Goal: Task Accomplishment & Management: Use online tool/utility

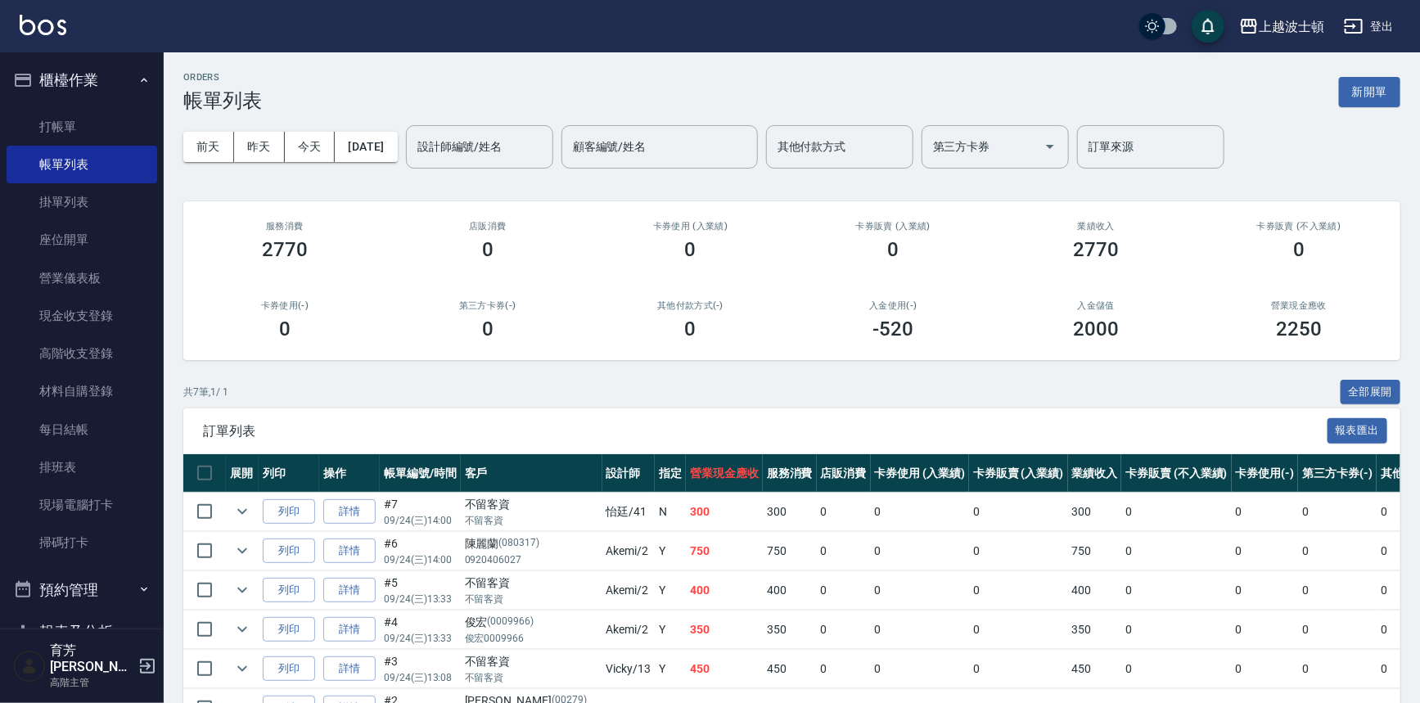
click at [81, 61] on button "櫃檯作業" at bounding box center [82, 80] width 151 height 43
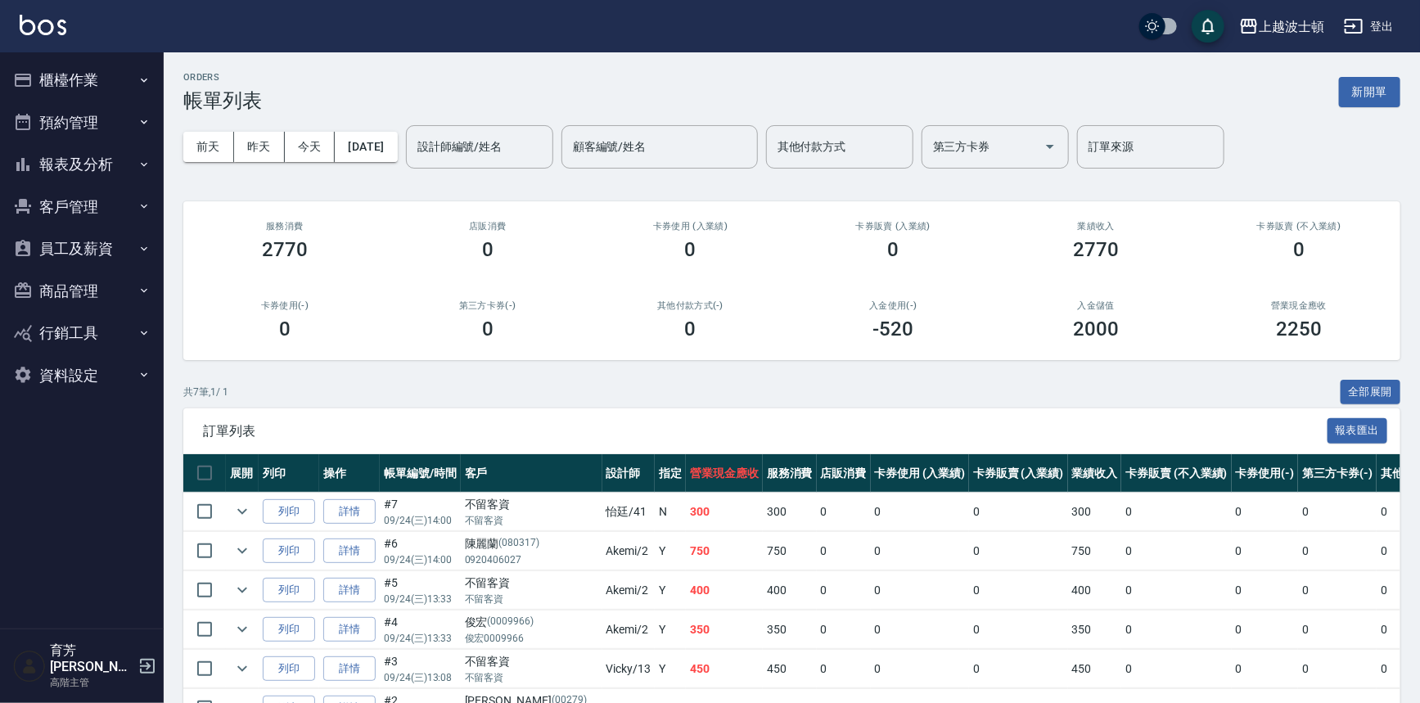
click at [55, 22] on img at bounding box center [43, 25] width 47 height 20
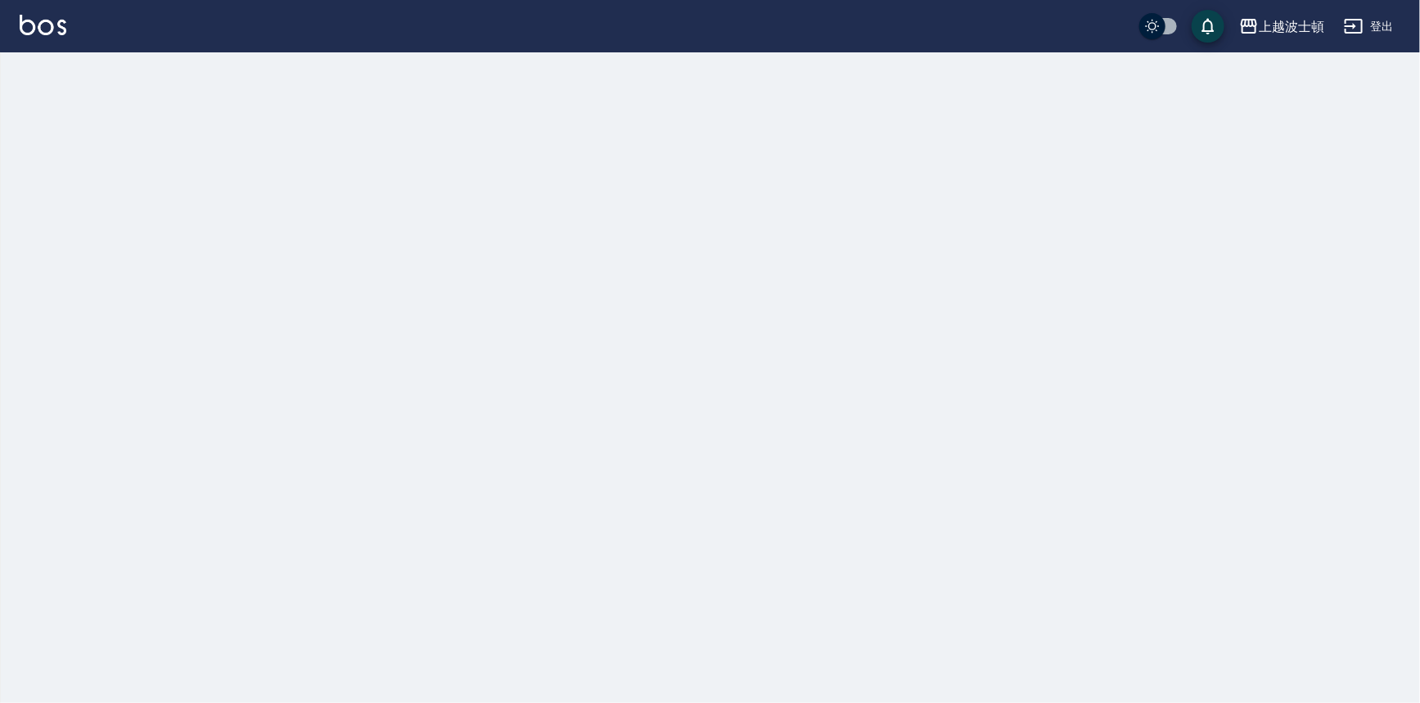
click at [55, 21] on img at bounding box center [43, 25] width 47 height 20
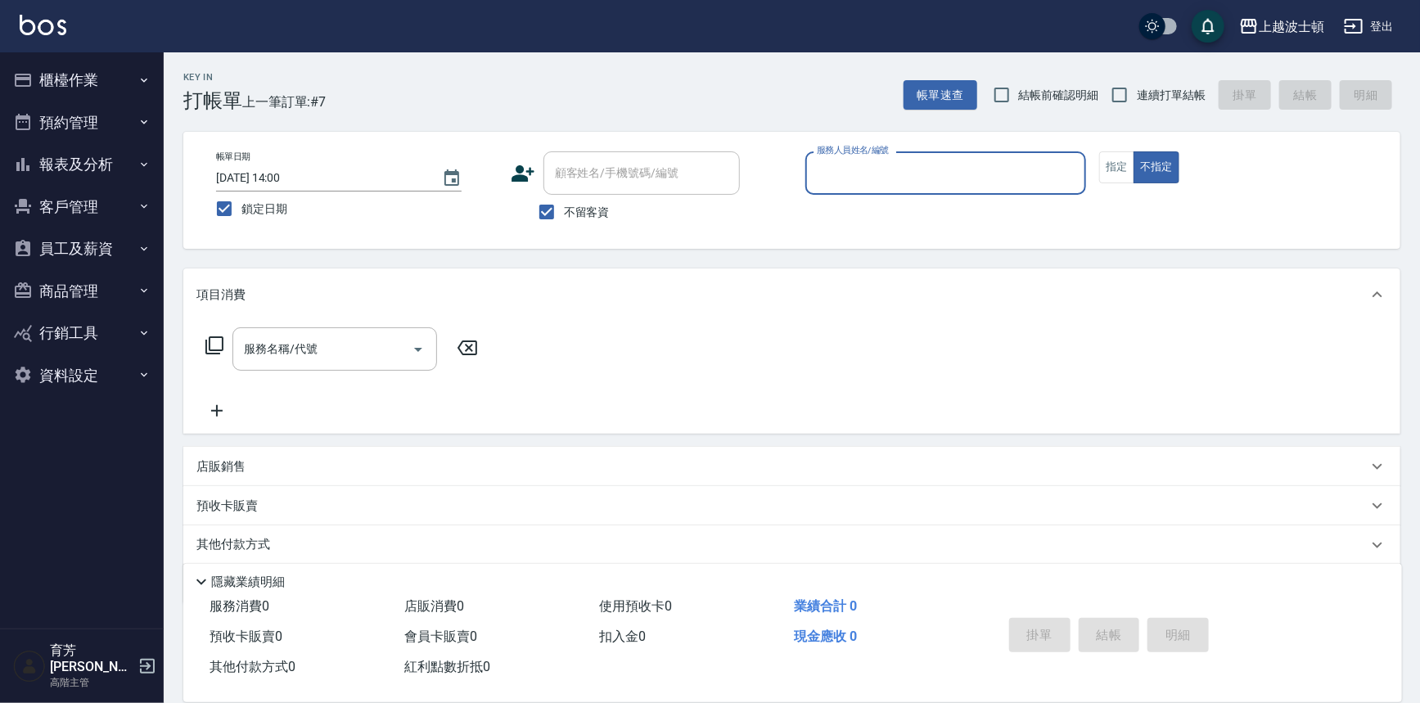
click at [869, 186] on input "服務人員姓名/編號" at bounding box center [946, 173] width 267 height 29
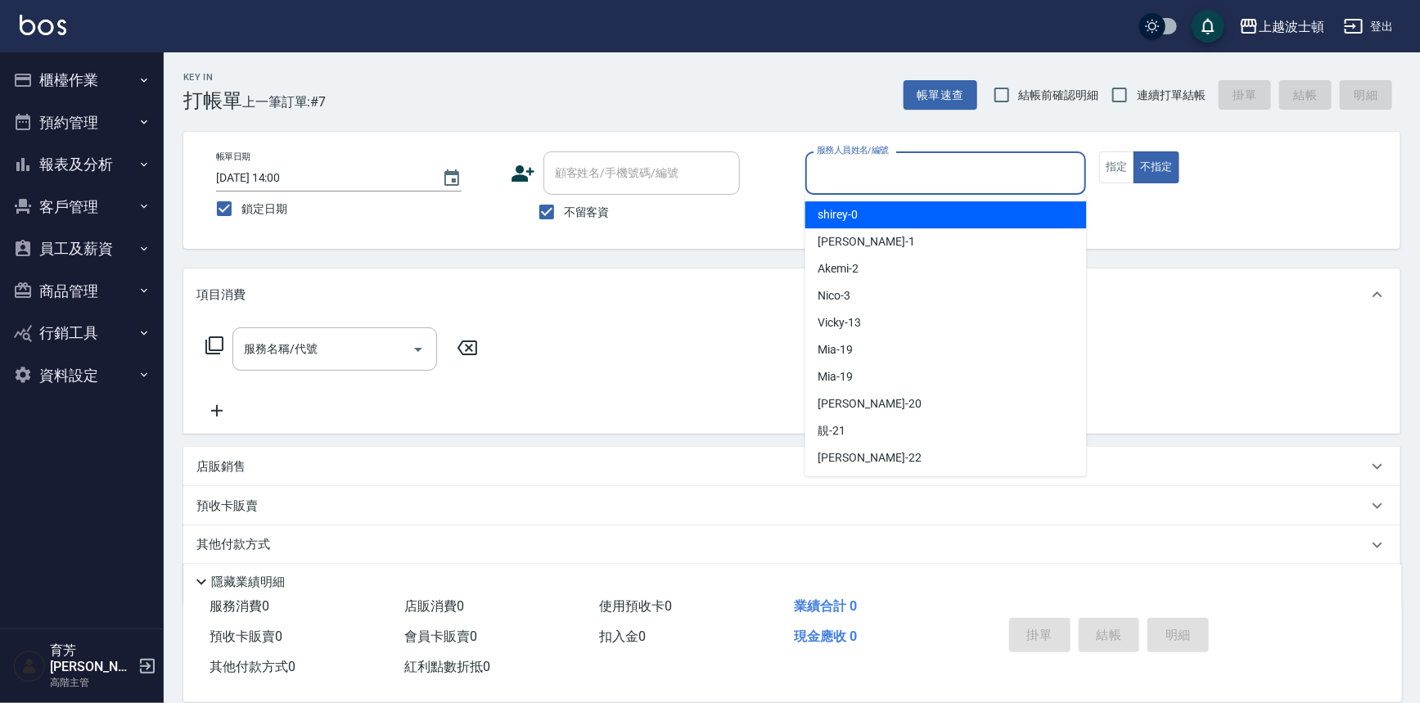
click at [869, 186] on input "服務人員姓名/編號" at bounding box center [946, 173] width 267 height 29
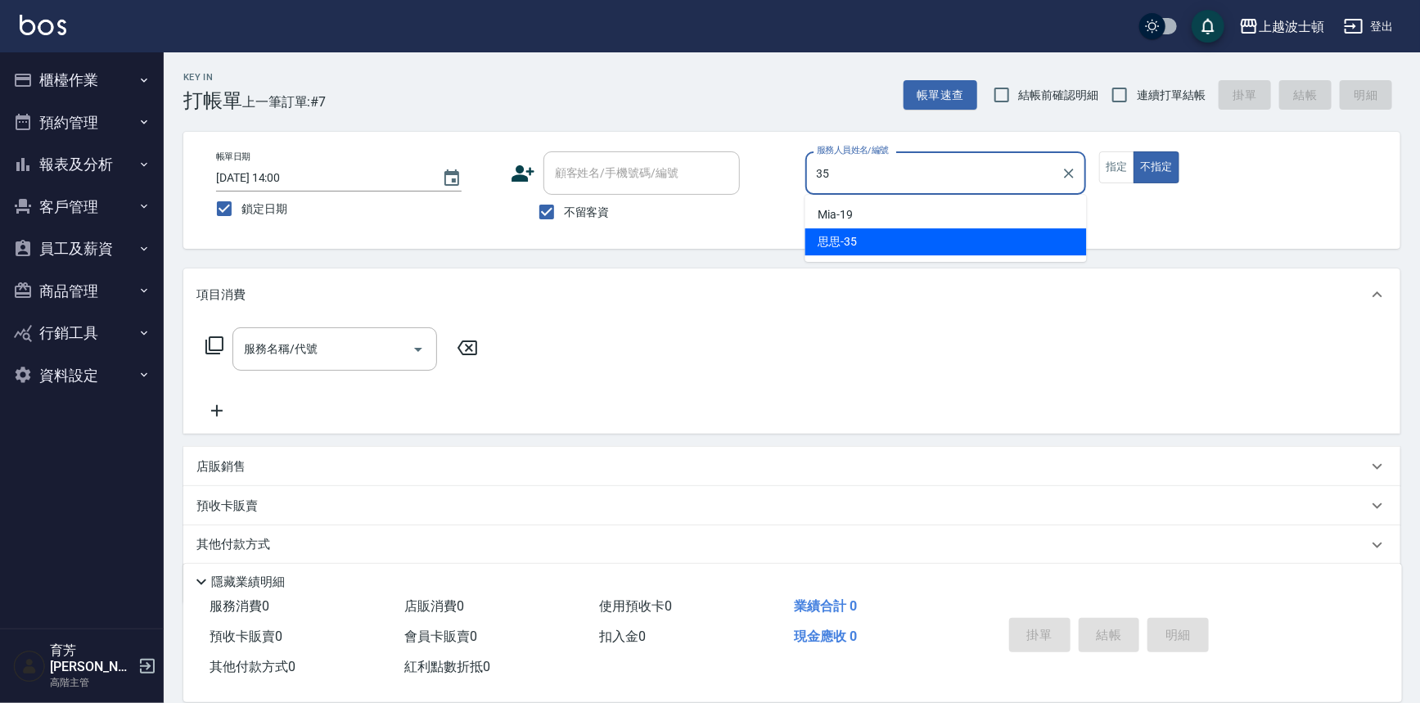
type input "思思-35"
type button "false"
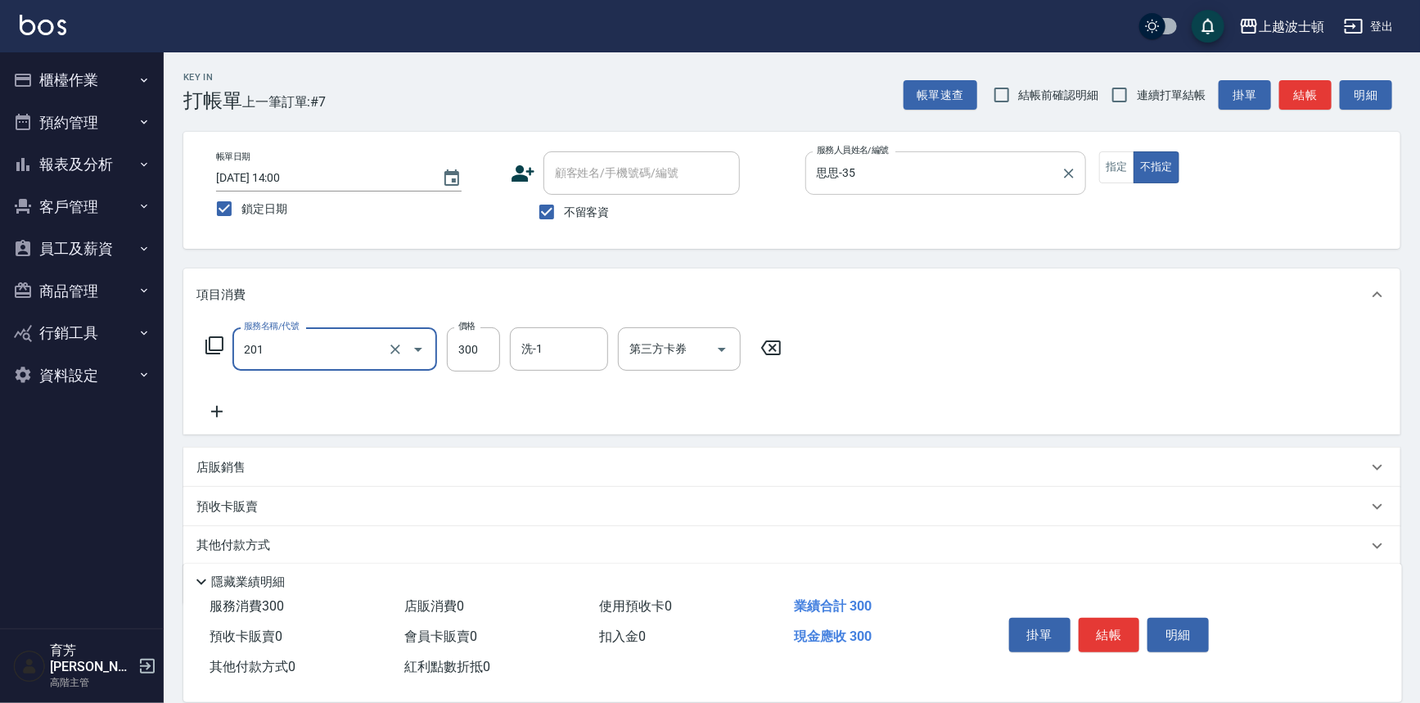
type input "洗髮(201)"
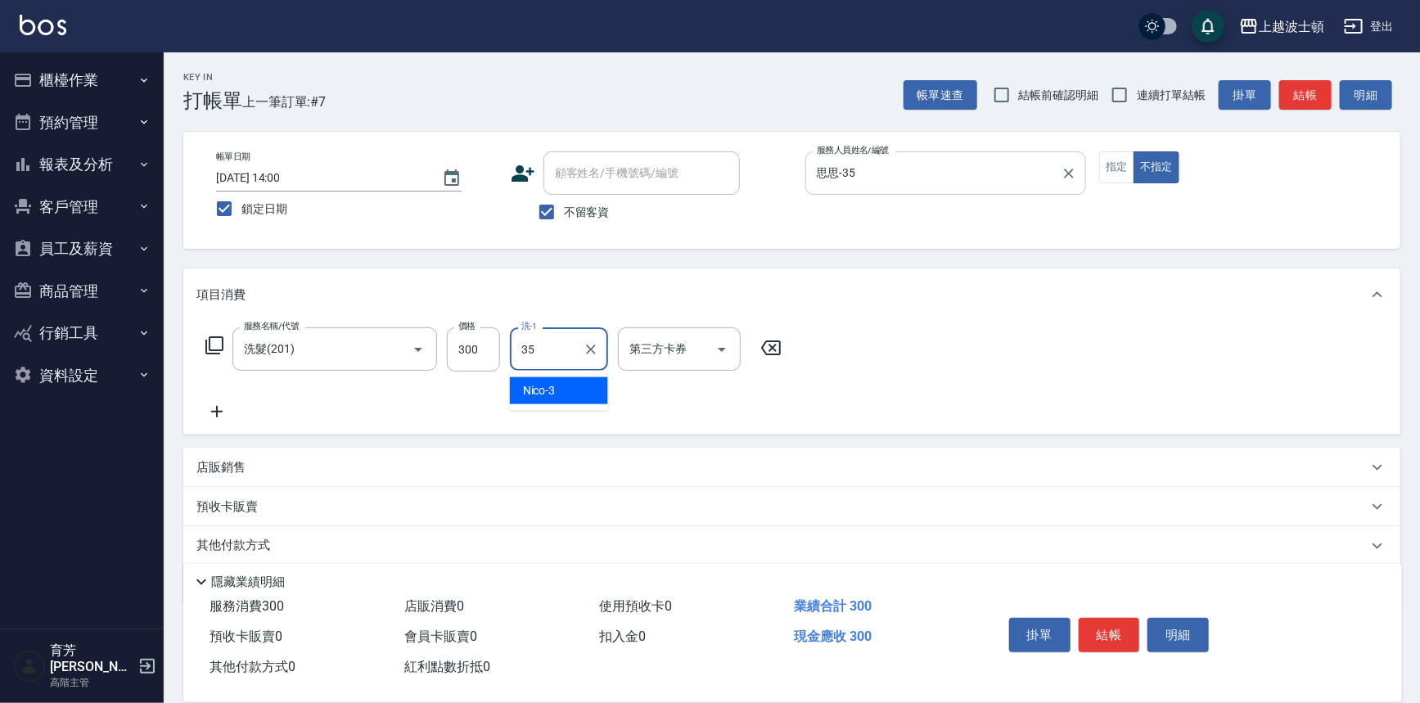
type input "思思-35"
click at [1119, 630] on button "結帳" at bounding box center [1109, 635] width 61 height 34
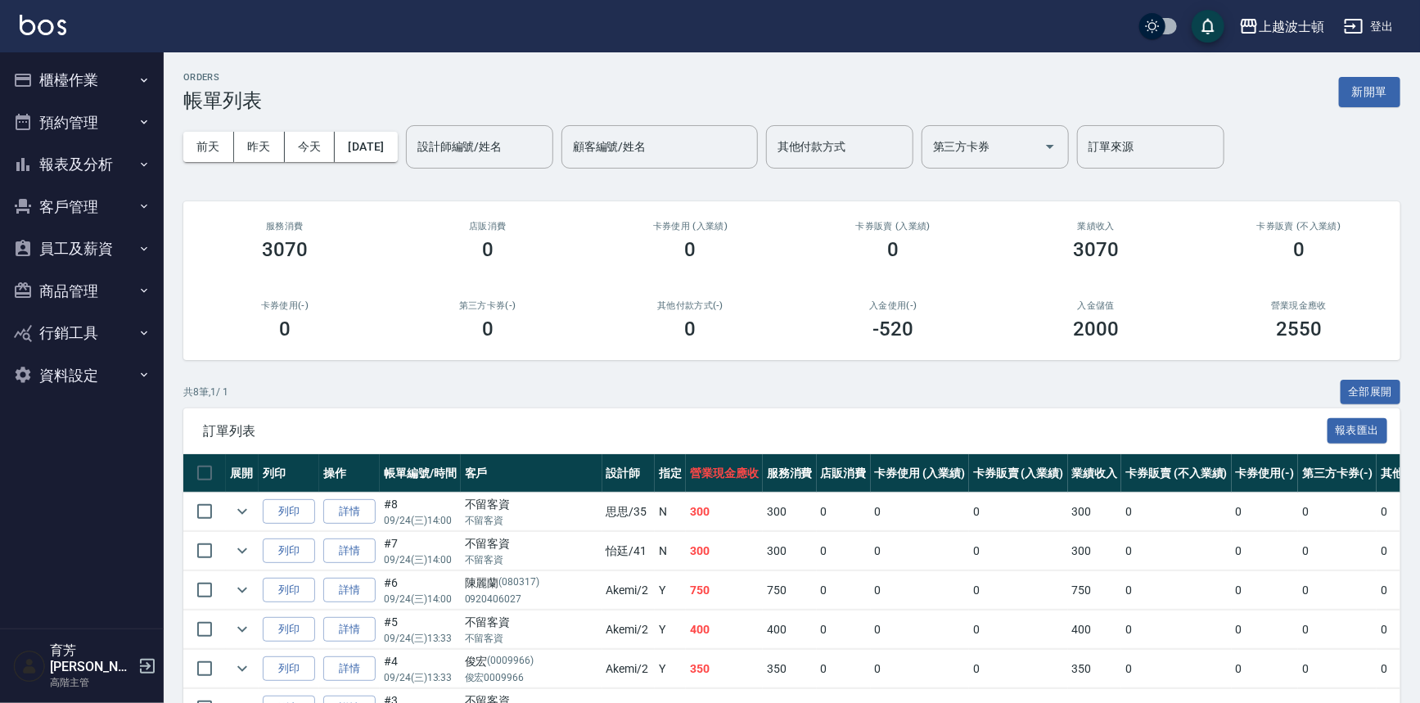
click at [359, 105] on div "ORDERS 帳單列表 新開單" at bounding box center [791, 92] width 1217 height 40
click at [355, 101] on div "ORDERS 帳單列表 新開單" at bounding box center [791, 92] width 1217 height 40
click at [351, 107] on div "ORDERS 帳單列表 新開單" at bounding box center [791, 92] width 1217 height 40
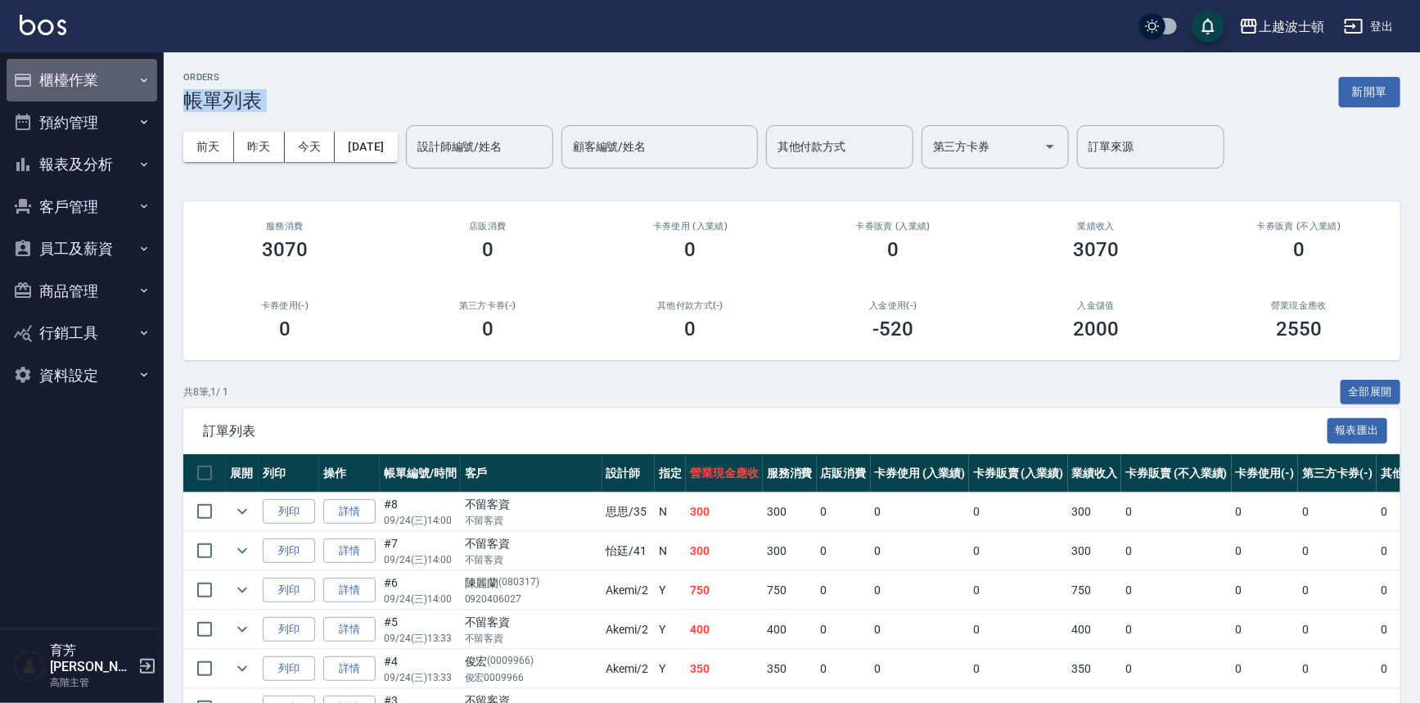
click at [63, 82] on button "櫃檯作業" at bounding box center [82, 80] width 151 height 43
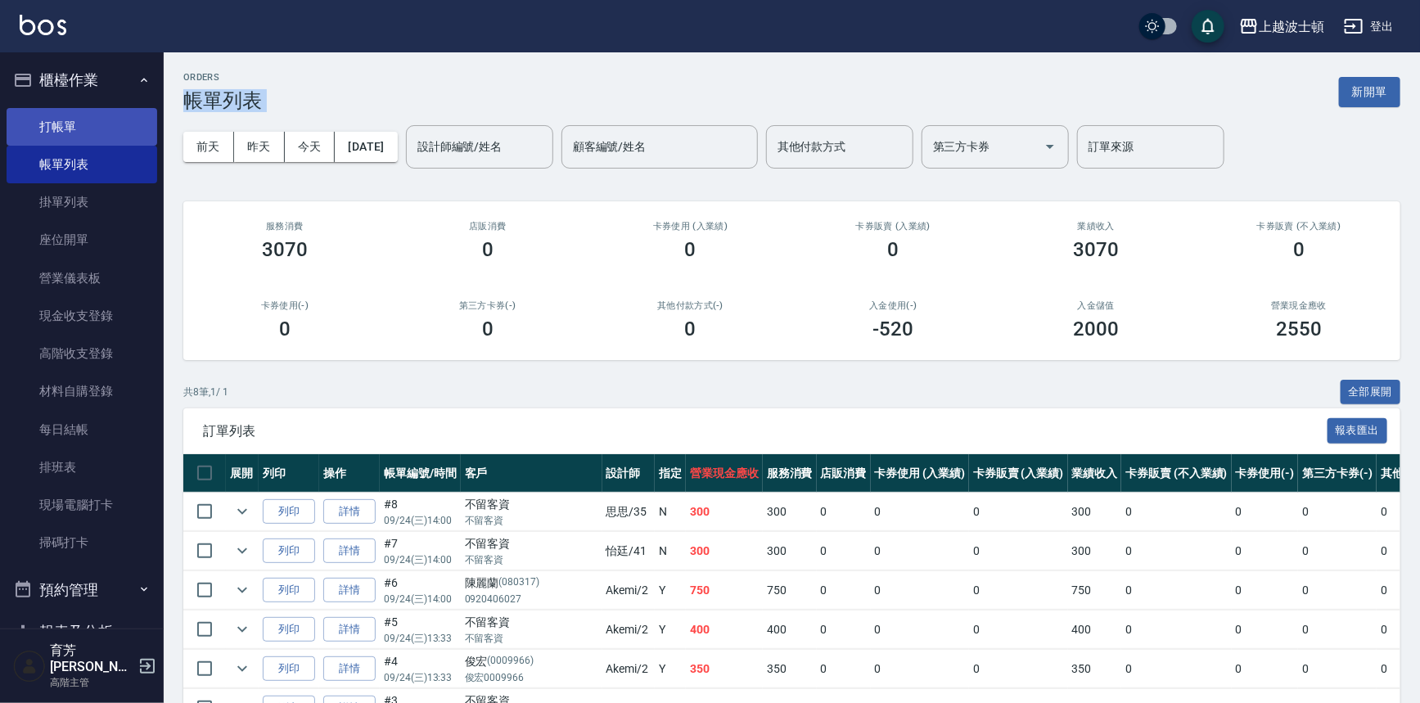
click at [76, 125] on link "打帳單" at bounding box center [82, 127] width 151 height 38
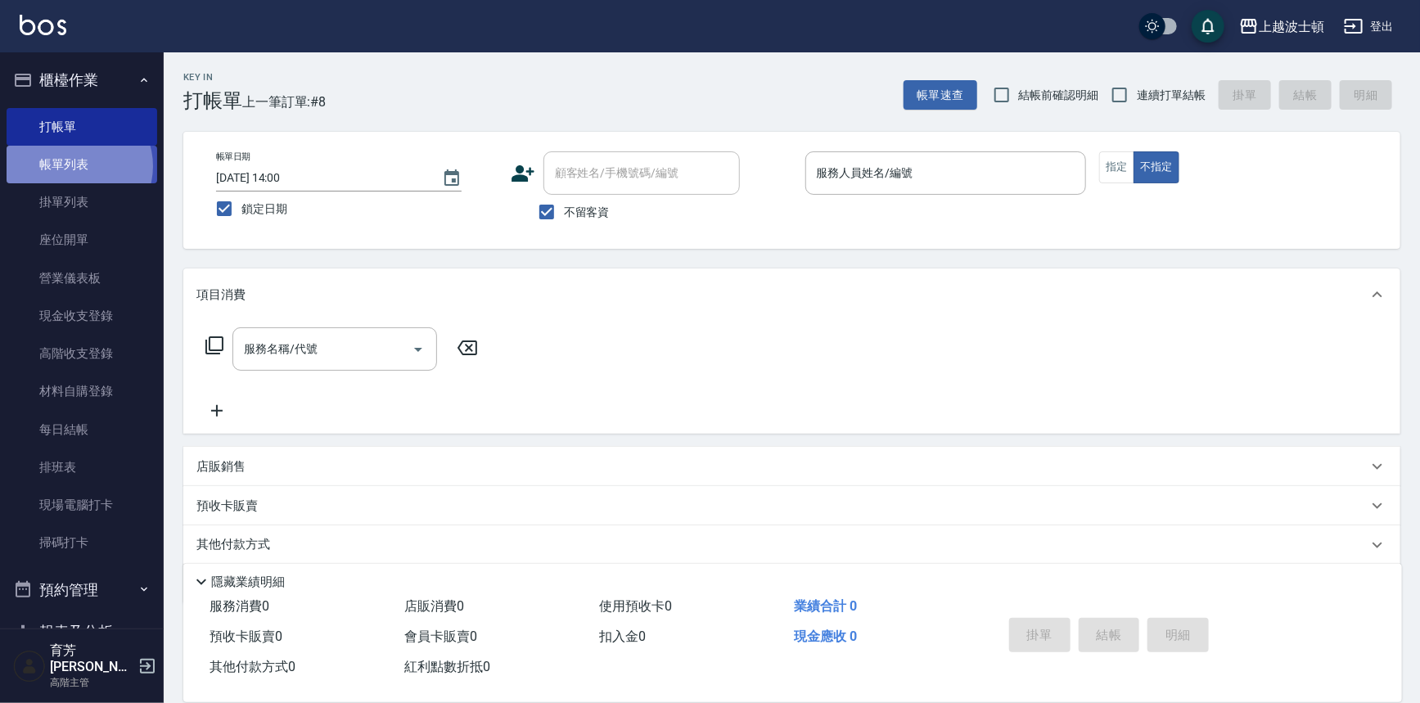
click at [78, 167] on link "帳單列表" at bounding box center [82, 165] width 151 height 38
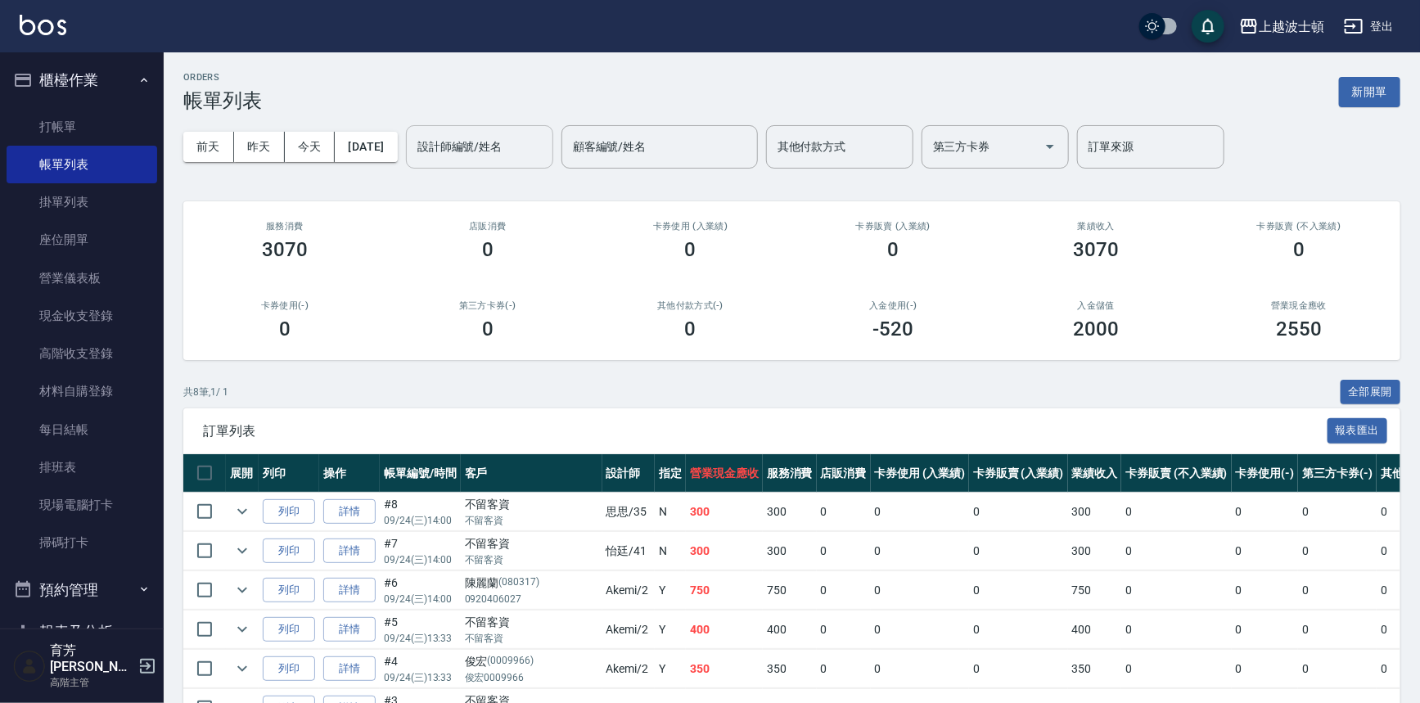
click at [484, 150] on input "設計師編號/姓名" at bounding box center [479, 147] width 133 height 29
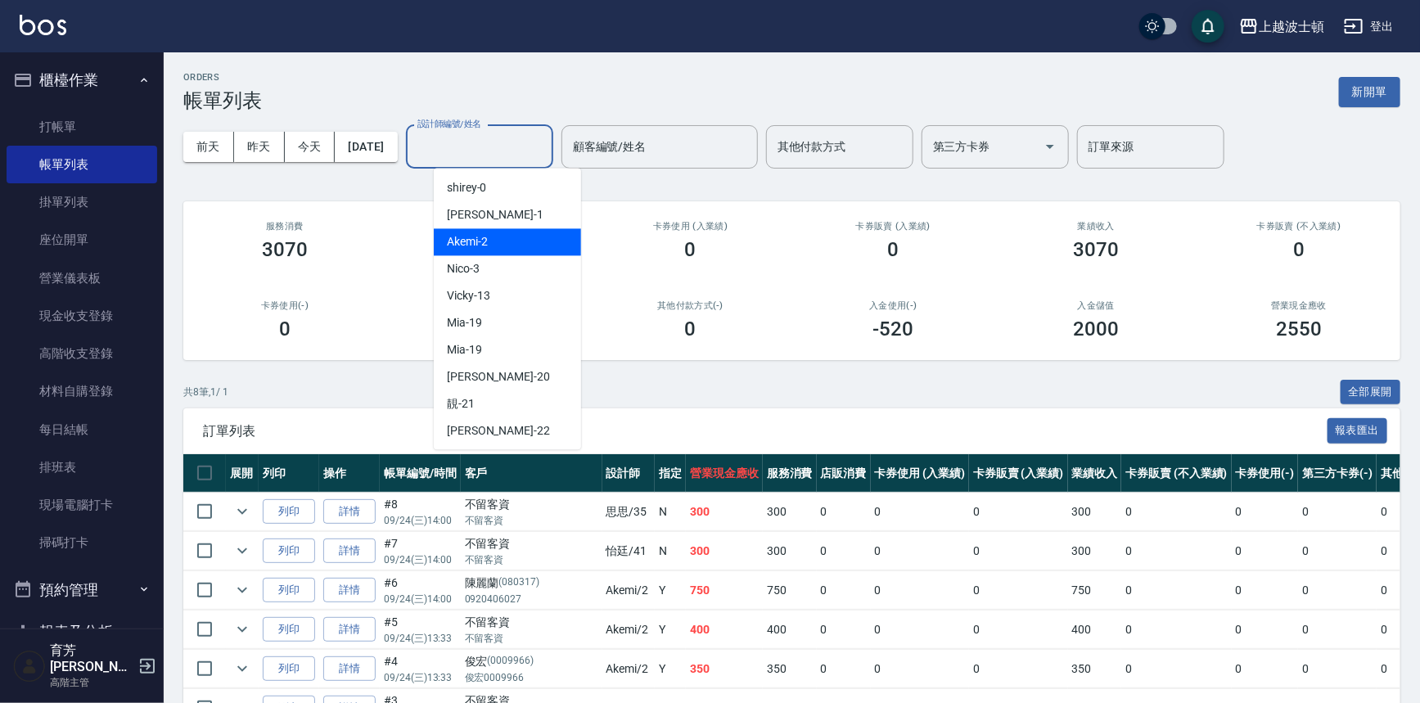
click at [517, 244] on div "Akemi -2" at bounding box center [507, 241] width 147 height 27
type input "Akemi-2"
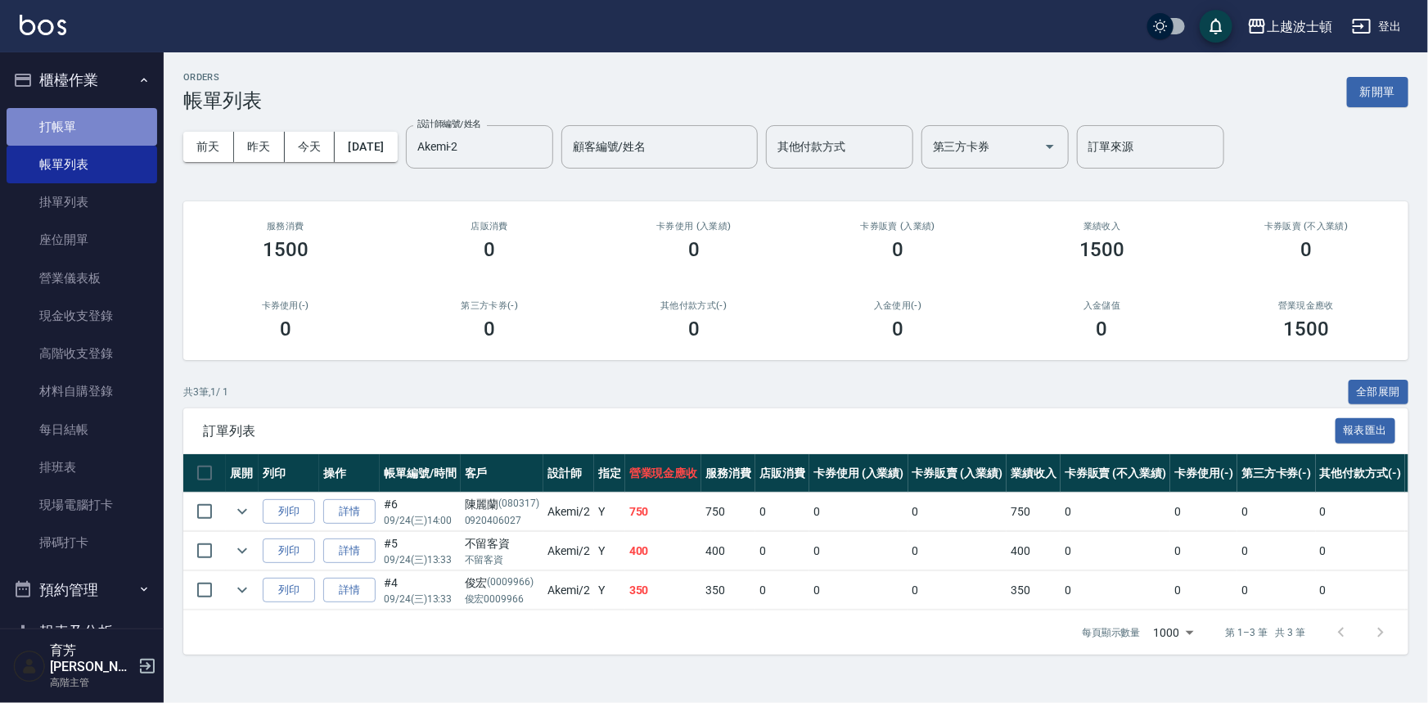
click at [115, 131] on link "打帳單" at bounding box center [82, 127] width 151 height 38
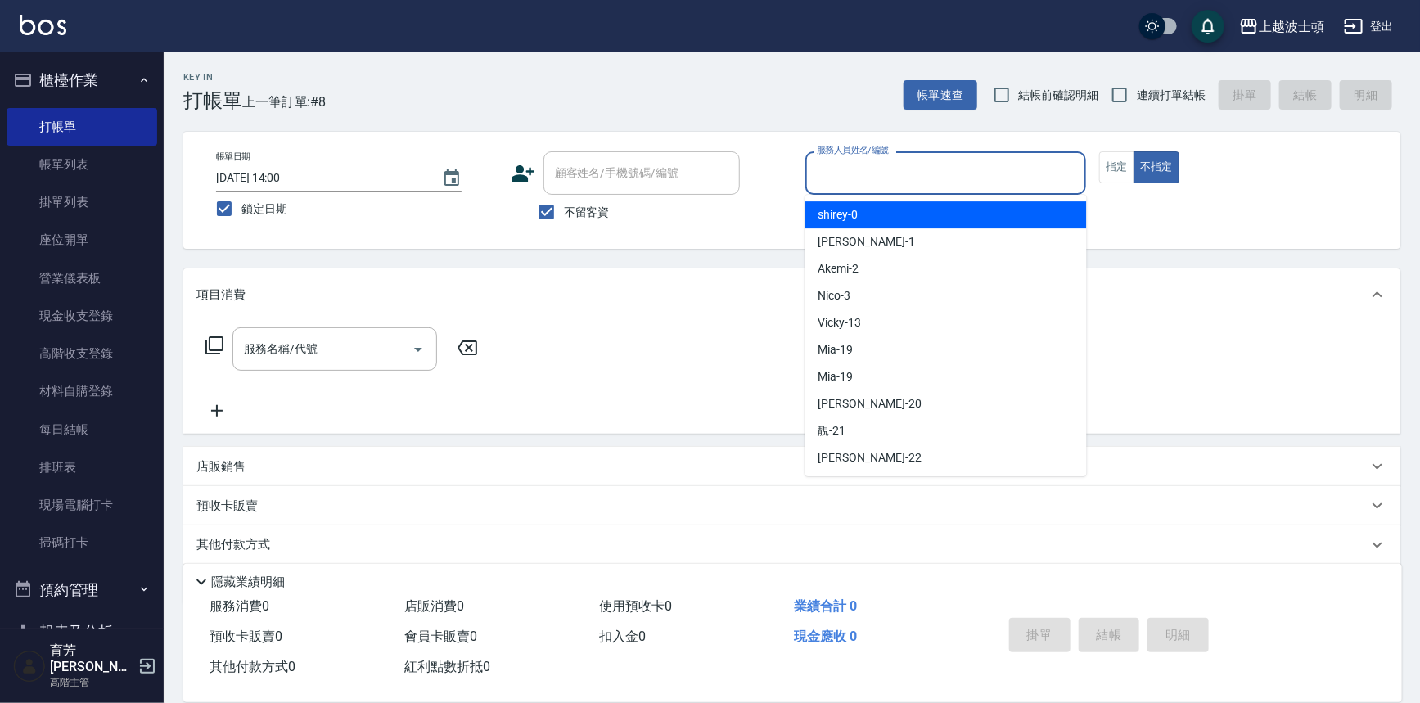
click at [871, 186] on input "服務人員姓名/編號" at bounding box center [946, 173] width 267 height 29
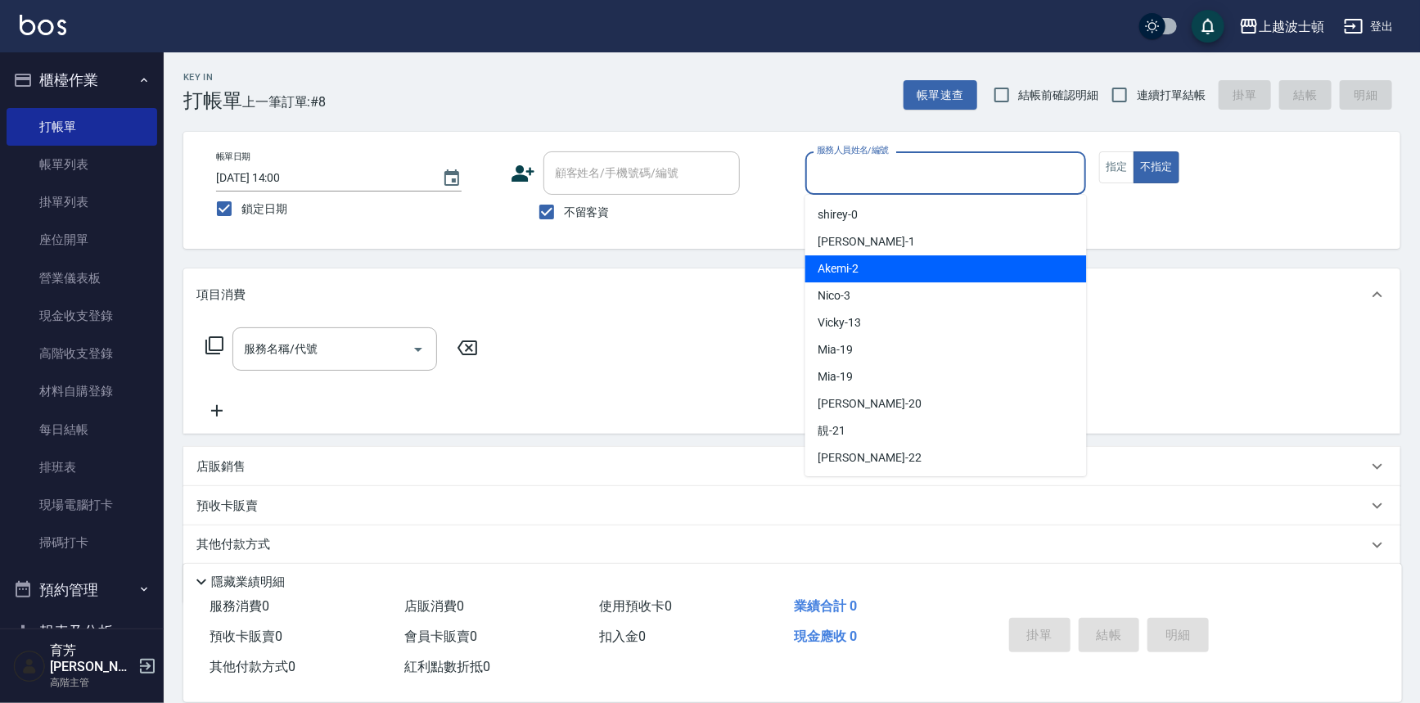
click at [900, 273] on div "Akemi -2" at bounding box center [947, 268] width 282 height 27
type input "Akemi-2"
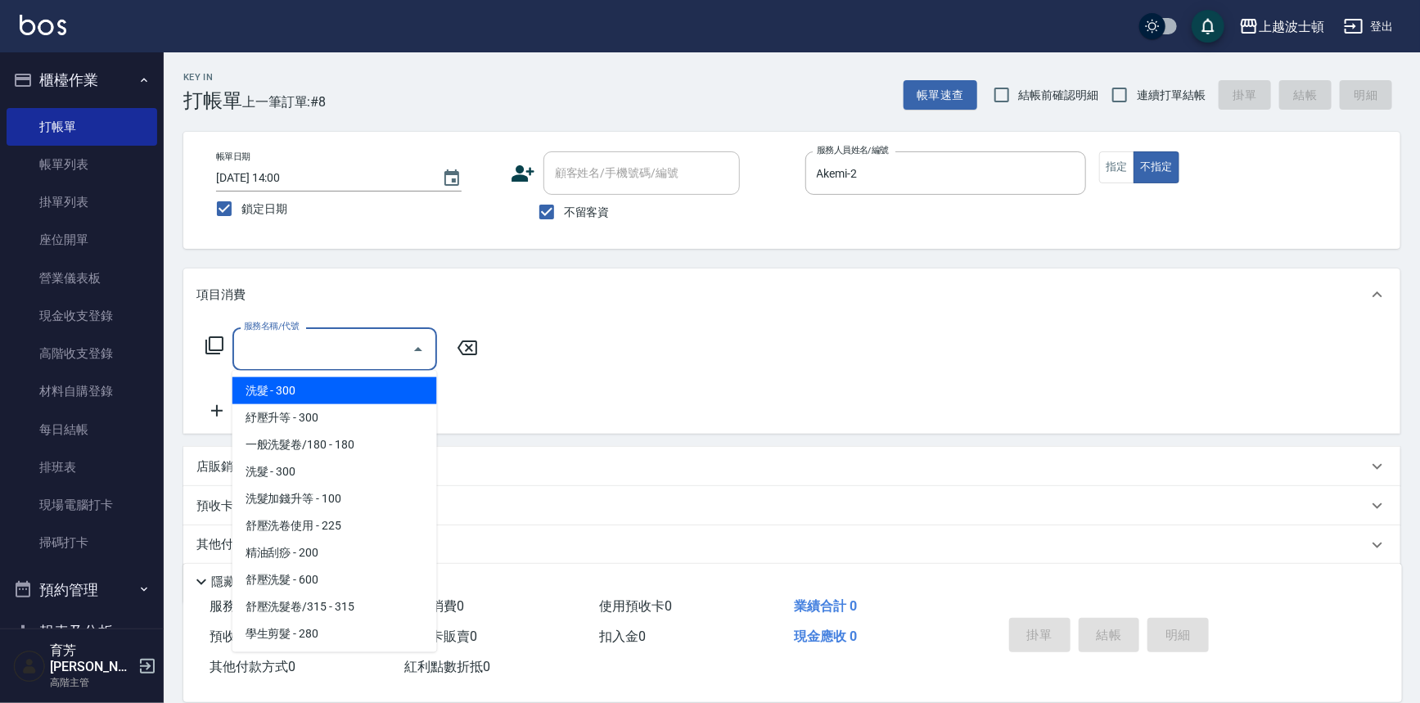
click at [377, 349] on input "服務名稱/代號" at bounding box center [322, 349] width 165 height 29
click at [376, 382] on span "洗髮 - 300" at bounding box center [334, 390] width 205 height 27
type input "洗髮(201)"
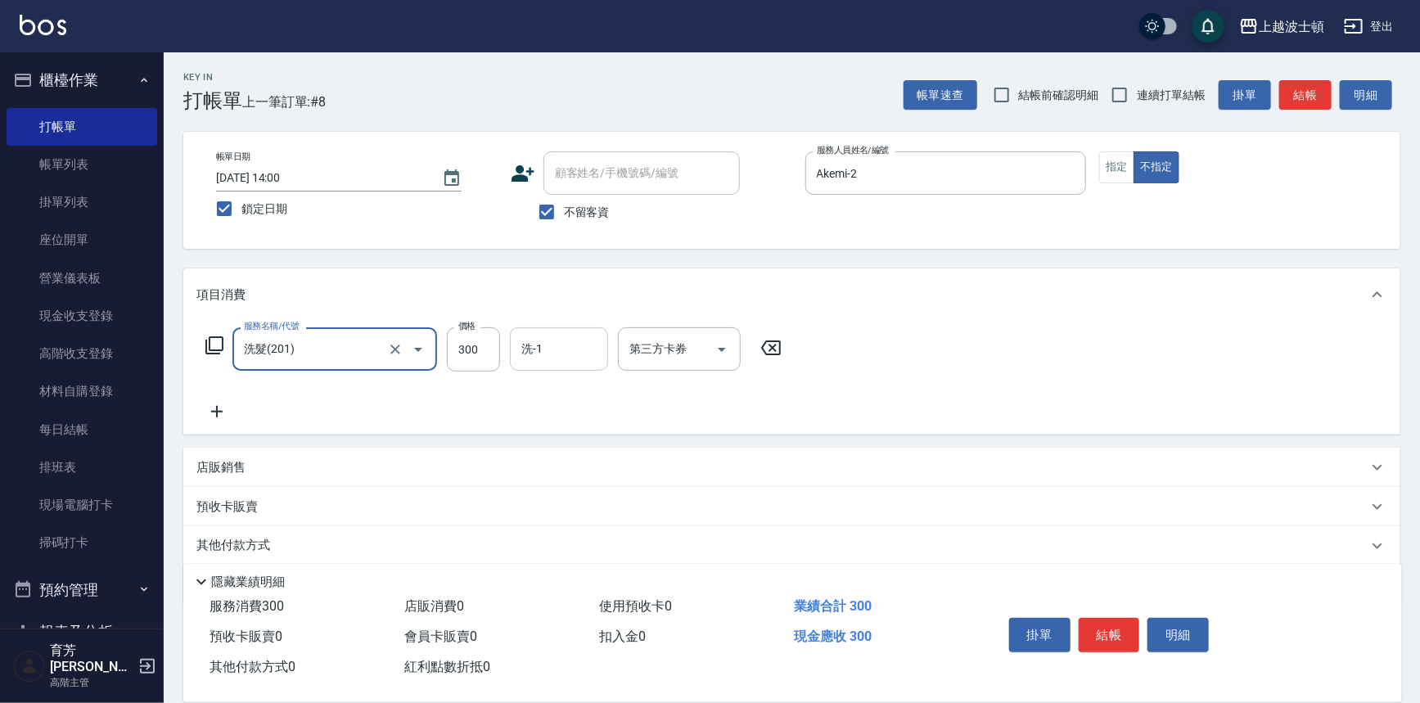
click at [536, 351] on input "洗-1" at bounding box center [558, 349] width 83 height 29
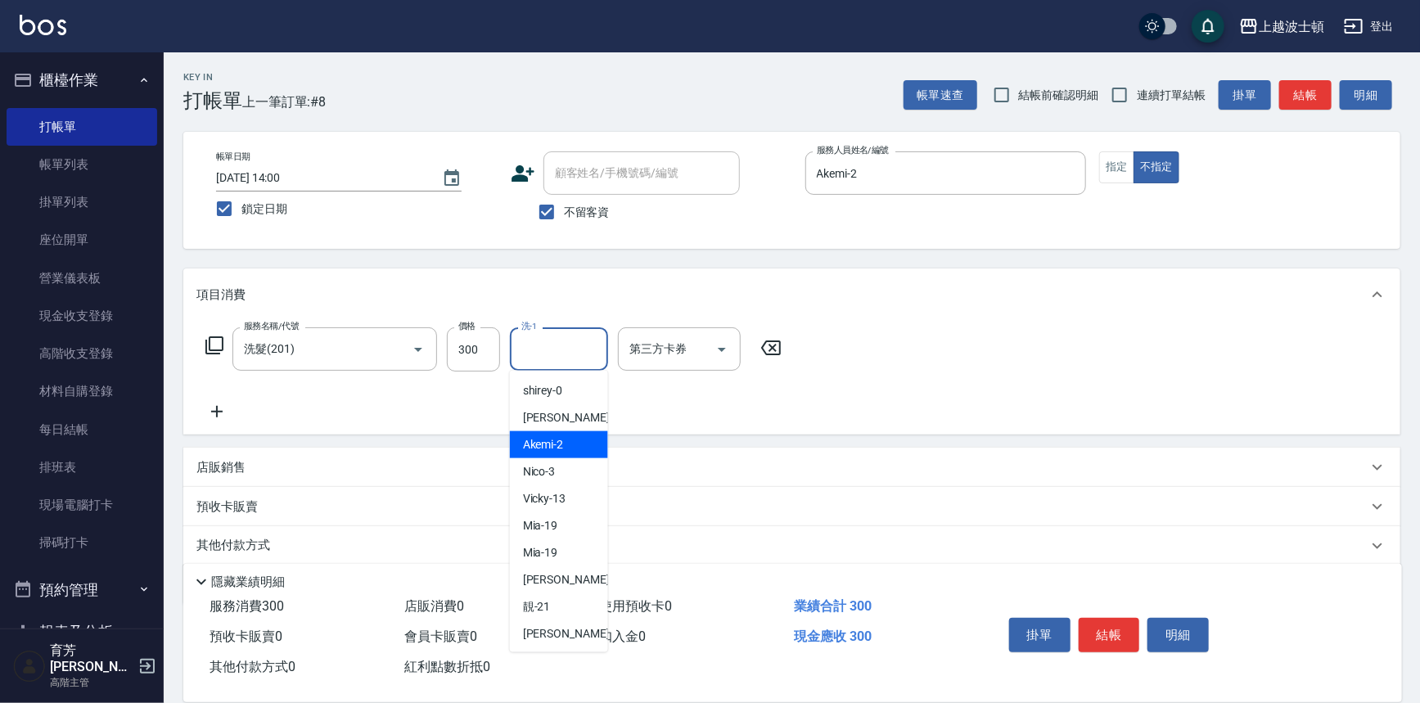
click at [562, 437] on span "Akemi -2" at bounding box center [543, 444] width 41 height 17
type input "Akemi-2"
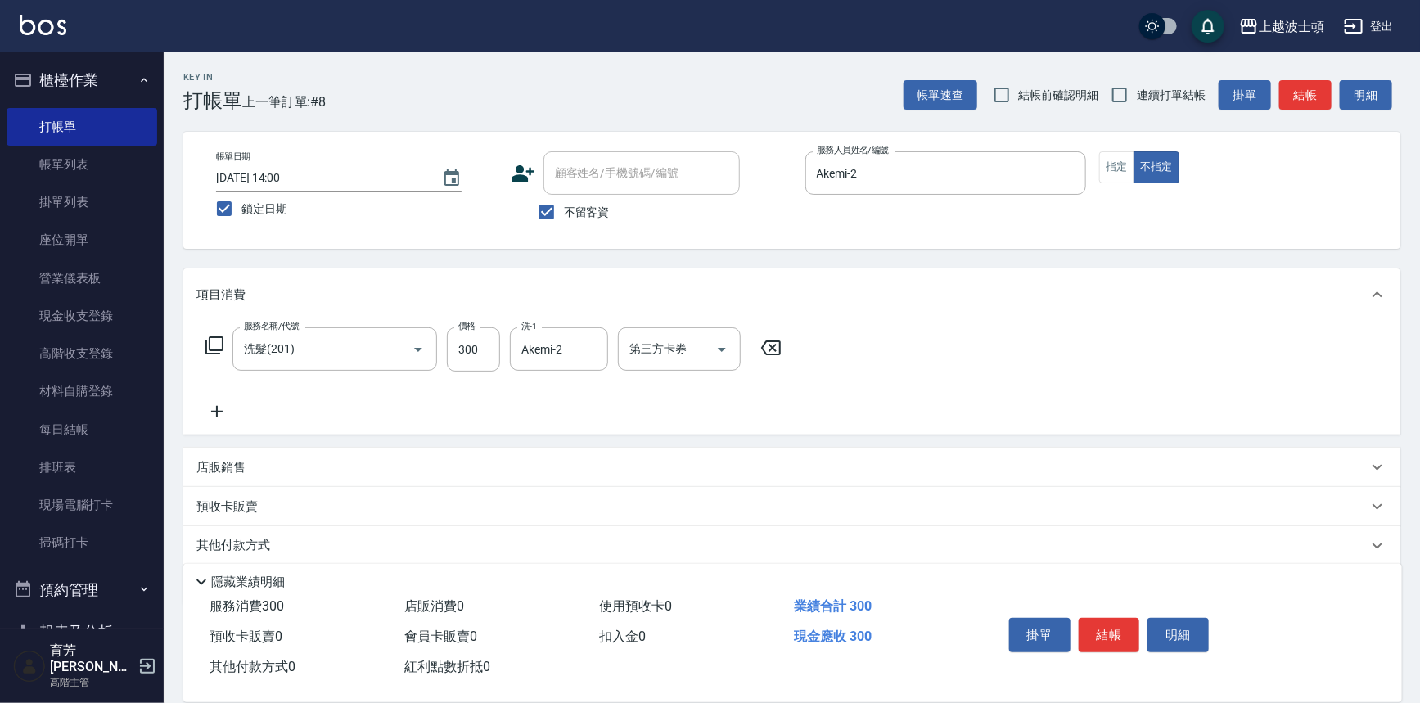
click at [1072, 386] on div "服務名稱/代號 洗髮(201) 服務名稱/代號 價格 300 價格 洗-1 Akemi-2 洗-1 第三方卡券 第三方卡券" at bounding box center [791, 378] width 1217 height 114
click at [1090, 625] on button "結帳" at bounding box center [1109, 635] width 61 height 34
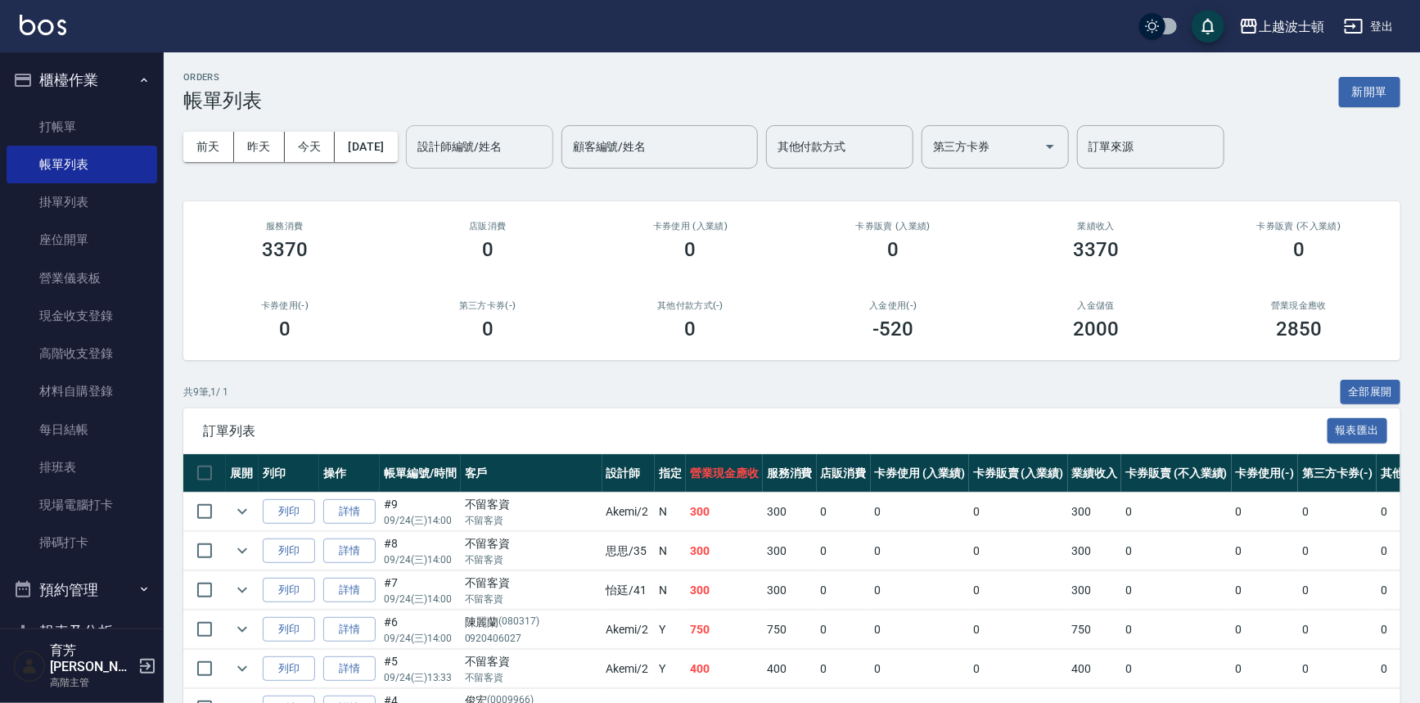
click at [512, 156] on input "設計師編號/姓名" at bounding box center [479, 147] width 133 height 29
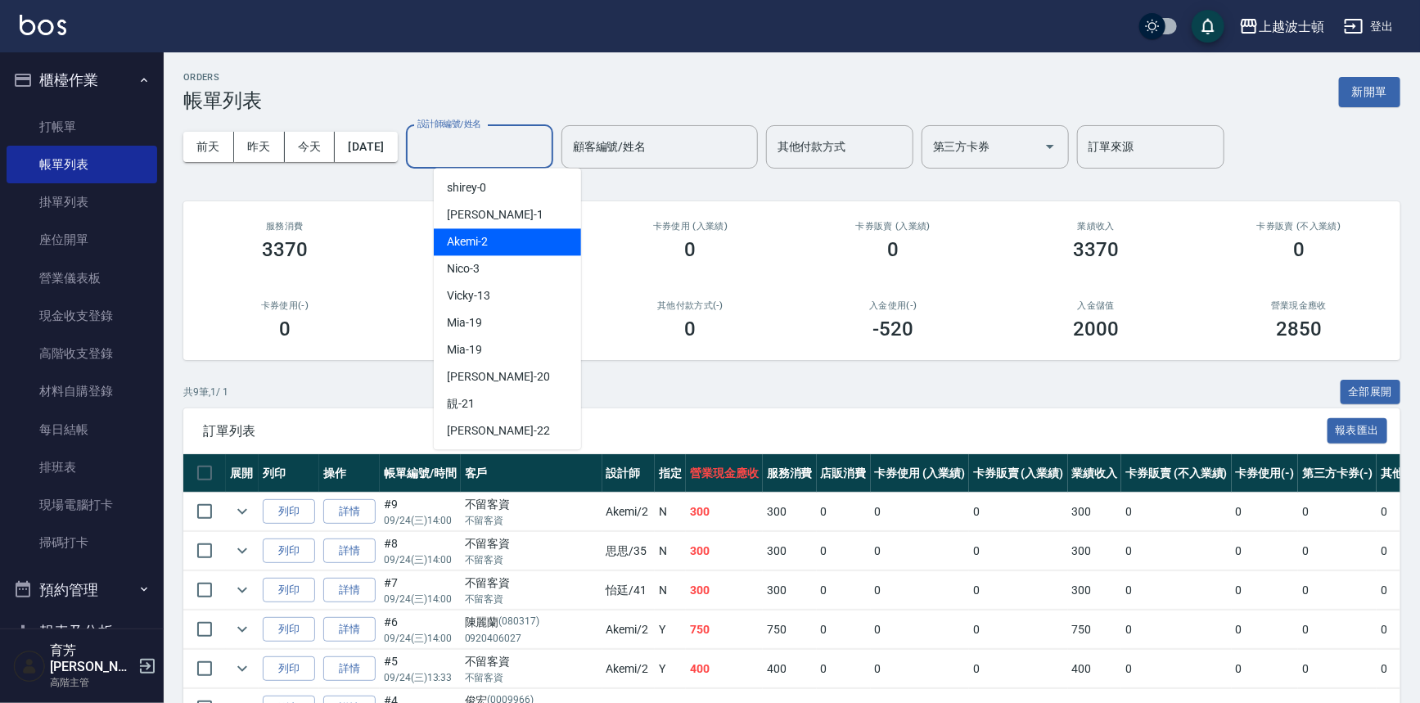
click at [516, 241] on div "Akemi -2" at bounding box center [507, 241] width 147 height 27
type input "Akemi-2"
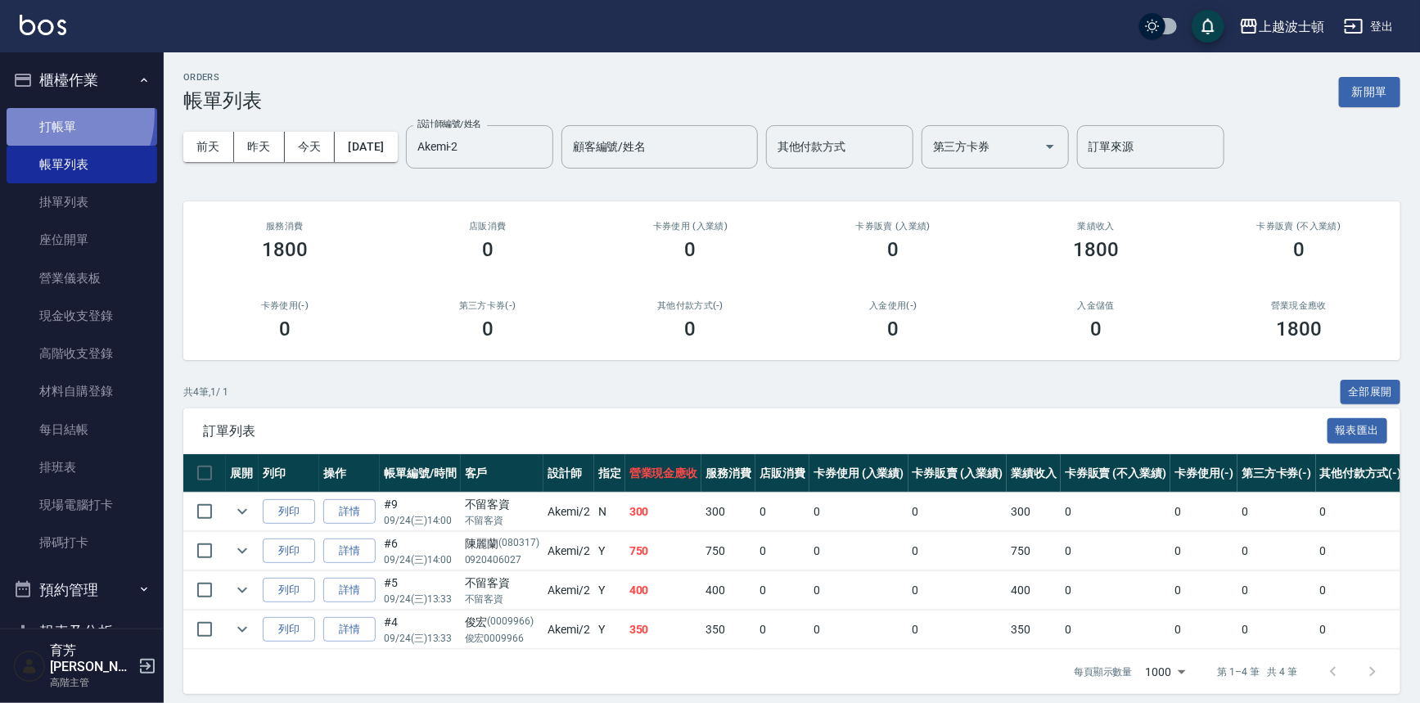
click at [47, 115] on link "打帳單" at bounding box center [82, 127] width 151 height 38
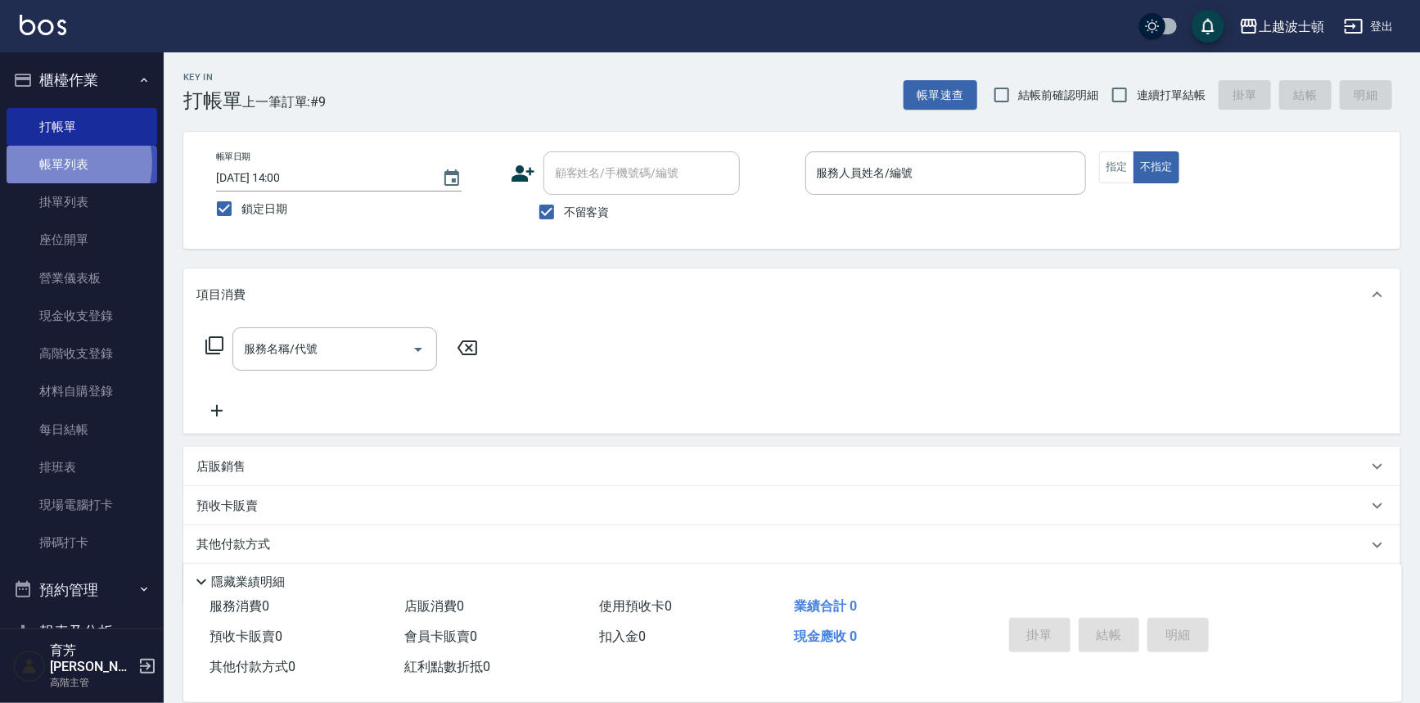
click at [60, 163] on link "帳單列表" at bounding box center [82, 165] width 151 height 38
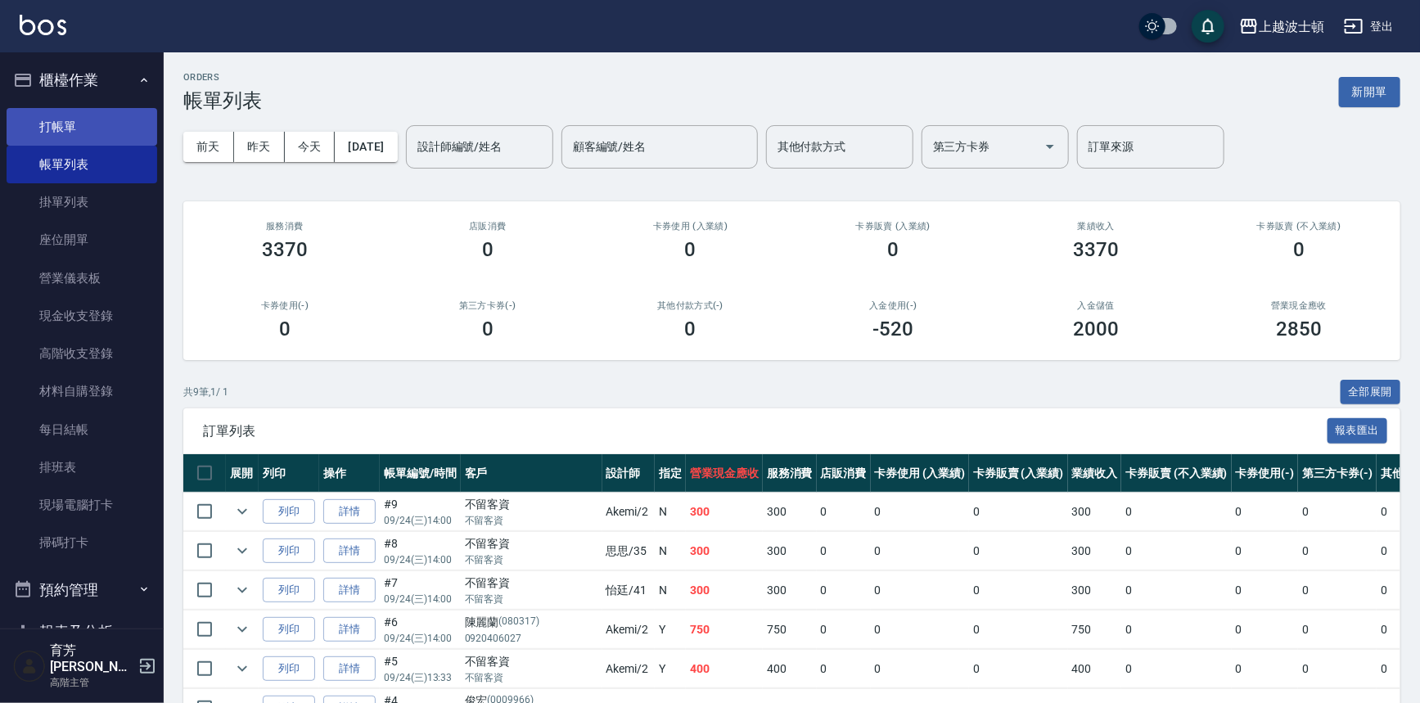
click at [56, 132] on link "打帳單" at bounding box center [82, 127] width 151 height 38
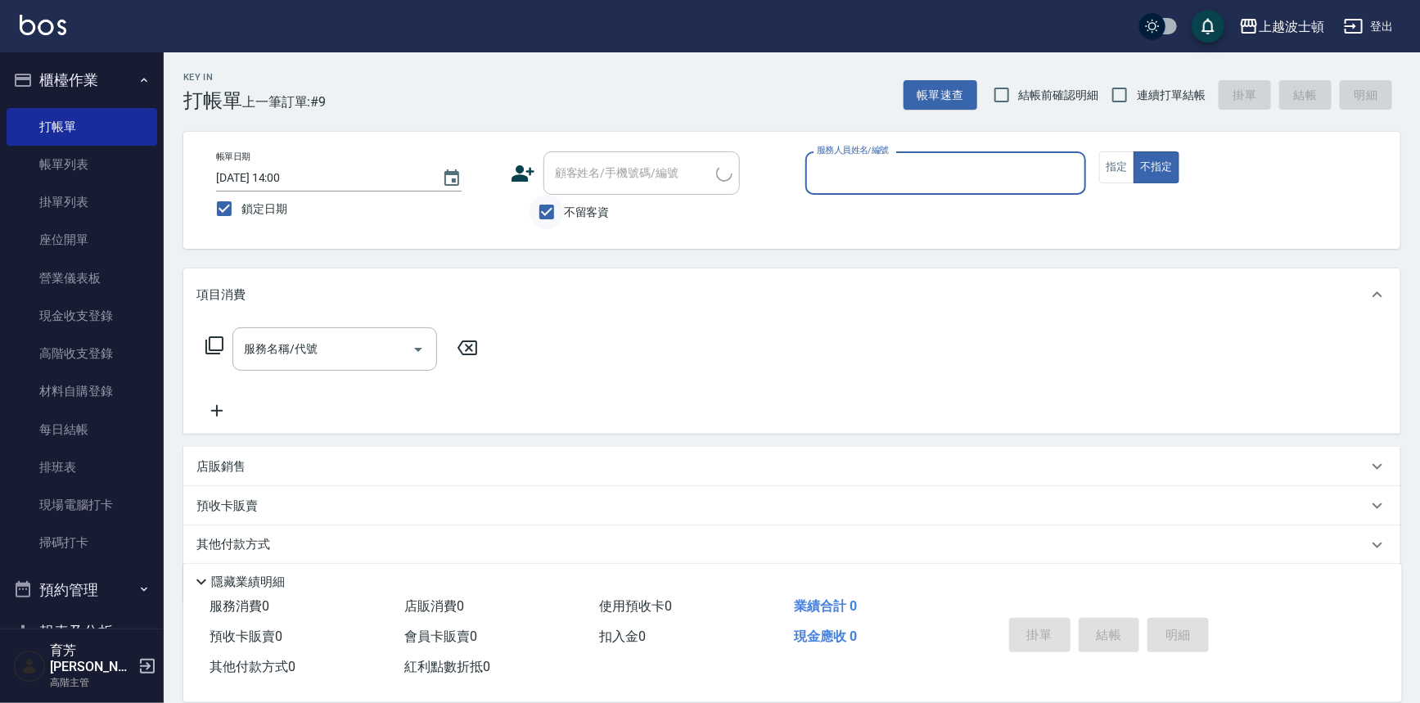
click at [559, 215] on input "不留客資" at bounding box center [547, 212] width 34 height 34
checkbox input "false"
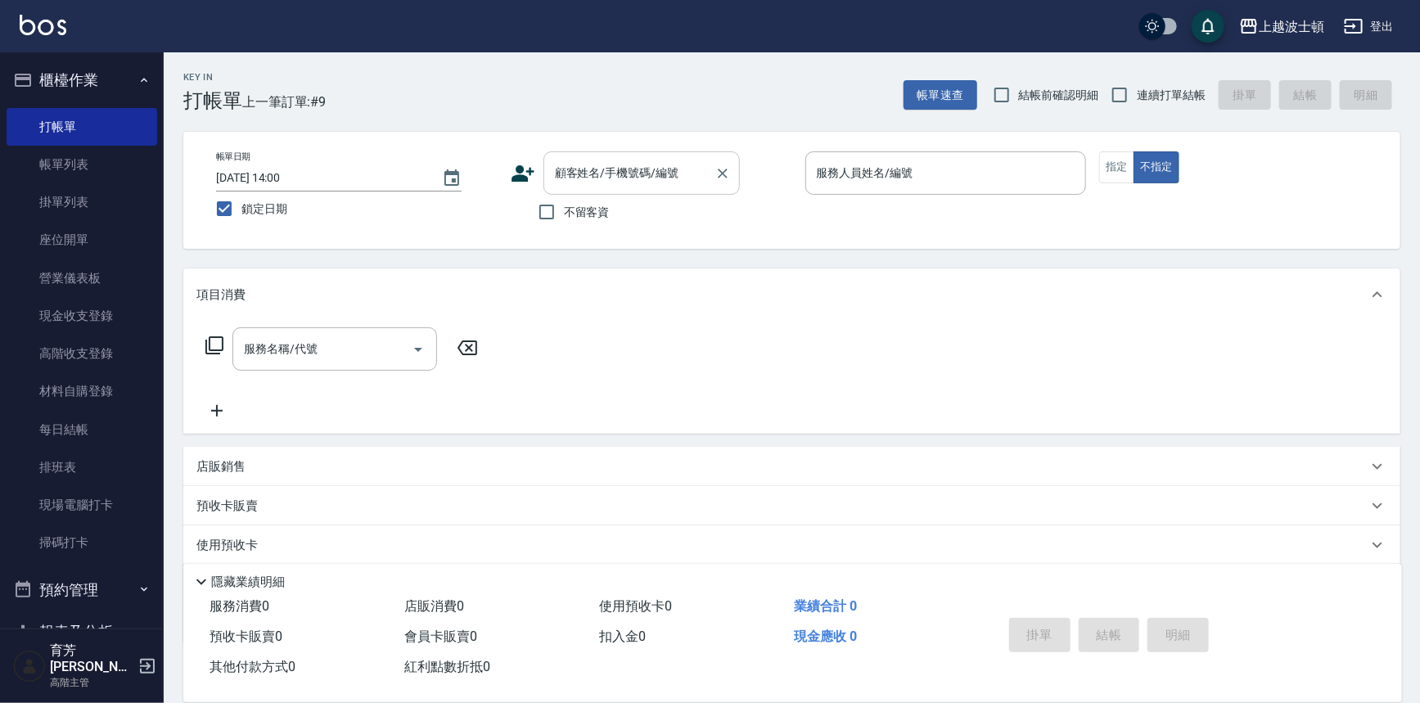
click at [570, 188] on div "顧客姓名/手機號碼/編號" at bounding box center [642, 172] width 196 height 43
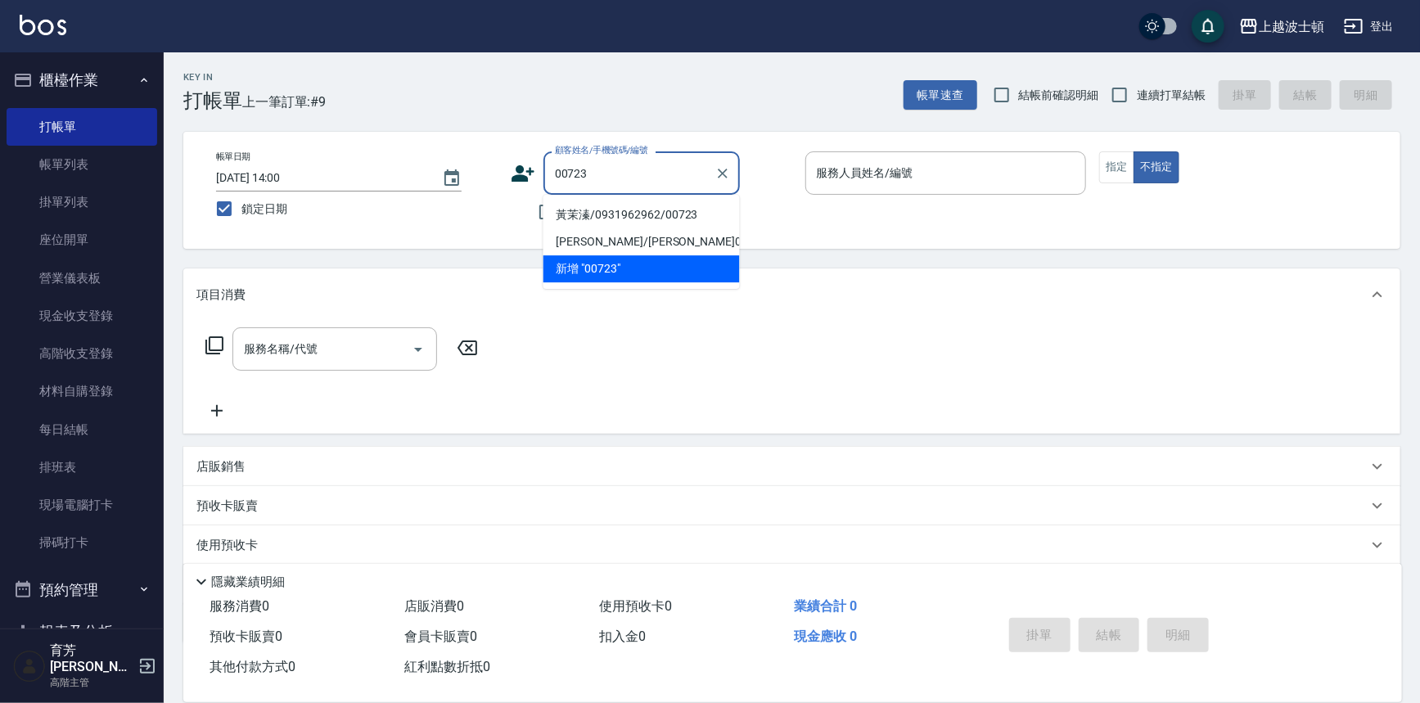
click at [591, 220] on li "黃茉溱/0931962962/00723" at bounding box center [642, 214] width 196 height 27
type input "黃茉溱/0931962962/00723"
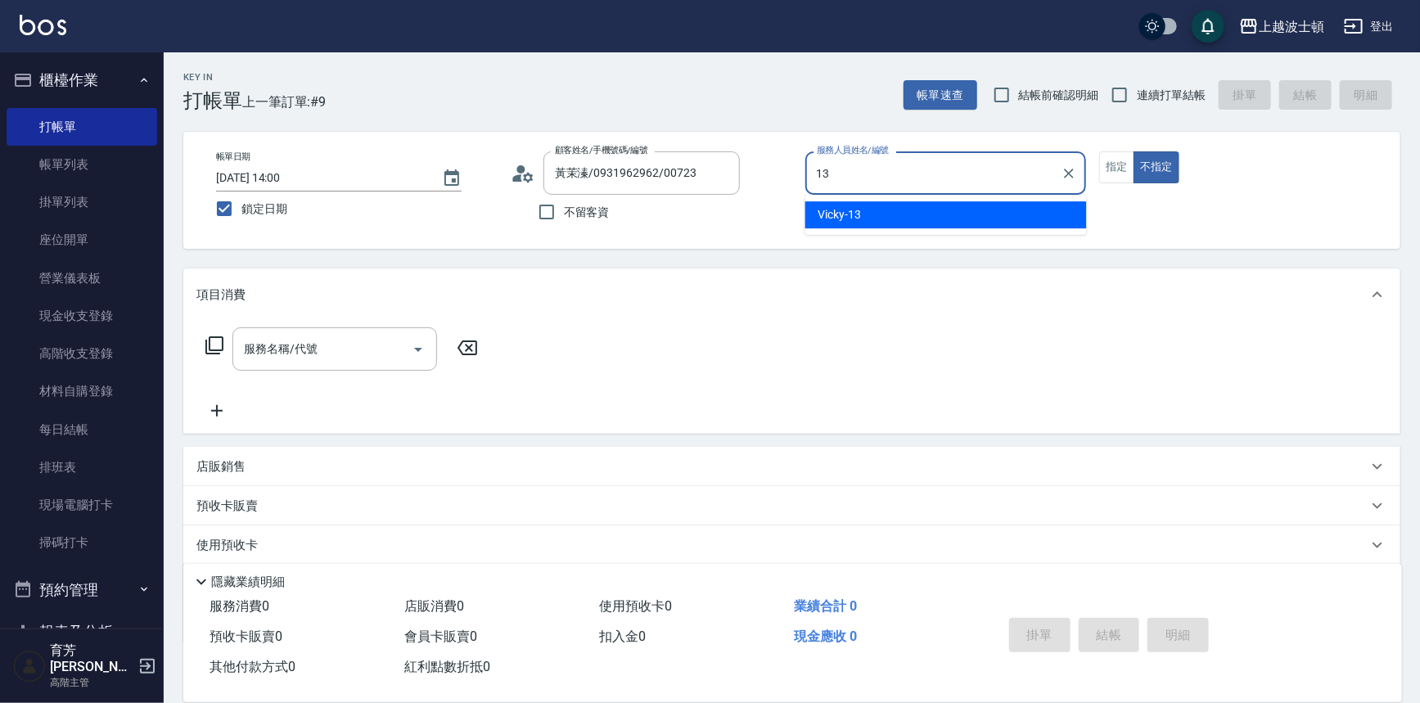
type input "Vicky-13"
type button "false"
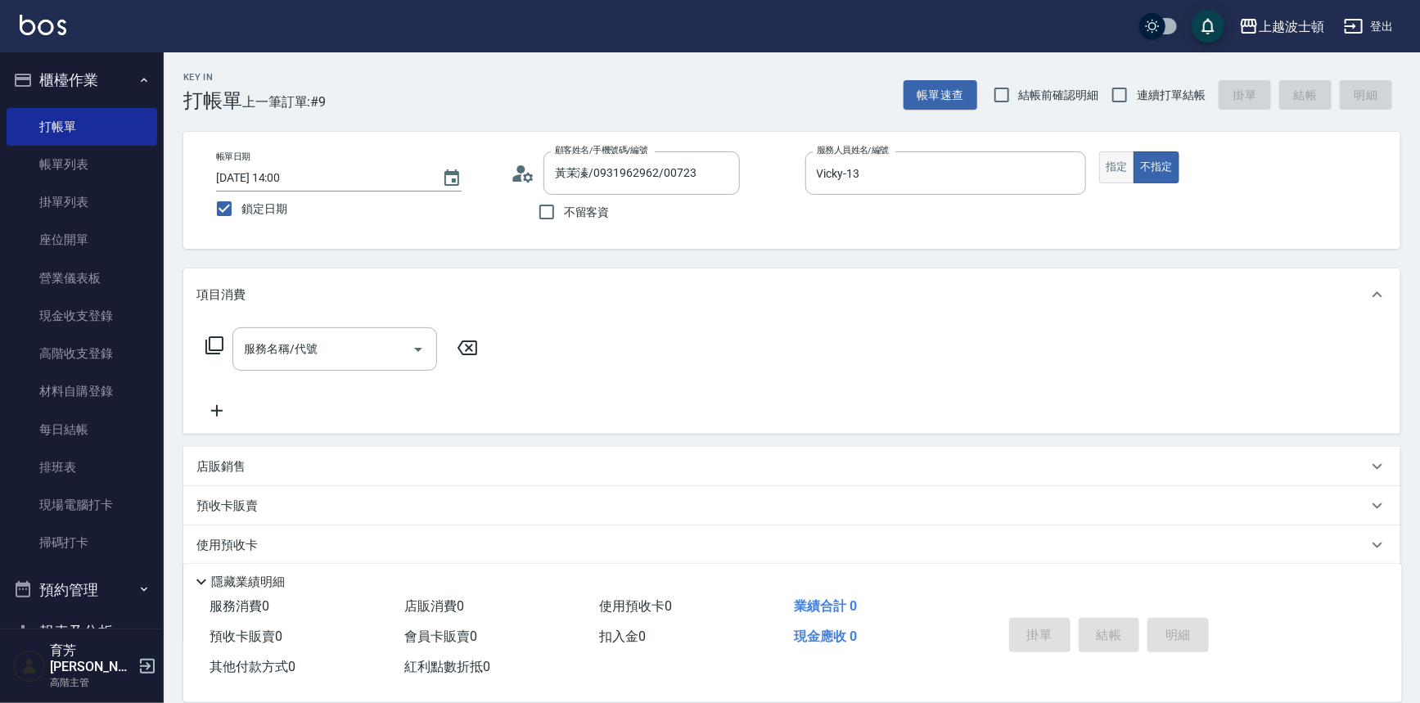
click at [1127, 160] on button "指定" at bounding box center [1116, 167] width 35 height 32
click at [342, 360] on input "服務名稱/代號" at bounding box center [322, 349] width 165 height 29
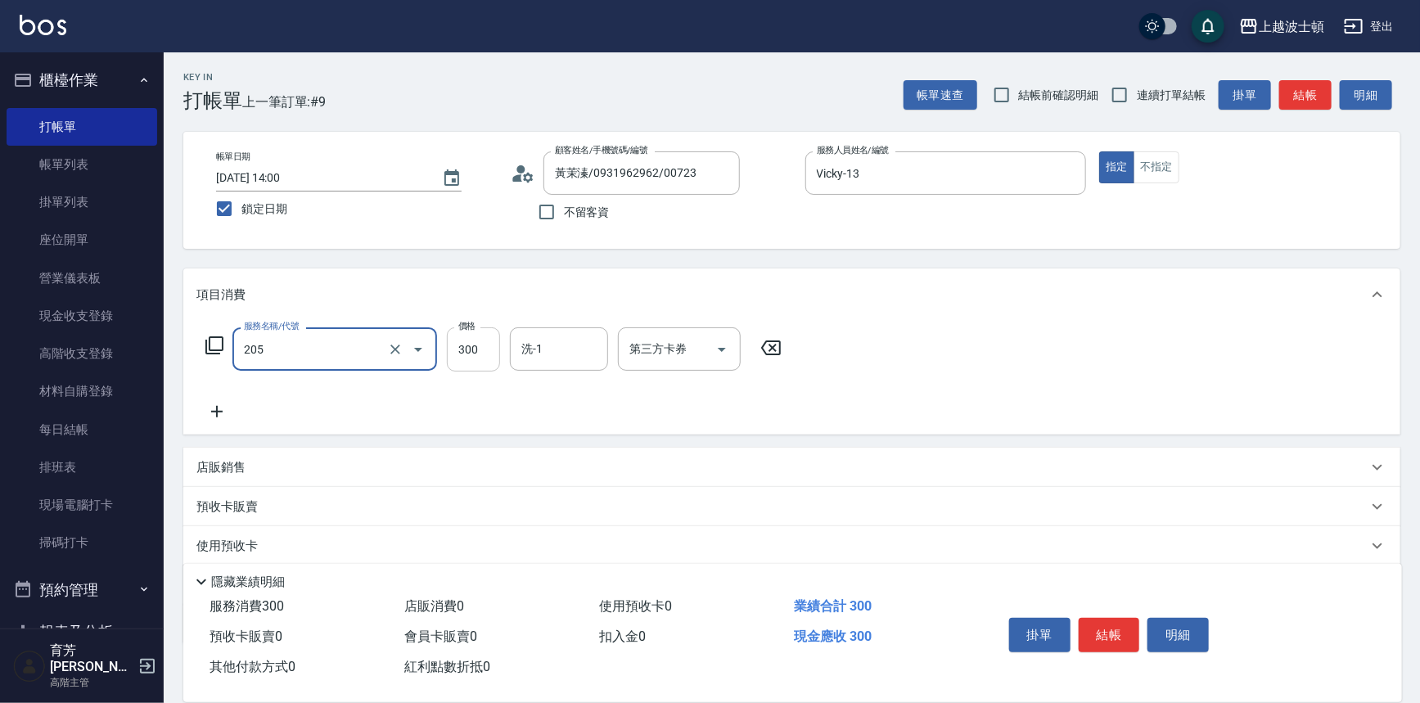
type input "洗髮(205)"
click at [463, 359] on input "300" at bounding box center [473, 349] width 53 height 44
type input "270"
click at [593, 352] on input "洗-1" at bounding box center [558, 349] width 83 height 29
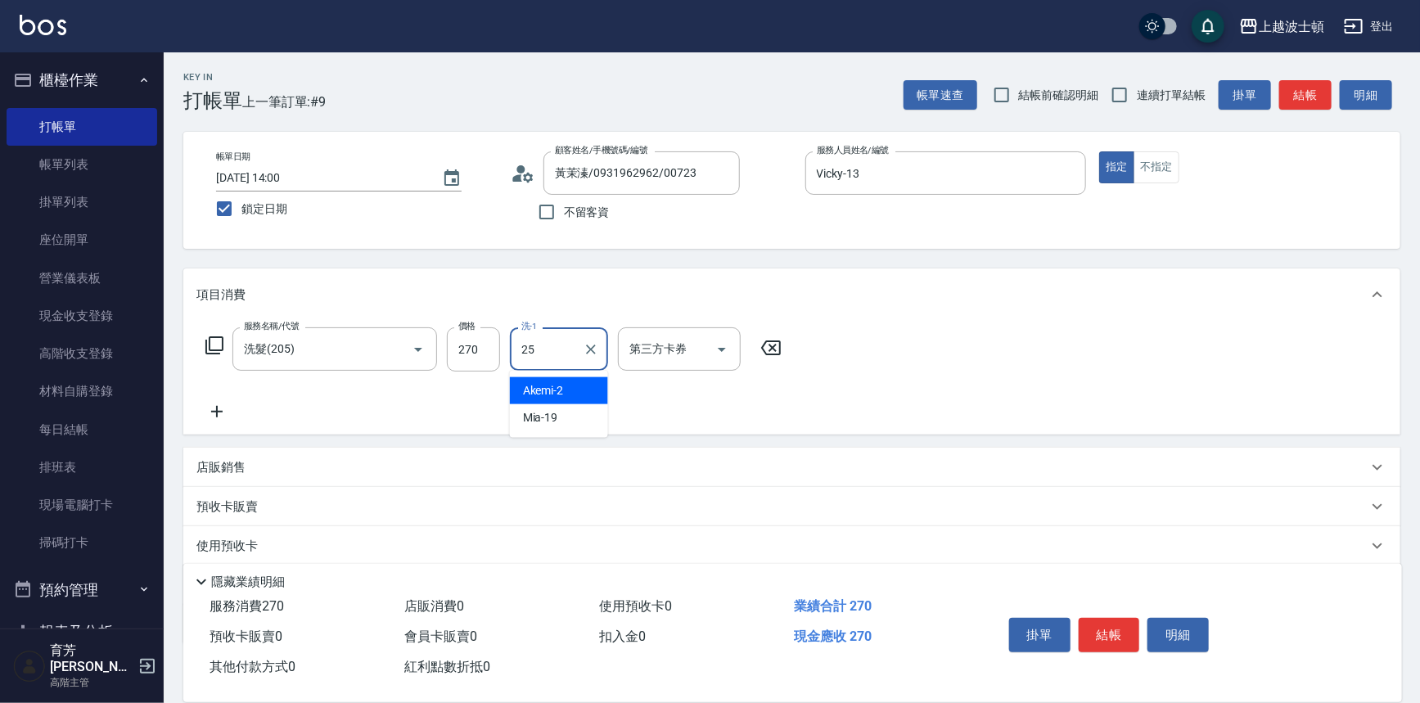
type input "[PERSON_NAME]-25"
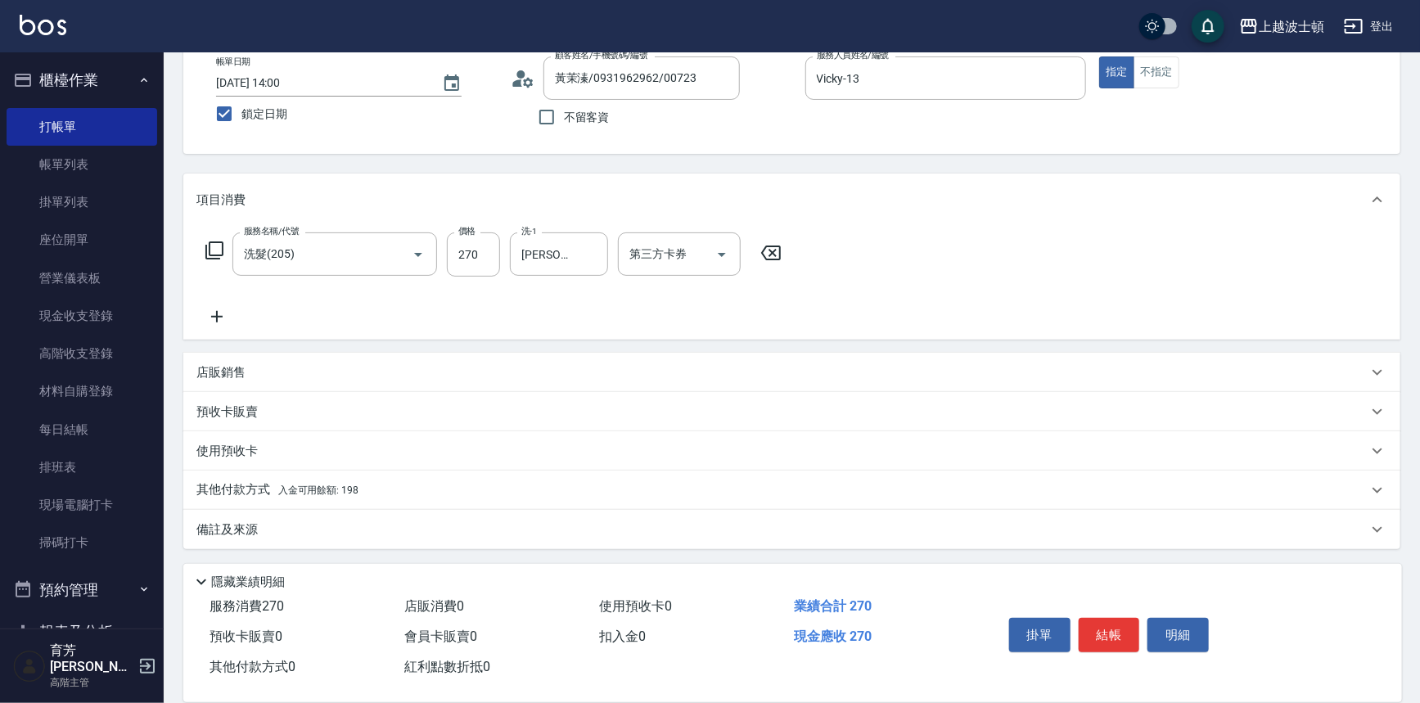
click at [268, 479] on div "其他付款方式 入金可用餘額: 198" at bounding box center [791, 490] width 1217 height 39
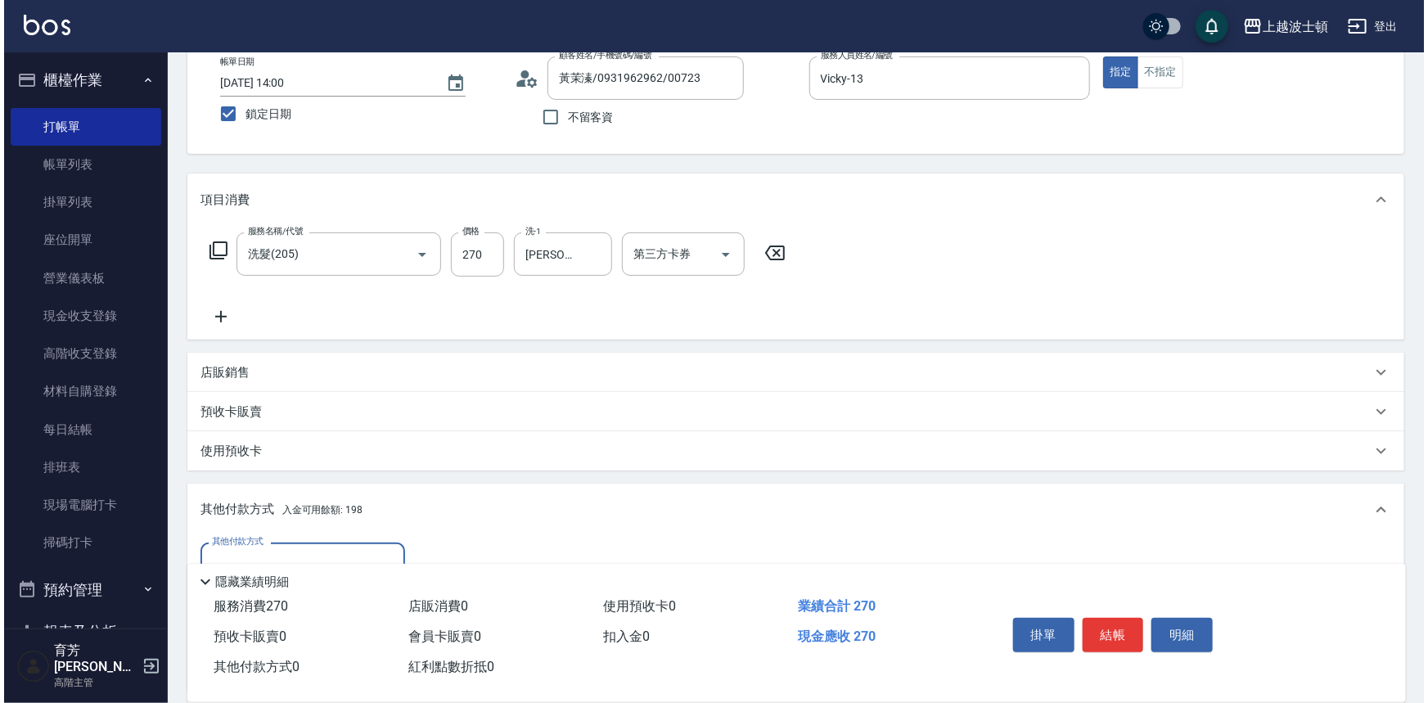
scroll to position [287, 0]
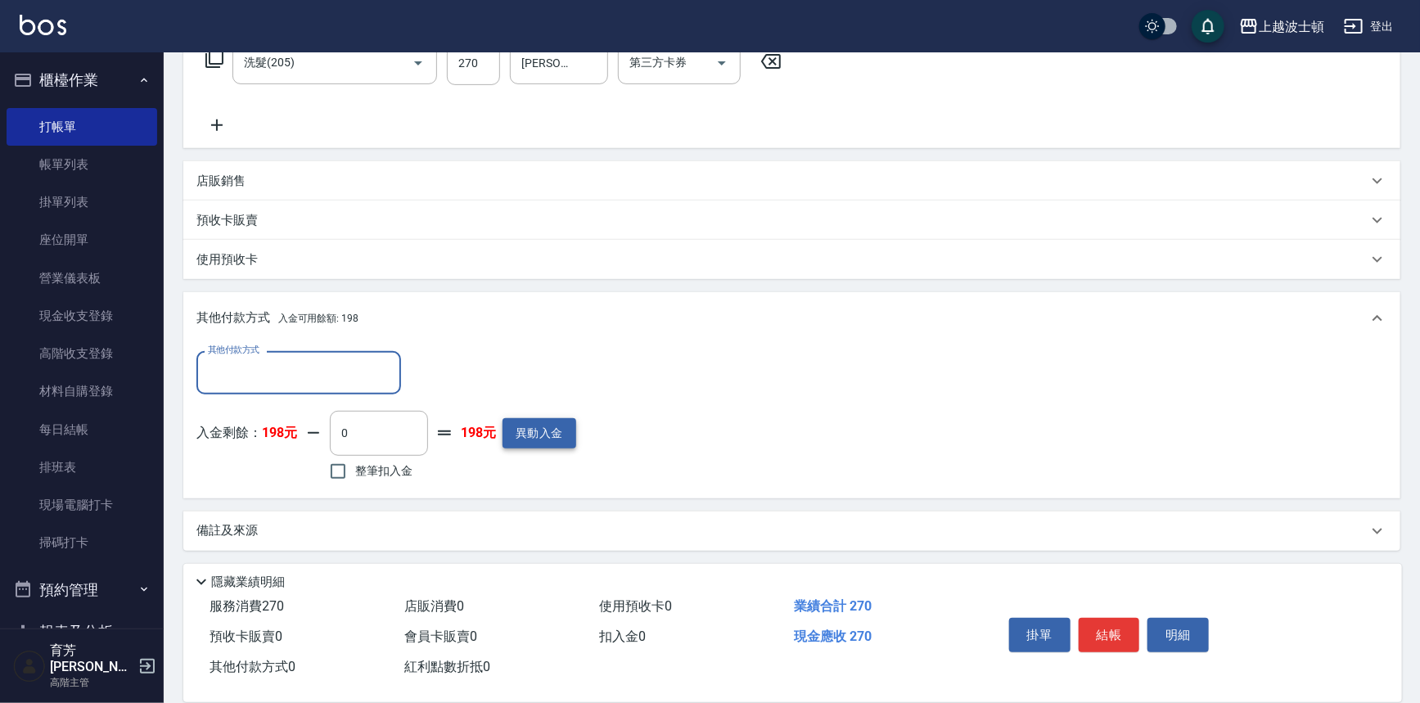
click at [550, 429] on button "異動入金" at bounding box center [540, 433] width 74 height 30
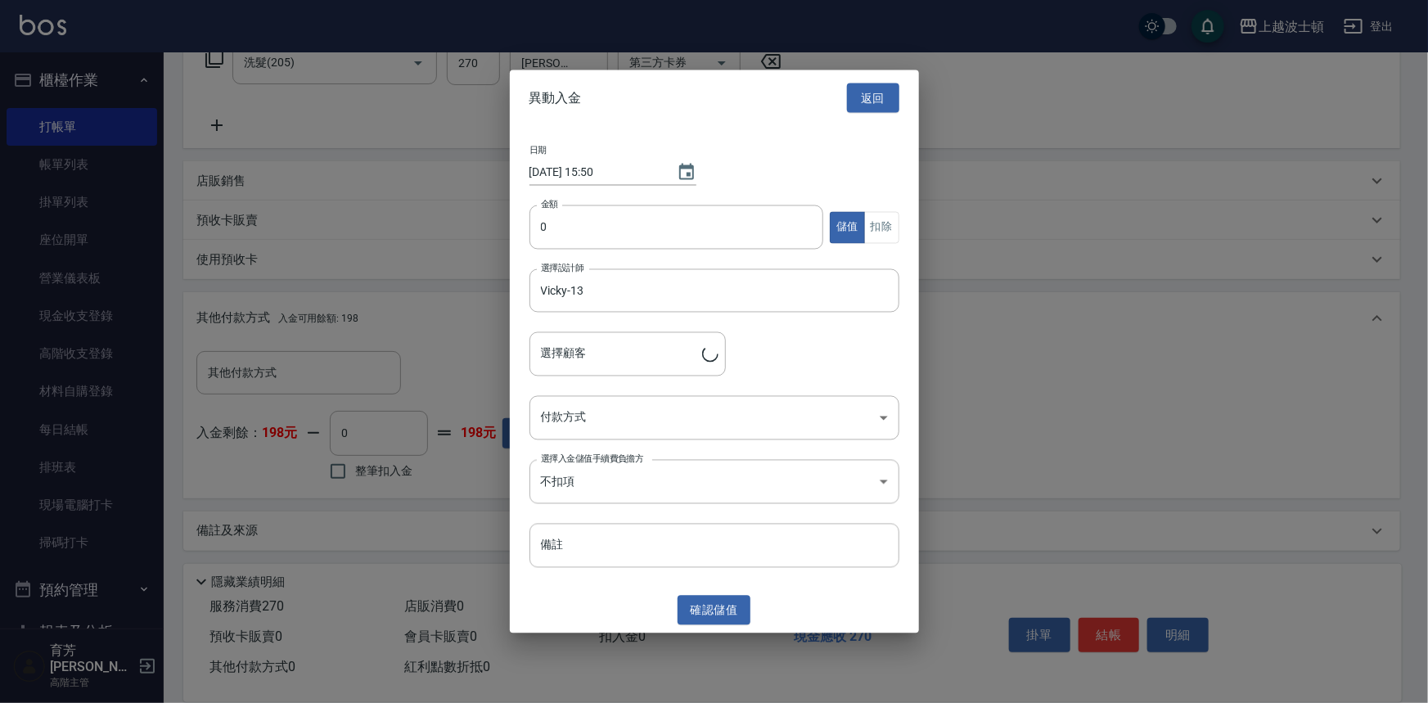
type input "黃茉溱/0931962962/00723"
click at [570, 240] on input "0" at bounding box center [677, 227] width 295 height 44
type input "500"
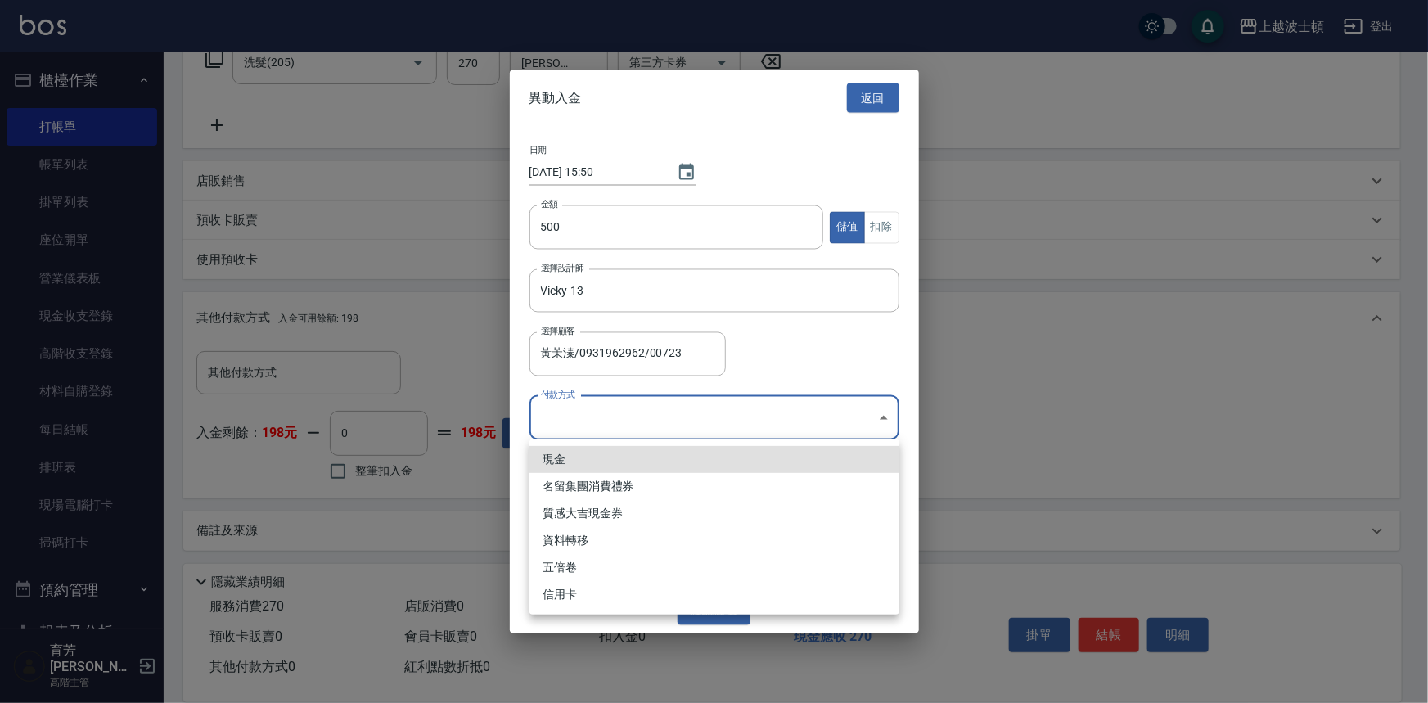
click at [544, 428] on body "上越波士頓 登出 櫃檯作業 打帳單 帳單列表 掛單列表 座位開單 營業儀表板 現金收支登錄 高階收支登錄 材料自購登錄 每日結帳 排班表 現場電腦打卡 掃碼打…" at bounding box center [714, 208] width 1428 height 991
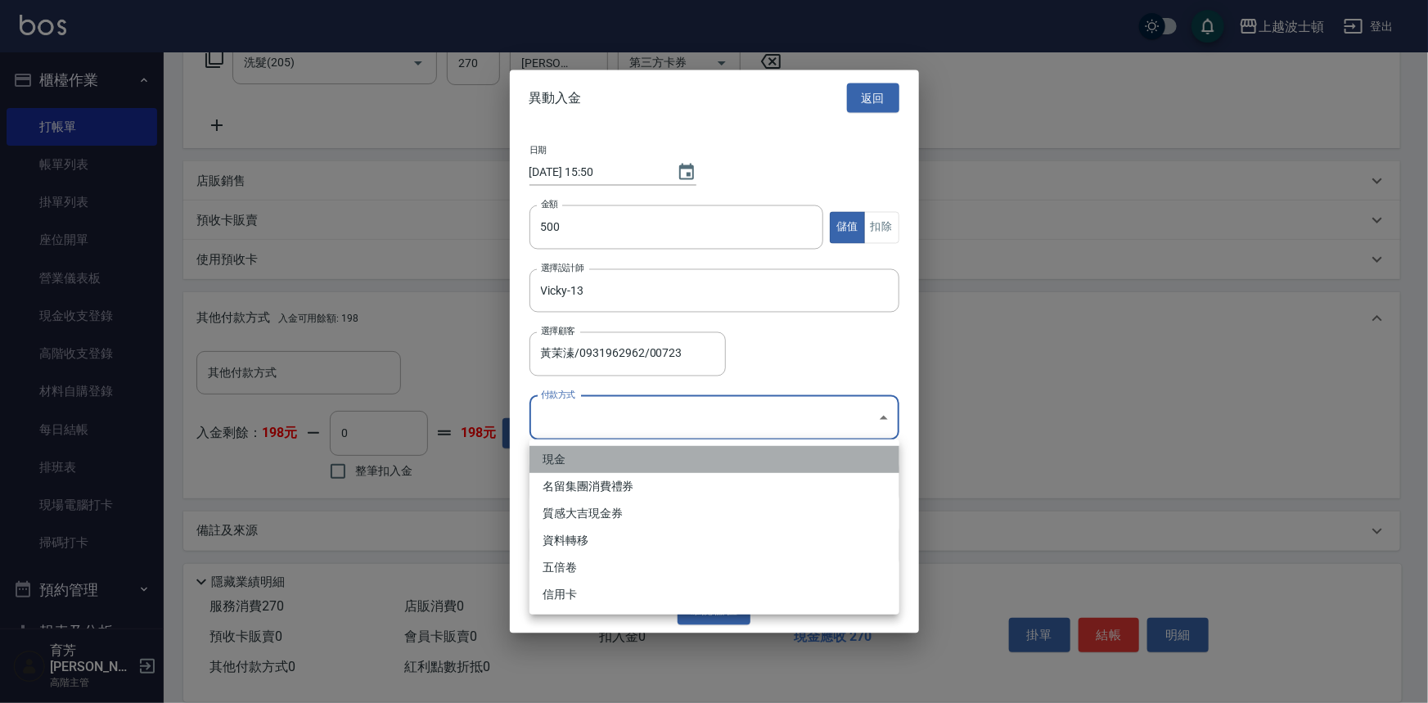
drag, startPoint x: 554, startPoint y: 462, endPoint x: 597, endPoint y: 477, distance: 45.3
click at [555, 463] on li "現金" at bounding box center [715, 459] width 370 height 27
type input "現金"
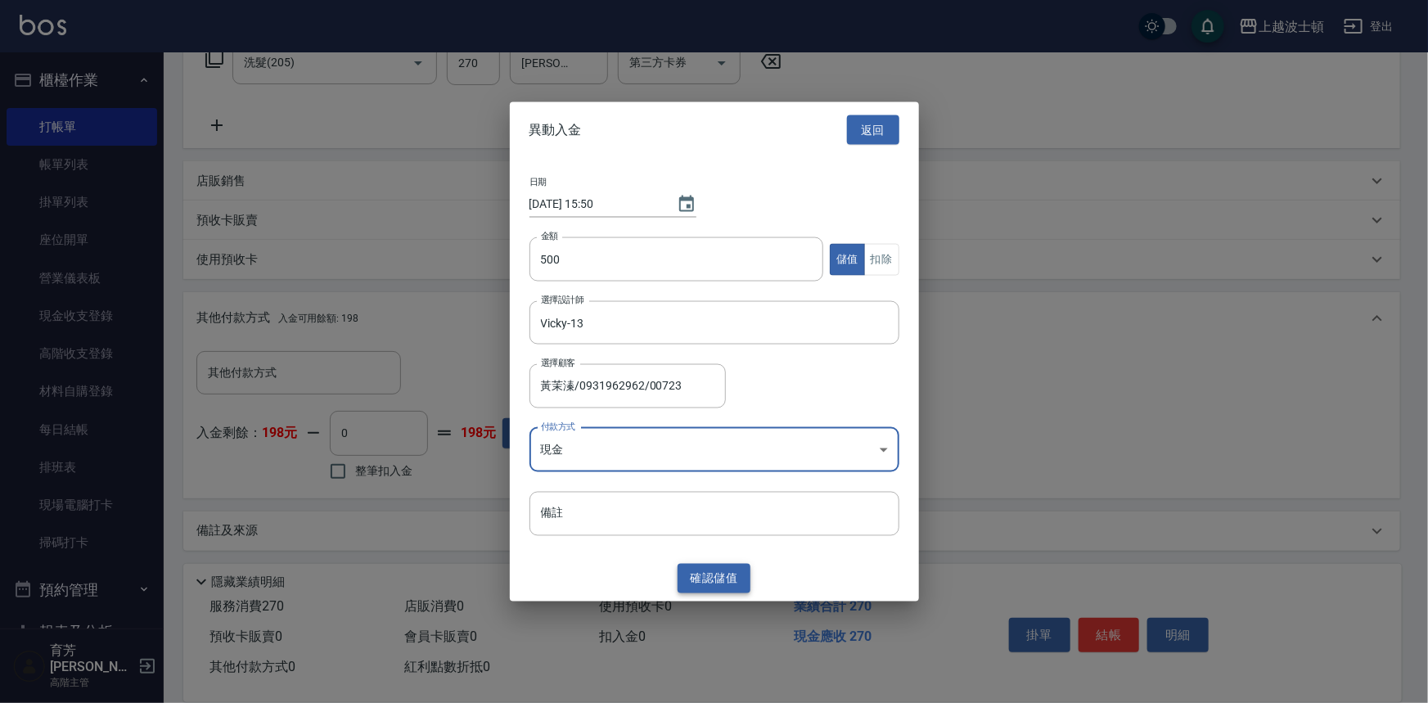
click at [702, 574] on button "確認 儲值" at bounding box center [715, 578] width 74 height 30
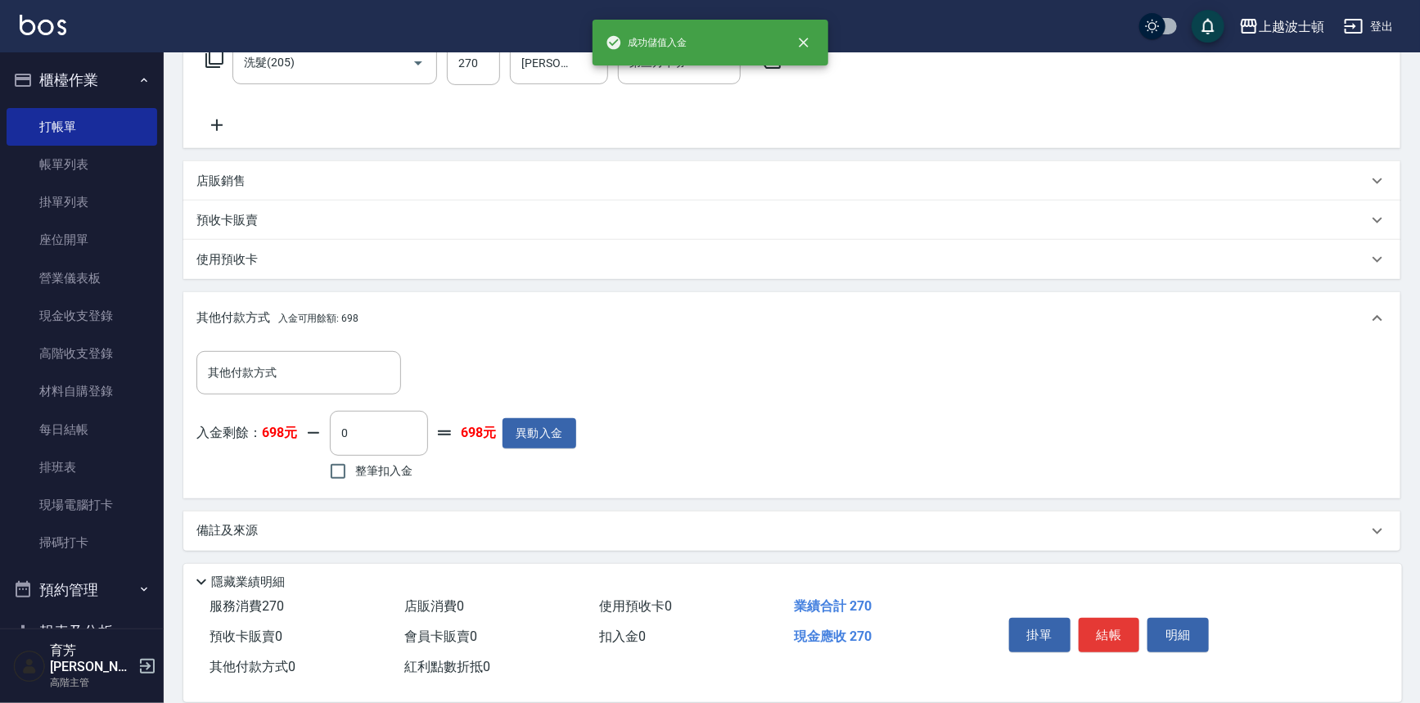
click at [390, 467] on span "整筆扣入金" at bounding box center [383, 471] width 57 height 17
click at [355, 467] on input "整筆扣入金" at bounding box center [338, 471] width 34 height 34
checkbox input "true"
type input "270"
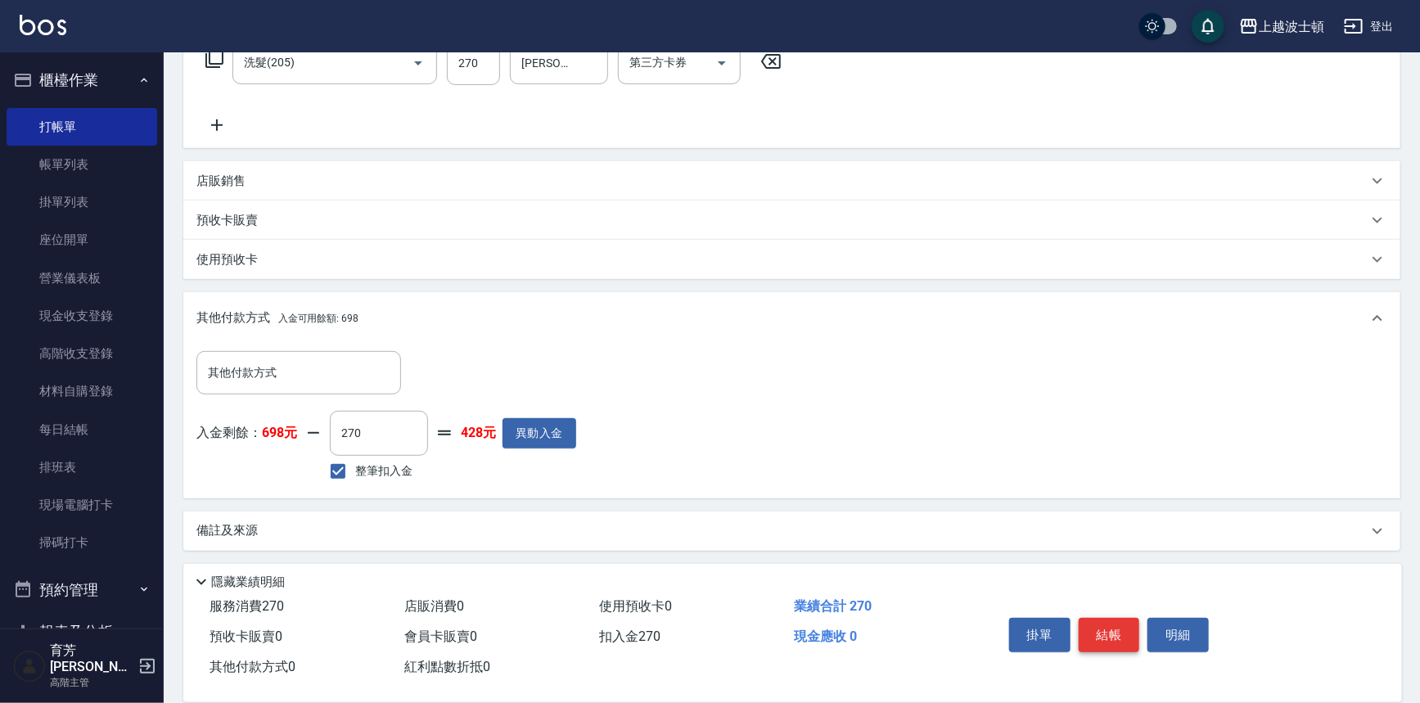
click at [1105, 633] on button "結帳" at bounding box center [1109, 635] width 61 height 34
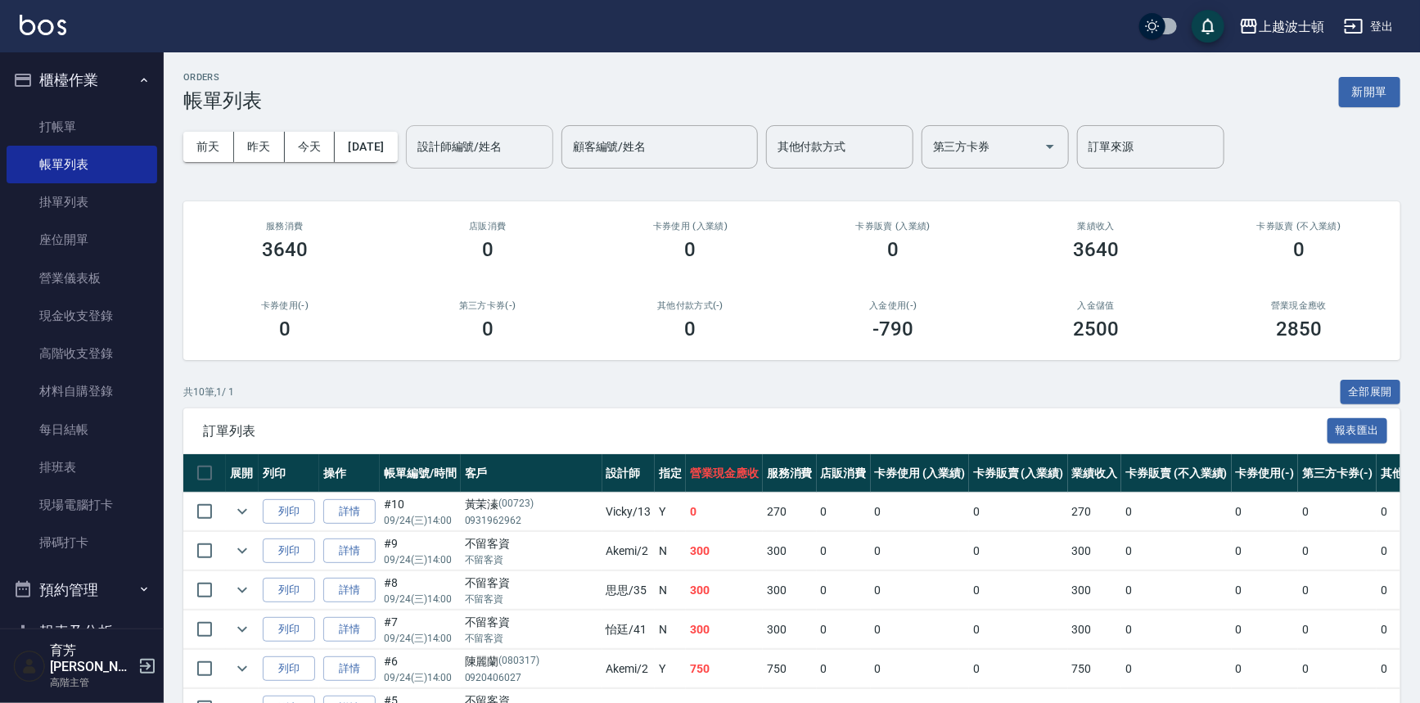
click at [502, 147] on input "設計師編號/姓名" at bounding box center [479, 147] width 133 height 29
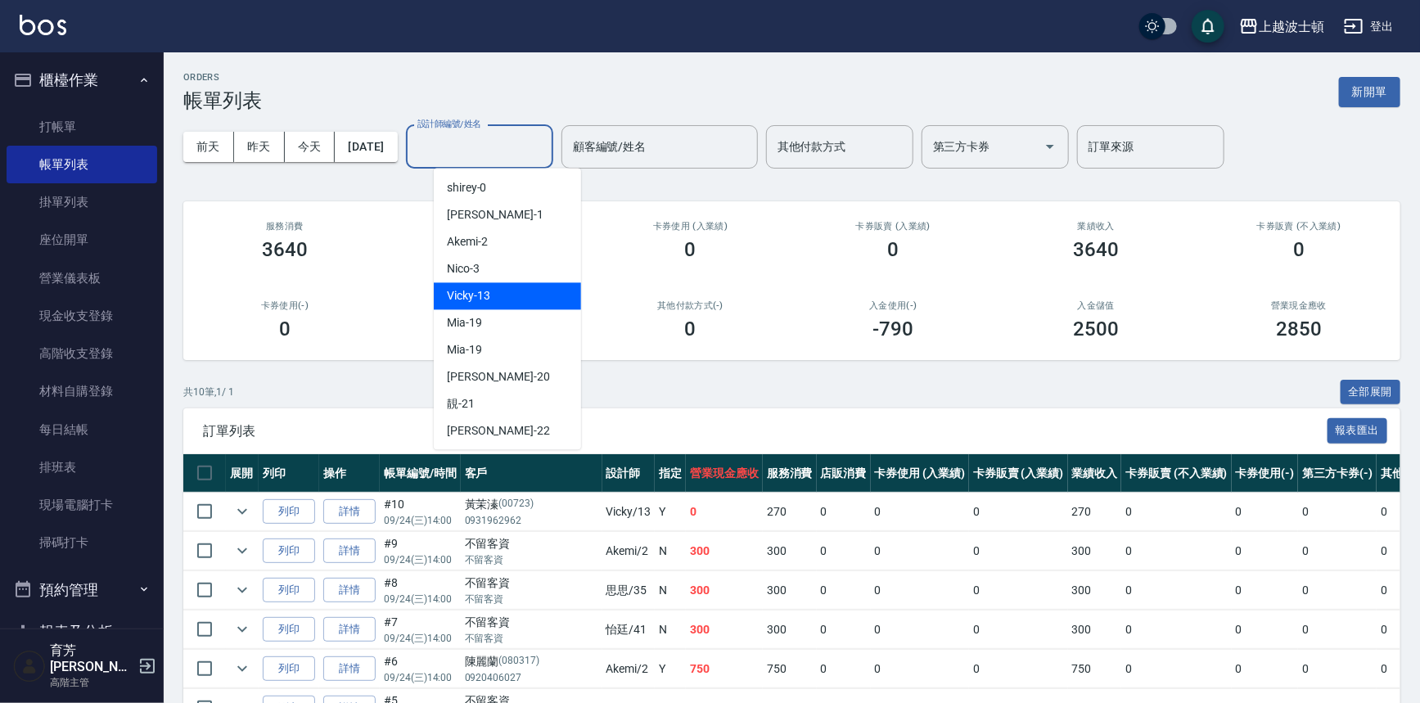
click at [485, 291] on span "Vicky -13" at bounding box center [468, 295] width 43 height 17
type input "Vicky-13"
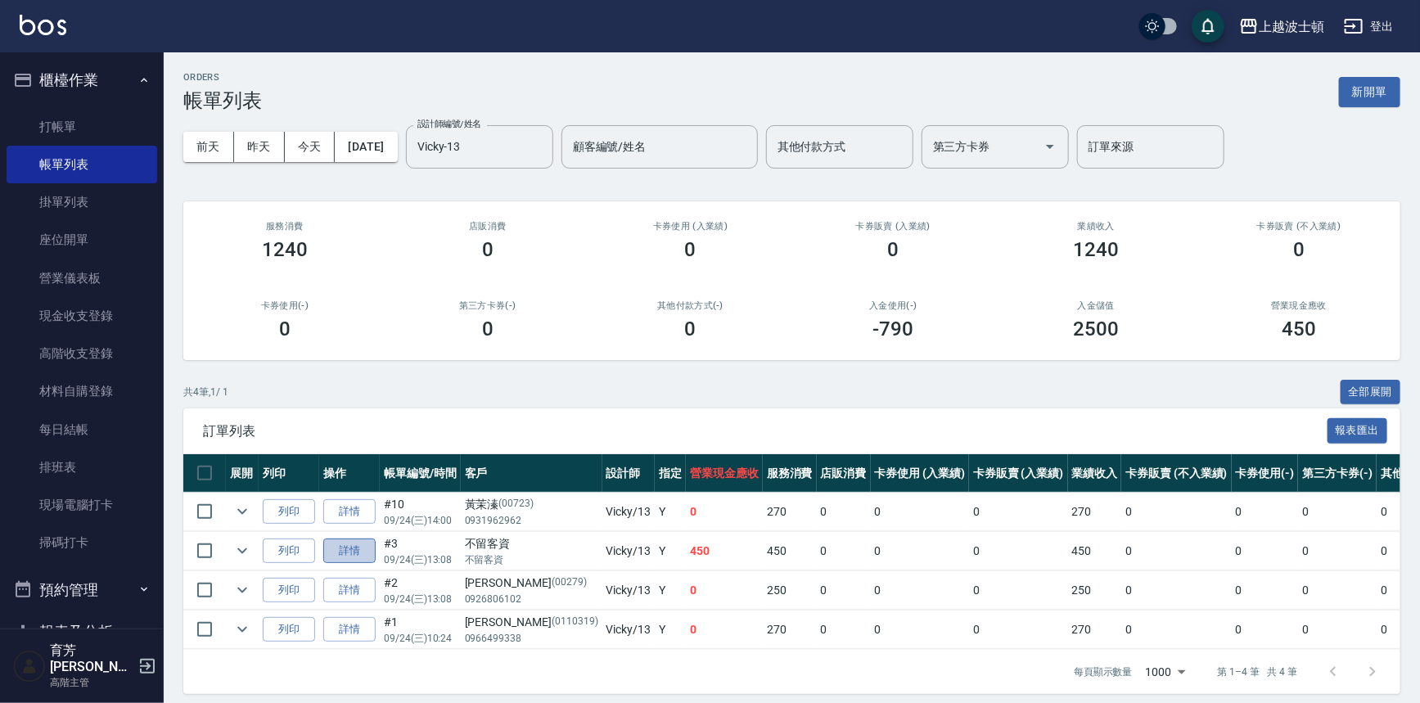
click at [343, 544] on link "詳情" at bounding box center [349, 551] width 52 height 25
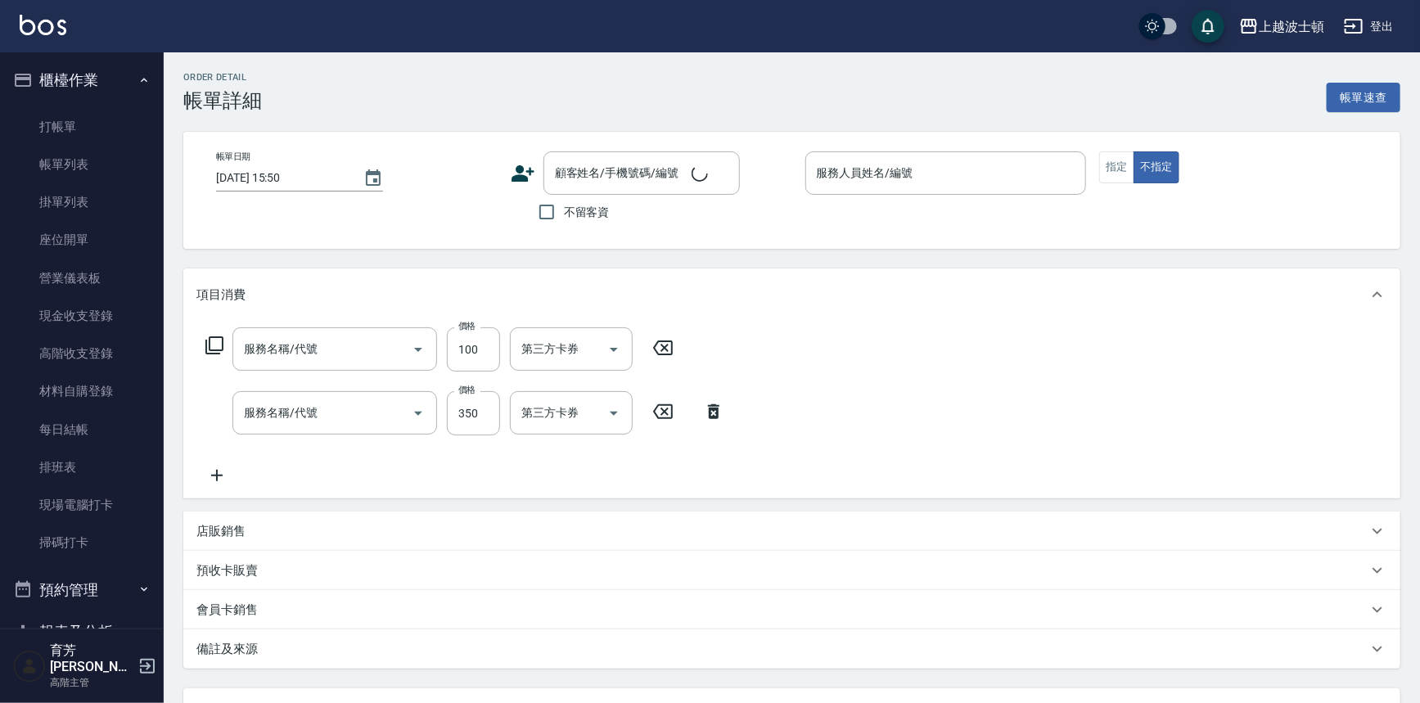
type input "[DATE] 13:08"
checkbox input "true"
type input "Vicky-13"
type input "學生剪髮(301)"
type input "剪髮(305)"
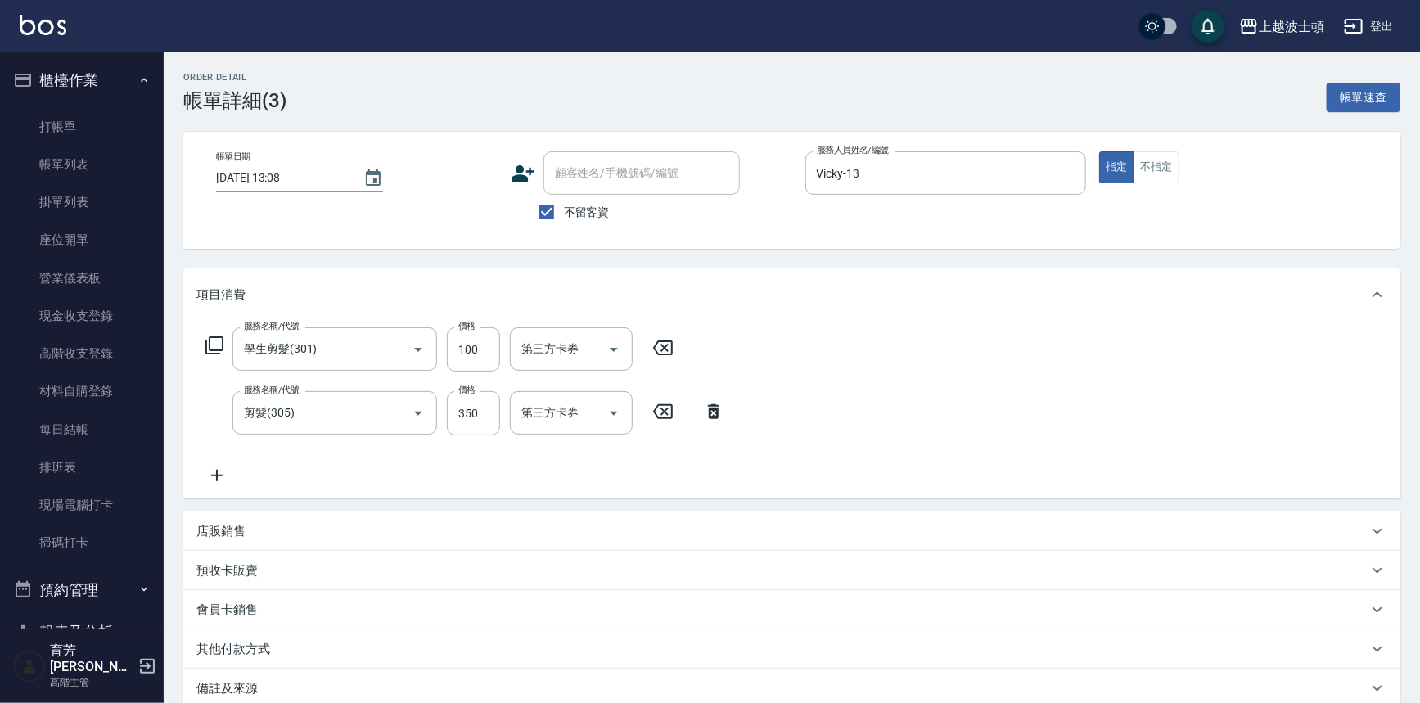
click at [213, 487] on div "服務名稱/代號 學生剪髮(301) 服務名稱/代號 價格 100 價格 第三方卡券 第三方卡券 服務名稱/代號 剪髮(305) 服務名稱/代號 價格 350 …" at bounding box center [791, 410] width 1217 height 178
click at [219, 481] on icon at bounding box center [216, 476] width 41 height 20
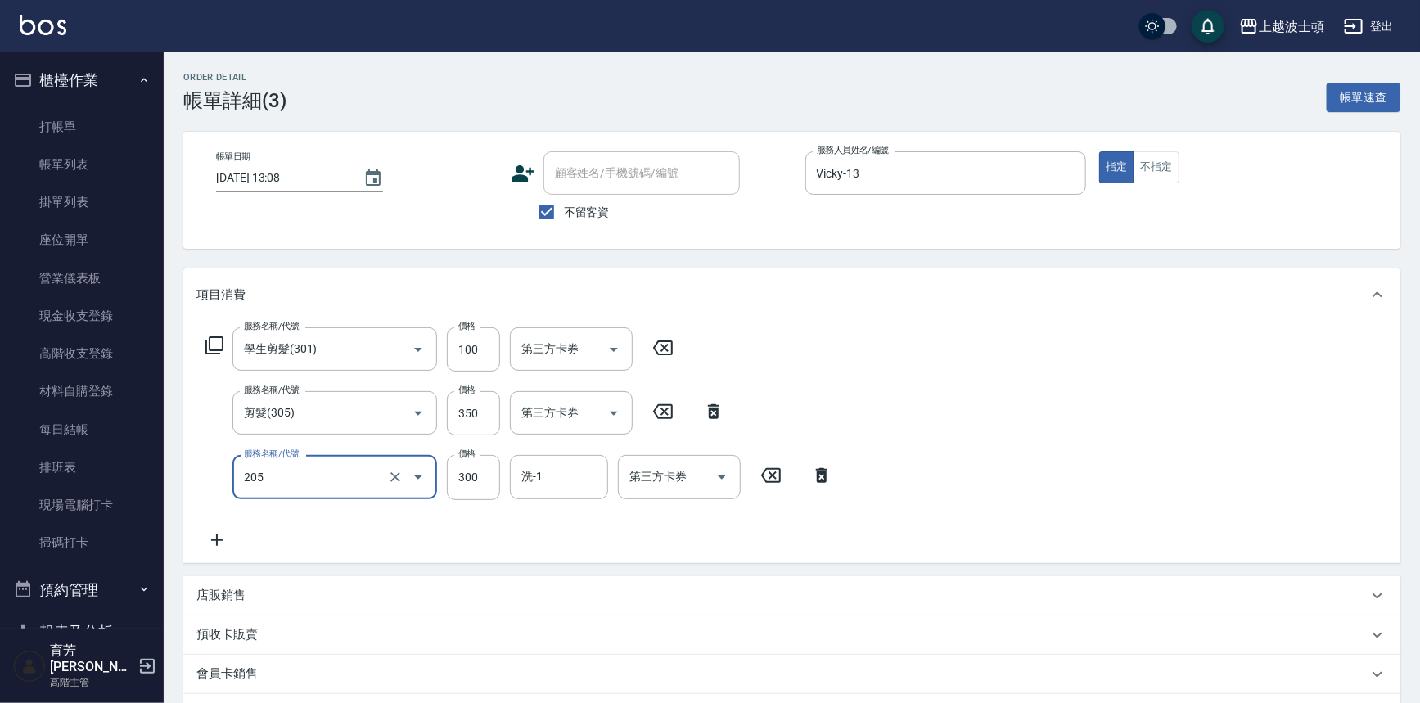
type input "洗髮(205)"
click at [221, 543] on icon at bounding box center [216, 540] width 41 height 20
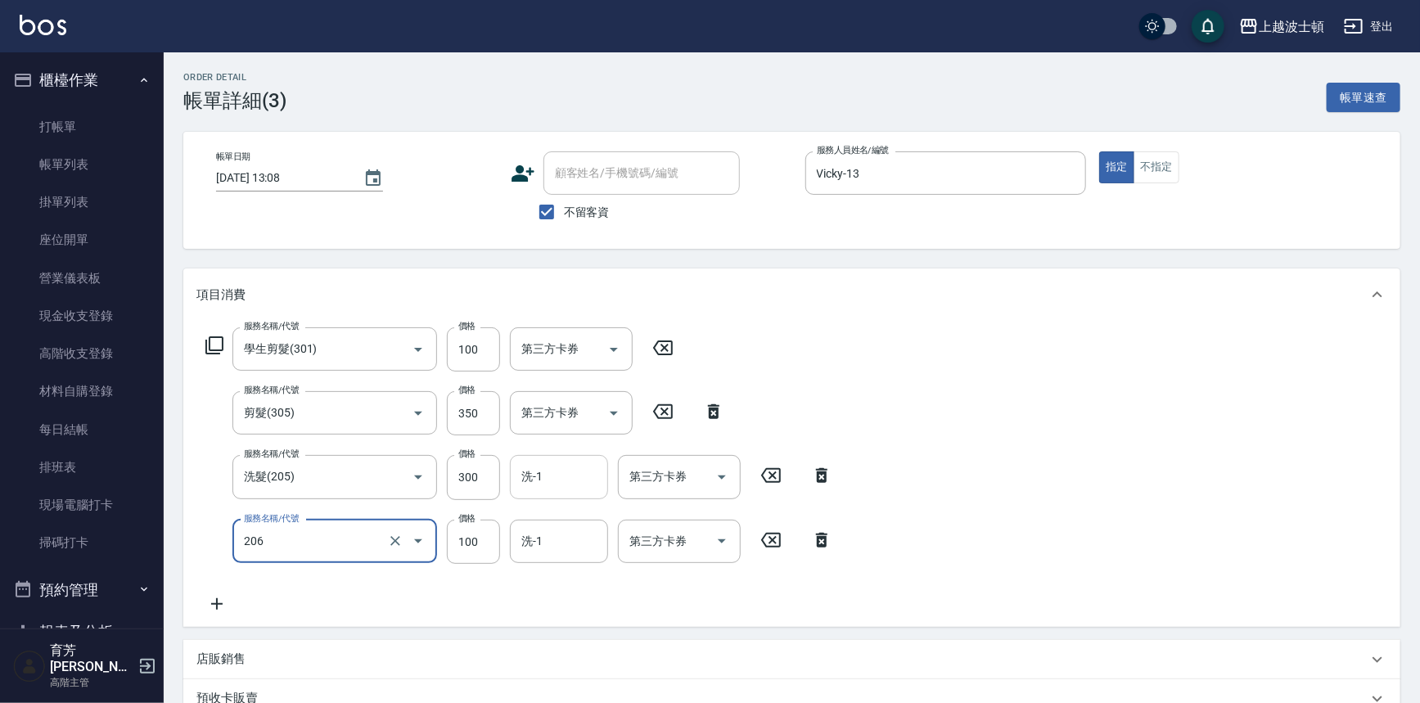
type input "洗髮加錢升等(206)"
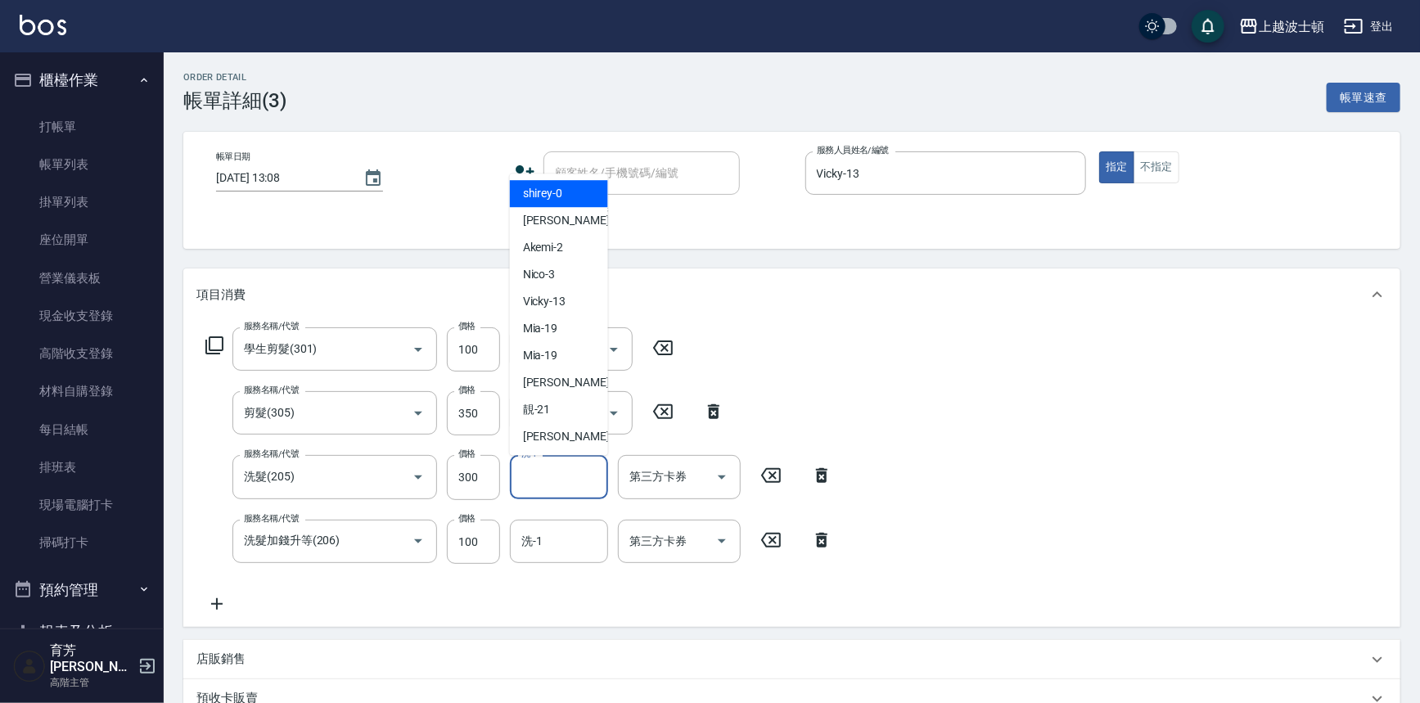
click at [530, 483] on input "洗-1" at bounding box center [558, 477] width 83 height 29
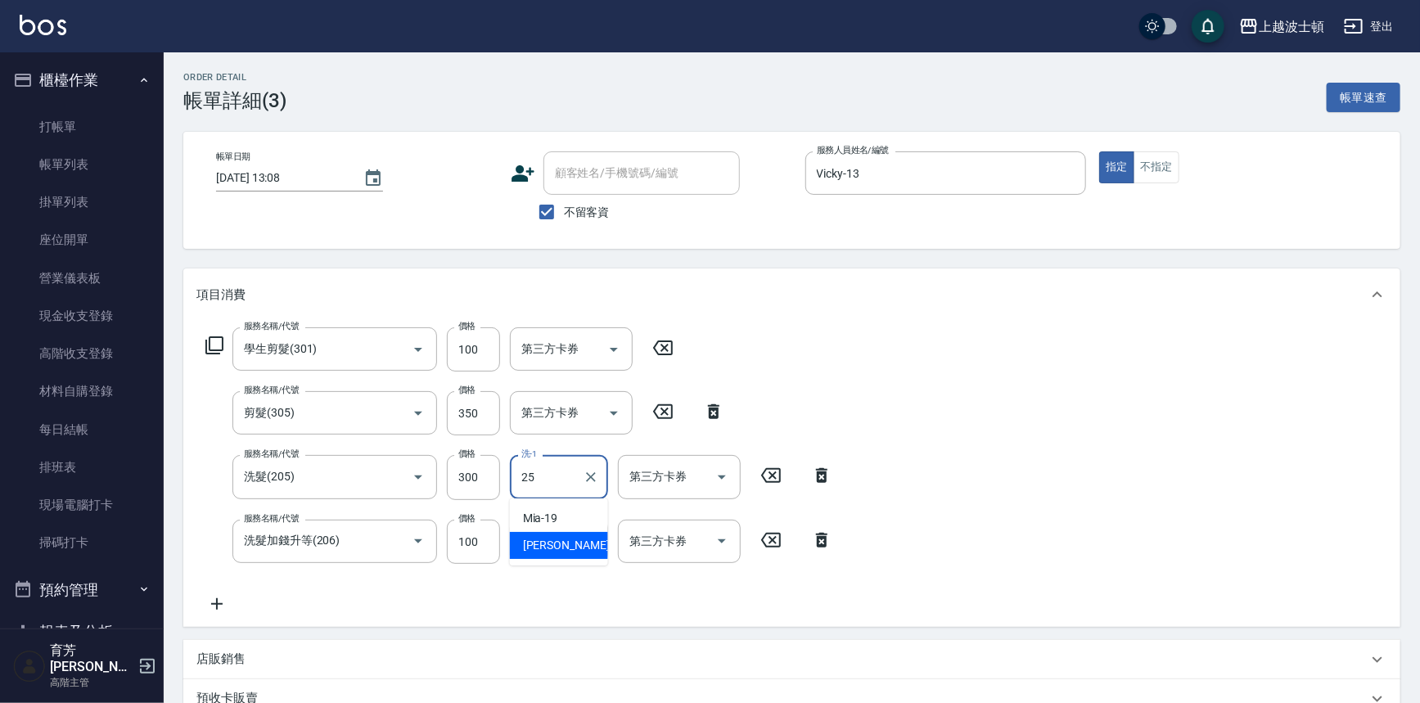
type input "[PERSON_NAME]-25"
click at [567, 540] on input "洗-1" at bounding box center [558, 541] width 83 height 29
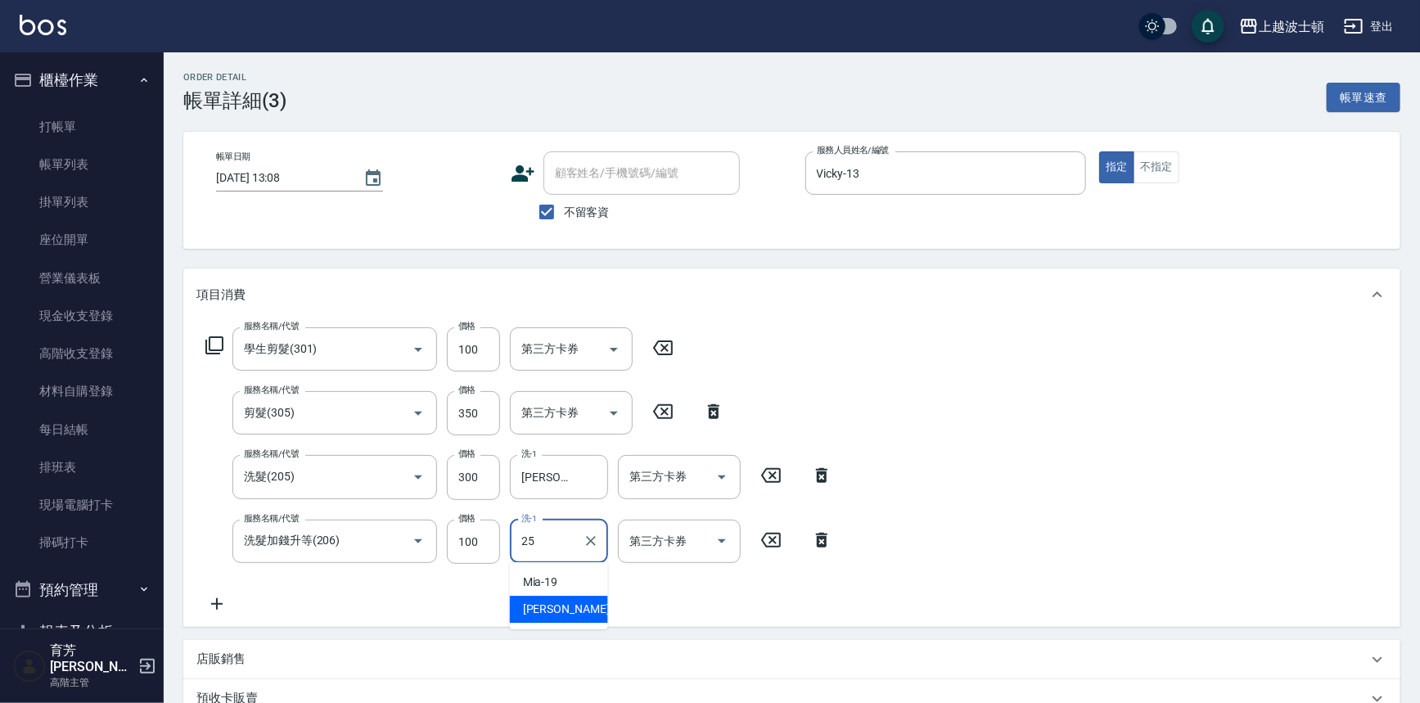
type input "[PERSON_NAME]-25"
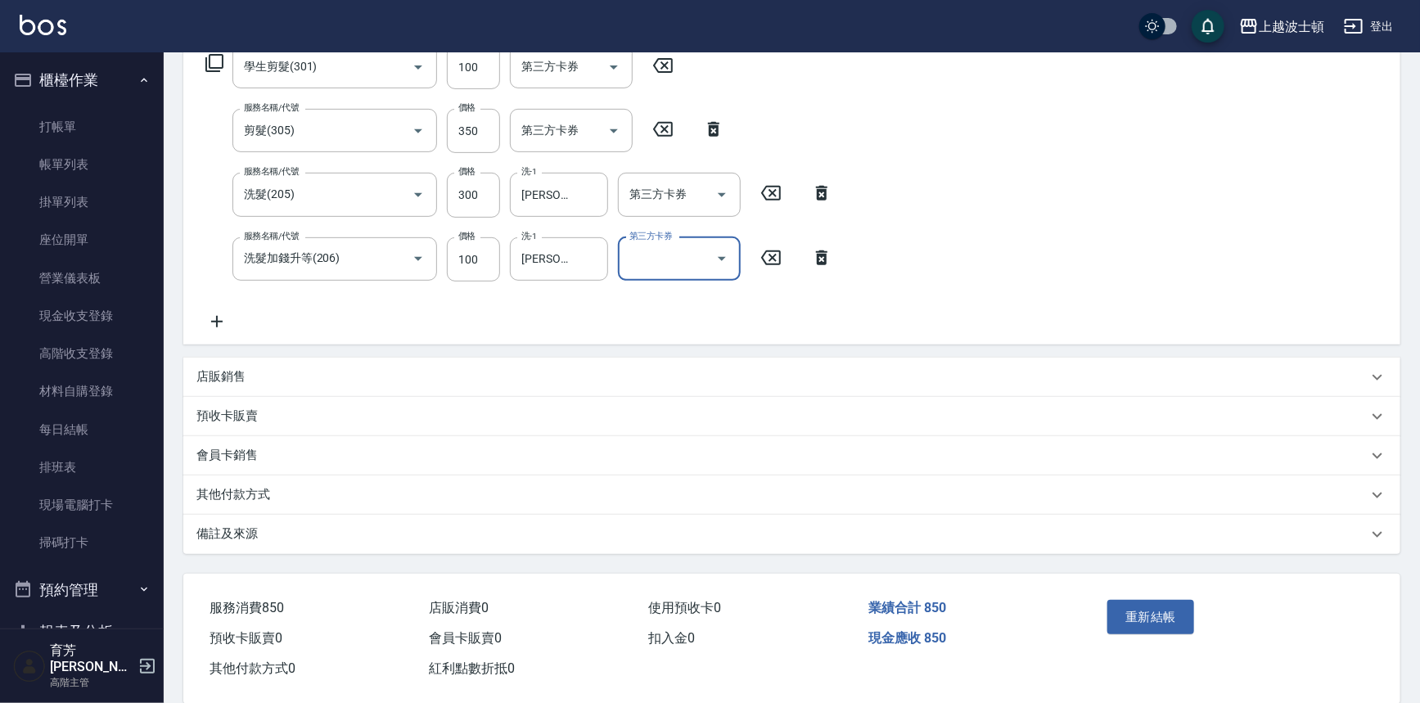
scroll to position [293, 0]
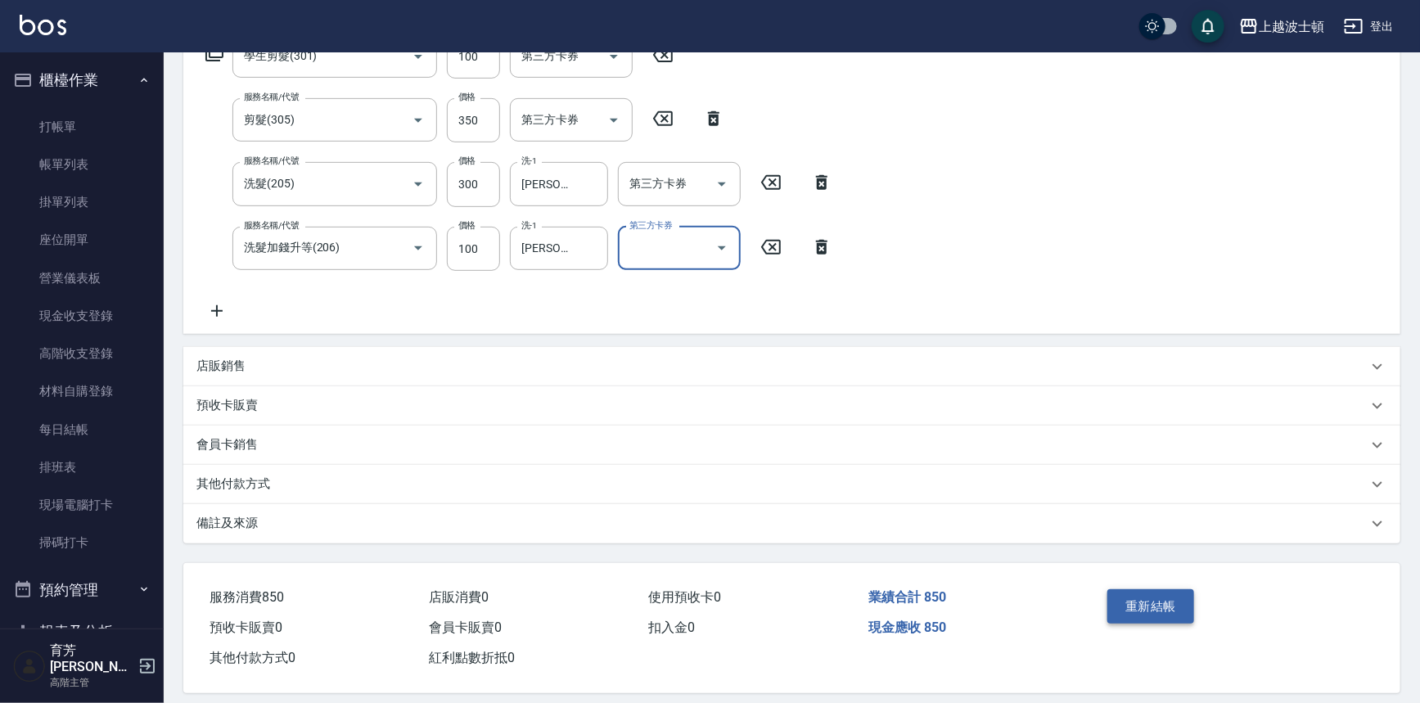
click at [1172, 606] on button "重新結帳" at bounding box center [1151, 606] width 87 height 34
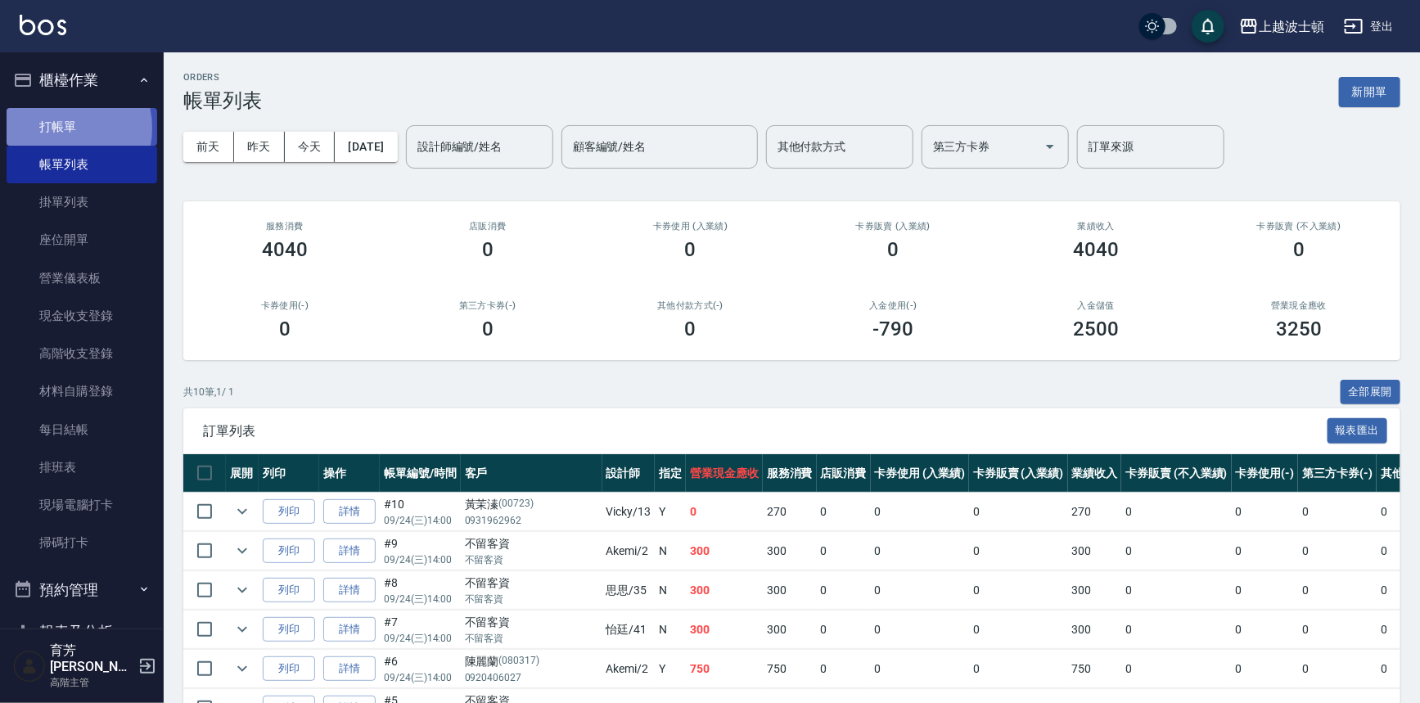
click at [60, 128] on link "打帳單" at bounding box center [82, 127] width 151 height 38
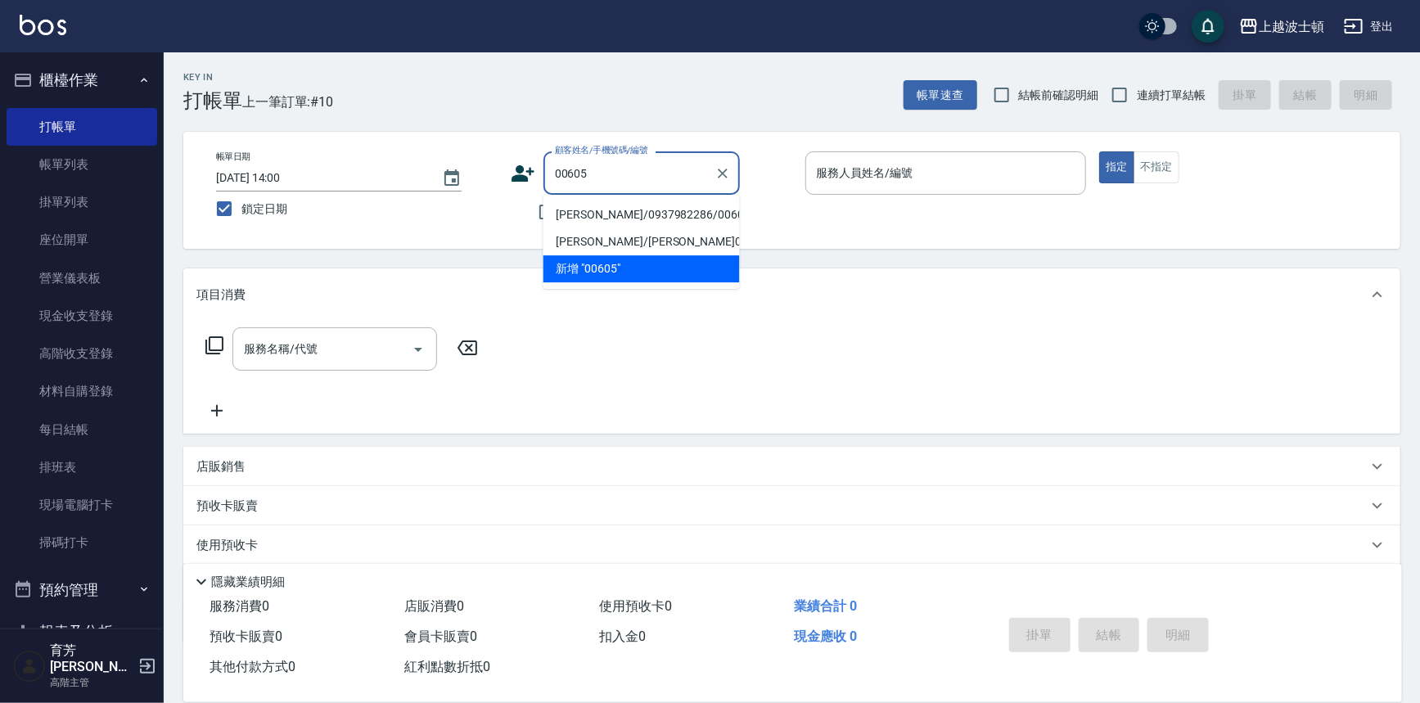
click at [598, 217] on li "[PERSON_NAME]/0937982286/00605" at bounding box center [642, 214] width 196 height 27
type input "[PERSON_NAME]/0937982286/00605"
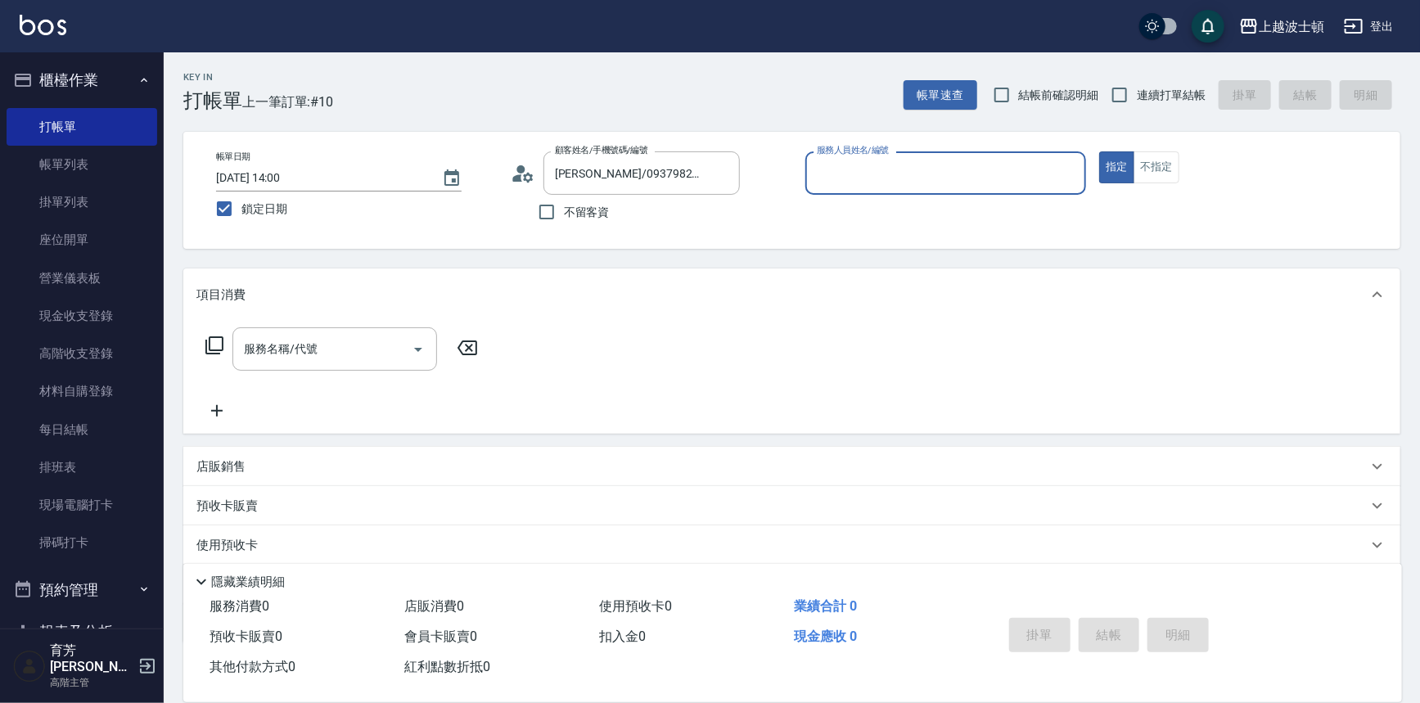
type input "Vicky-13"
click at [365, 350] on input "服務名稱/代號" at bounding box center [322, 349] width 165 height 29
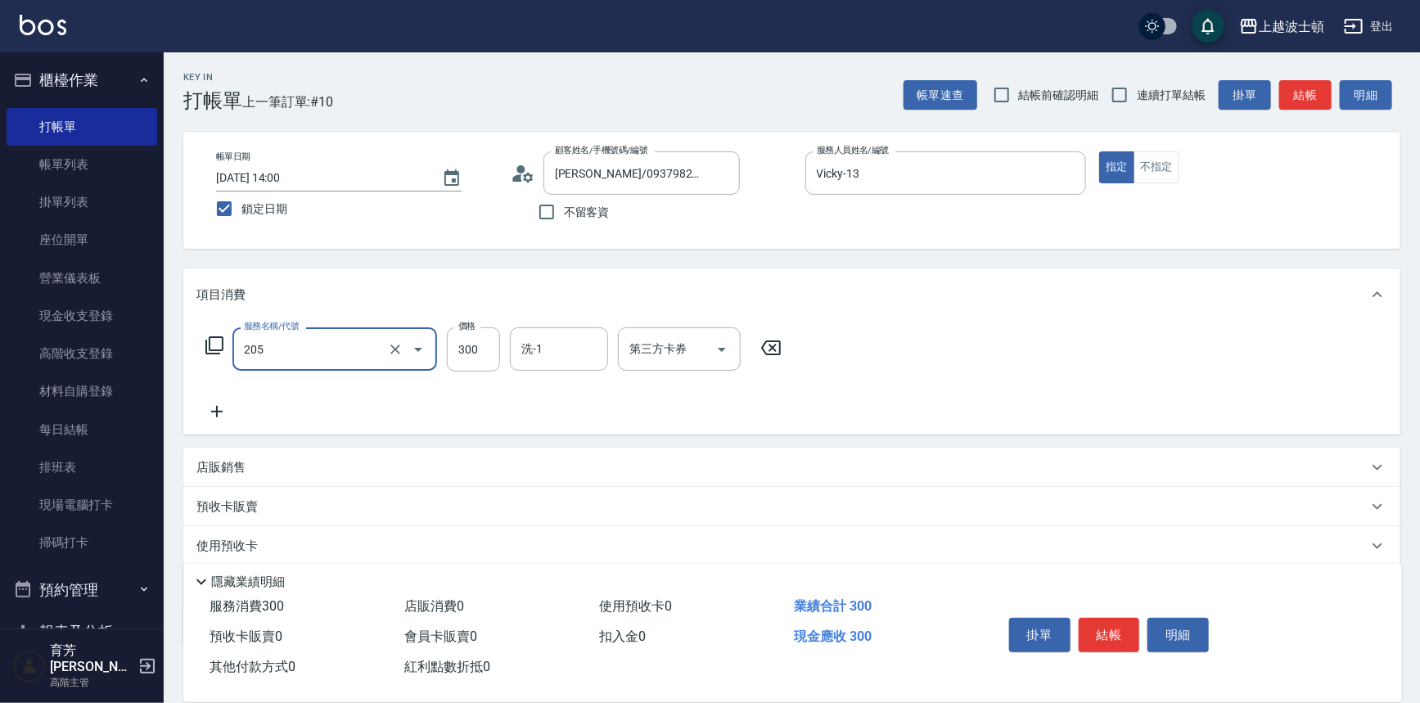
type input "洗髮(205)"
click at [219, 416] on icon at bounding box center [216, 412] width 41 height 20
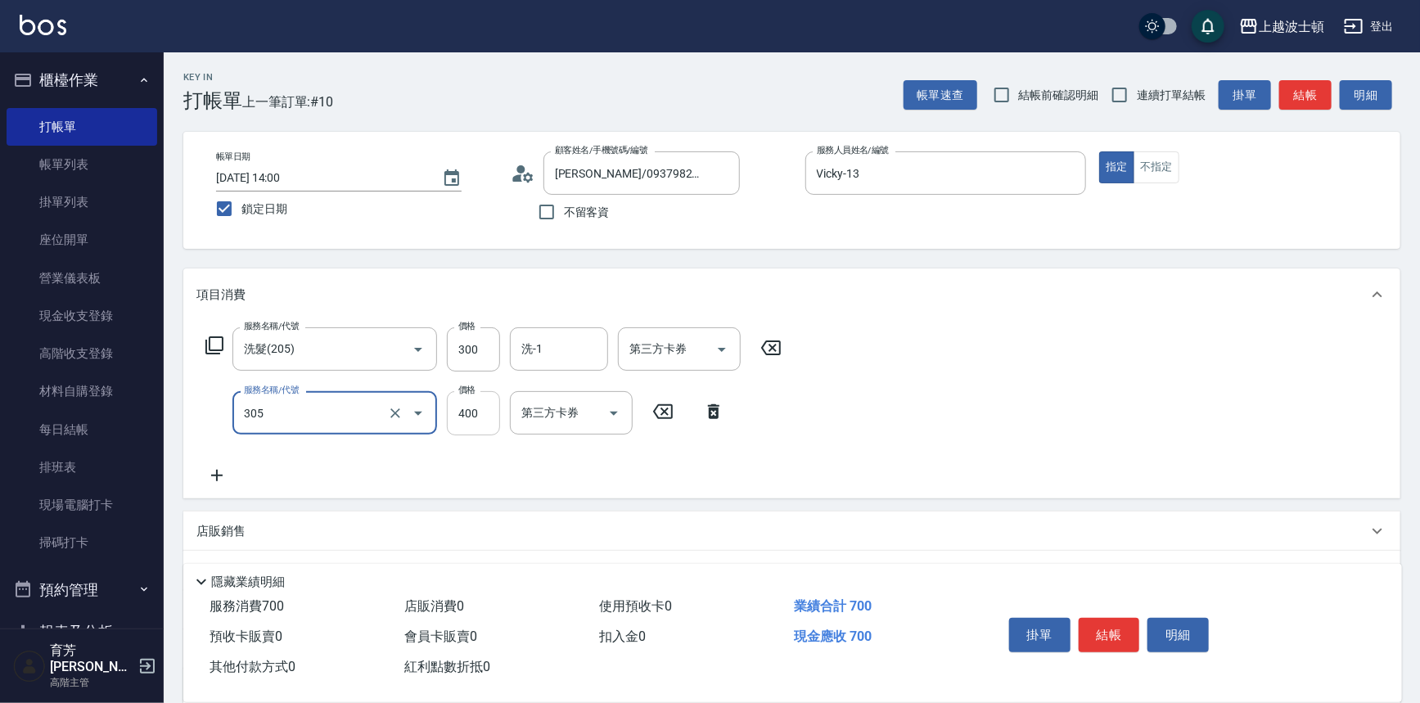
type input "剪髮(305)"
click at [492, 422] on input "400" at bounding box center [473, 413] width 53 height 44
type input "250"
click at [490, 358] on input "300" at bounding box center [473, 349] width 53 height 44
type input "270"
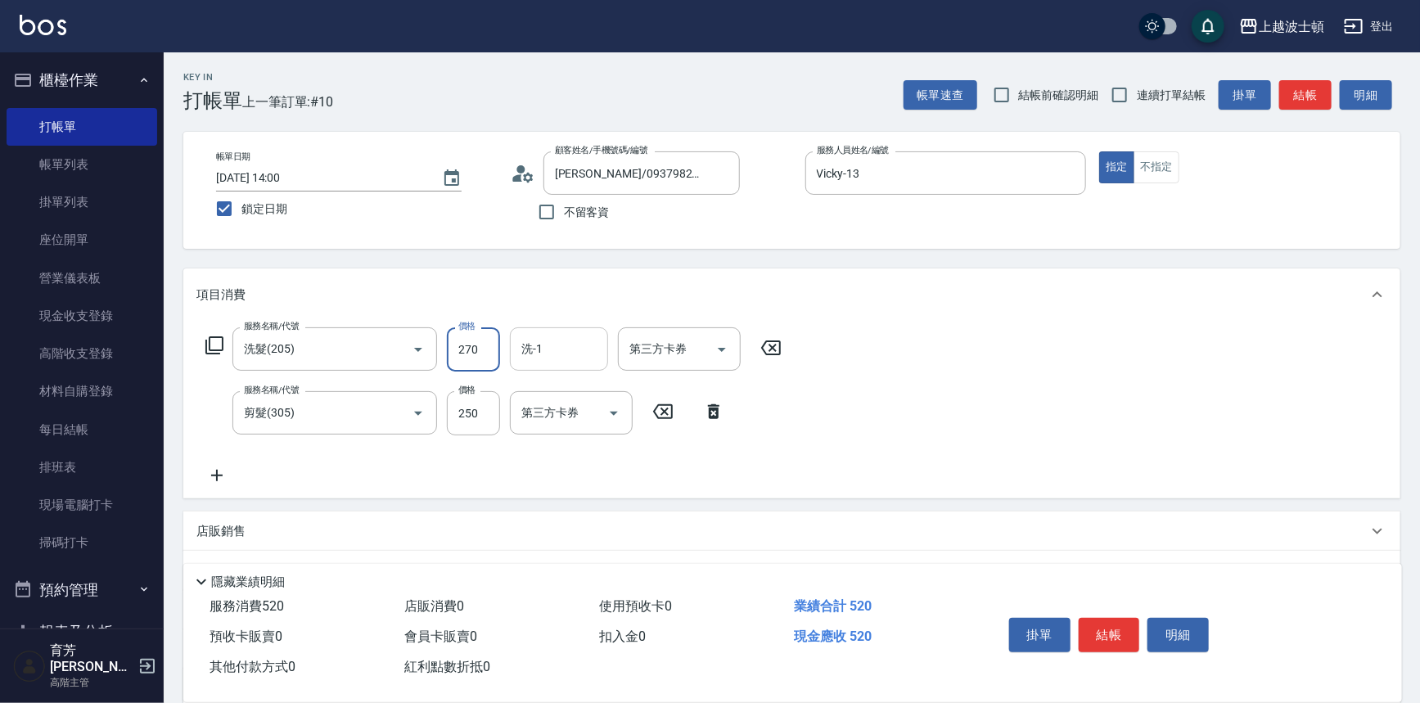
click at [535, 351] on input "洗-1" at bounding box center [558, 349] width 83 height 29
type input "[PERSON_NAME]-25"
click at [1116, 630] on button "結帳" at bounding box center [1109, 635] width 61 height 34
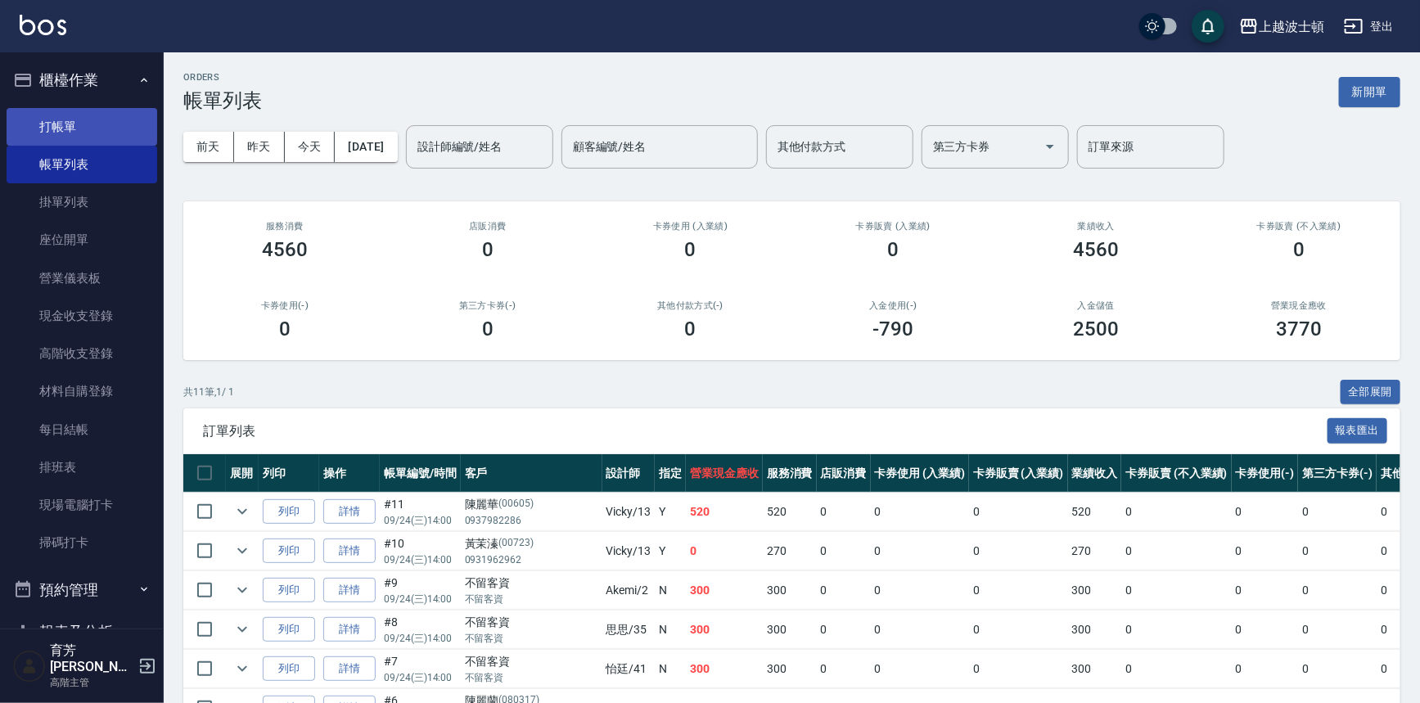
click at [65, 124] on link "打帳單" at bounding box center [82, 127] width 151 height 38
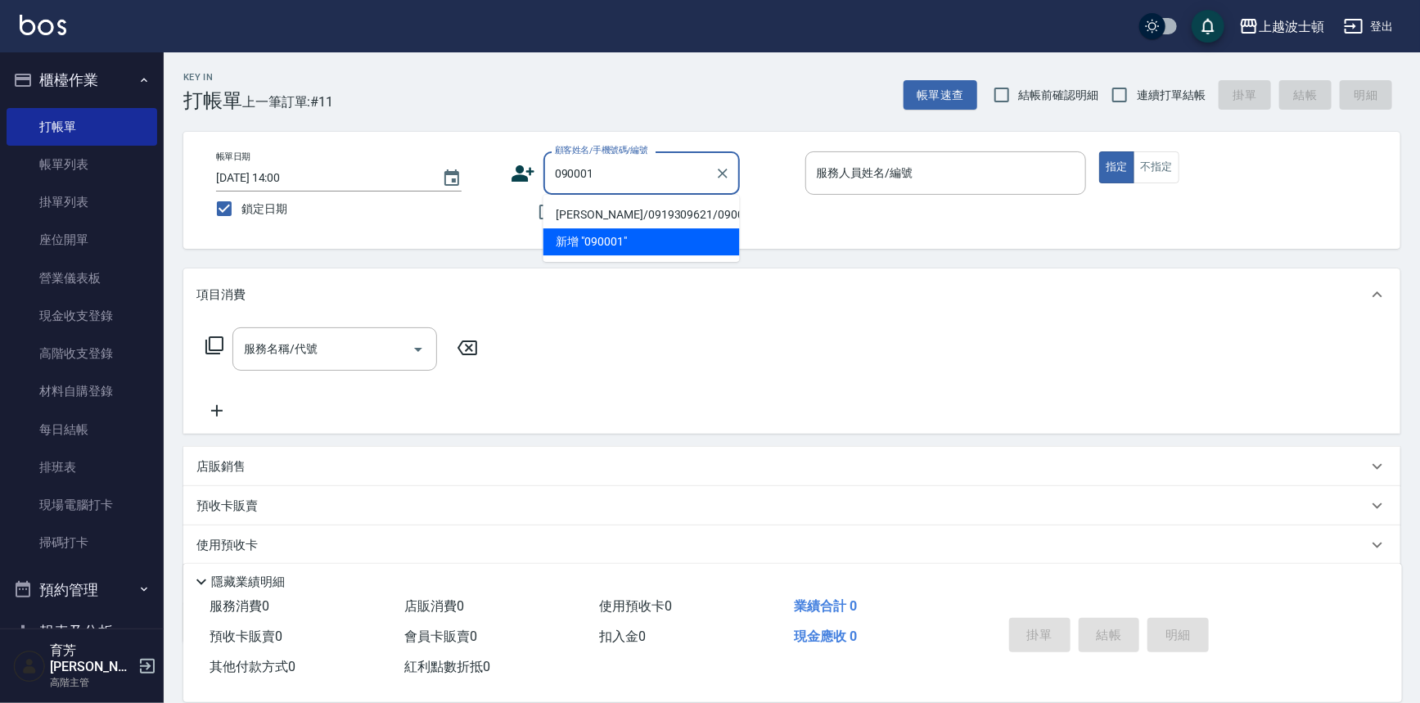
click at [589, 213] on li "[PERSON_NAME]/0919309621/090001" at bounding box center [642, 214] width 196 height 27
type input "[PERSON_NAME]/0919309621/090001"
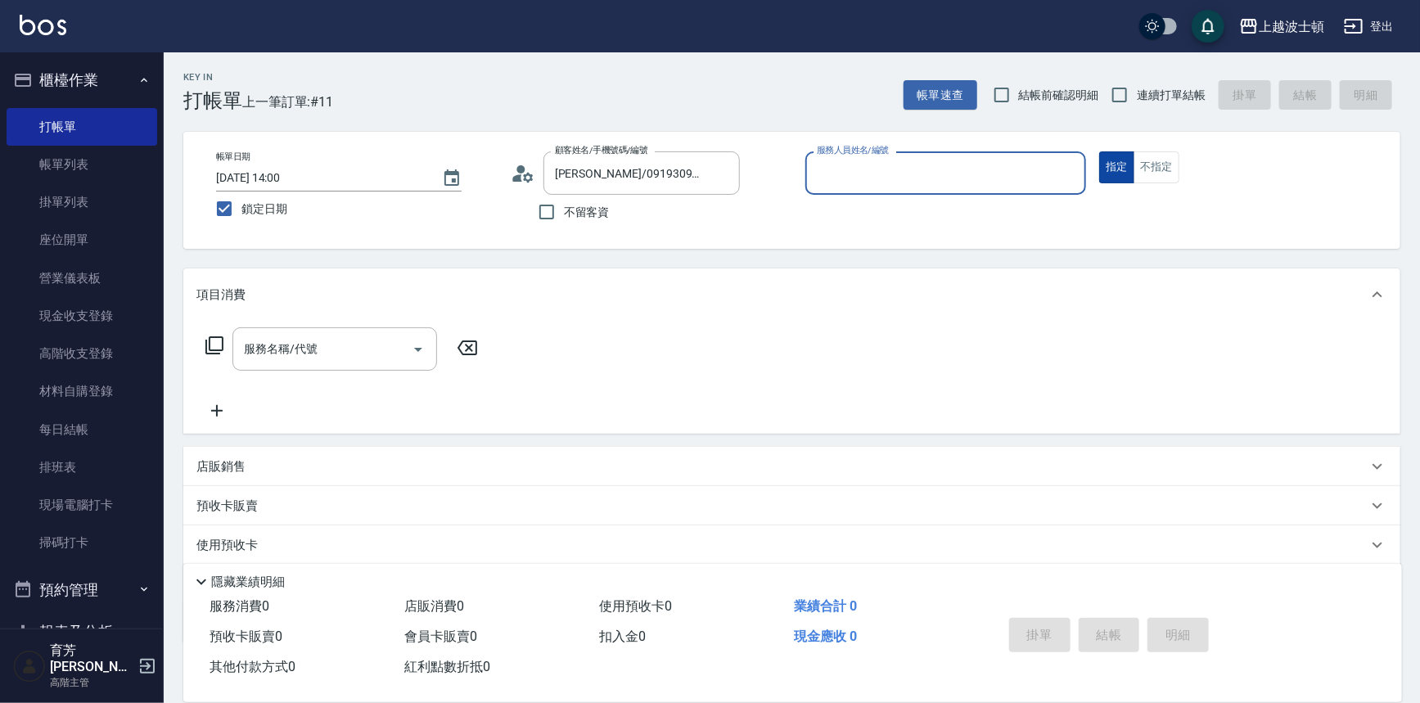
type input "Vicky-13"
click at [372, 352] on input "服務名稱/代號" at bounding box center [322, 349] width 165 height 29
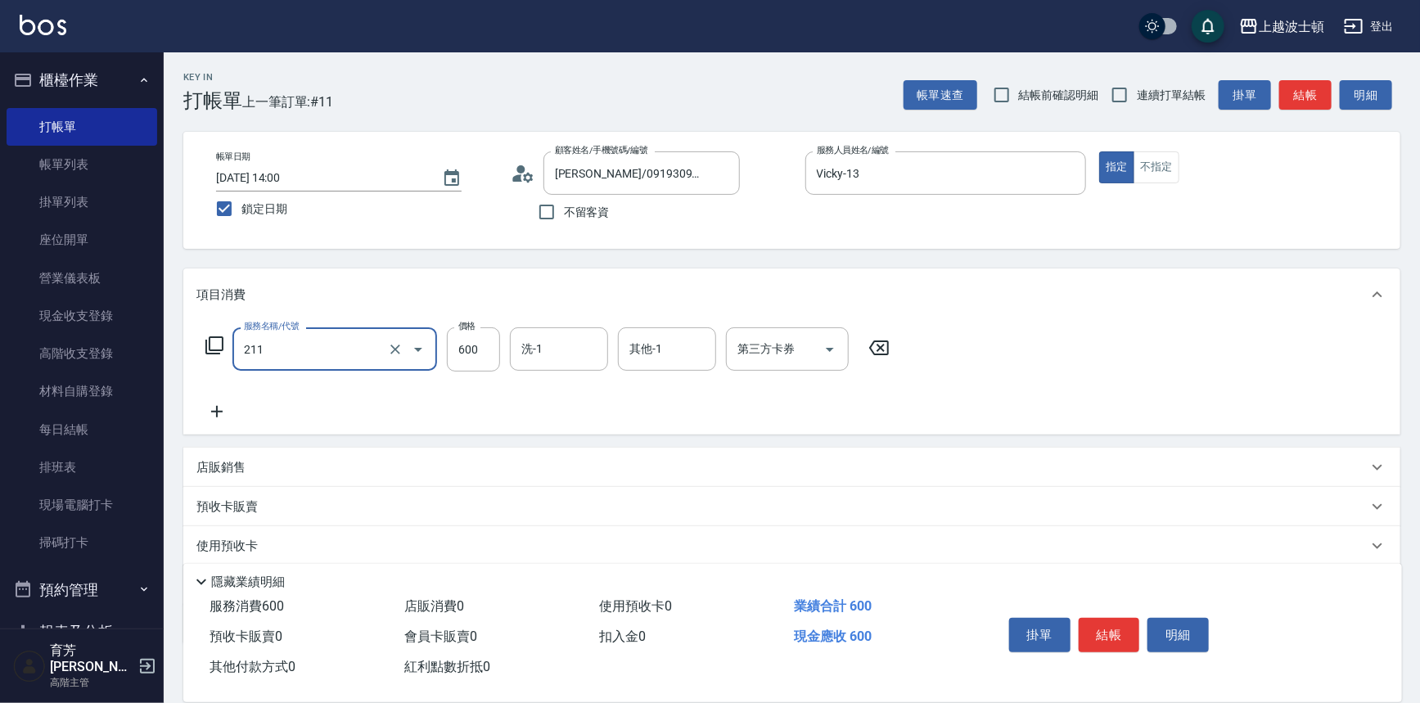
type input "舒壓洗髮(211)"
click at [227, 410] on icon at bounding box center [216, 412] width 41 height 20
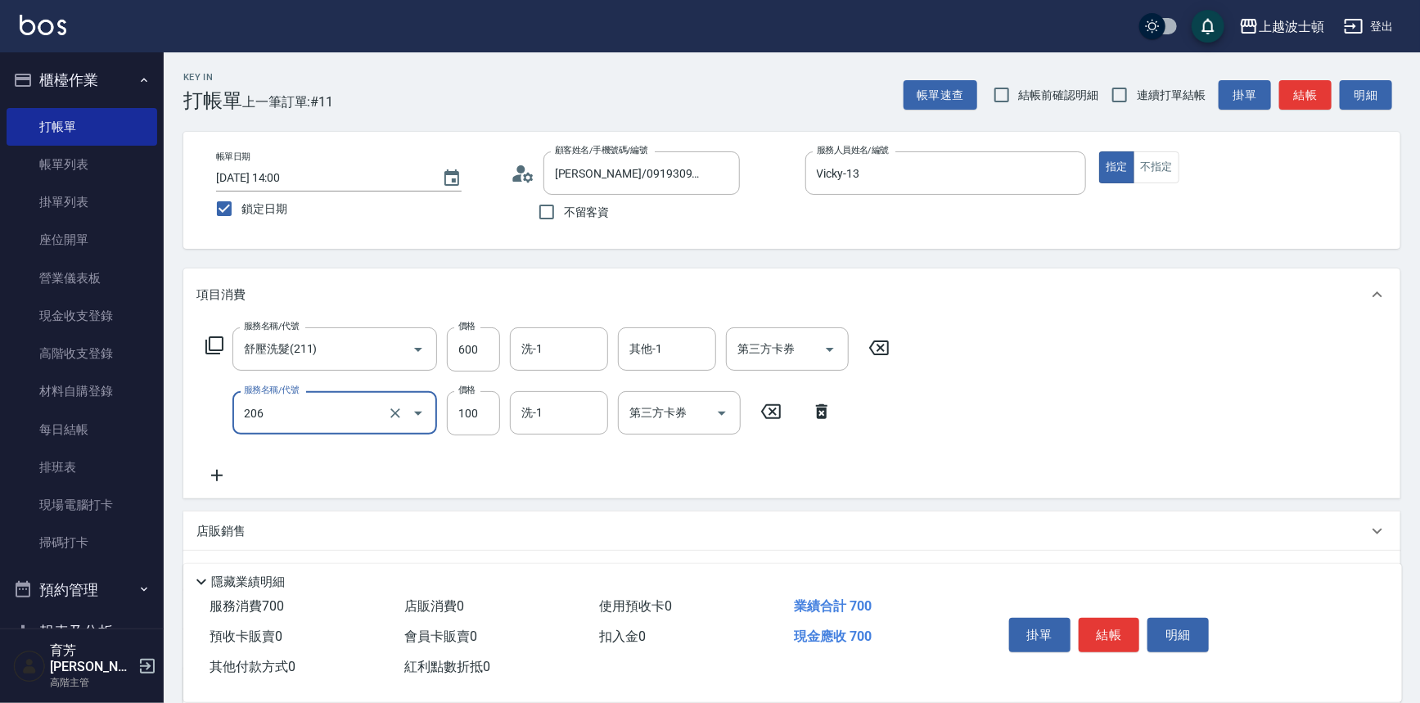
type input "洗髮加錢升等(206)"
click at [215, 476] on icon at bounding box center [216, 475] width 11 height 11
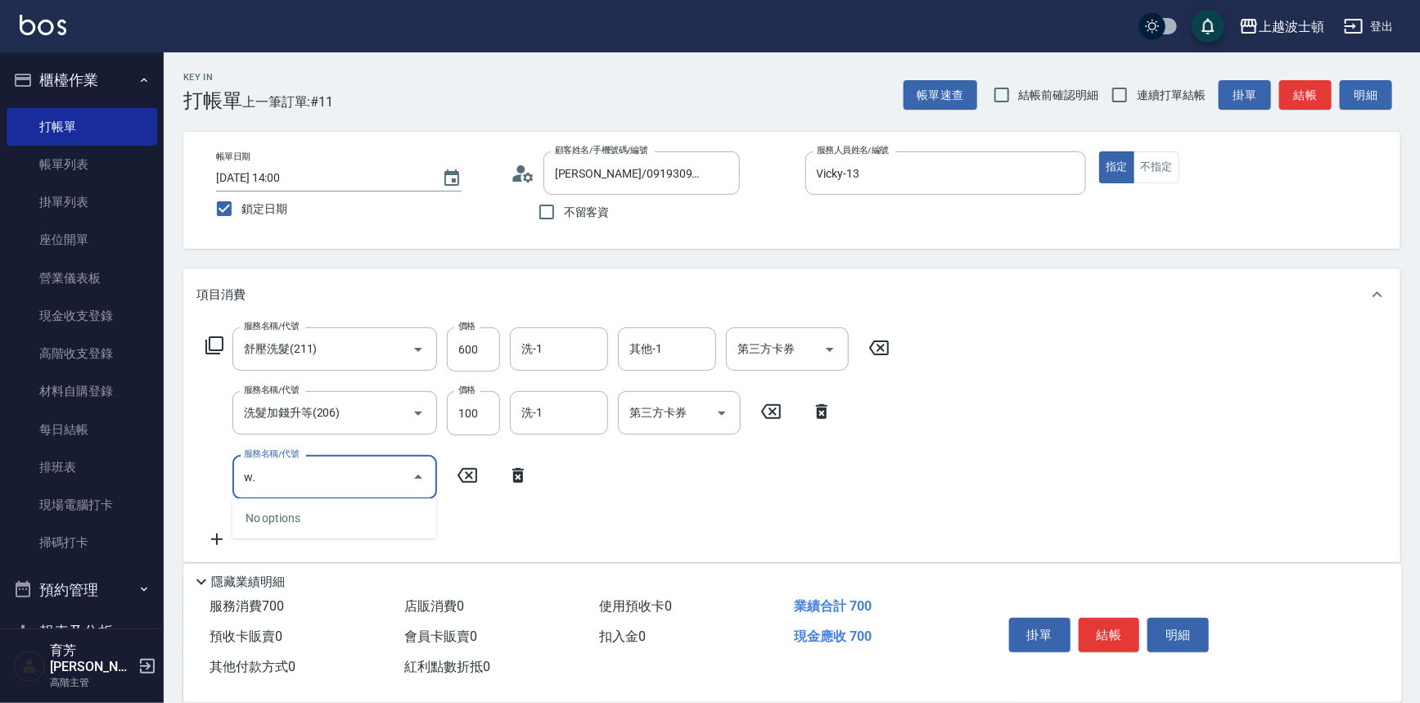
type input "w"
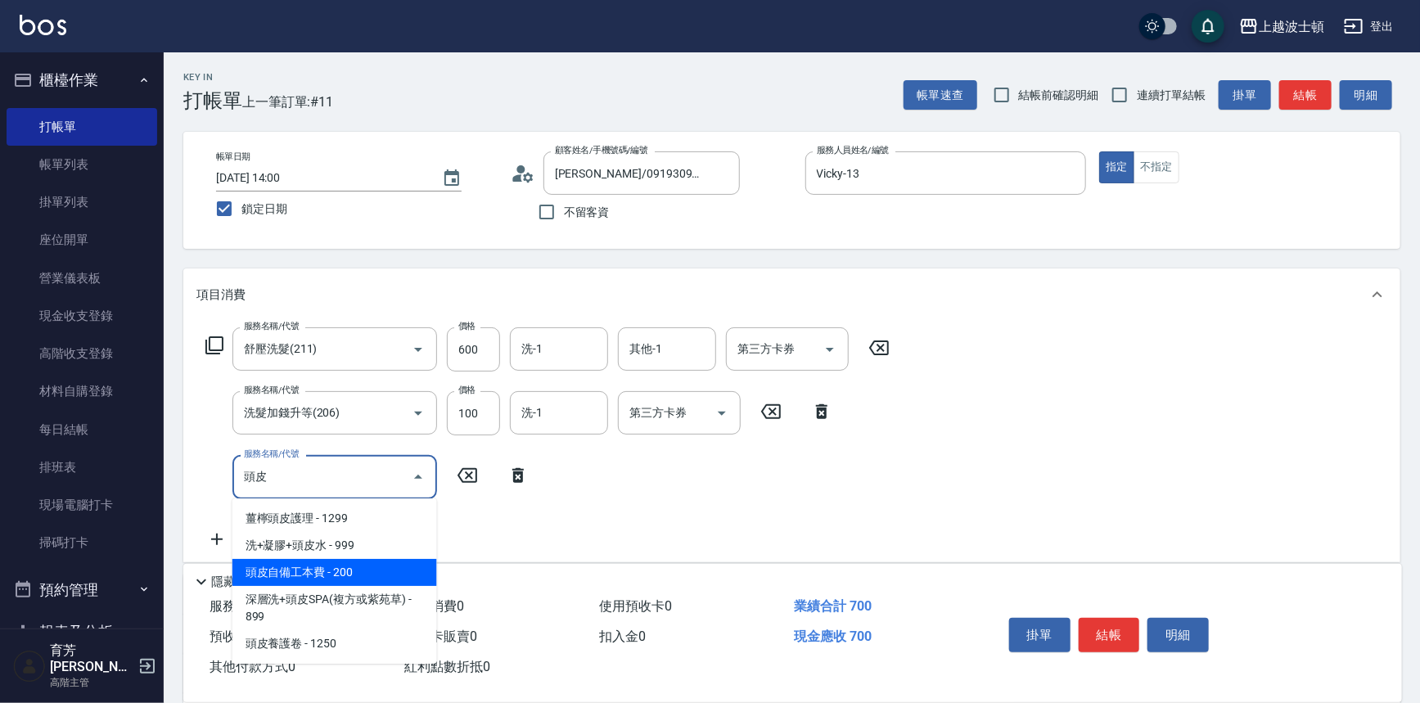
click at [335, 569] on span "頭皮自備工本費 - 200" at bounding box center [334, 572] width 205 height 27
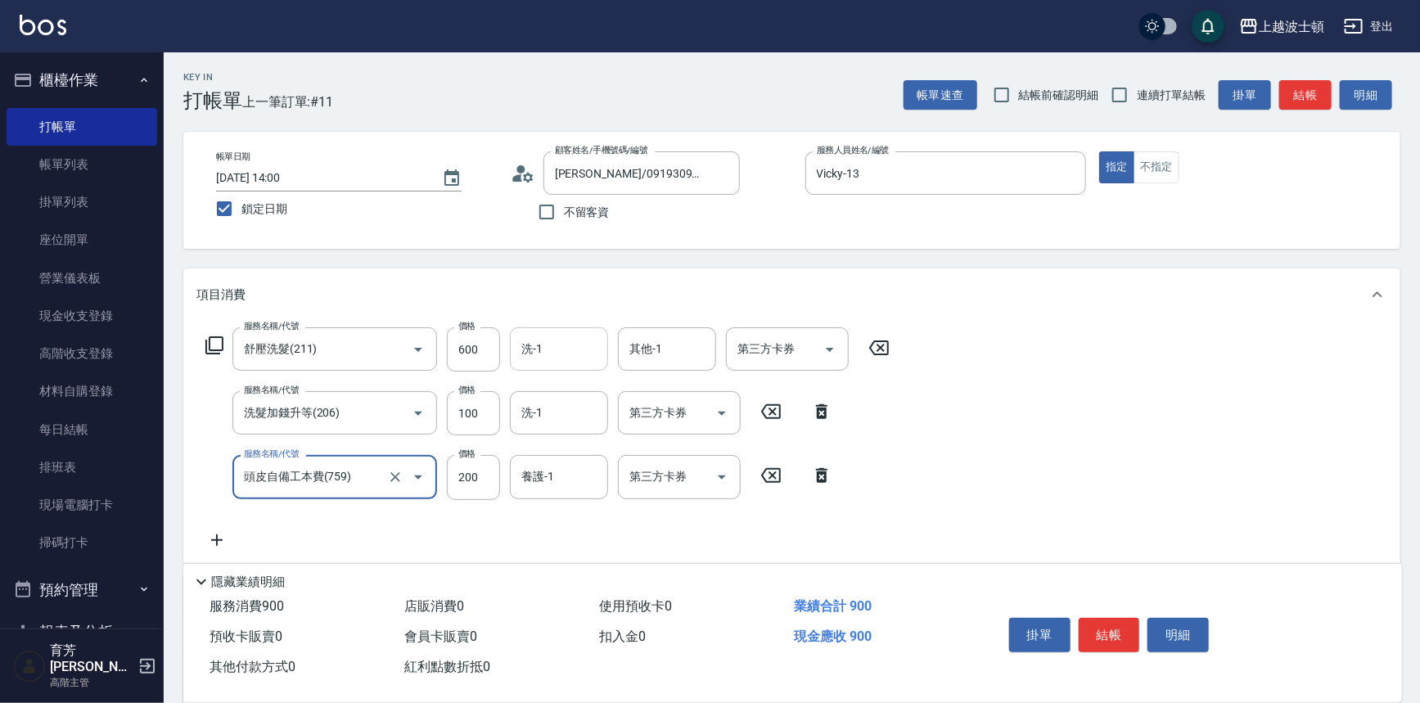
type input "頭皮自備工本費(759)"
click at [538, 339] on input "洗-1" at bounding box center [558, 349] width 83 height 29
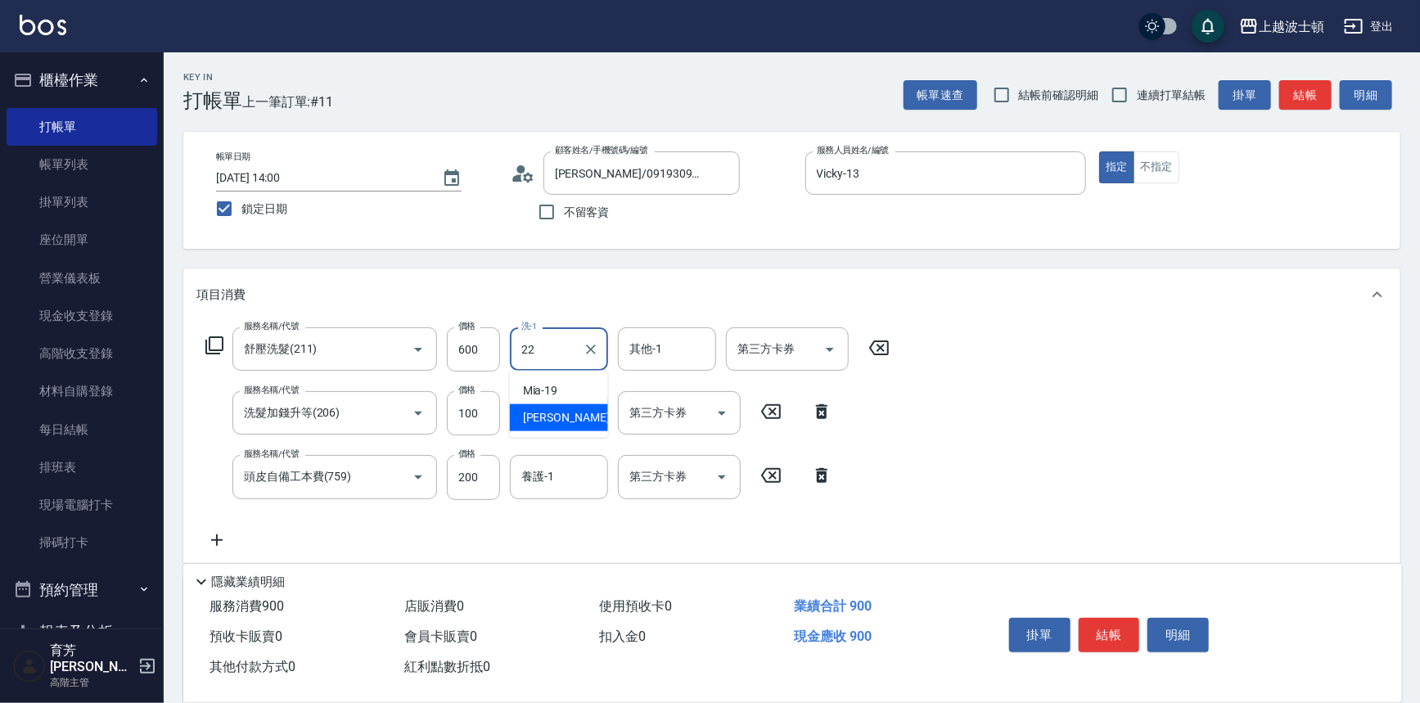
type input "[PERSON_NAME]-22"
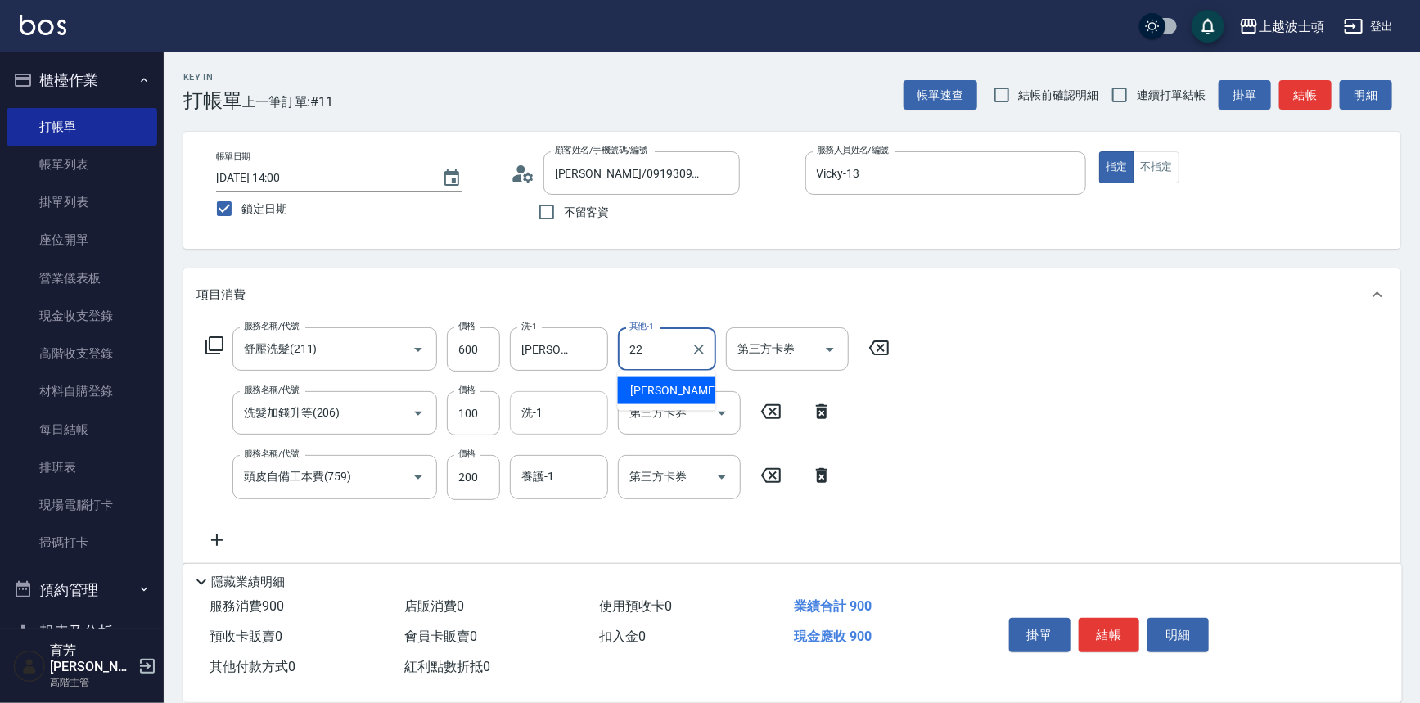
type input "[PERSON_NAME]-22"
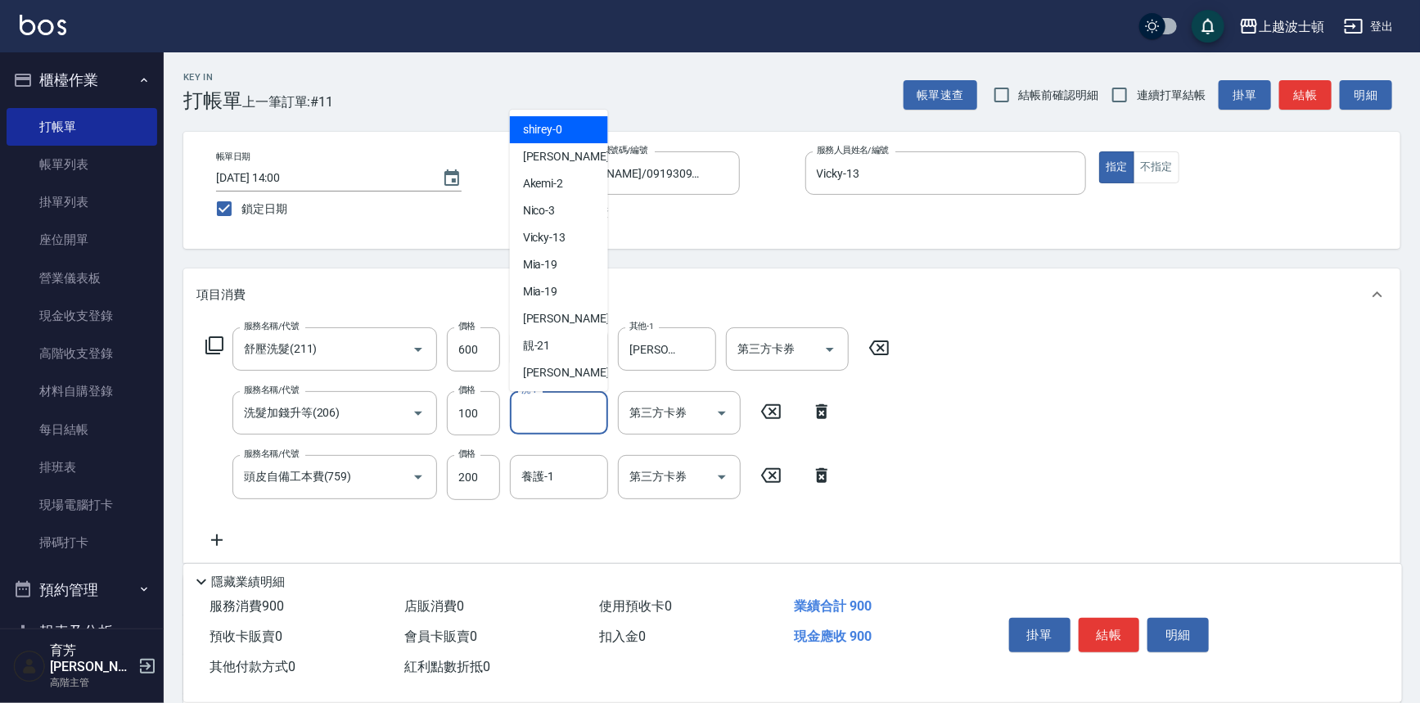
click at [539, 407] on input "洗-1" at bounding box center [558, 413] width 83 height 29
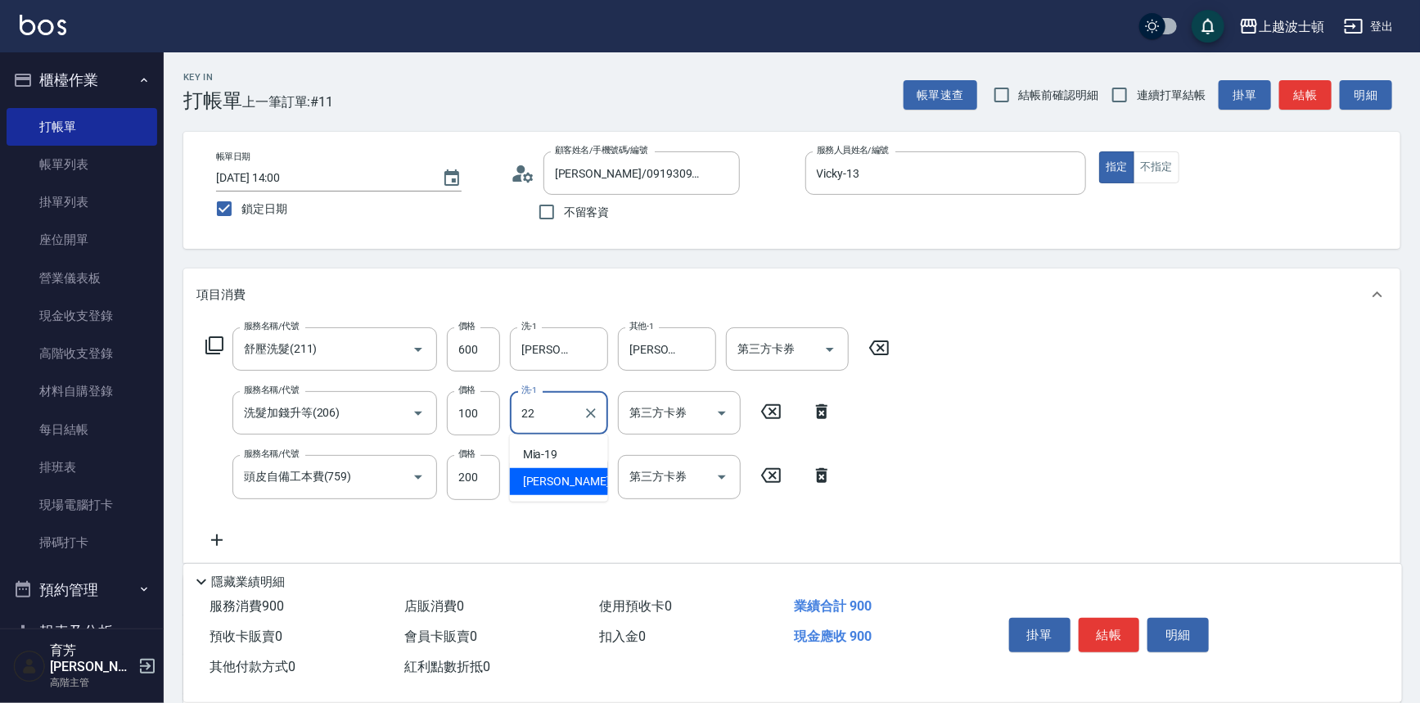
type input "[PERSON_NAME]-22"
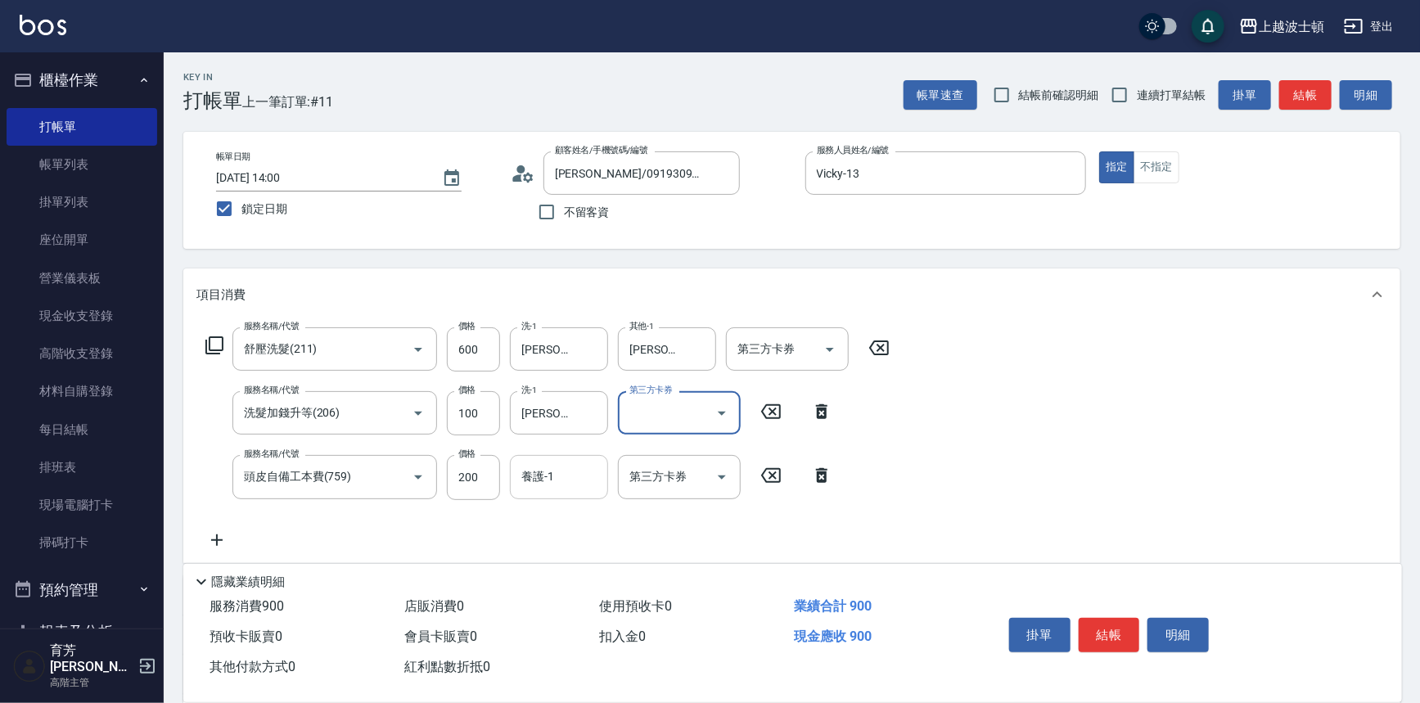
click at [545, 464] on div "養護-1 養護-1" at bounding box center [559, 476] width 98 height 43
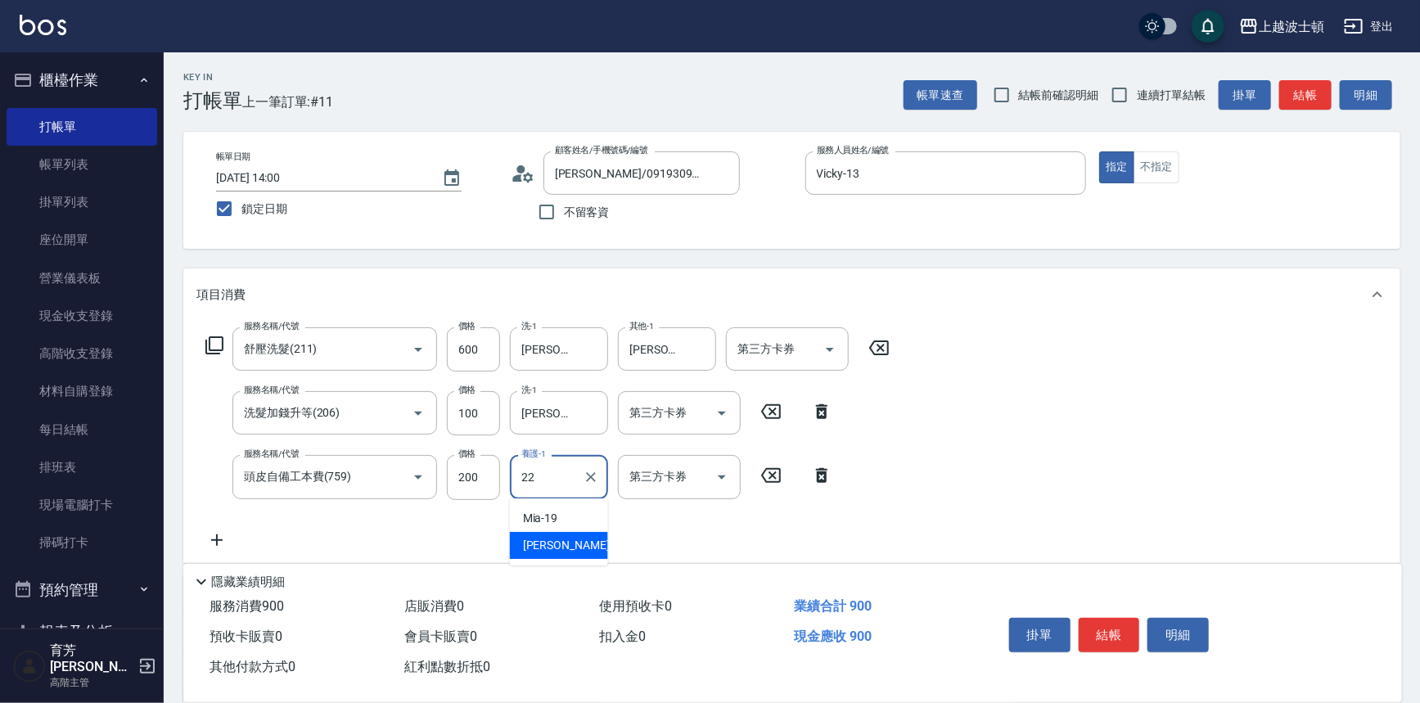
type input "[PERSON_NAME]-22"
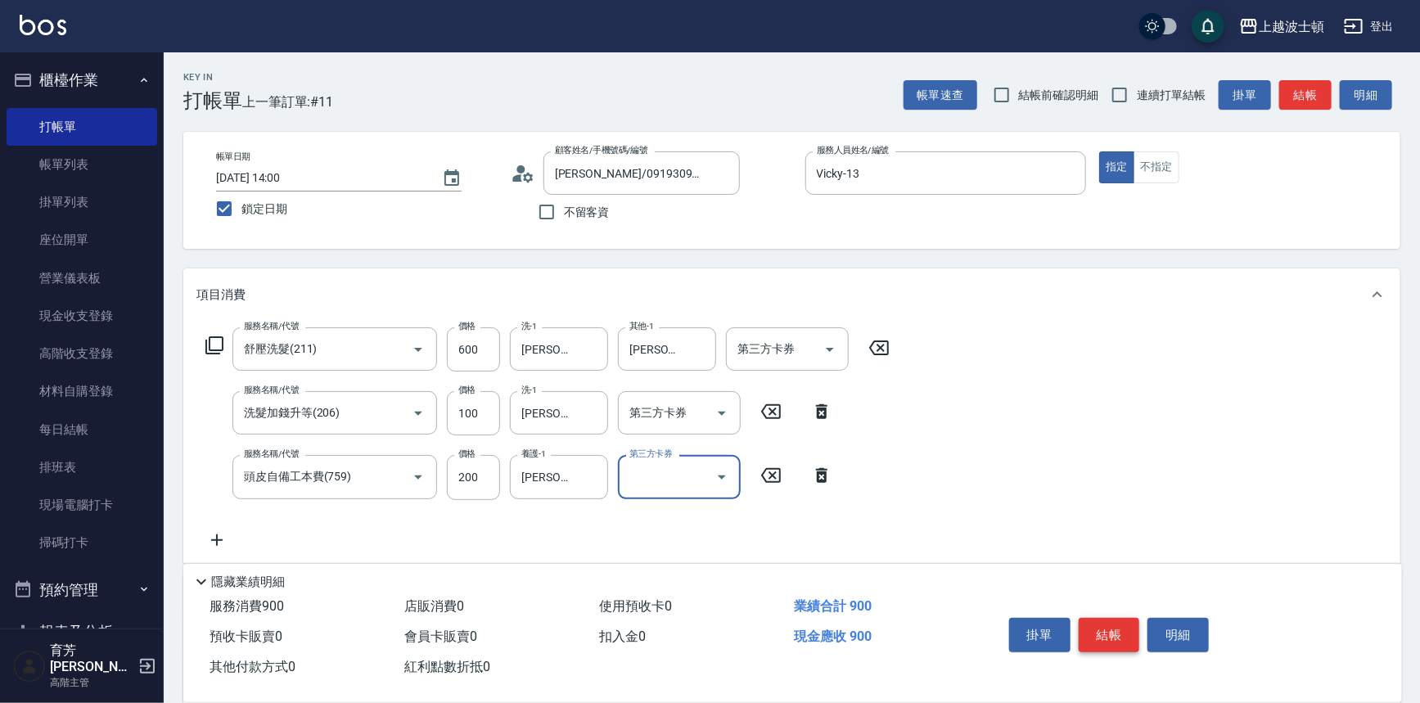
click at [1094, 625] on button "結帳" at bounding box center [1109, 635] width 61 height 34
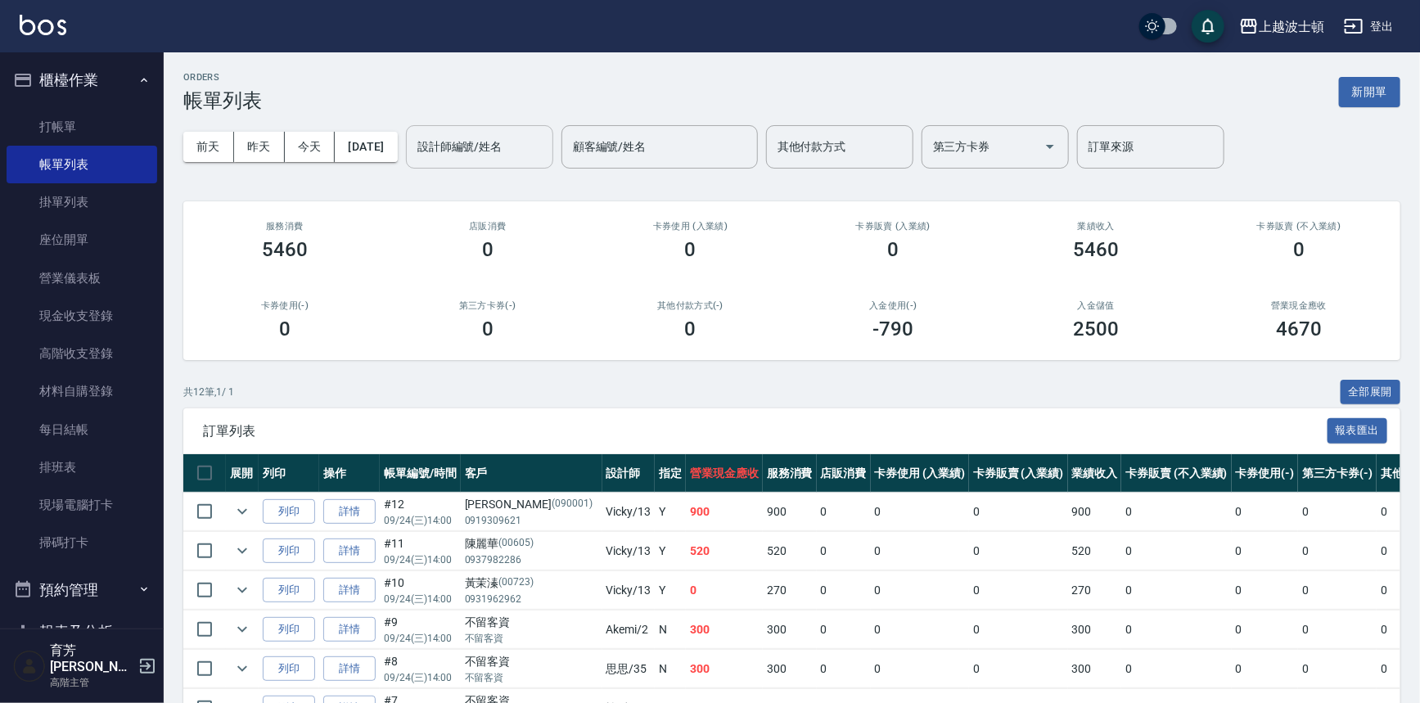
click at [517, 150] on input "設計師編號/姓名" at bounding box center [479, 147] width 133 height 29
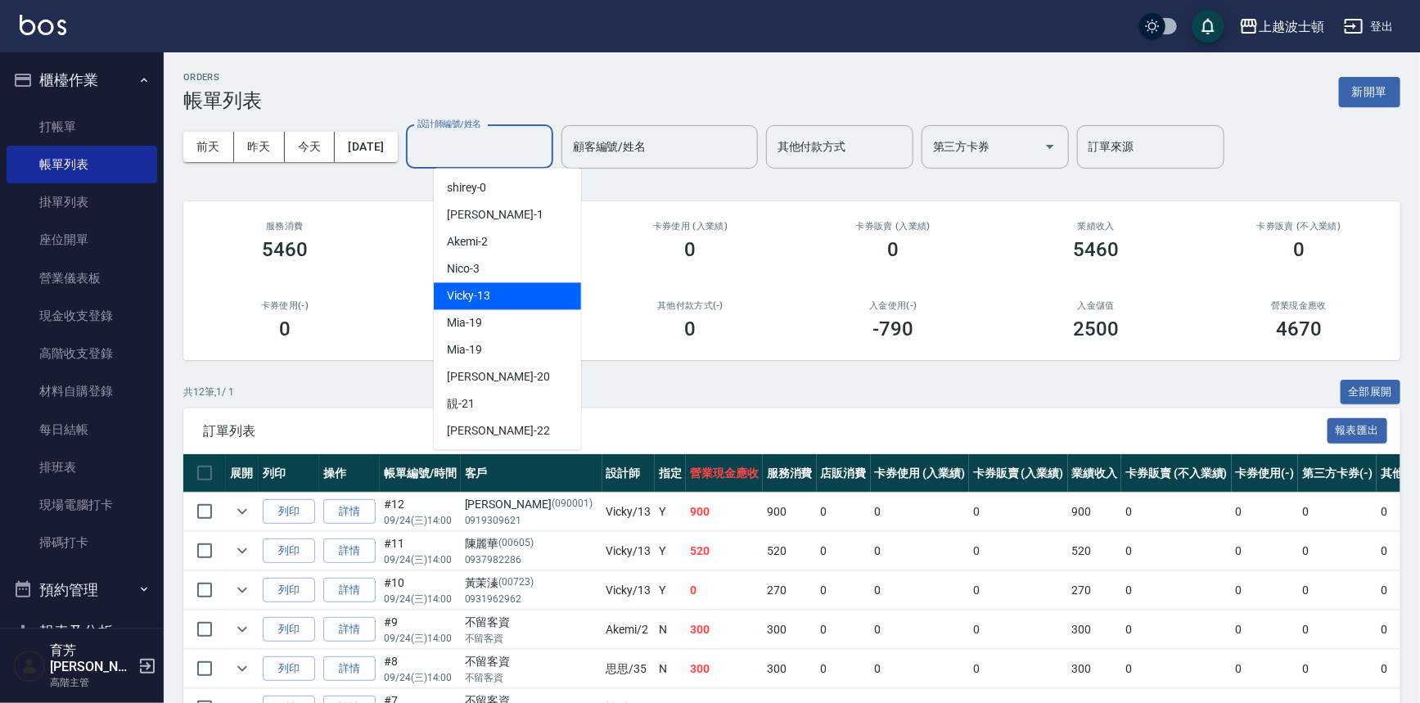
click at [520, 292] on div "Vicky -13" at bounding box center [507, 295] width 147 height 27
type input "Vicky-13"
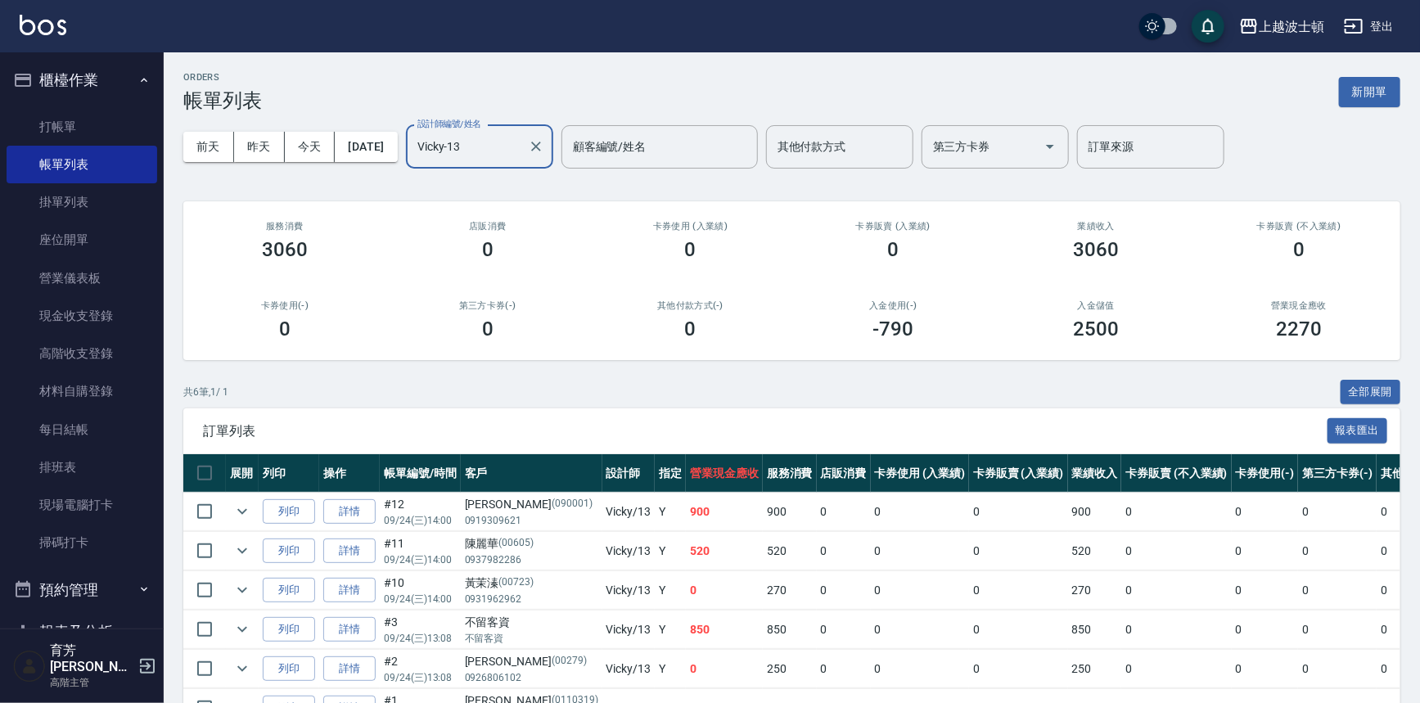
scroll to position [98, 0]
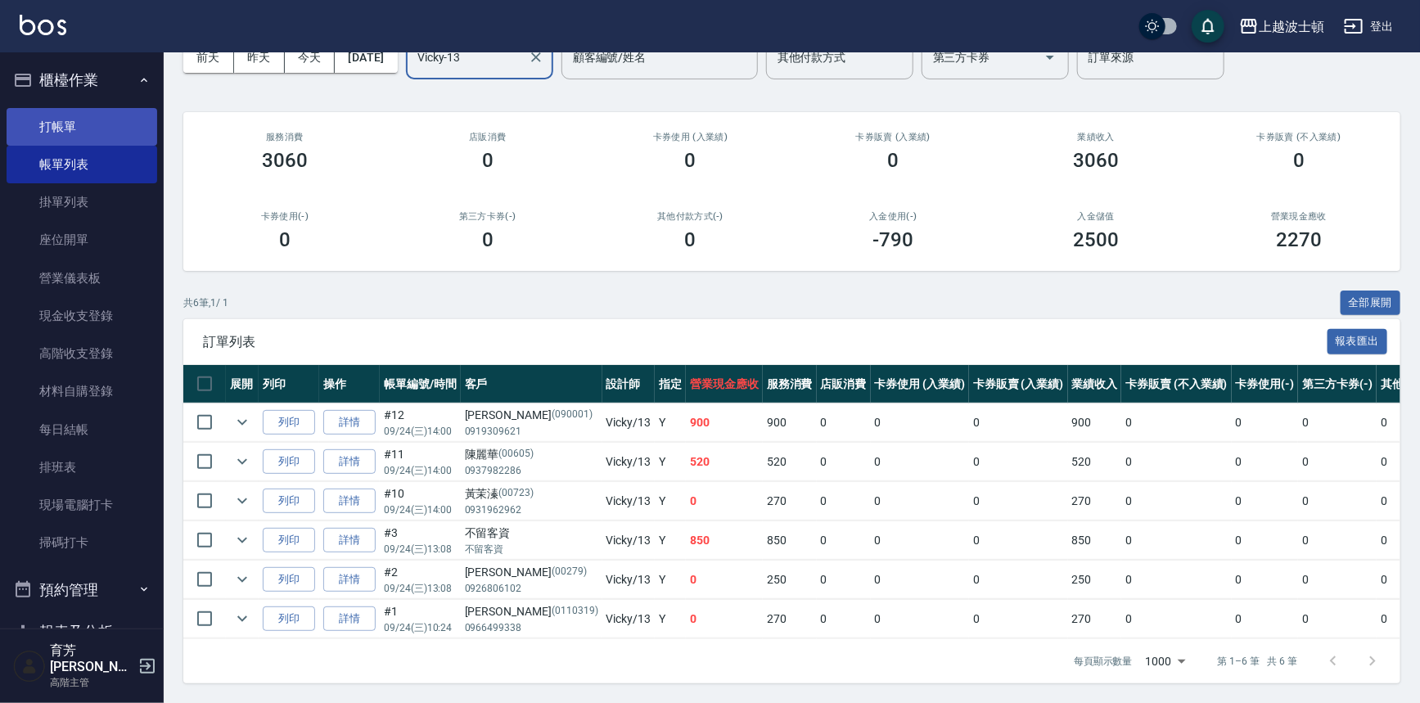
click at [56, 122] on link "打帳單" at bounding box center [82, 127] width 151 height 38
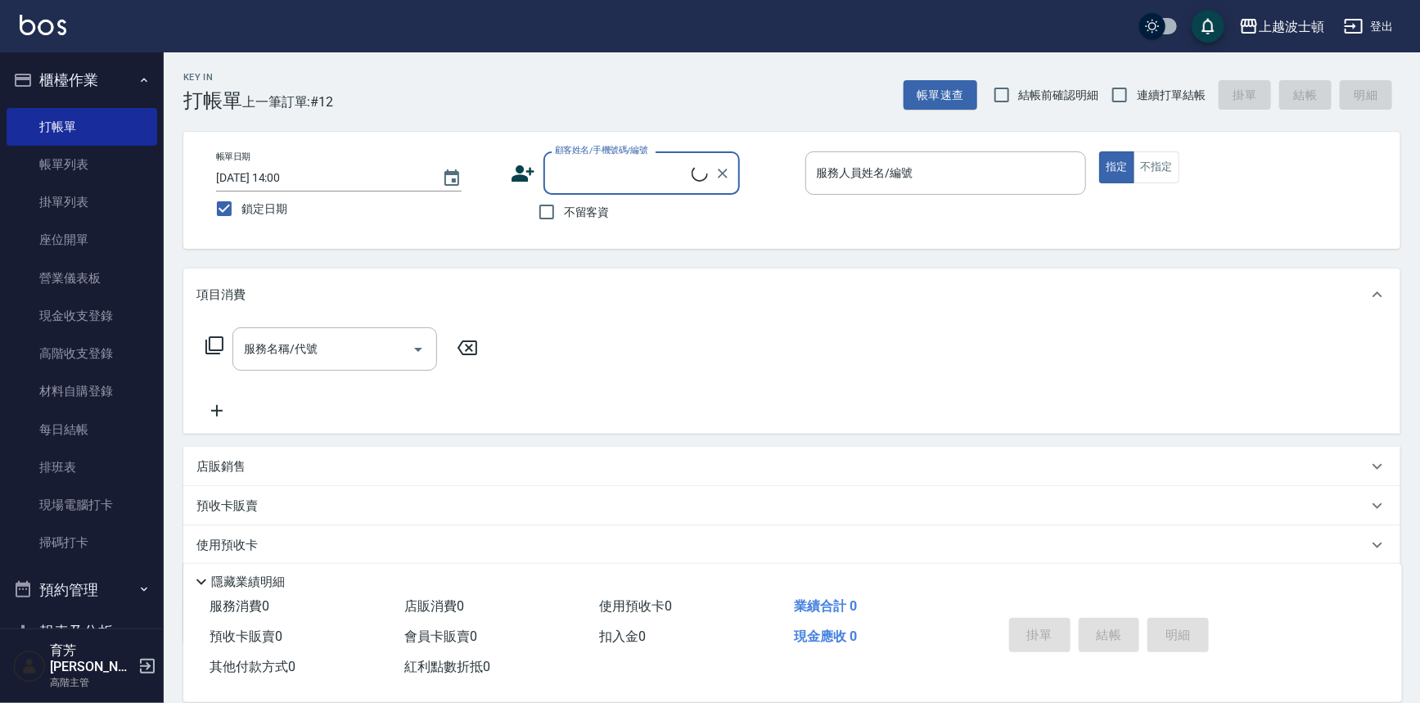
click at [587, 208] on span "不留客資" at bounding box center [587, 212] width 46 height 17
click at [564, 208] on input "不留客資" at bounding box center [547, 212] width 34 height 34
checkbox input "true"
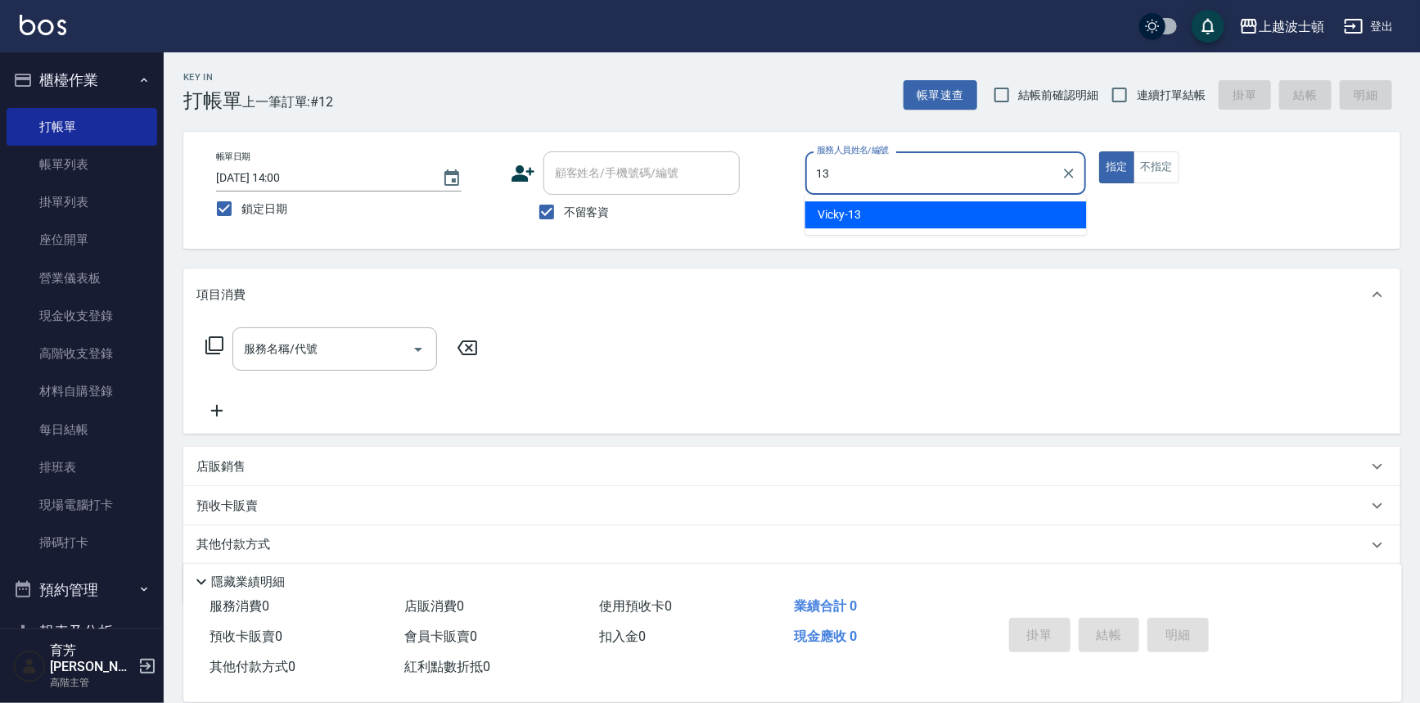
type input "Vicky-13"
type button "true"
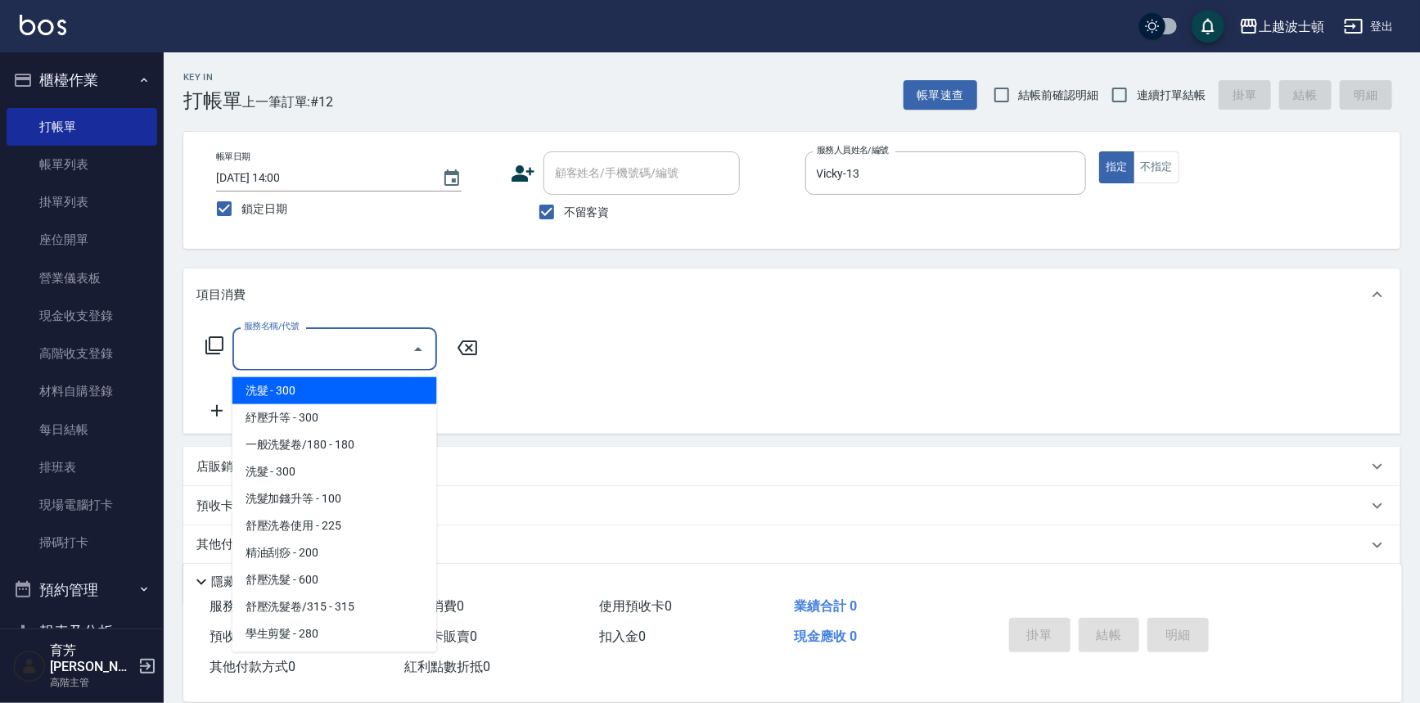
click at [311, 359] on input "服務名稱/代號" at bounding box center [322, 349] width 165 height 29
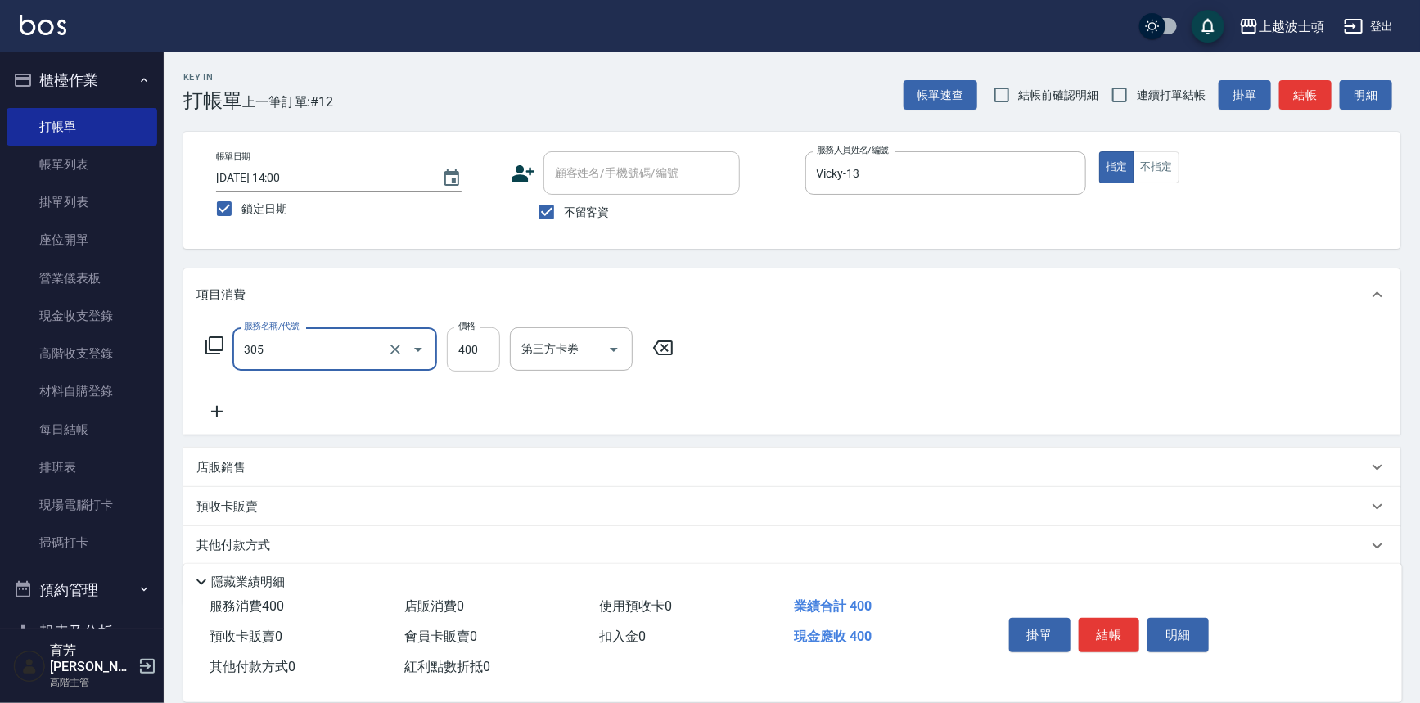
type input "剪髮(305)"
click at [483, 350] on input "400" at bounding box center [473, 349] width 53 height 44
type input "350"
click at [1109, 631] on button "結帳" at bounding box center [1109, 635] width 61 height 34
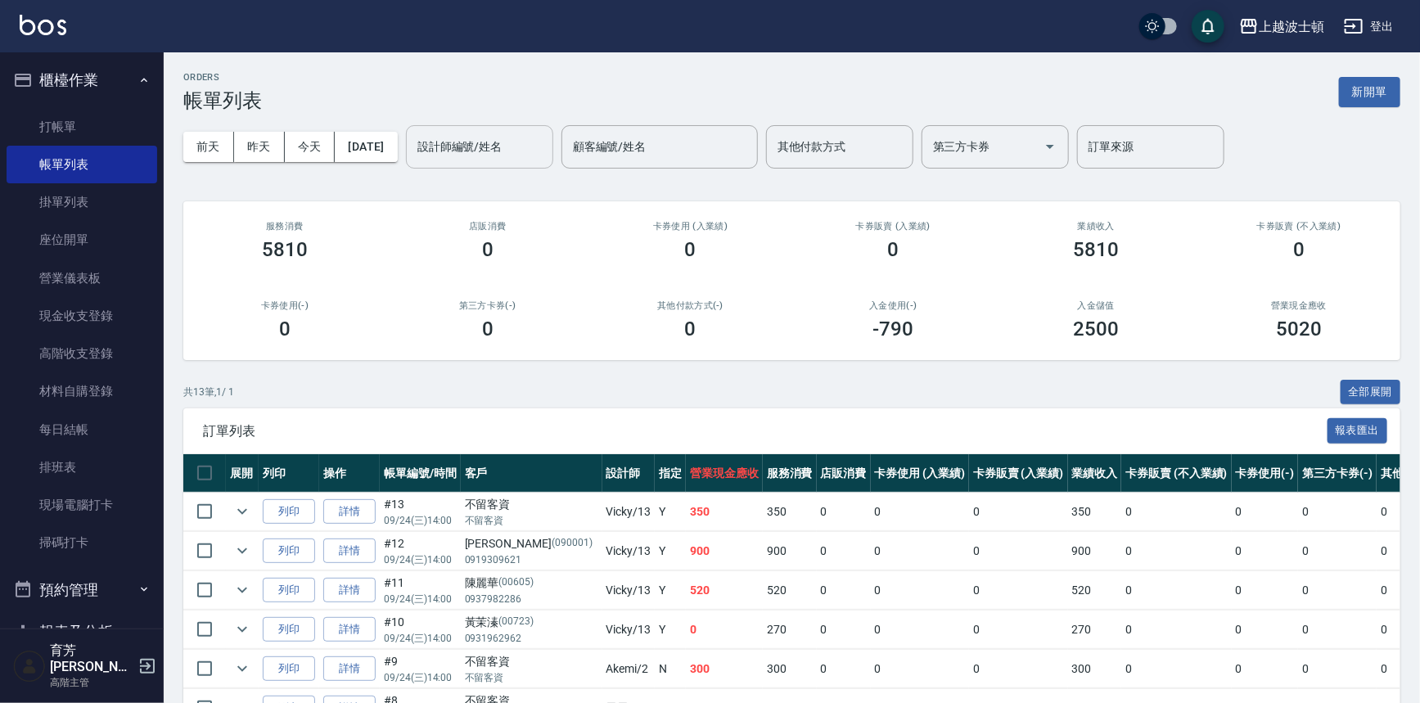
click at [513, 137] on input "設計師編號/姓名" at bounding box center [479, 147] width 133 height 29
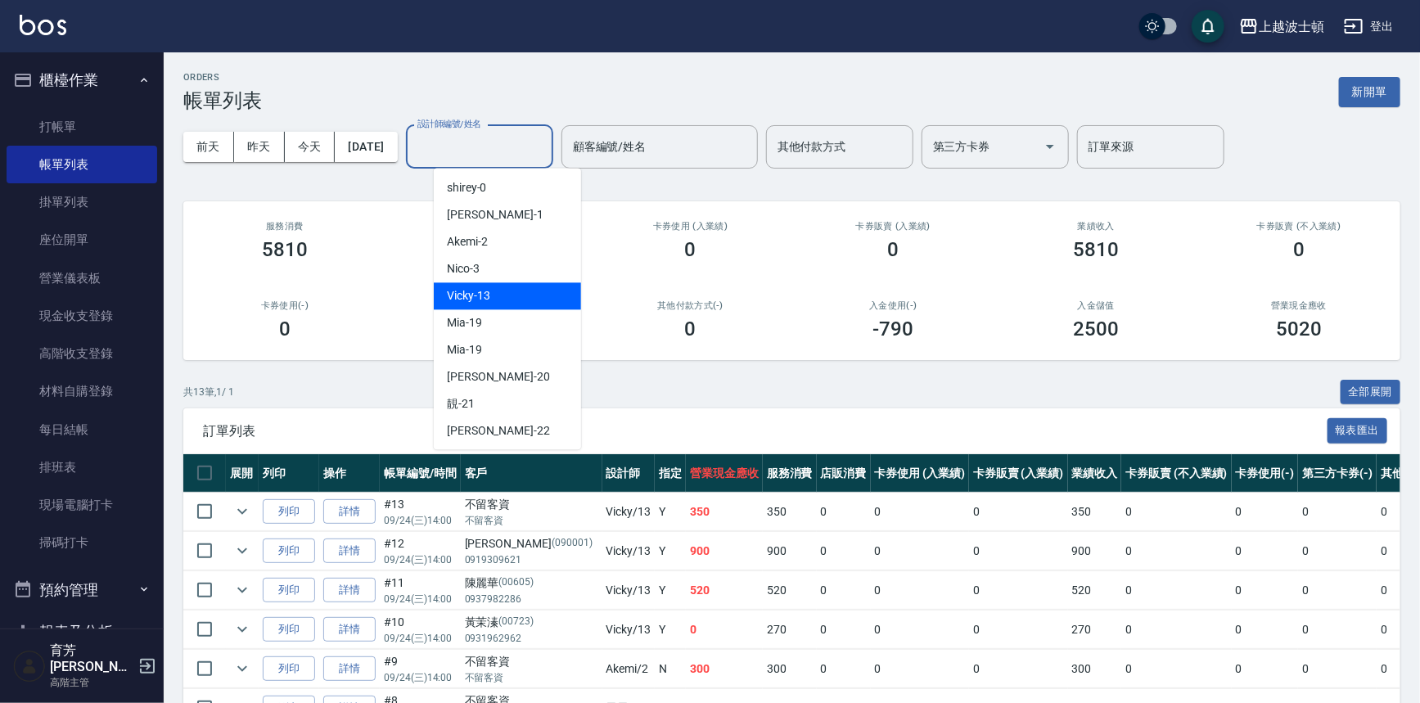
click at [491, 287] on div "Vicky -13" at bounding box center [507, 295] width 147 height 27
type input "Vicky-13"
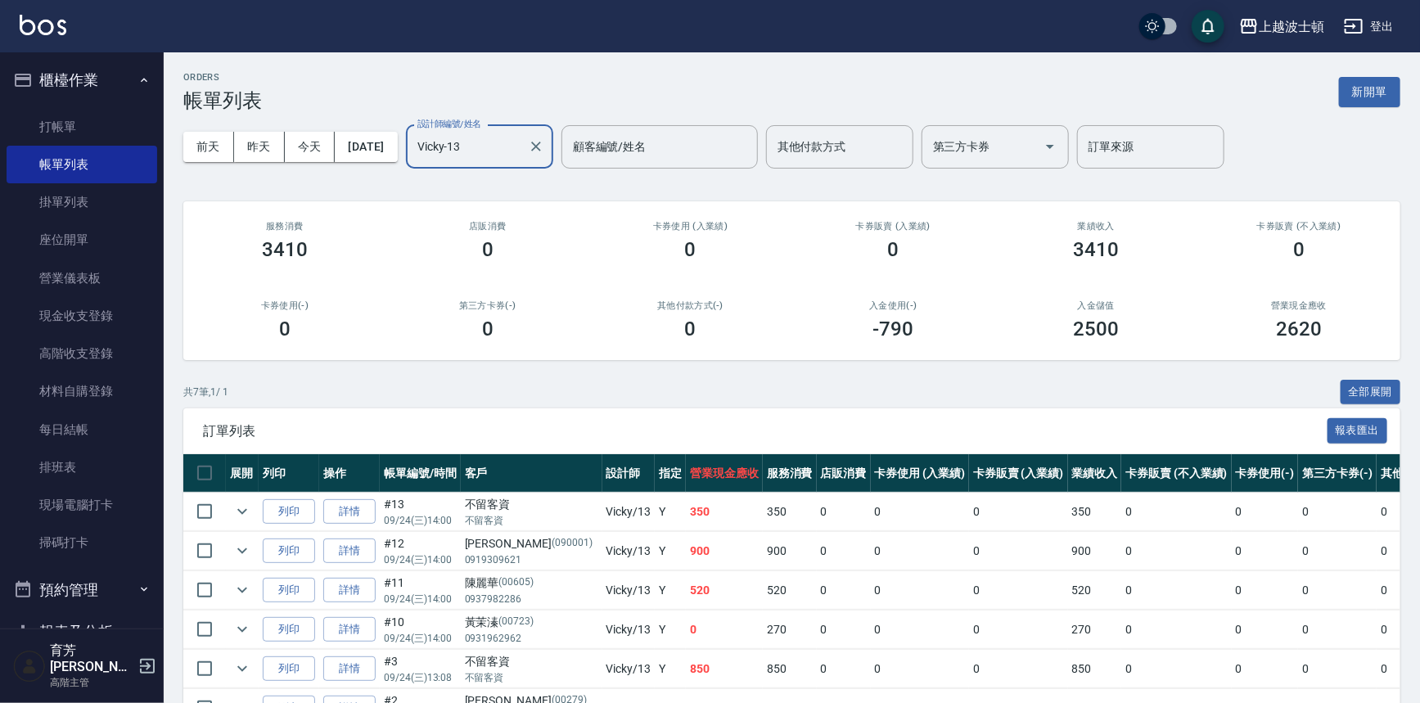
scroll to position [138, 0]
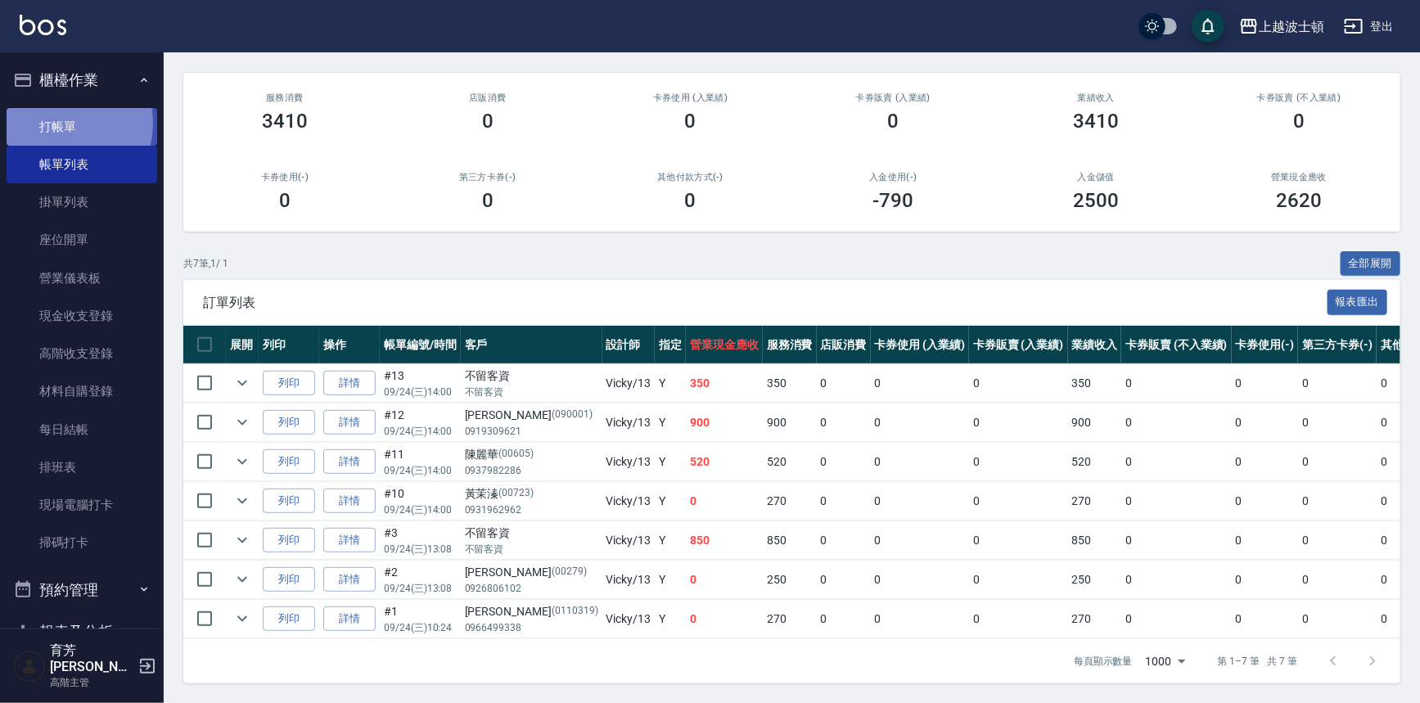
click at [60, 123] on link "打帳單" at bounding box center [82, 127] width 151 height 38
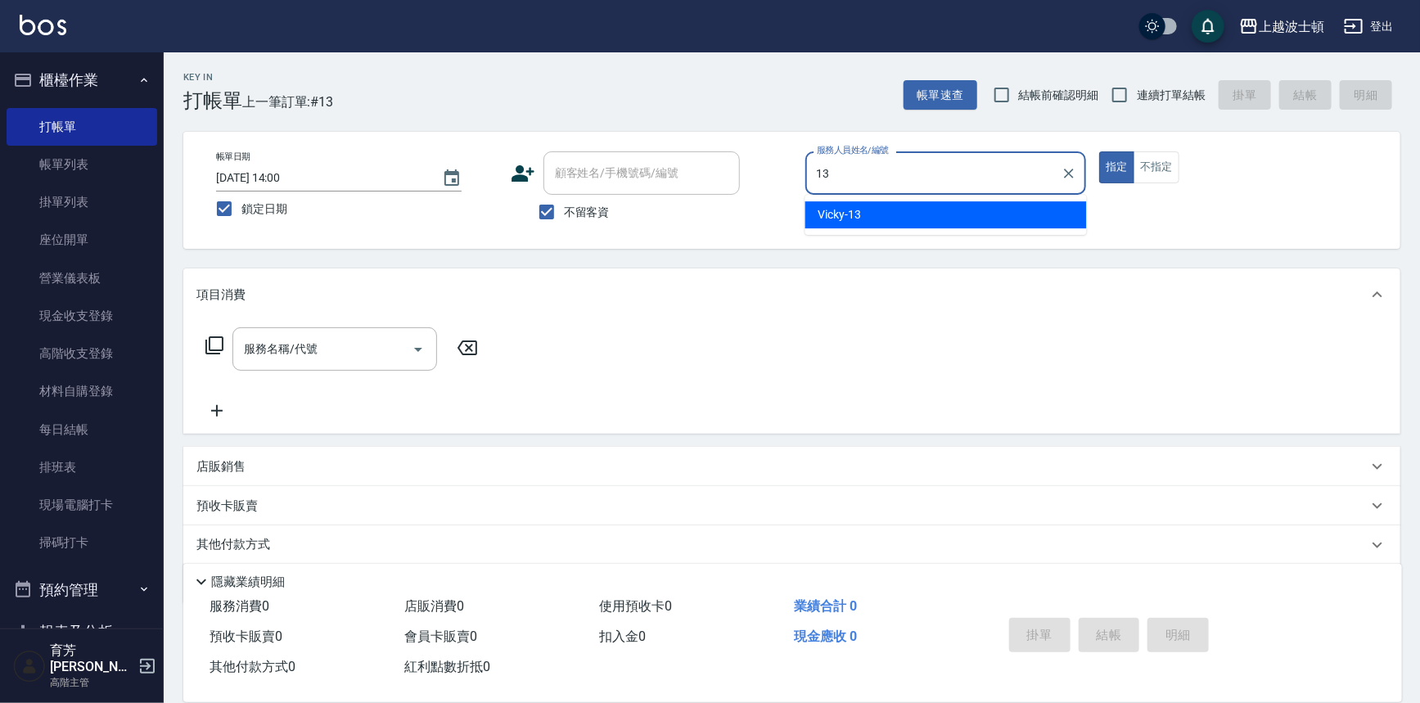
type input "Vicky-13"
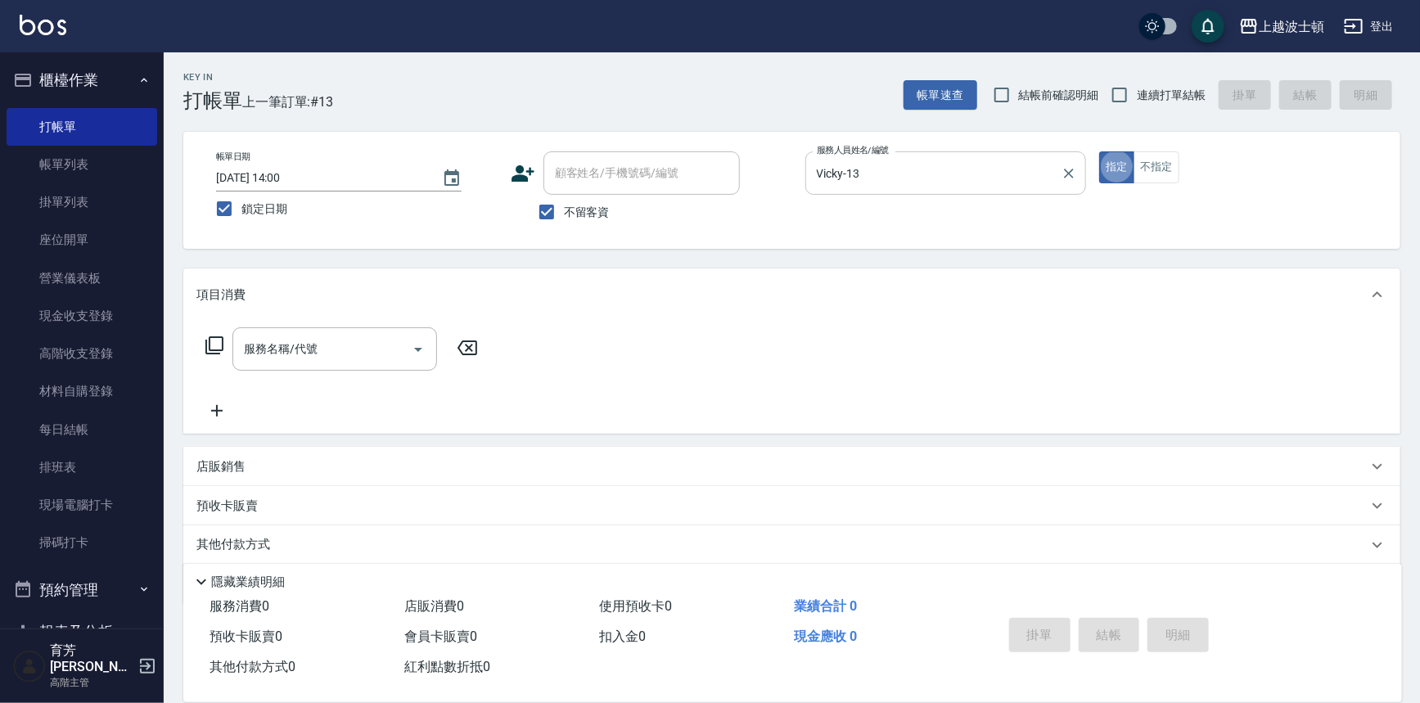
type button "true"
click at [1170, 169] on button "不指定" at bounding box center [1157, 167] width 46 height 32
click at [363, 364] on div "服務名稱/代號" at bounding box center [334, 348] width 205 height 43
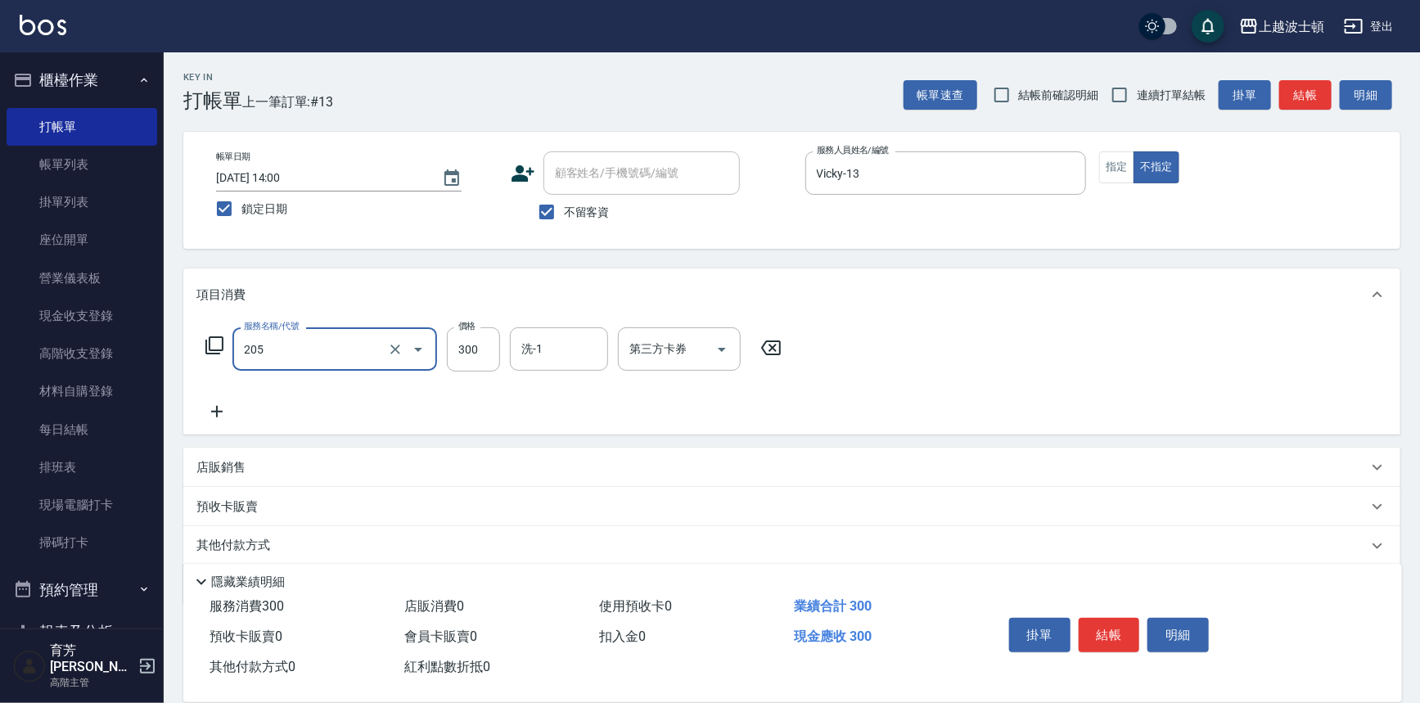
type input "洗髮(205)"
click at [532, 347] on input "洗-1" at bounding box center [558, 349] width 83 height 29
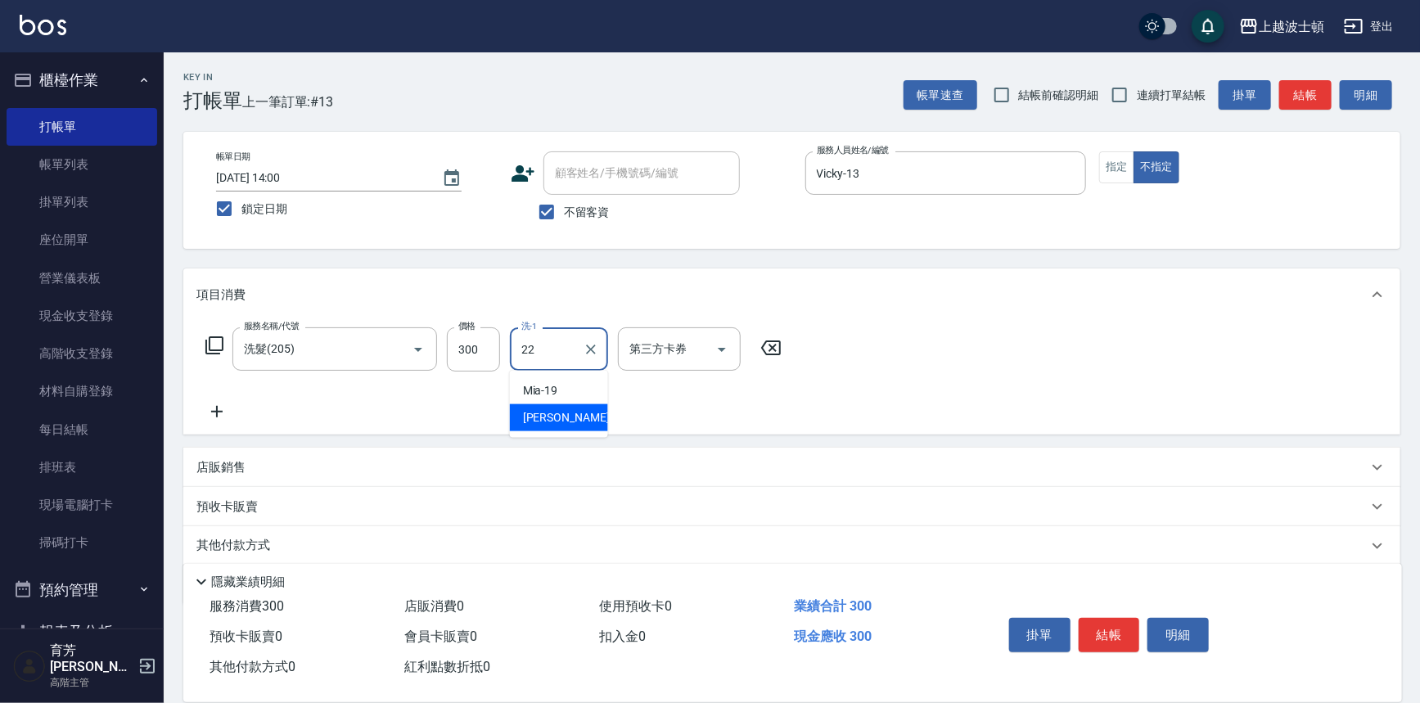
type input "[PERSON_NAME]-22"
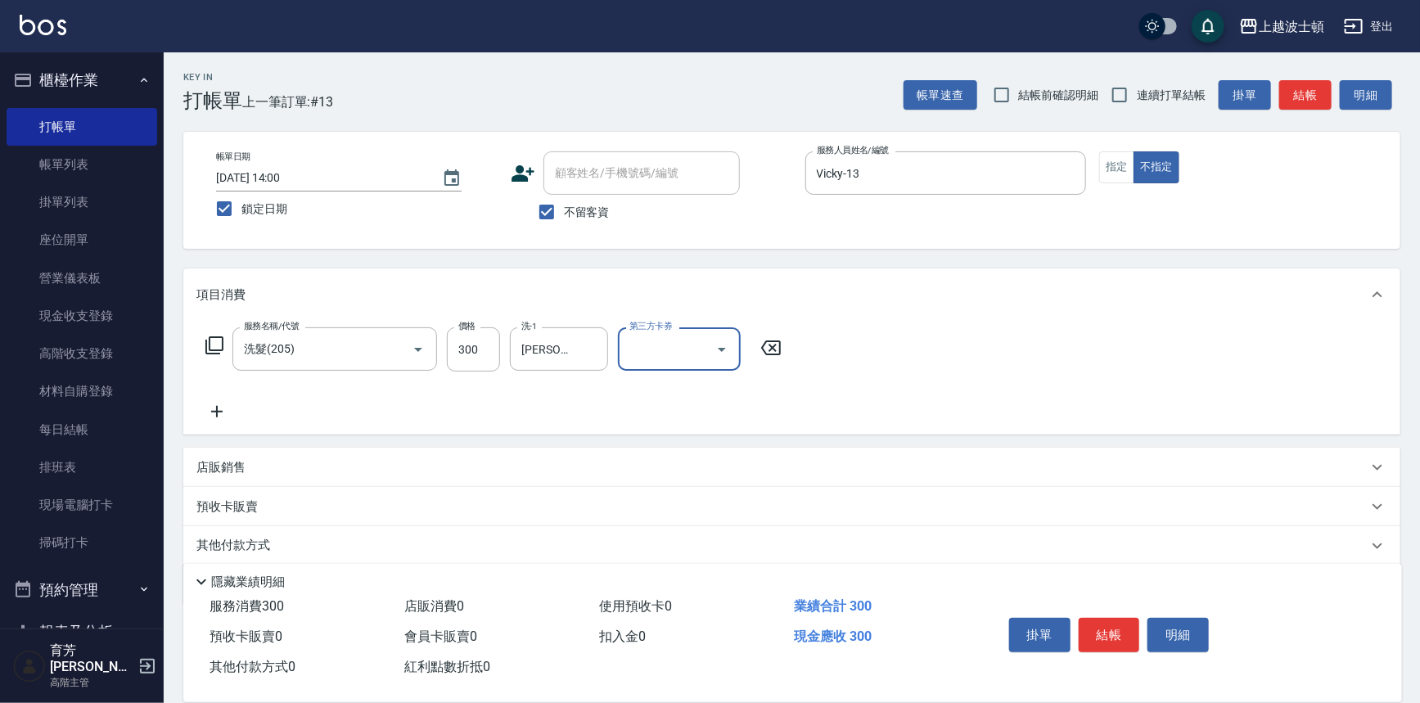
click at [213, 407] on icon at bounding box center [216, 412] width 41 height 20
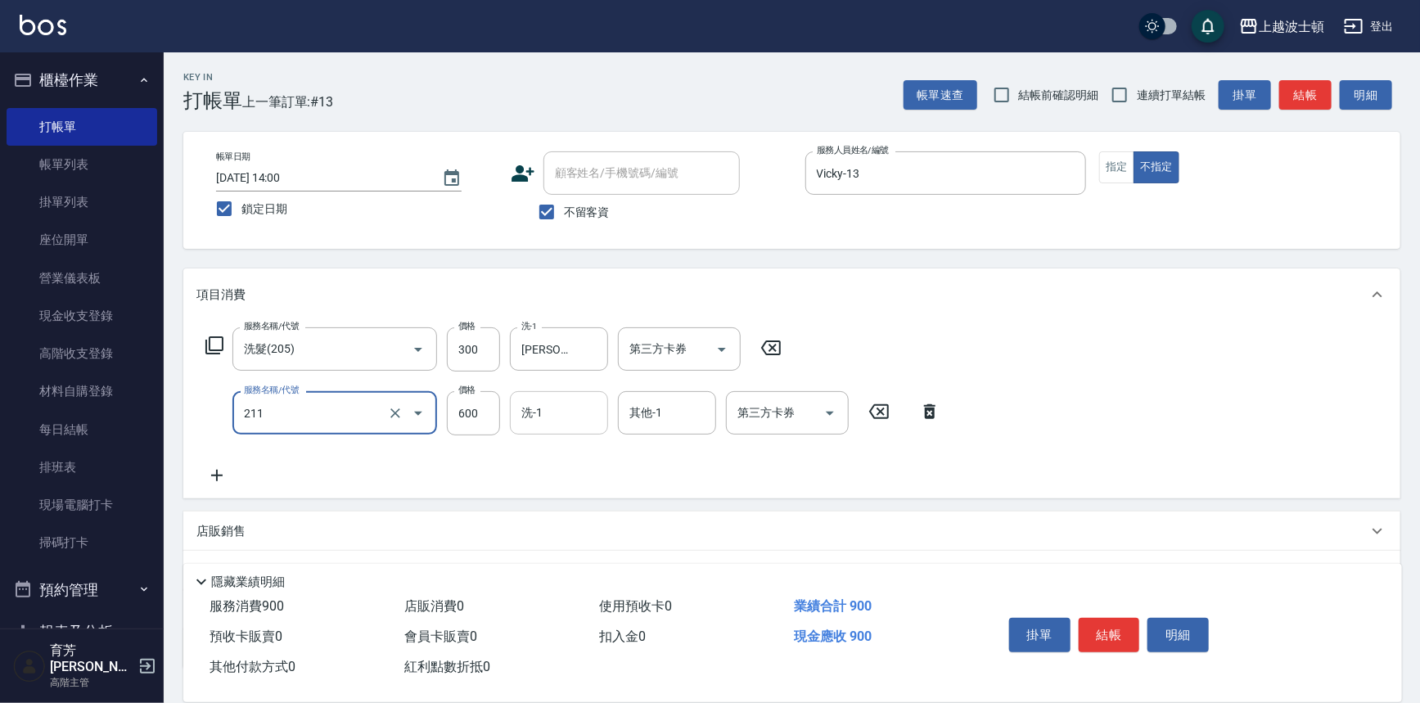
type input "舒壓洗髮(211)"
click at [555, 422] on input "洗-1" at bounding box center [558, 413] width 83 height 29
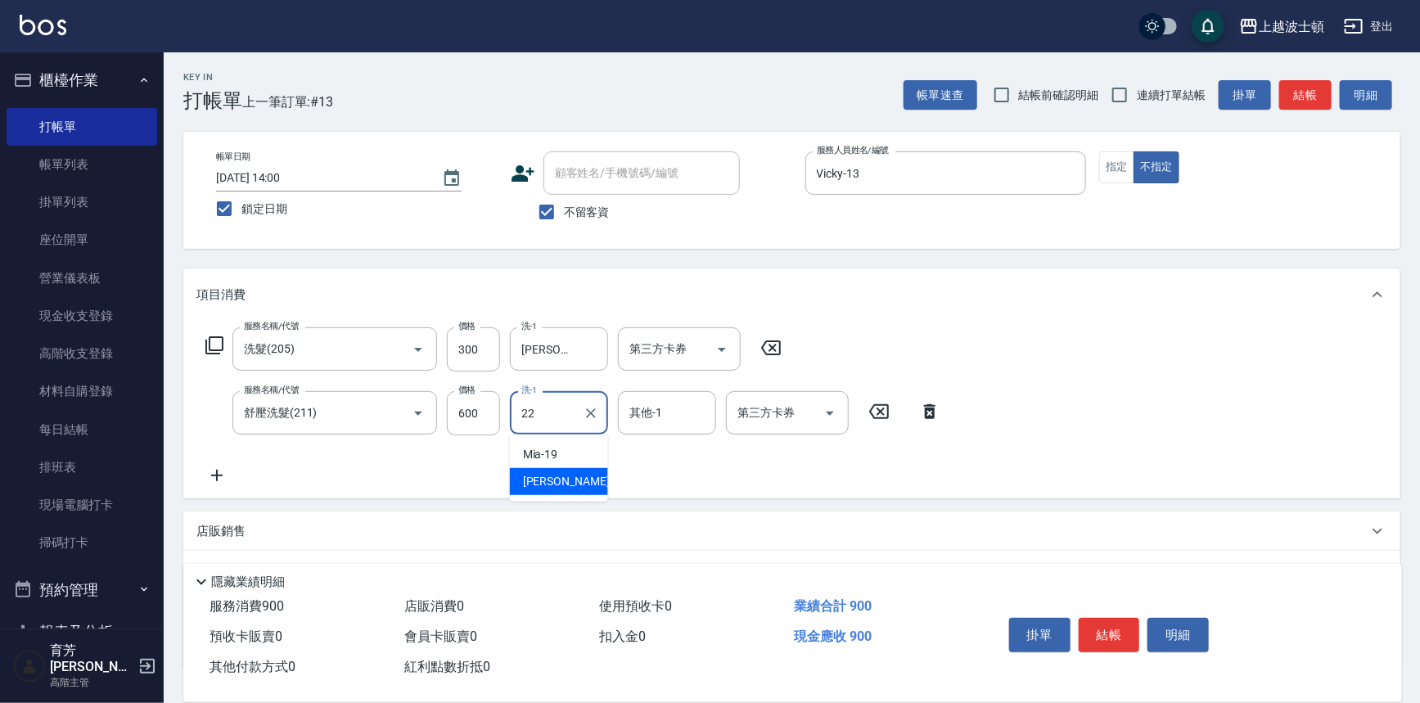
type input "[PERSON_NAME]-22"
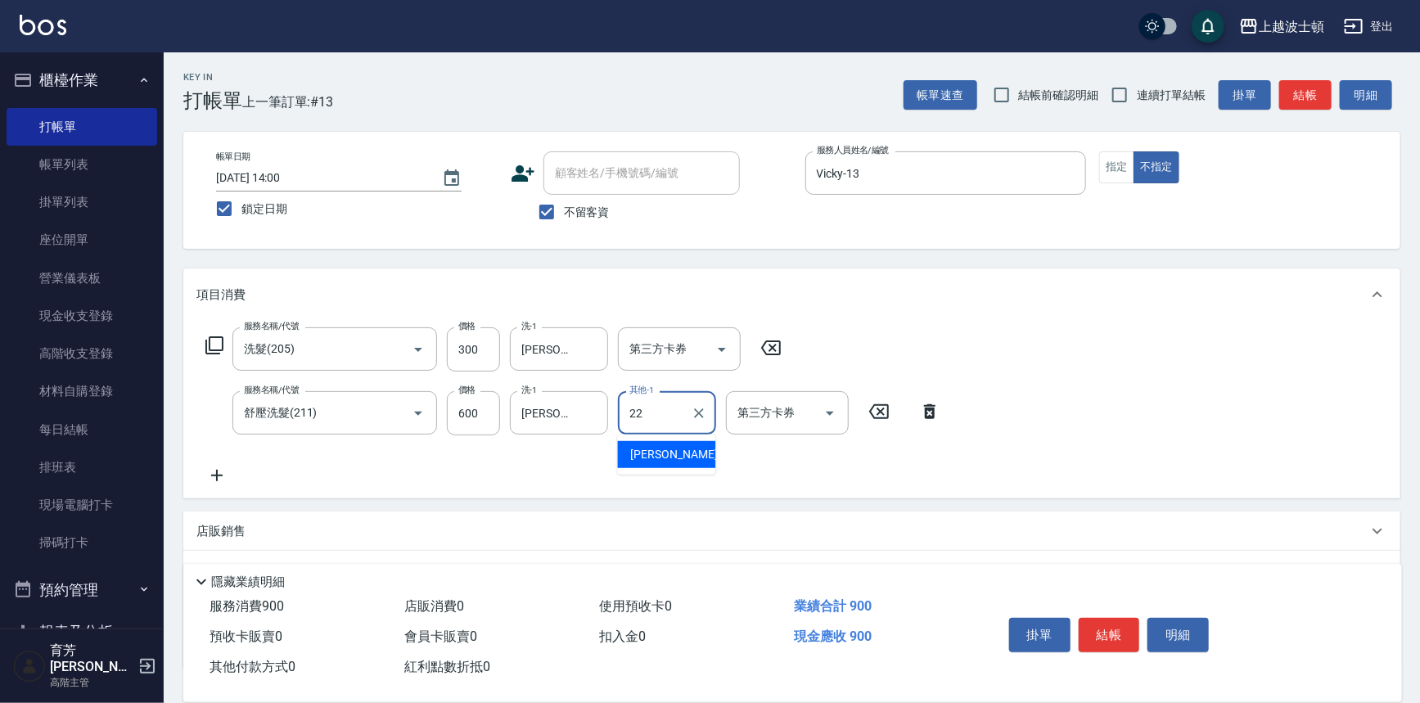
type input "[PERSON_NAME]-22"
click at [1125, 630] on button "結帳" at bounding box center [1109, 635] width 61 height 34
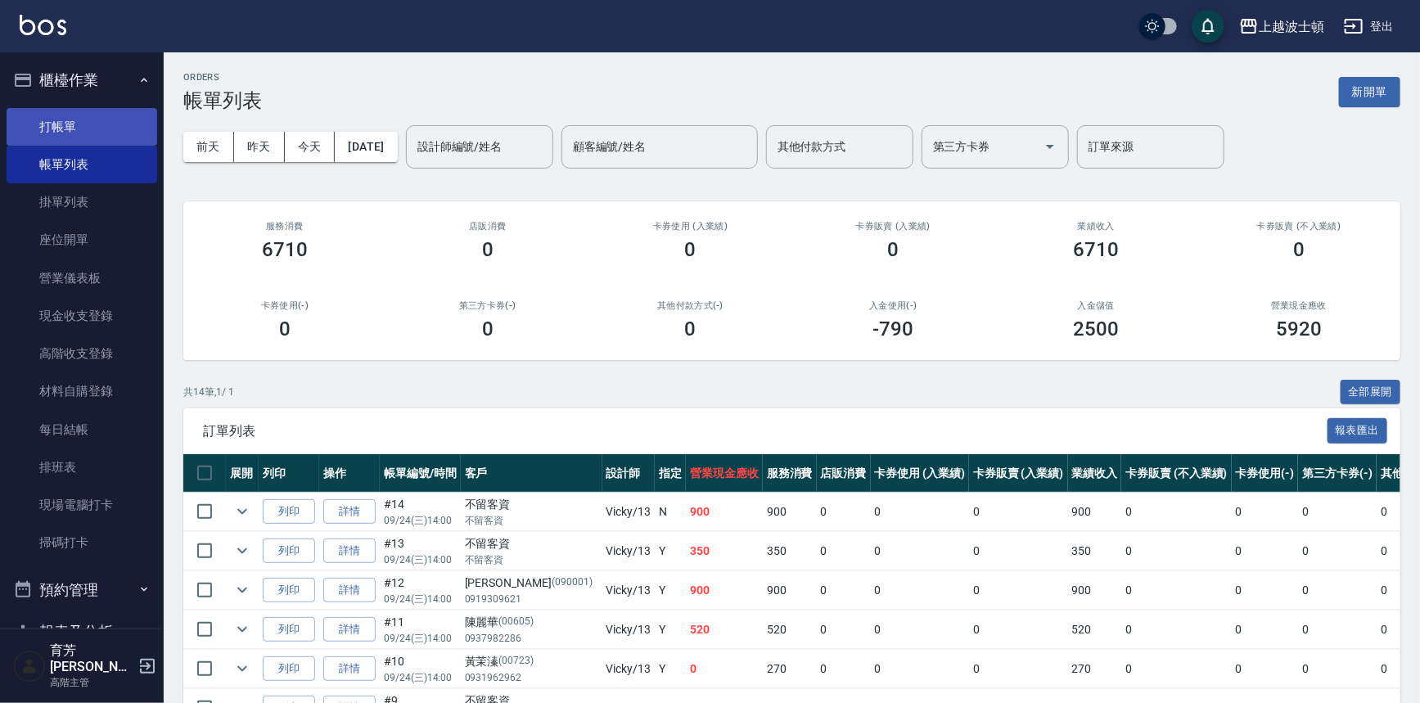
click at [86, 130] on link "打帳單" at bounding box center [82, 127] width 151 height 38
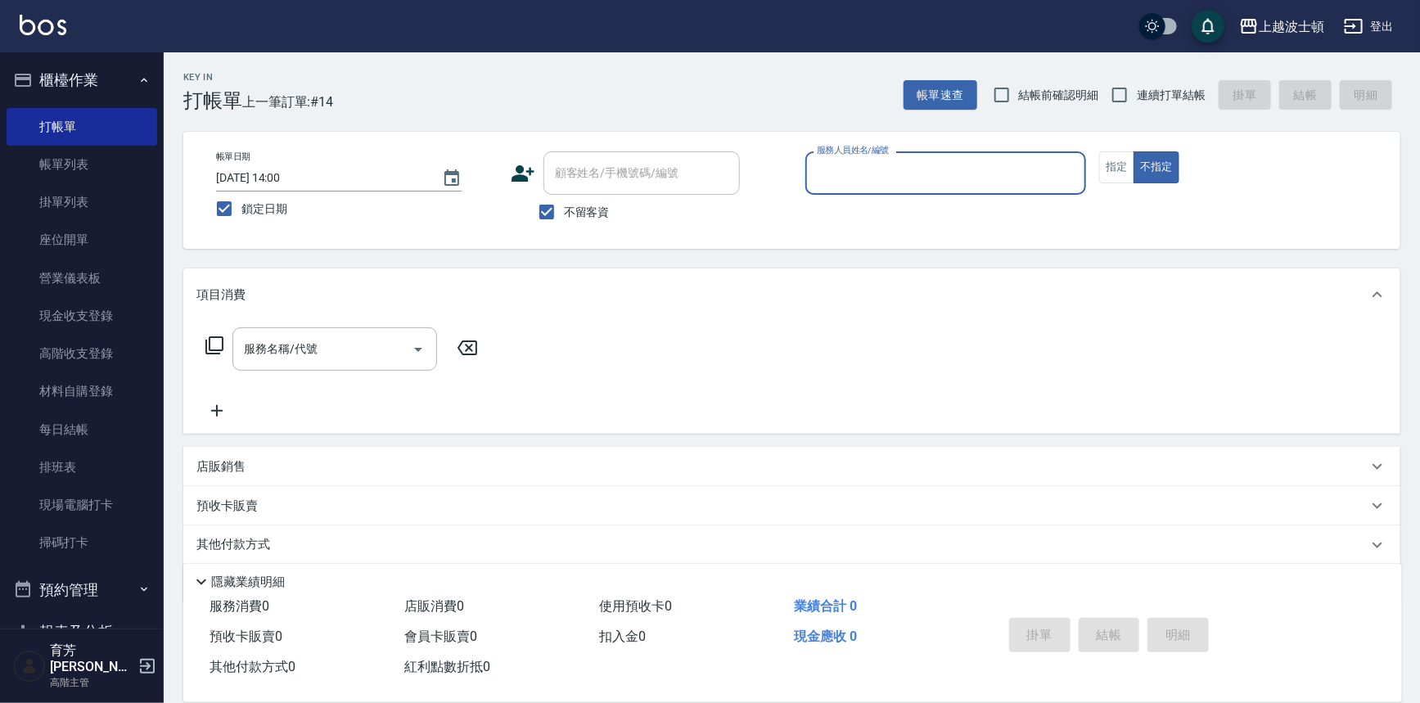
click at [566, 204] on span "不留客資" at bounding box center [587, 212] width 46 height 17
click at [564, 203] on input "不留客資" at bounding box center [547, 212] width 34 height 34
checkbox input "false"
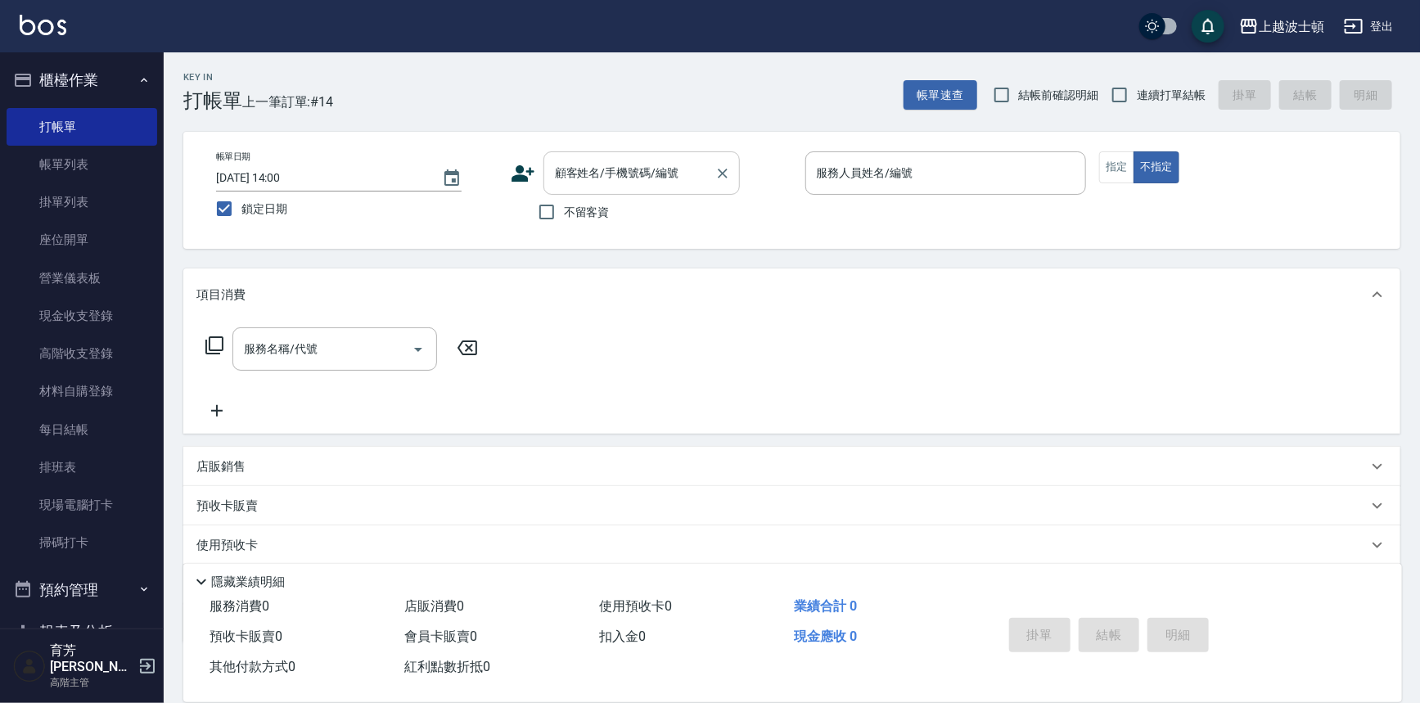
click at [571, 175] on input "顧客姓名/手機號碼/編號" at bounding box center [629, 173] width 157 height 29
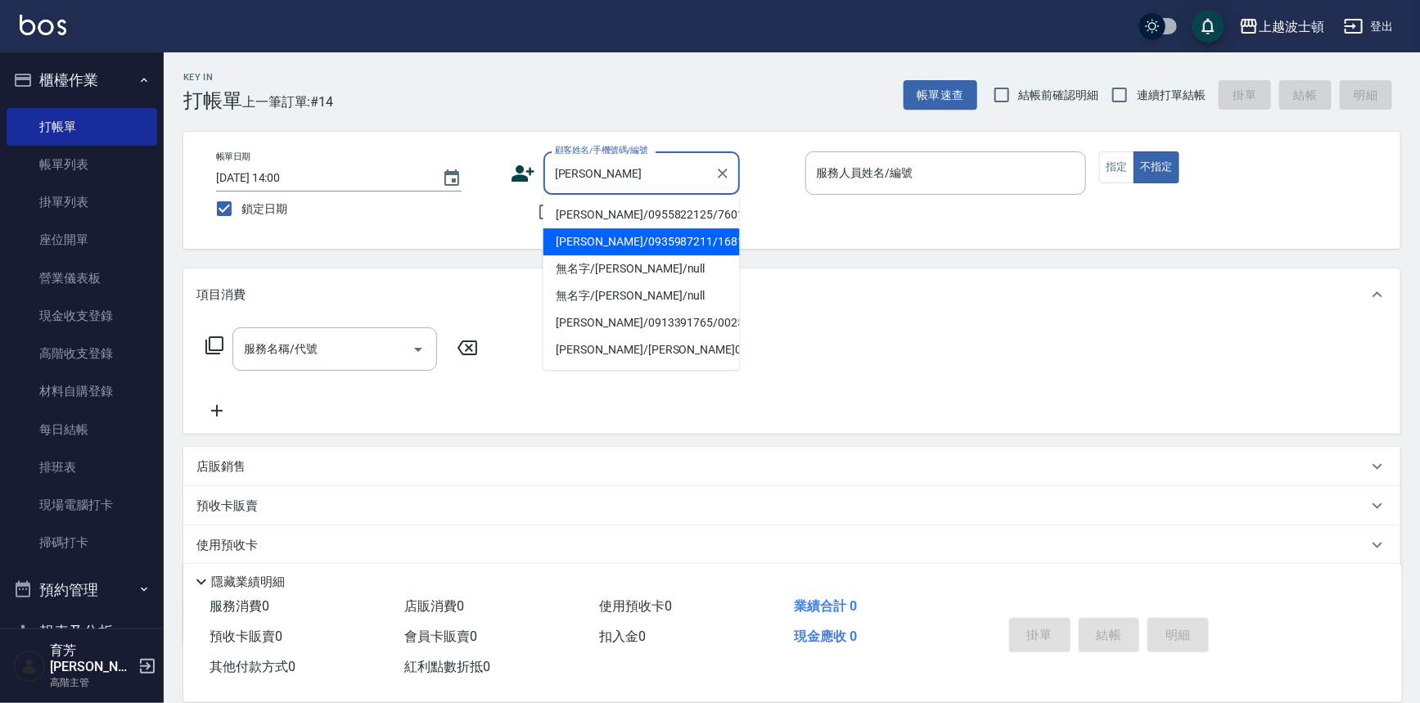
click at [606, 244] on li "[PERSON_NAME]/0935987211/168168" at bounding box center [642, 241] width 196 height 27
type input "[PERSON_NAME]/0935987211/168168"
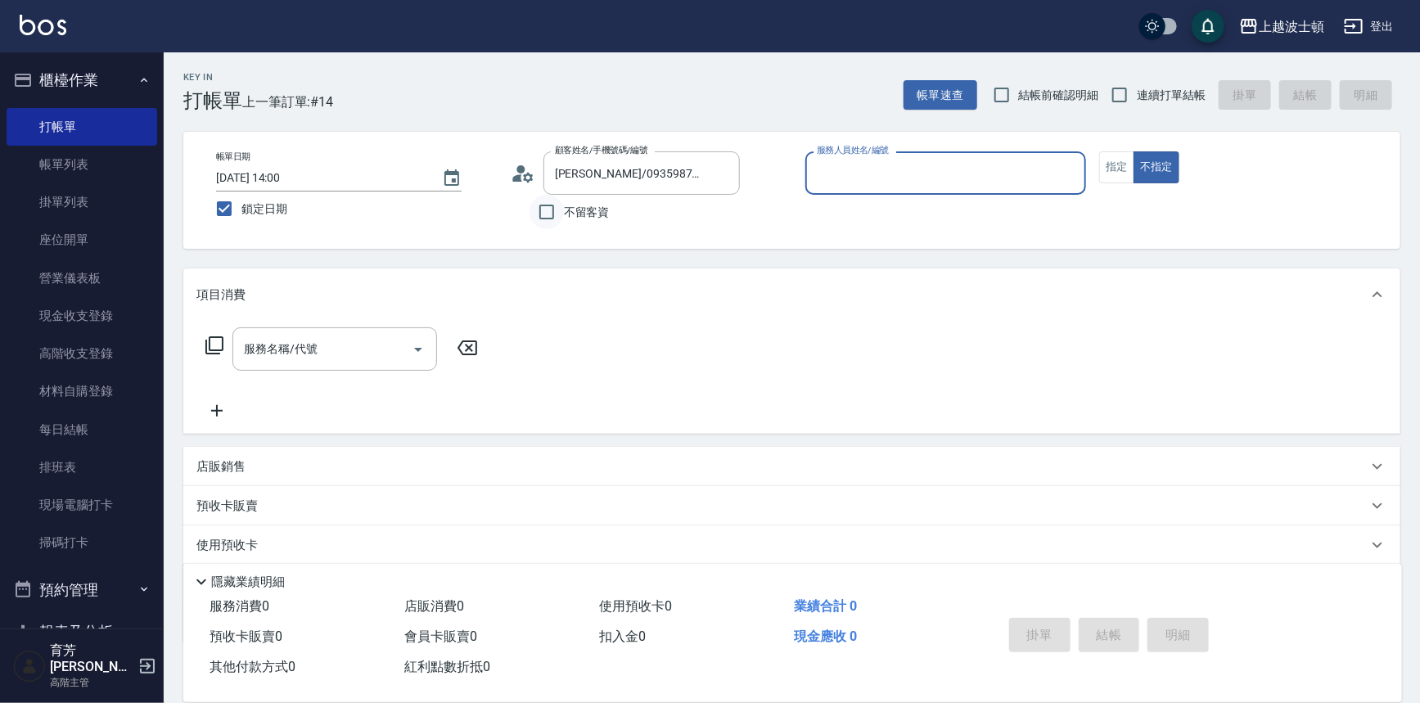
type input "Akemi-2"
click at [520, 171] on circle at bounding box center [521, 169] width 8 height 8
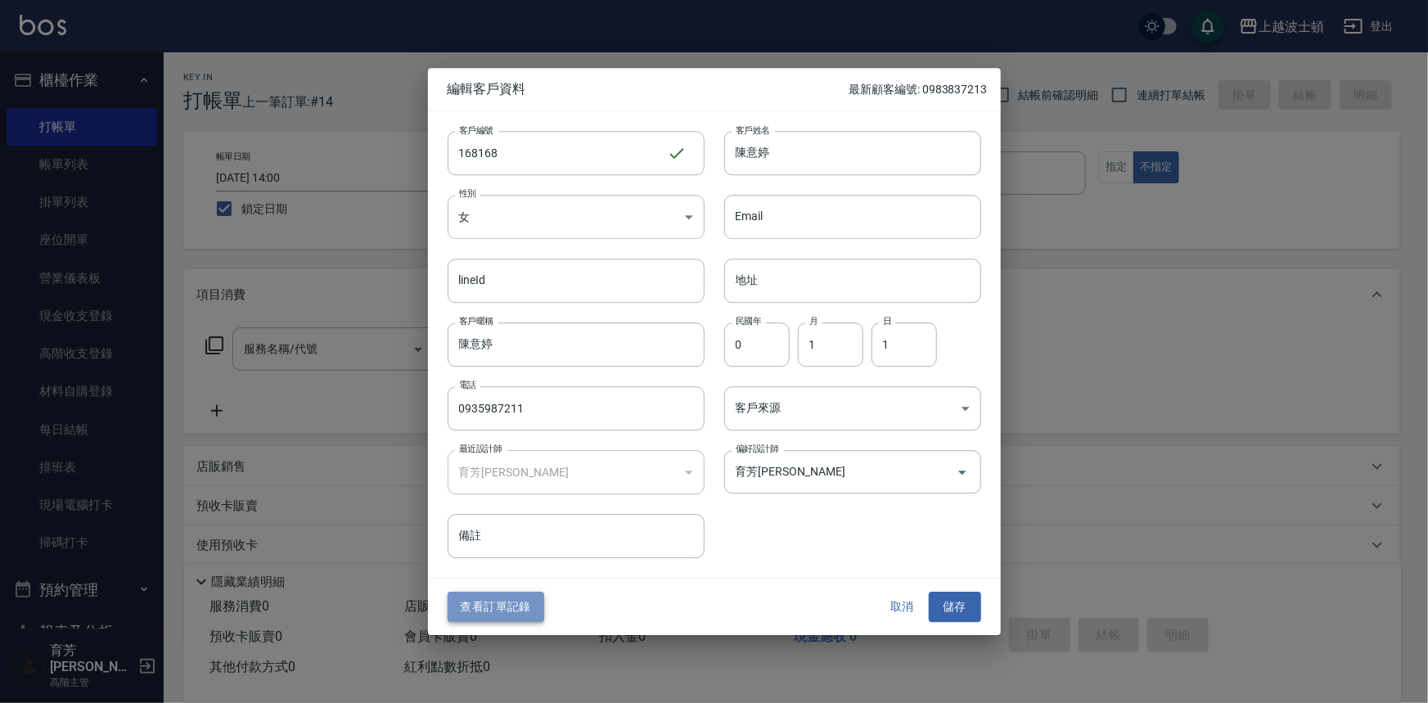
click at [492, 606] on button "查看訂單記錄" at bounding box center [496, 608] width 97 height 30
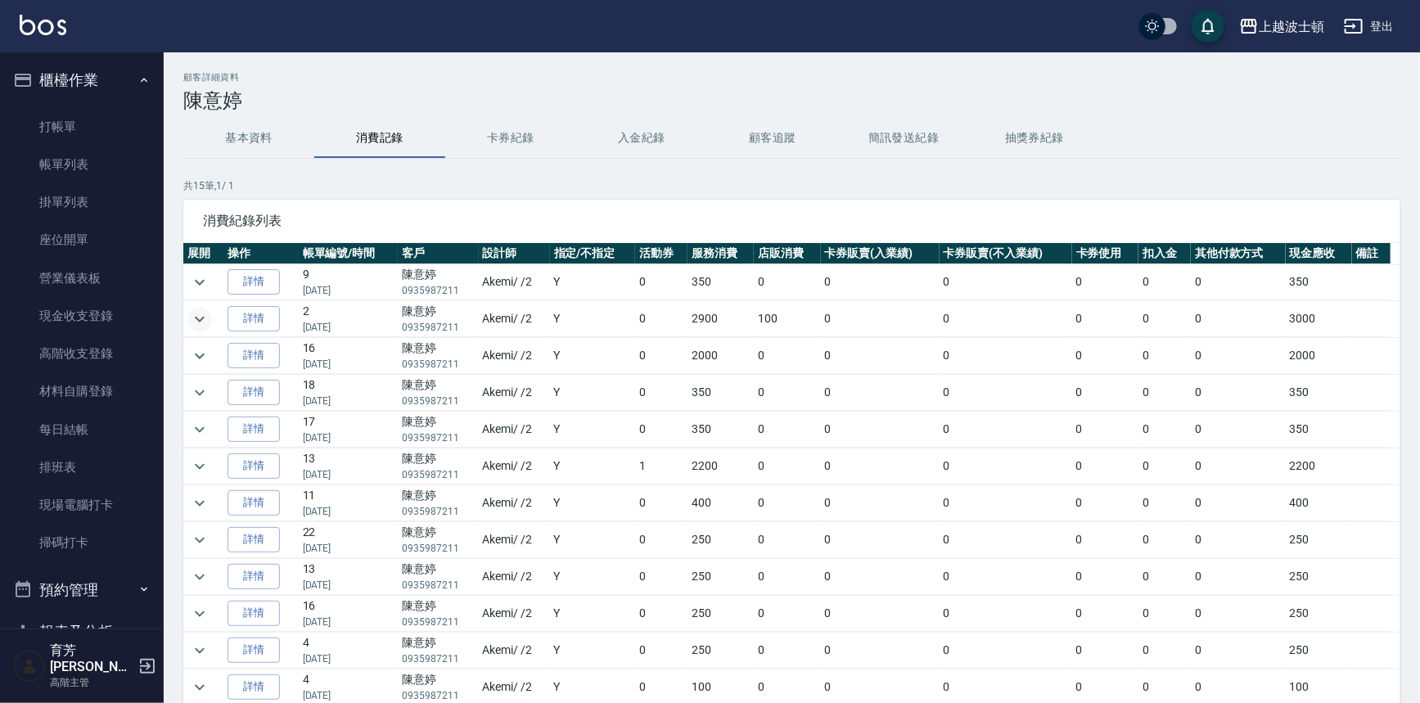
click at [201, 318] on icon "expand row" at bounding box center [200, 319] width 10 height 6
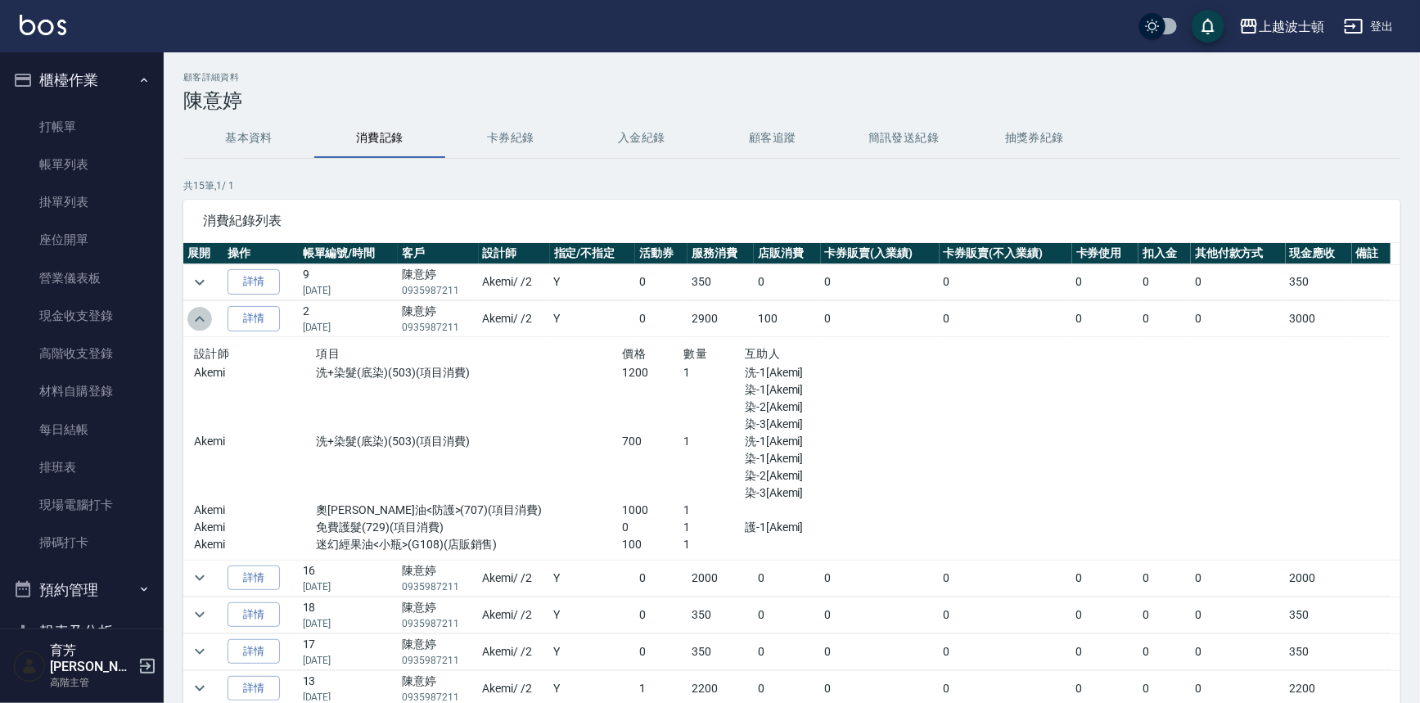
click at [201, 318] on icon "expand row" at bounding box center [200, 319] width 10 height 6
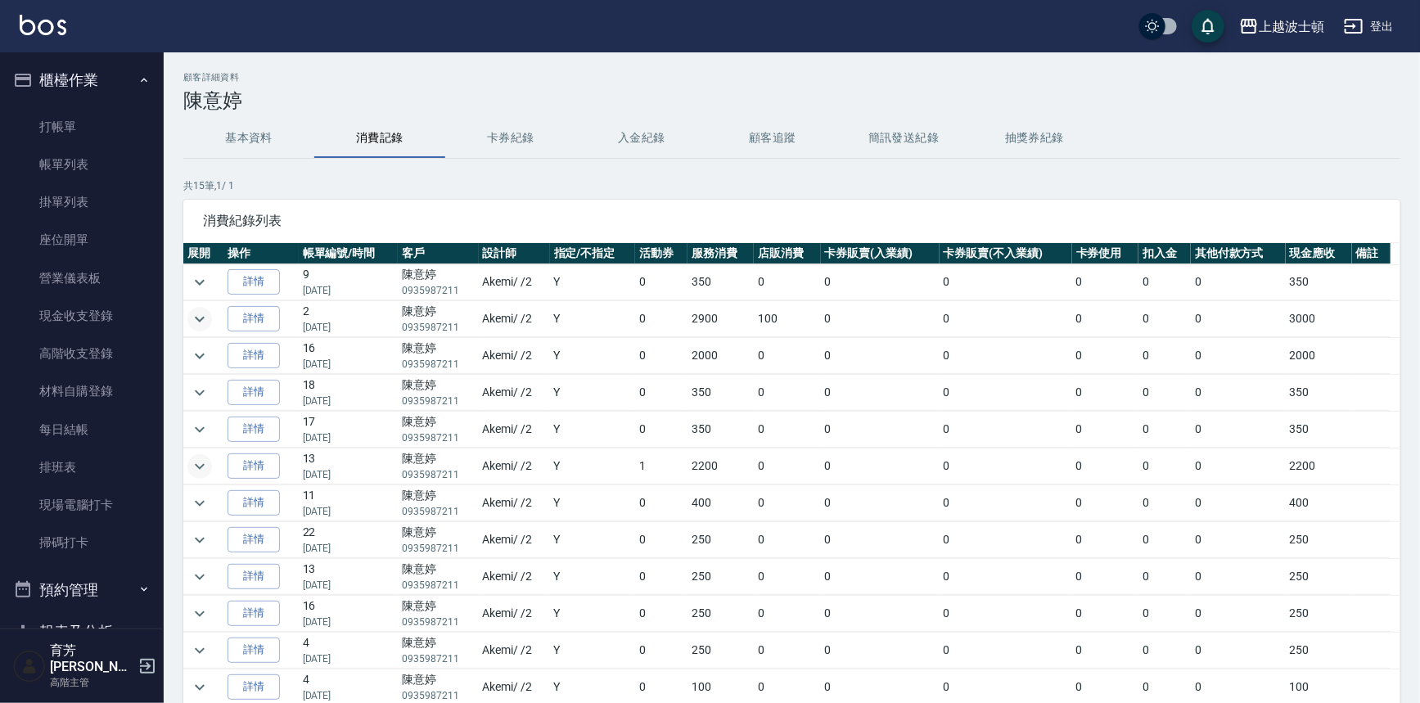
click at [199, 462] on icon "expand row" at bounding box center [200, 467] width 20 height 20
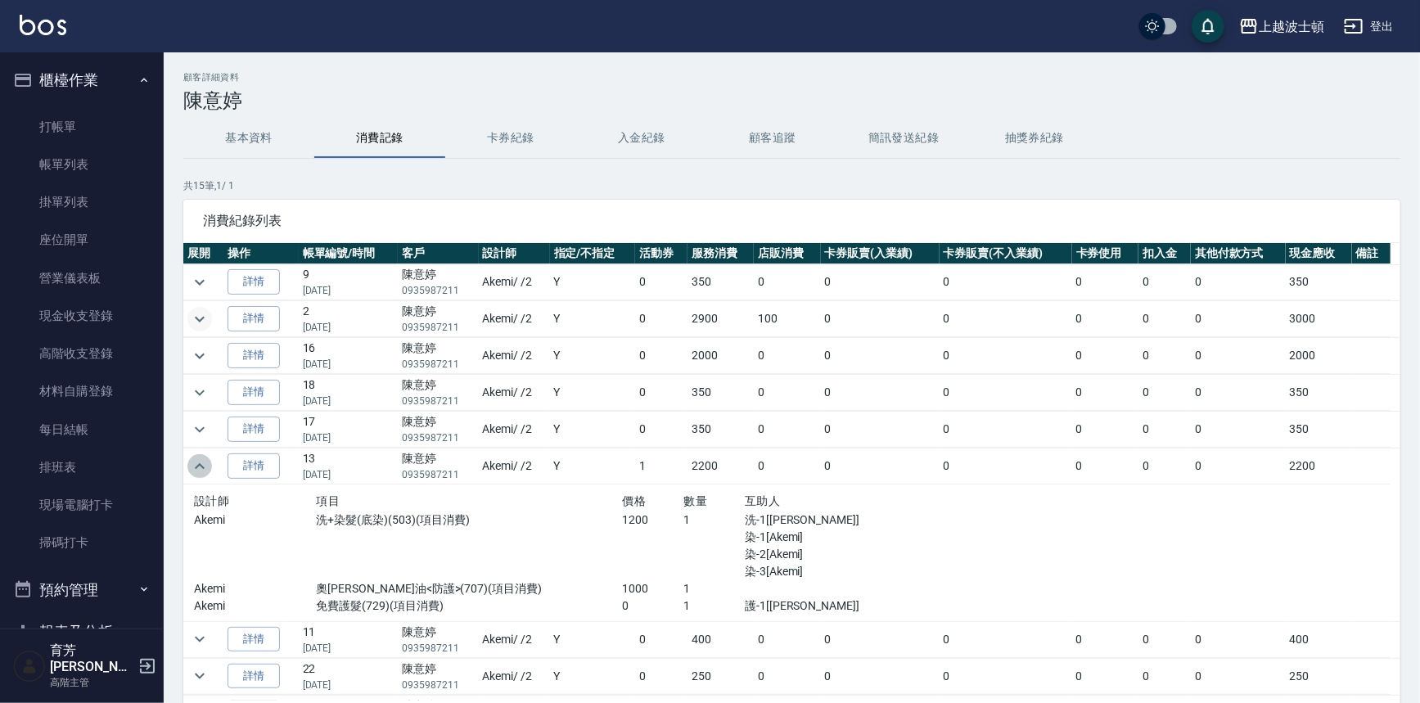
click at [199, 463] on icon "expand row" at bounding box center [200, 466] width 10 height 6
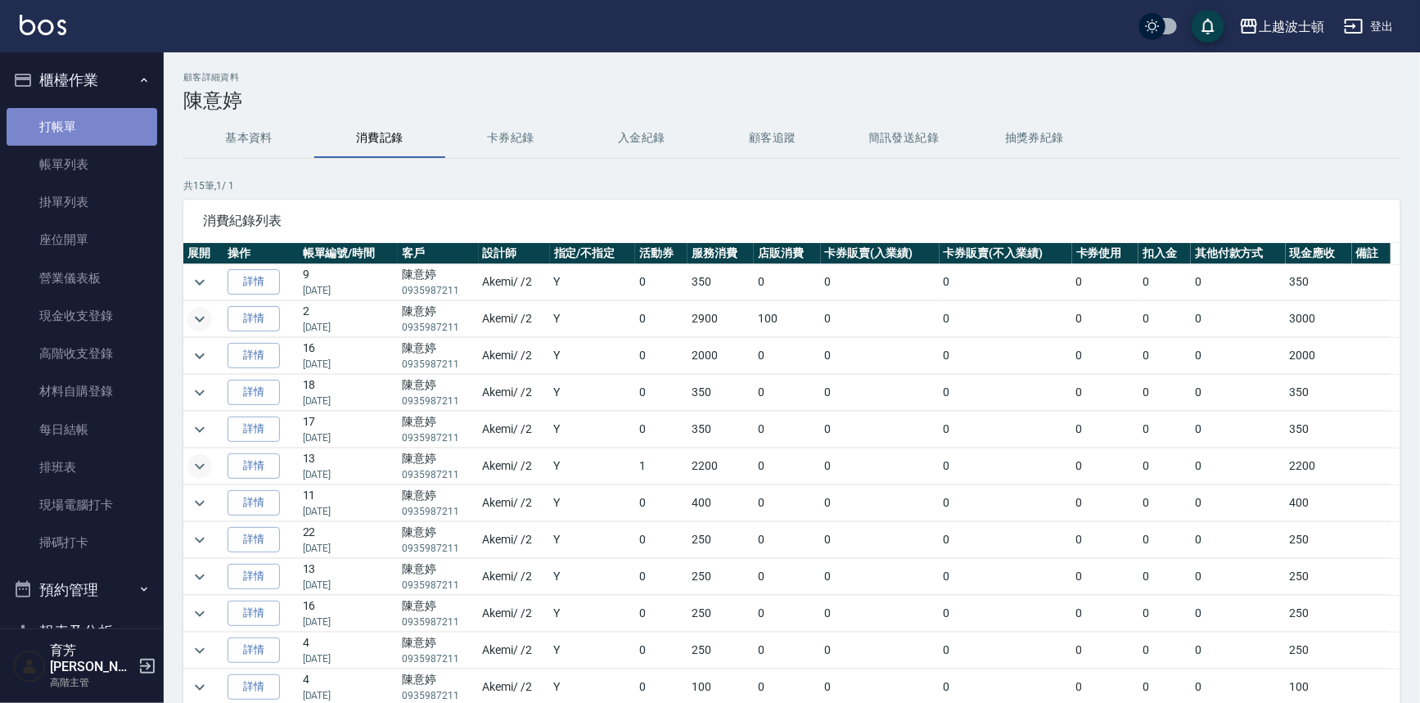
click at [115, 111] on link "打帳單" at bounding box center [82, 127] width 151 height 38
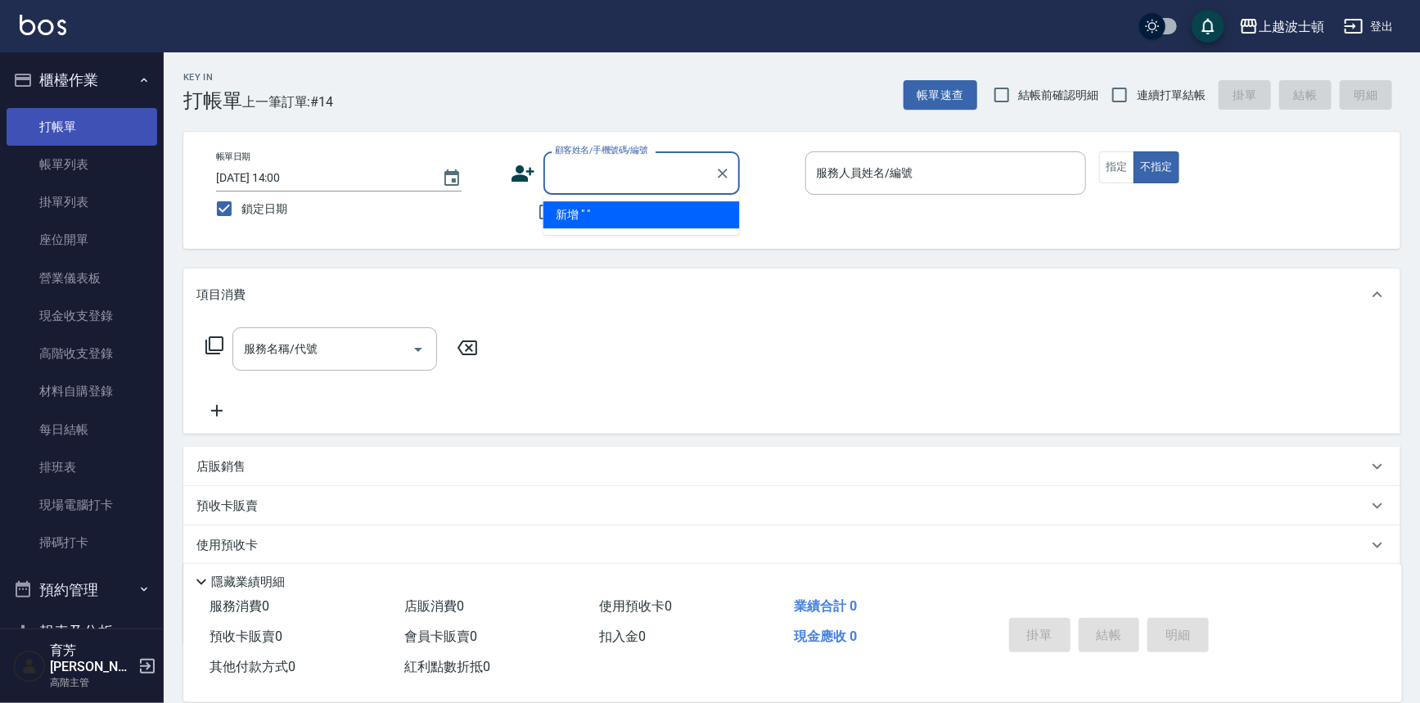
click at [1134, 151] on button "不指定" at bounding box center [1157, 167] width 46 height 32
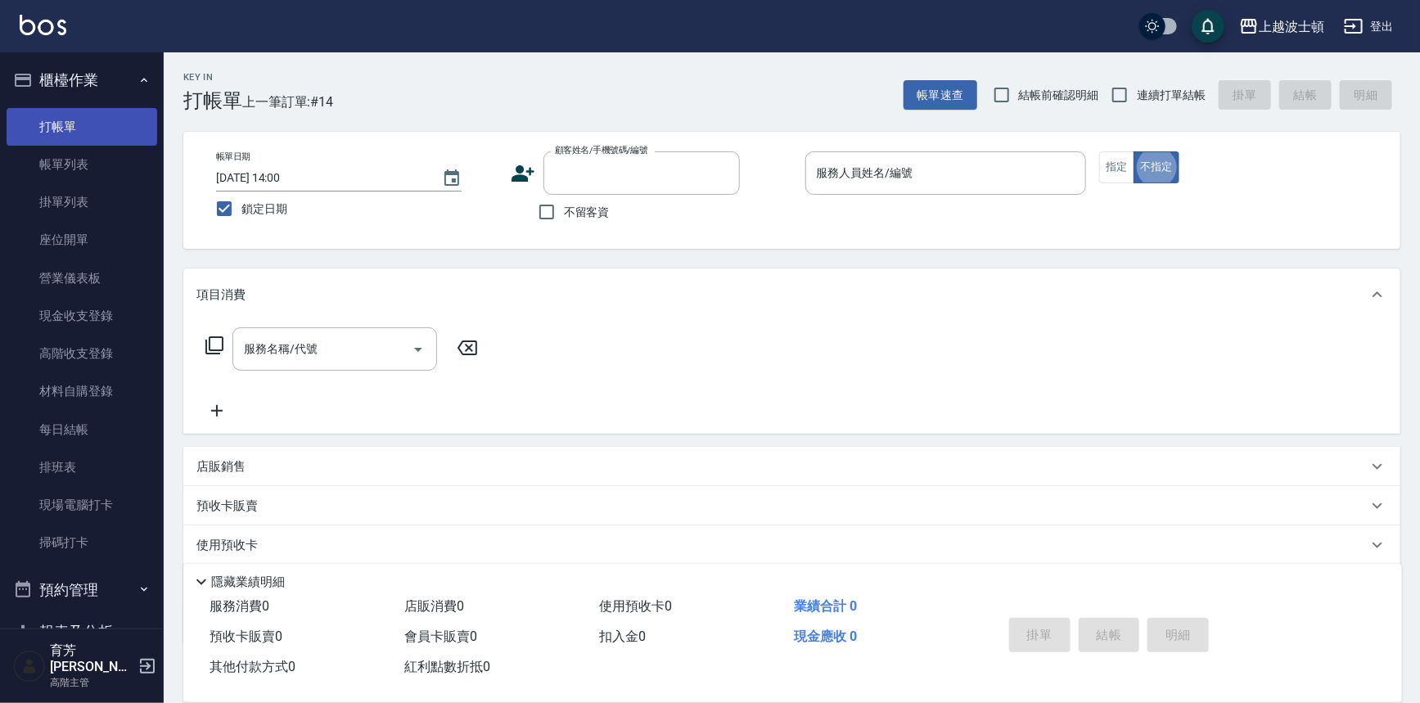
type button "false"
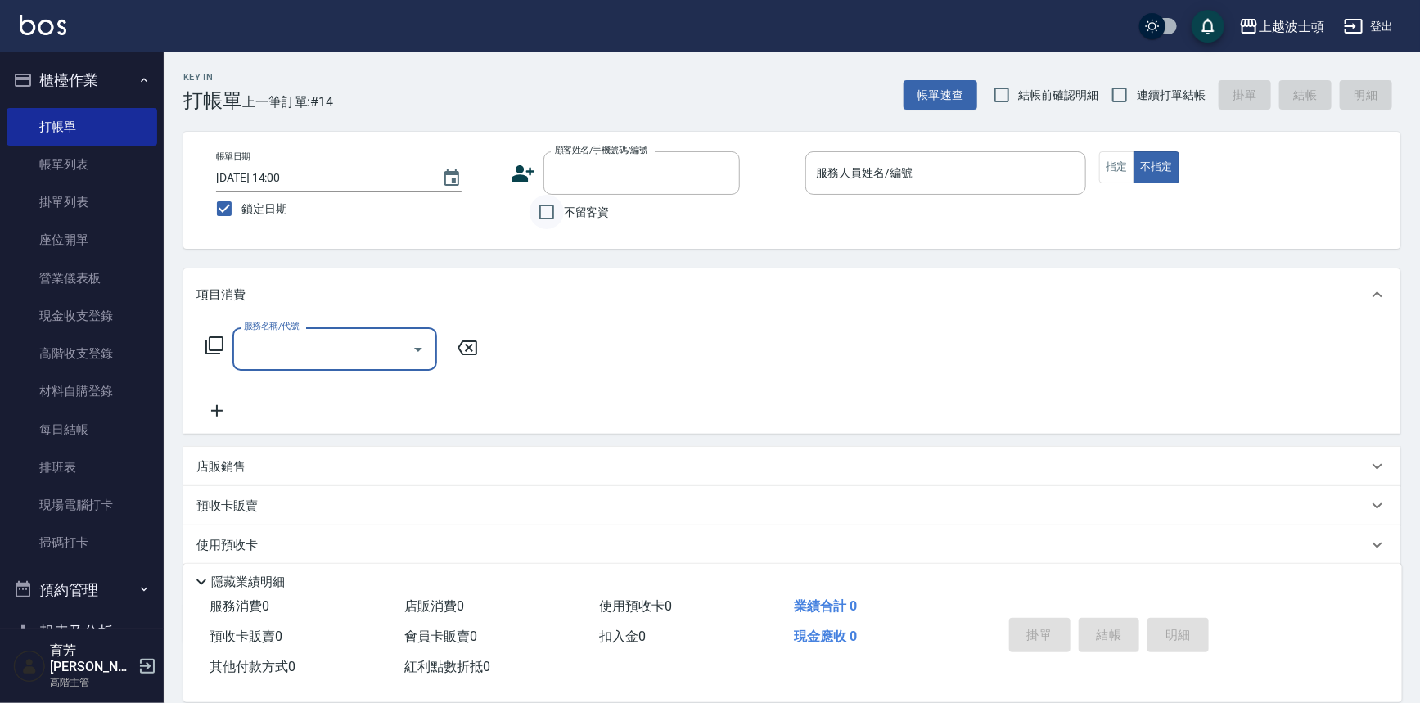
click at [547, 204] on input "不留客資" at bounding box center [547, 212] width 34 height 34
checkbox input "true"
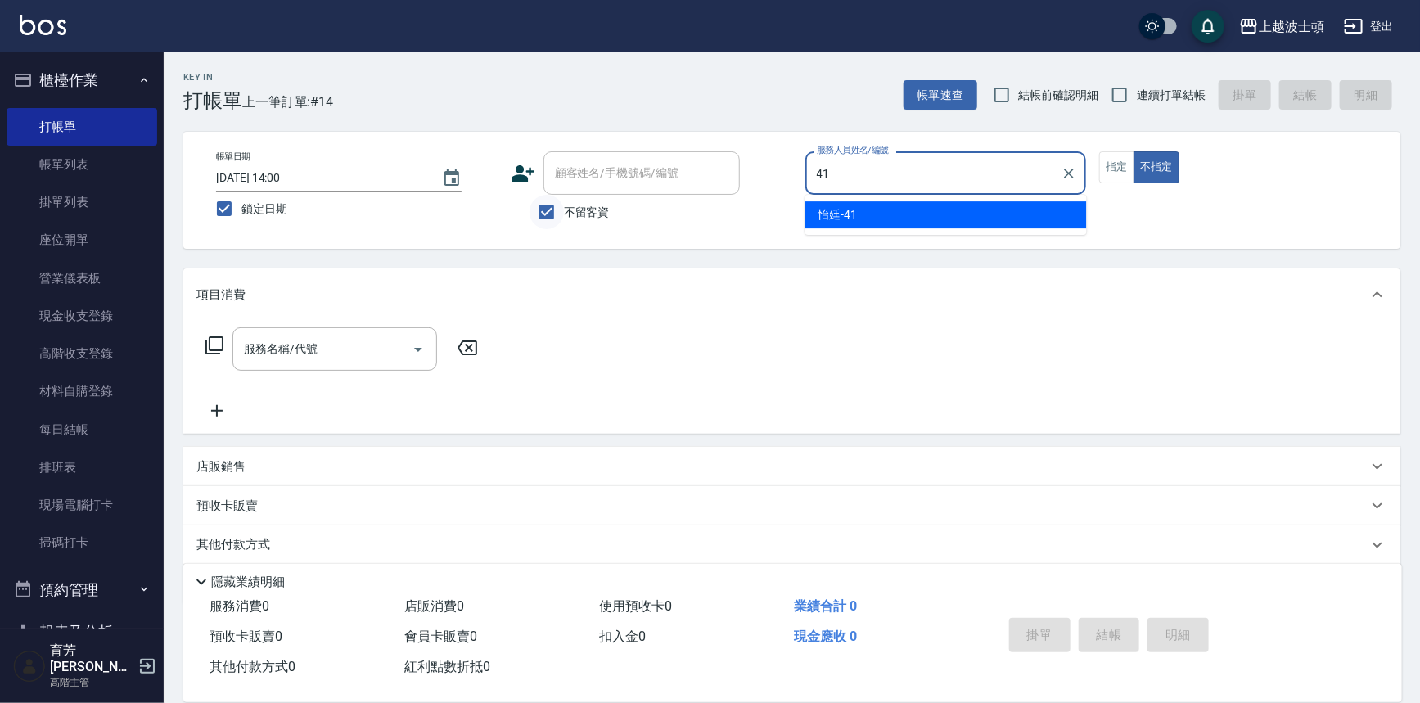
type input "怡廷-41"
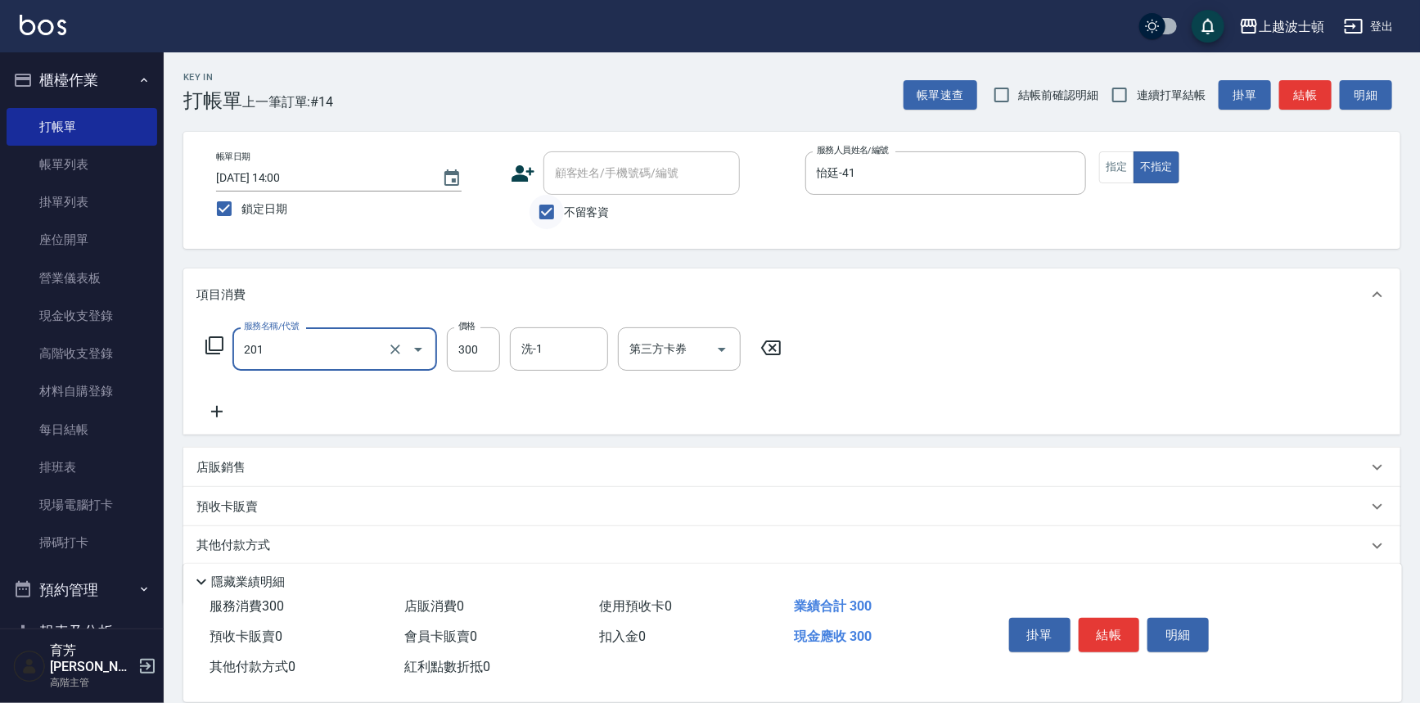
type input "洗髮(201)"
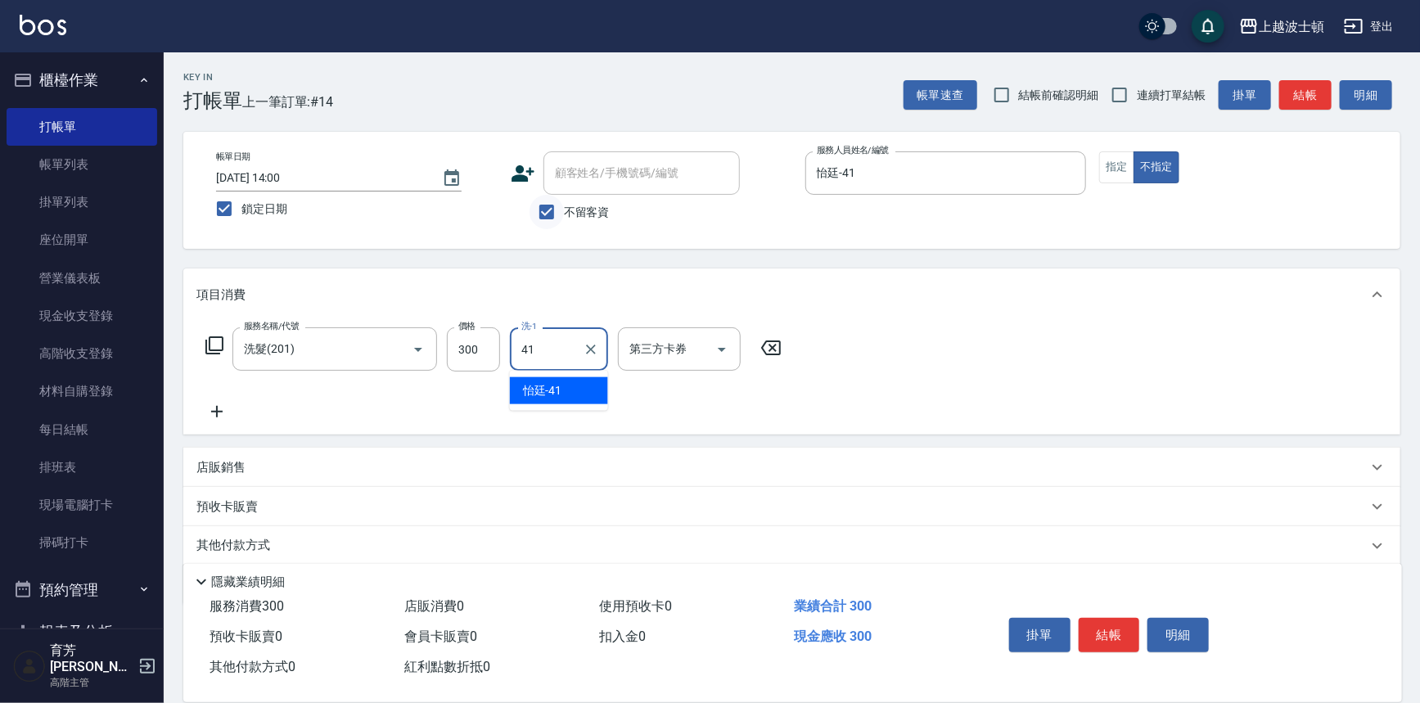
type input "怡廷-41"
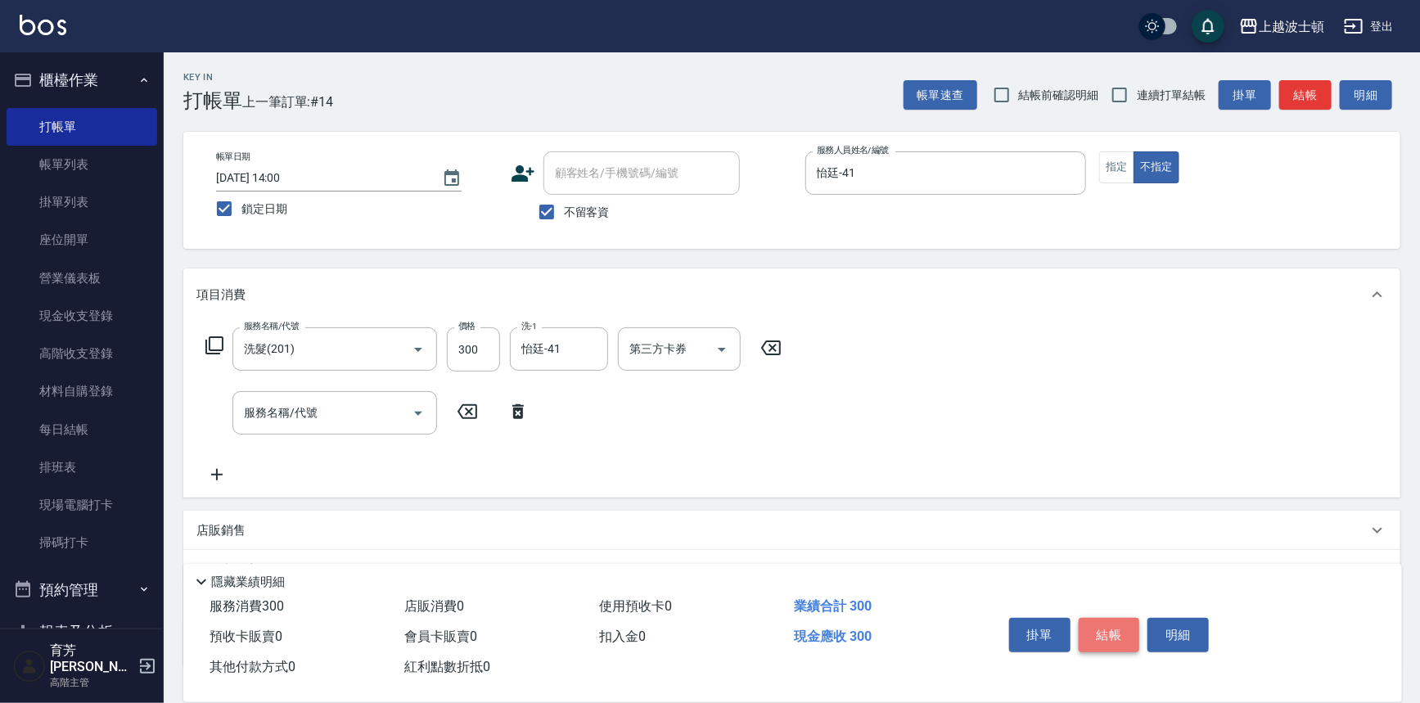
click at [1121, 621] on button "結帳" at bounding box center [1109, 635] width 61 height 34
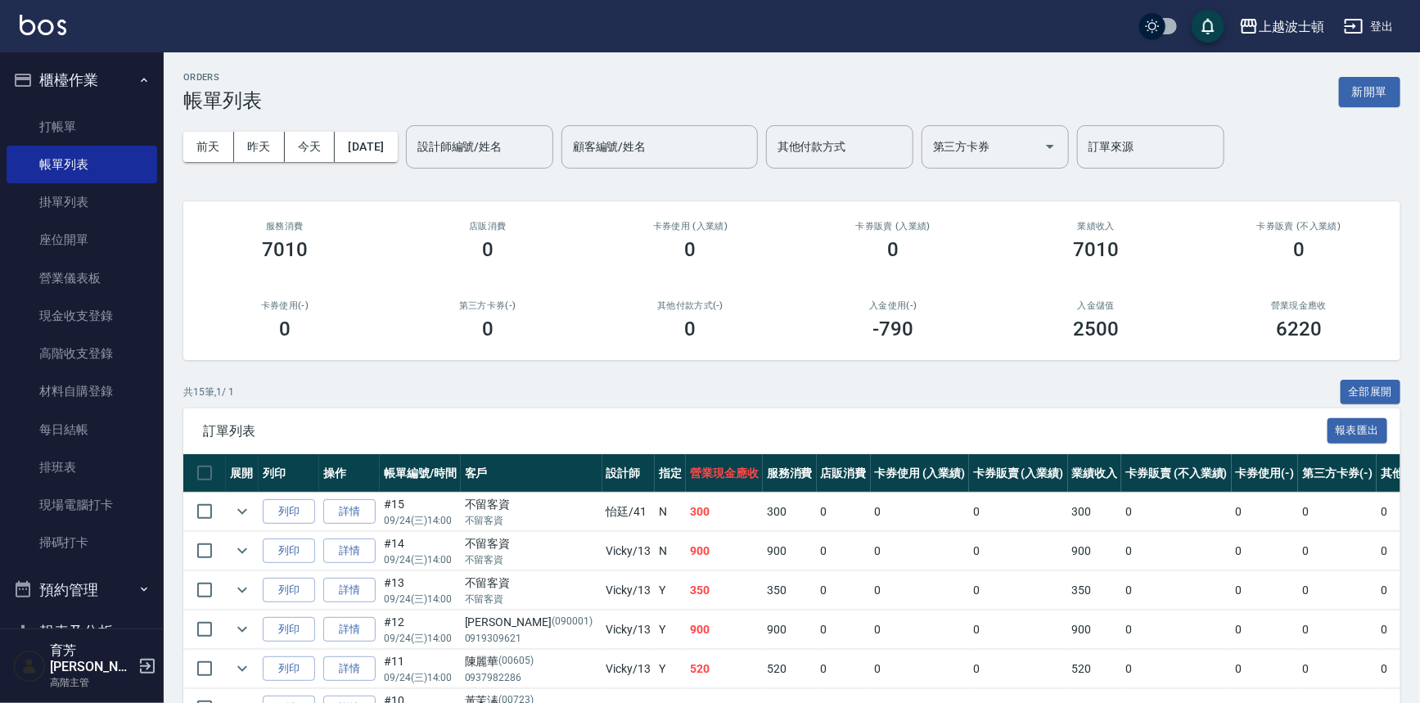
click at [887, 622] on td "0" at bounding box center [920, 630] width 99 height 38
click at [900, 625] on td "0" at bounding box center [920, 630] width 99 height 38
click at [74, 27] on div "上越波士頓 登出" at bounding box center [710, 26] width 1420 height 52
click at [50, 21] on img at bounding box center [43, 25] width 47 height 20
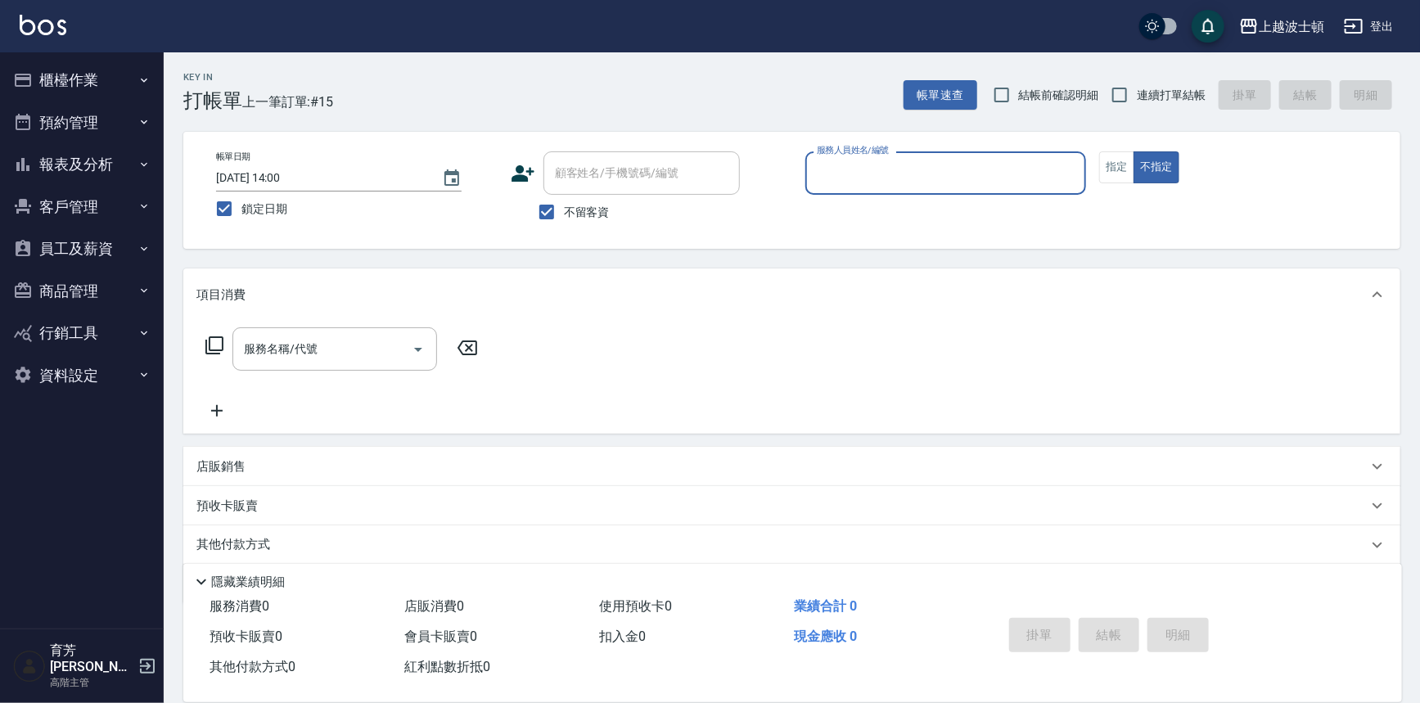
click at [853, 173] on input "服務人員姓名/編號" at bounding box center [946, 173] width 267 height 29
type input "思思-35"
type button "false"
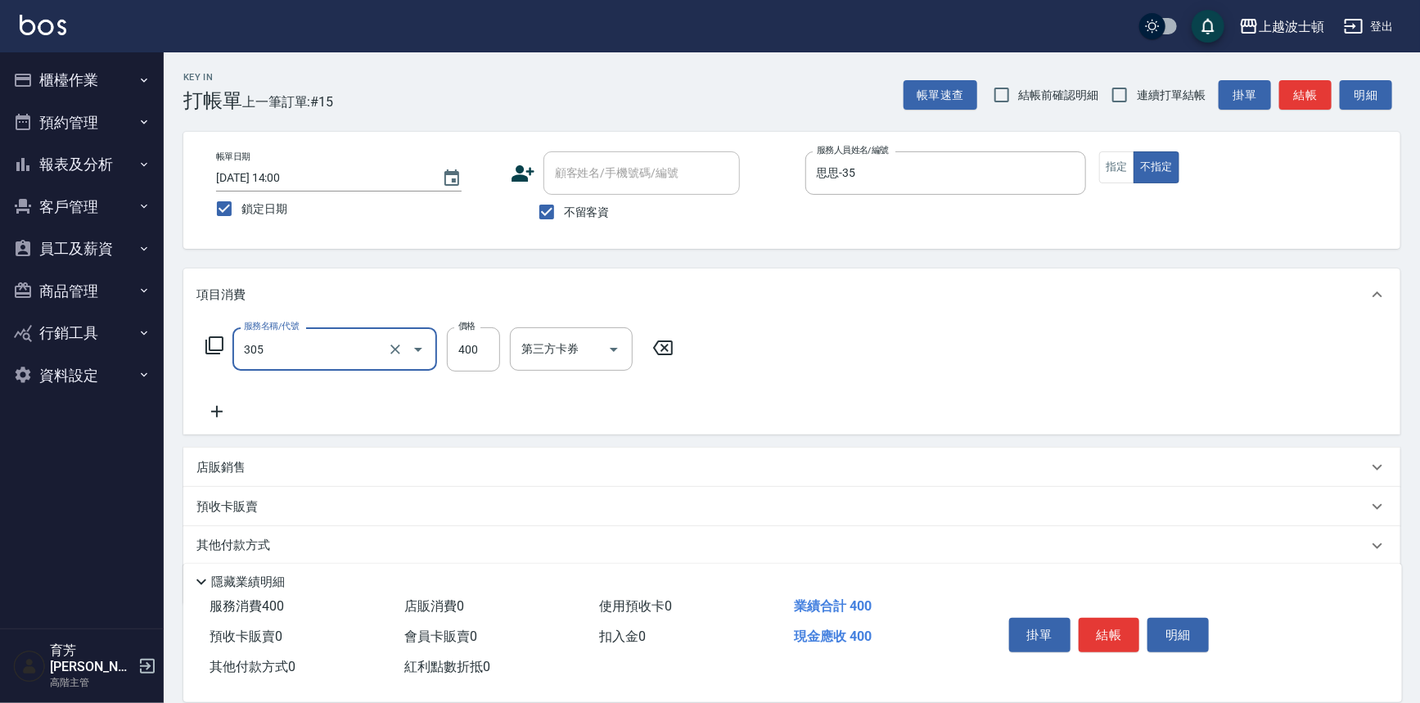
type input "剪髮(305)"
type input "350"
click at [1117, 628] on button "結帳" at bounding box center [1109, 635] width 61 height 34
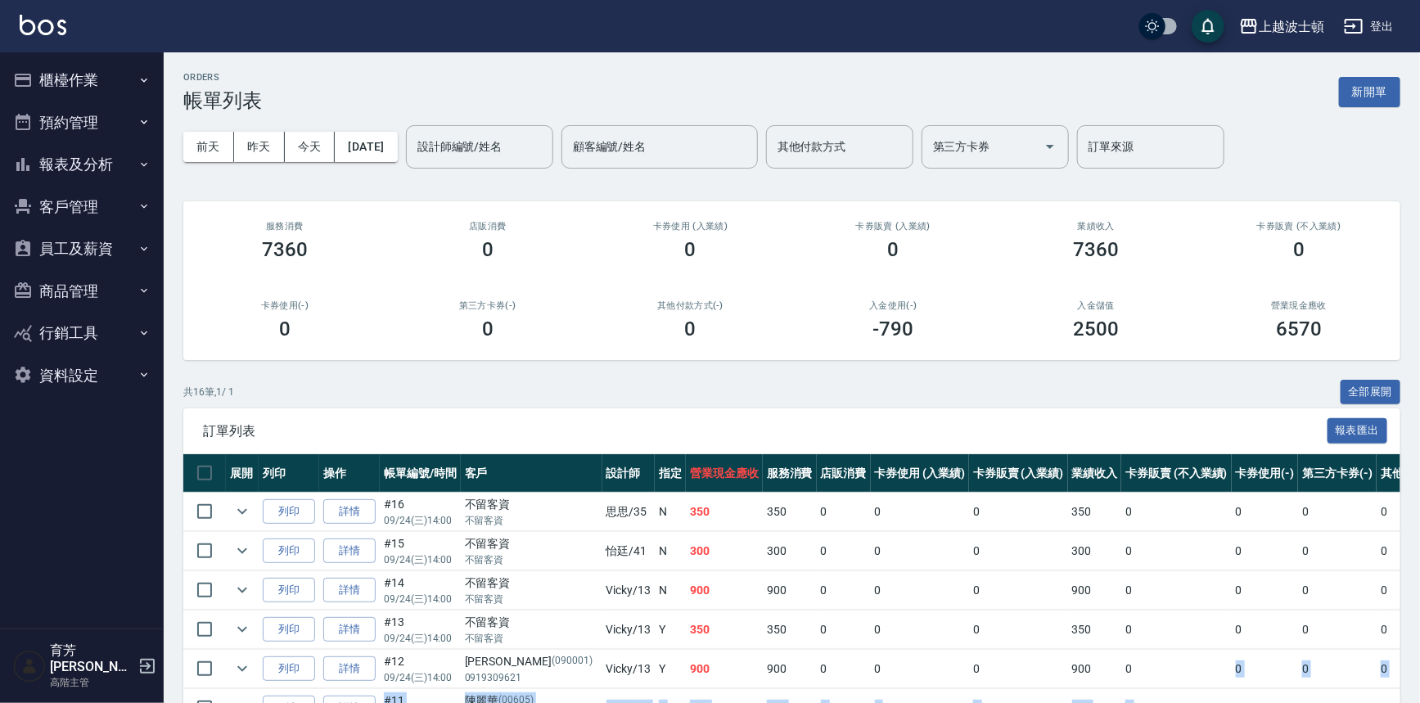
click at [1166, 702] on html "上越波士頓 登出 櫃檯作業 打帳單 帳單列表 掛單列表 座位開單 營業儀表板 現金收支登錄 高階收支登錄 材料自購登錄 每日結帳 排班表 現場電腦打卡 掃碼打…" at bounding box center [710, 592] width 1420 height 1185
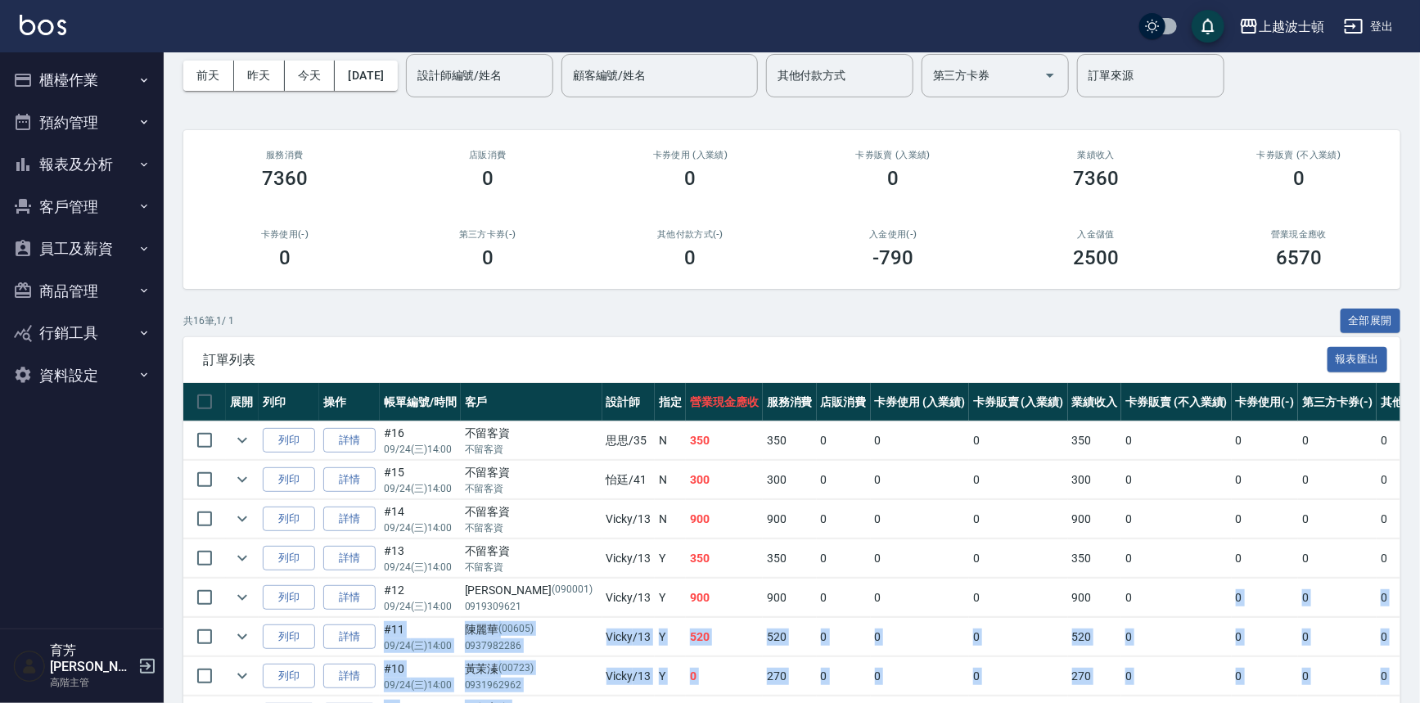
click at [93, 67] on button "櫃檯作業" at bounding box center [82, 80] width 151 height 43
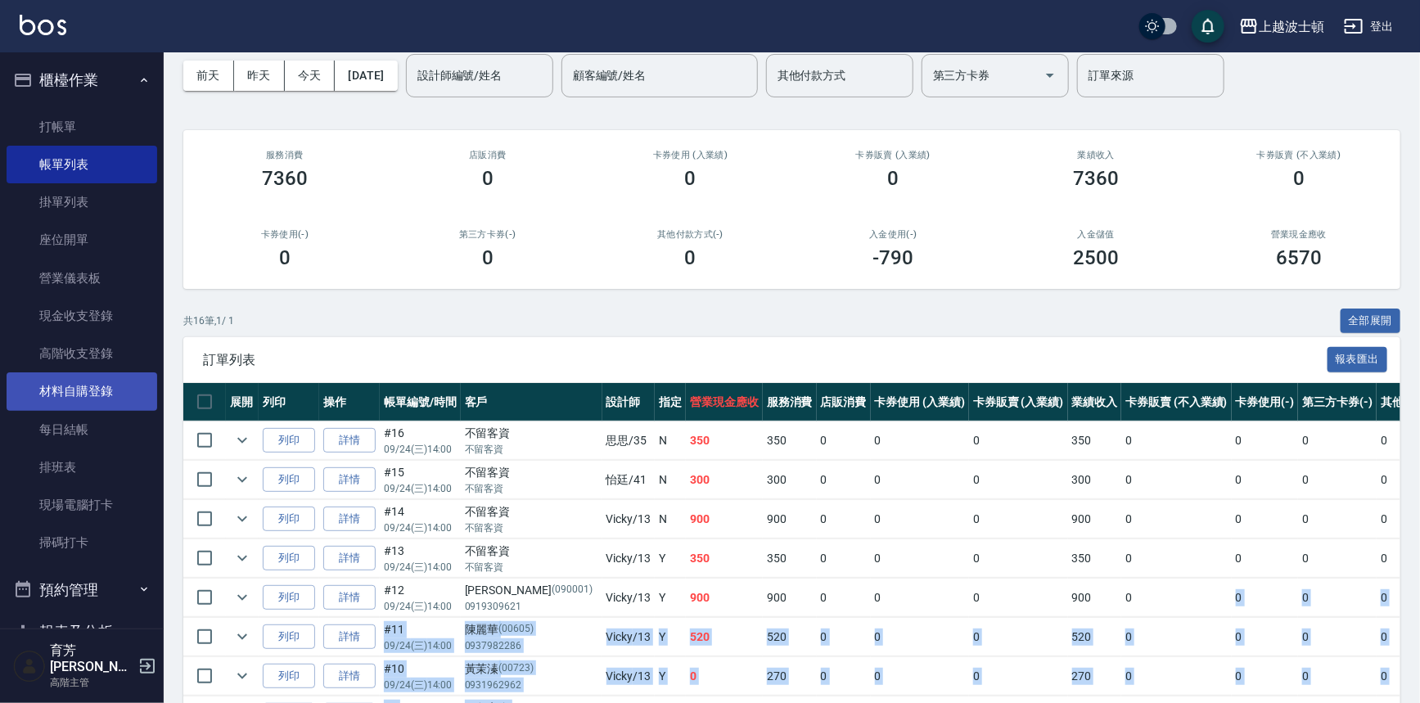
click at [89, 396] on link "材料自購登錄" at bounding box center [82, 391] width 151 height 38
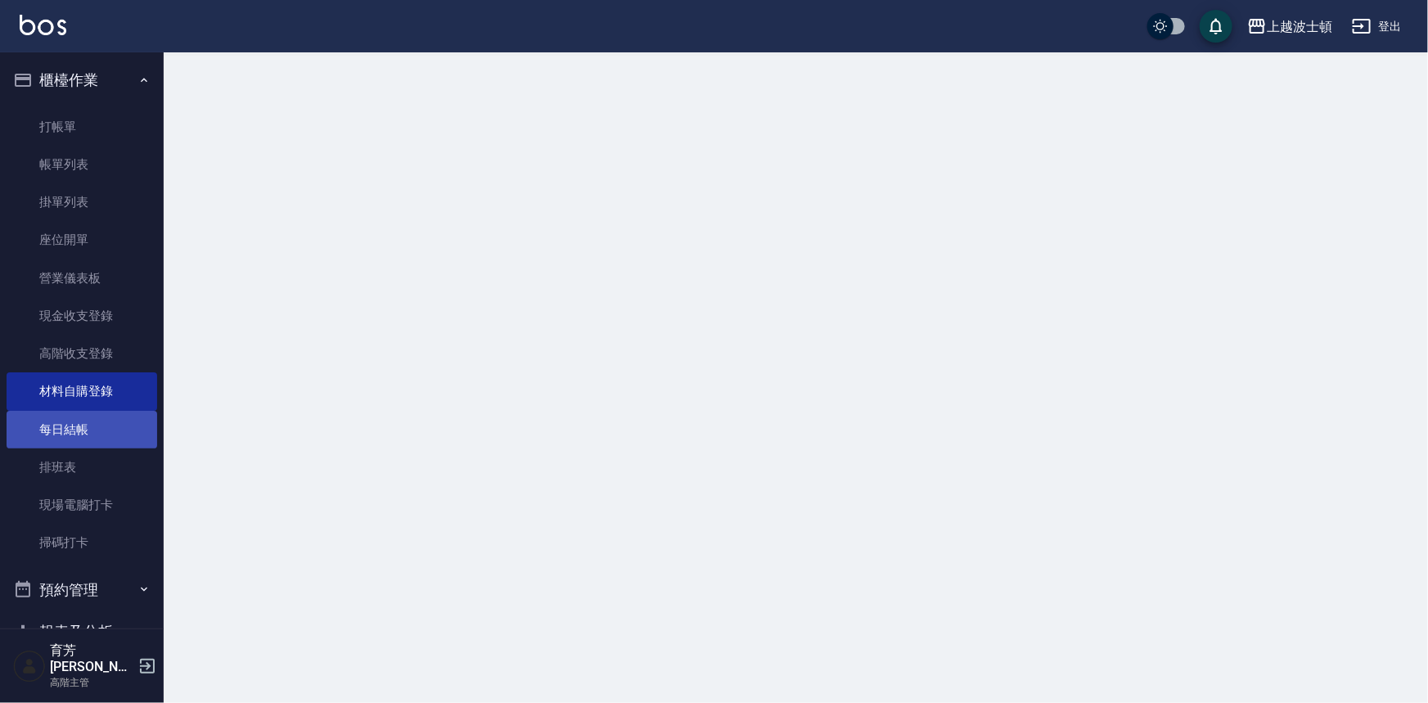
click at [95, 431] on link "每日結帳" at bounding box center [82, 430] width 151 height 38
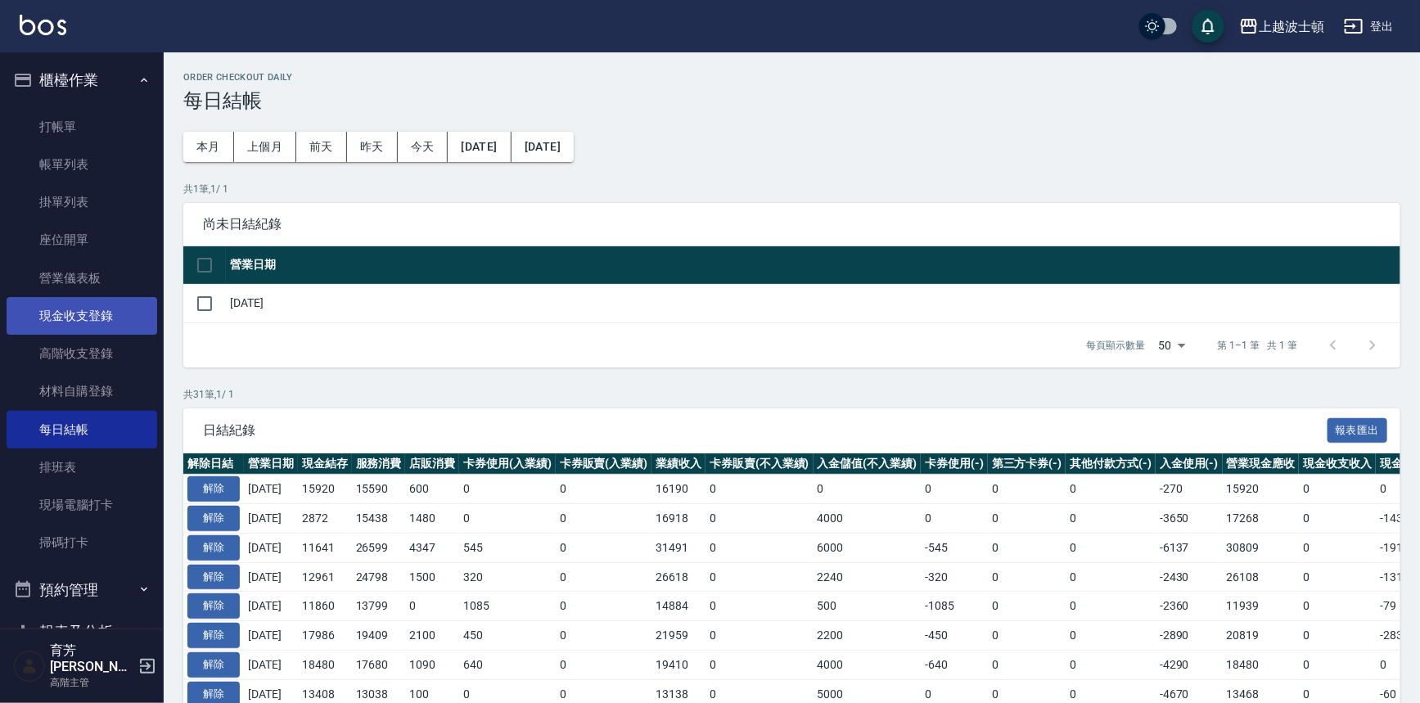
click at [82, 323] on link "現金收支登錄" at bounding box center [82, 316] width 151 height 38
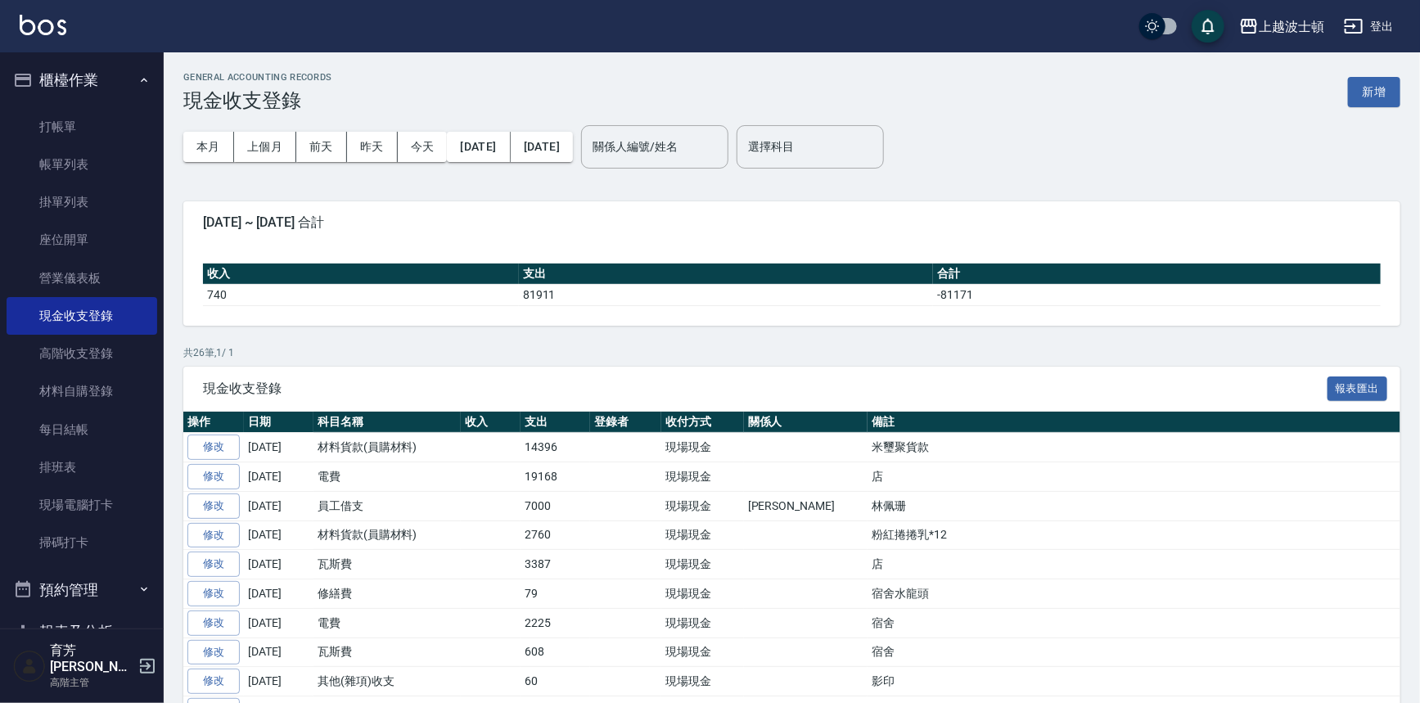
click at [1383, 127] on div "本月 上個月 [DATE] [DATE] [DATE] [DATE] [DATE] 關係人編號/姓名 關係人編號/姓名 選擇科目 選擇科目" at bounding box center [791, 147] width 1217 height 70
click at [1388, 106] on button "新增" at bounding box center [1374, 92] width 52 height 30
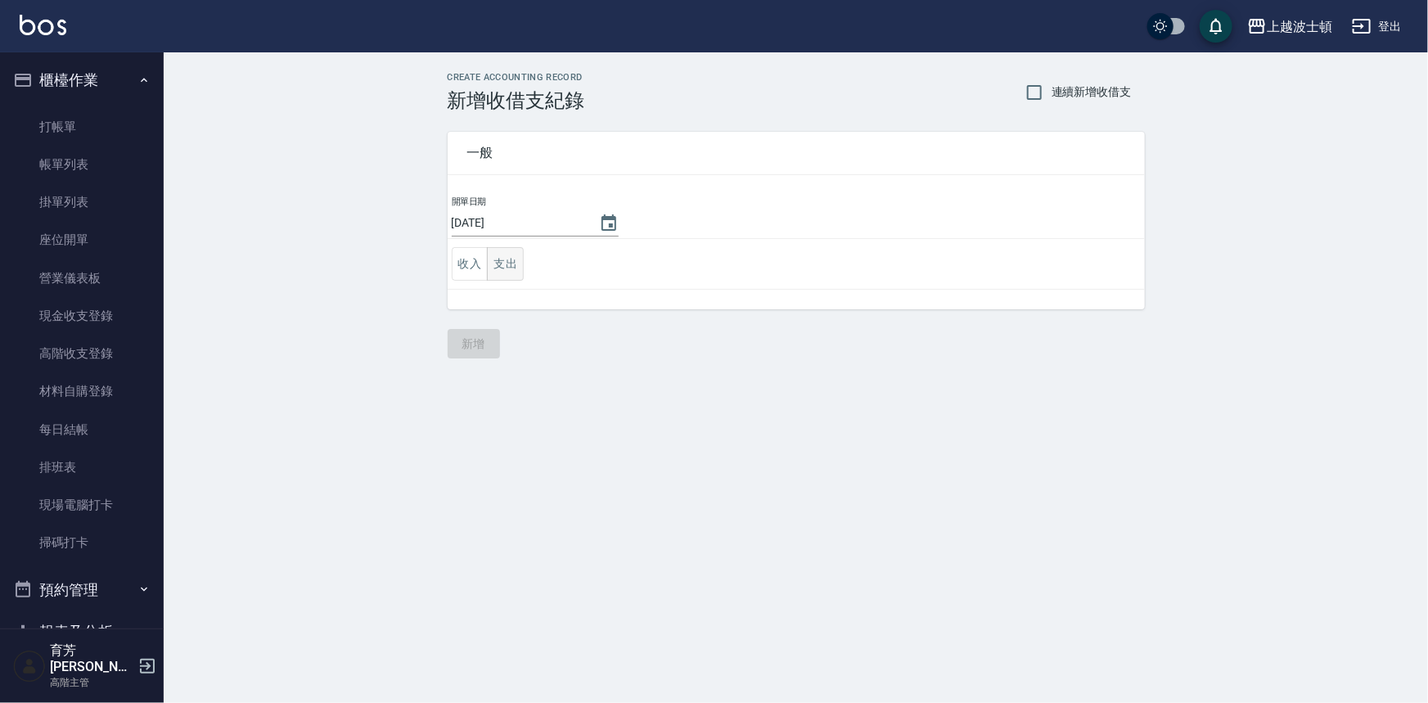
click at [503, 260] on button "支出" at bounding box center [505, 264] width 37 height 34
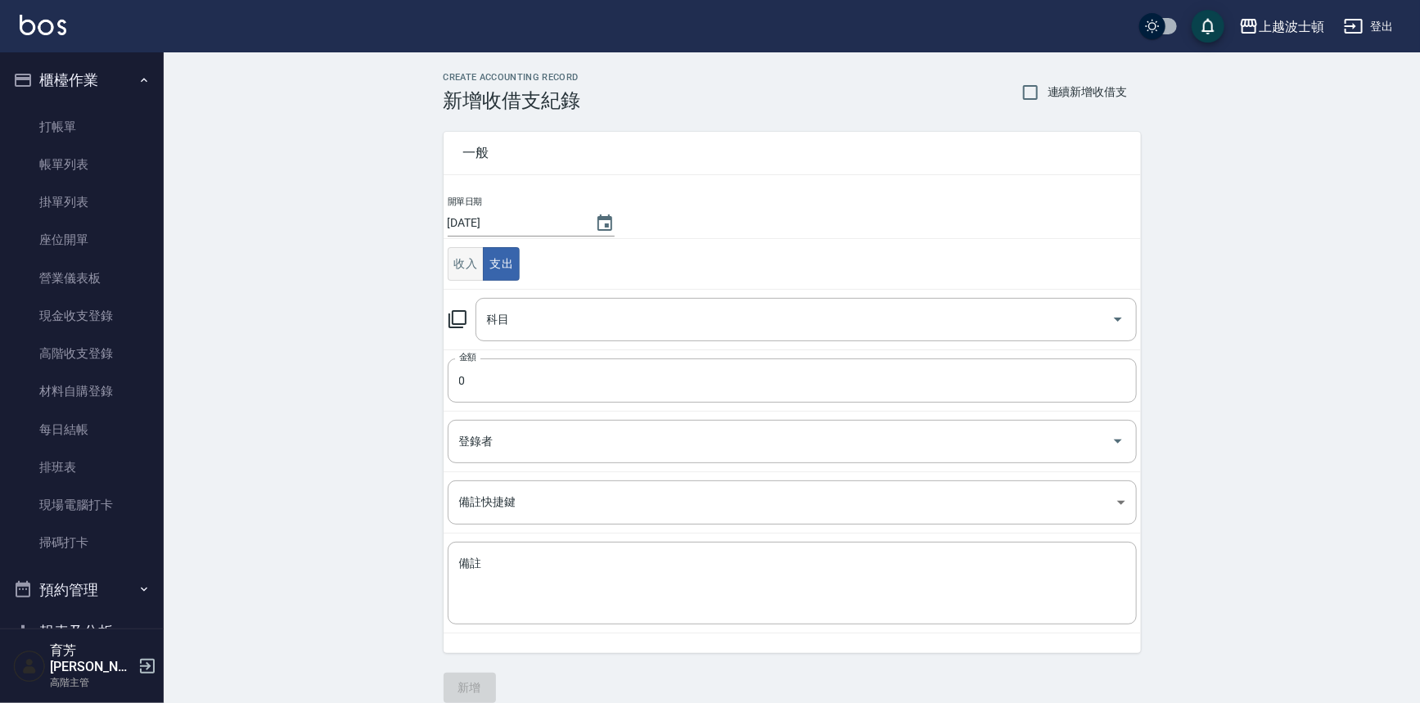
click at [470, 273] on button "收入" at bounding box center [466, 264] width 37 height 34
click at [493, 327] on input "科目" at bounding box center [794, 319] width 622 height 29
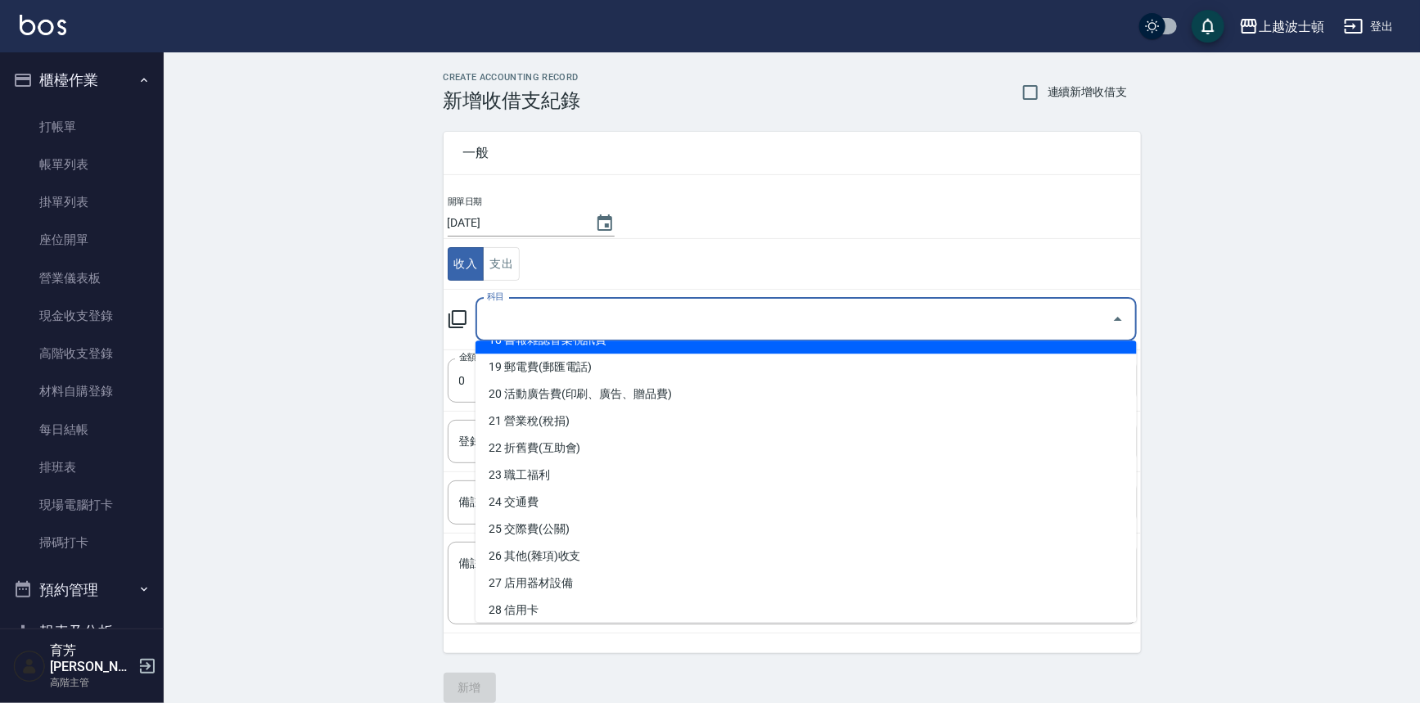
scroll to position [521, 0]
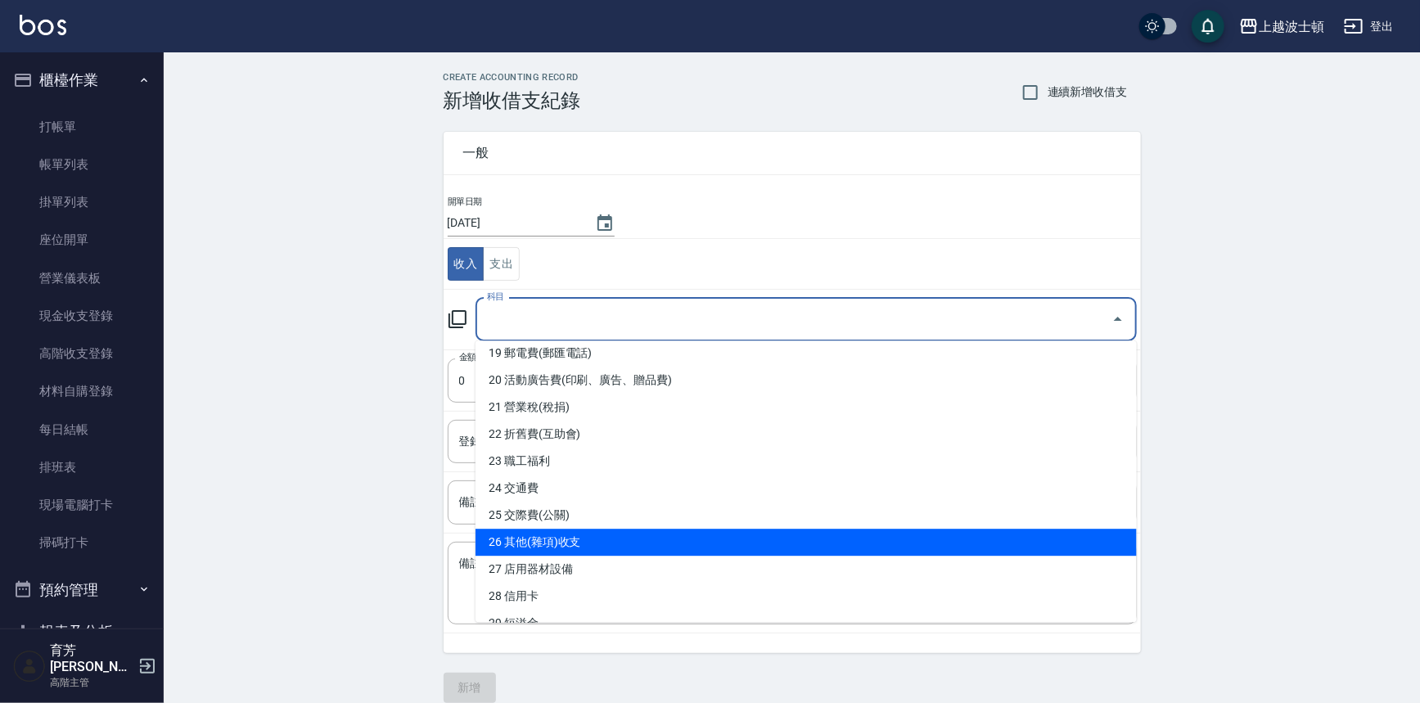
click at [589, 539] on li "26 其他(雜項)收支" at bounding box center [806, 542] width 661 height 27
type input "26 其他(雜項)收支"
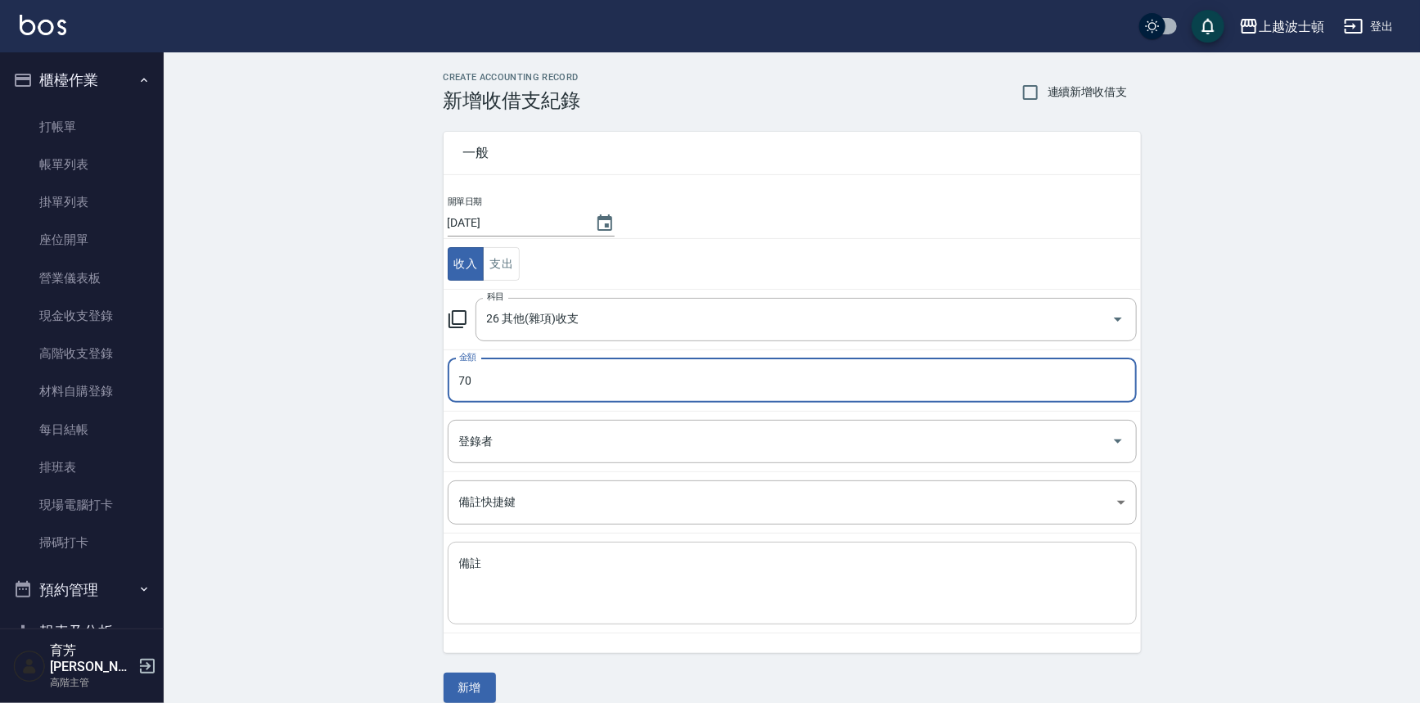
type input "70"
click at [554, 595] on textarea "備註" at bounding box center [792, 584] width 666 height 56
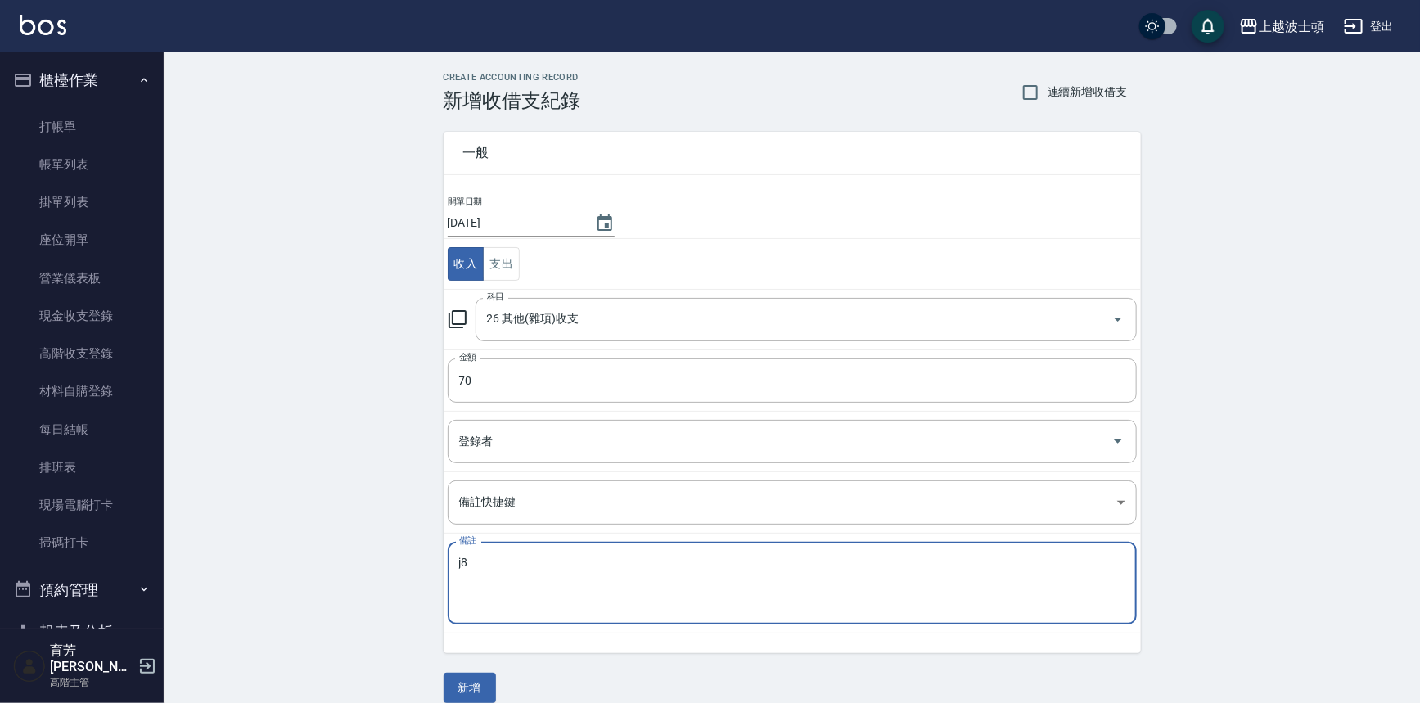
type textarea "j"
type textarea "娃"
type textarea "瓦"
type textarea "ㄐ"
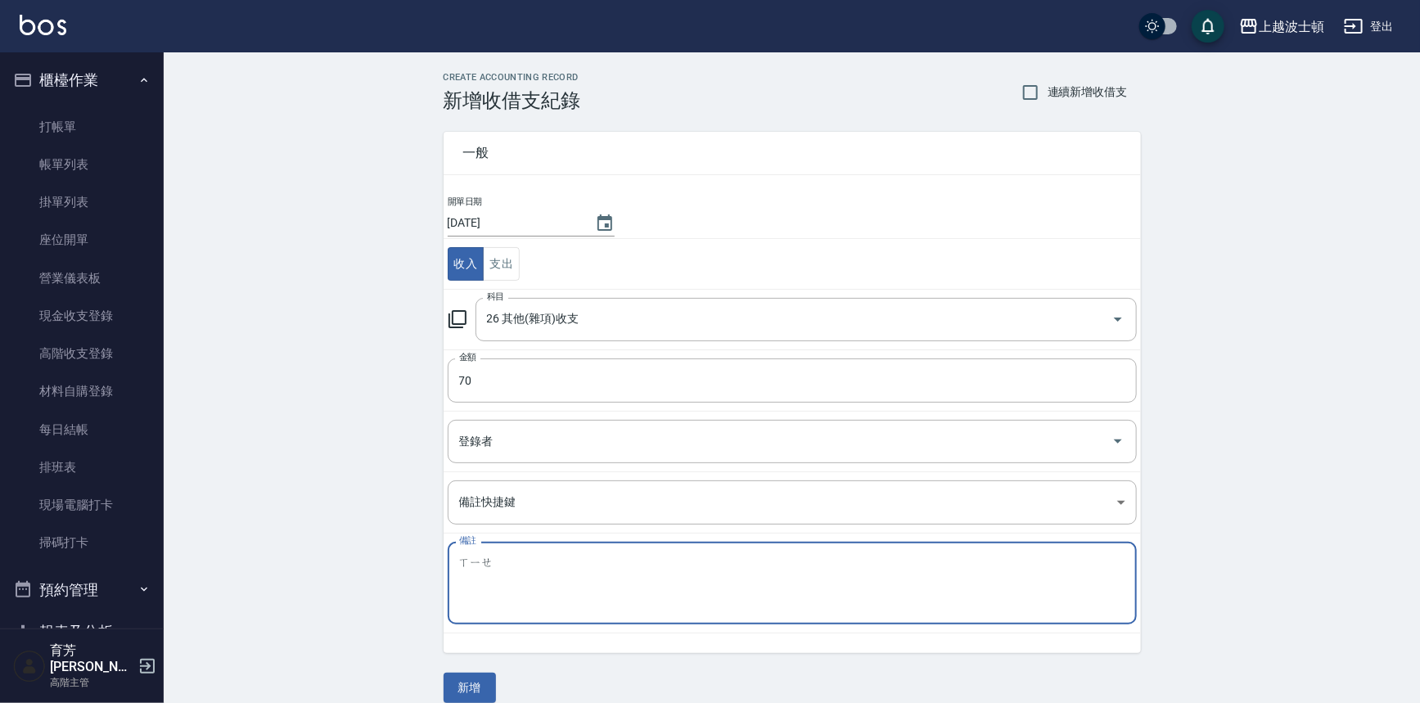
type textarea "些"
type textarea "修指甲"
click at [475, 685] on button "新增" at bounding box center [470, 688] width 52 height 30
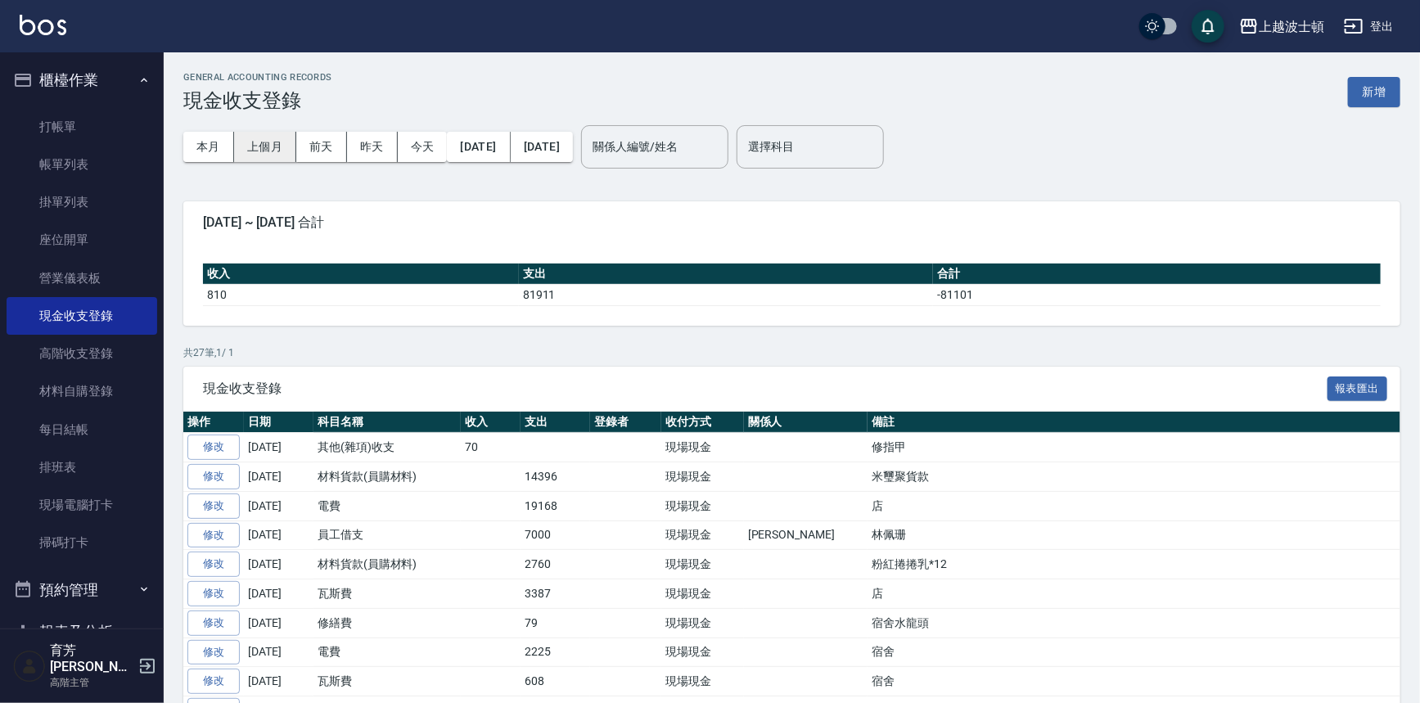
click at [270, 148] on button "上個月" at bounding box center [265, 147] width 62 height 30
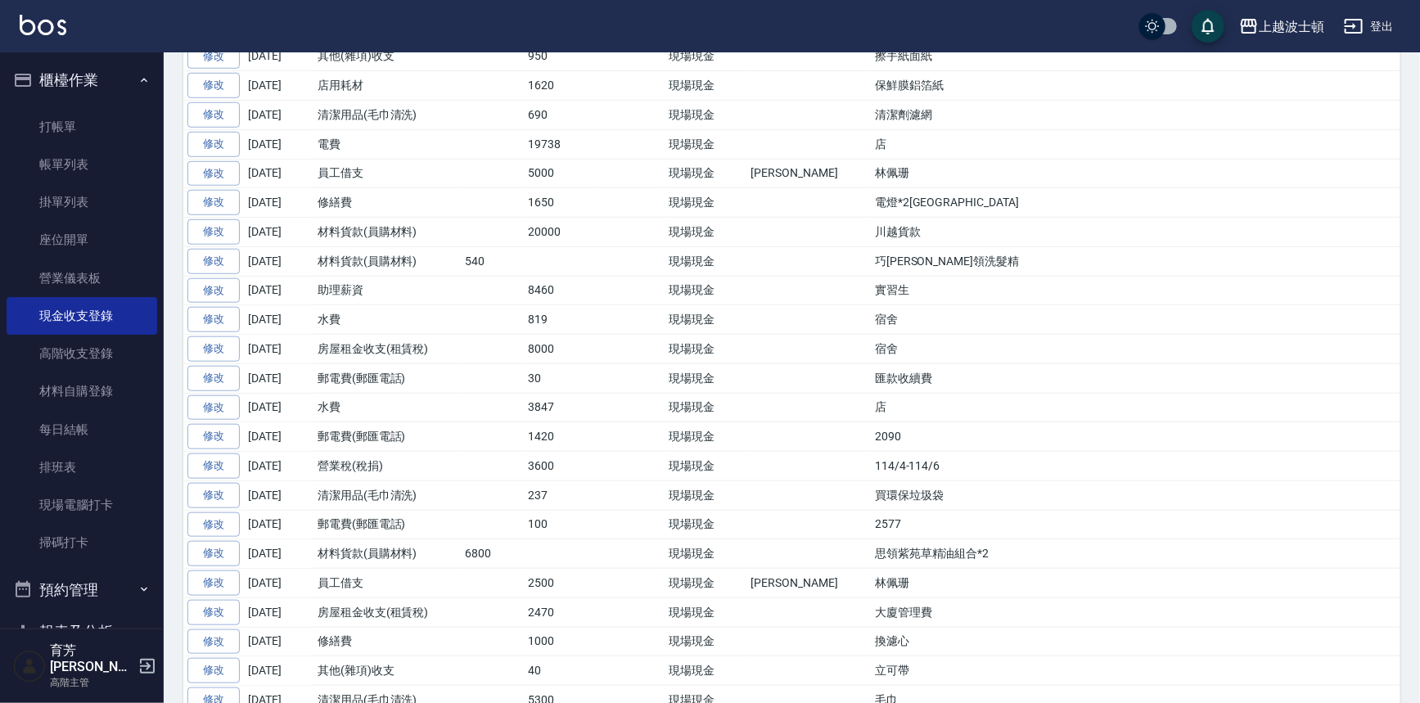
scroll to position [670, 0]
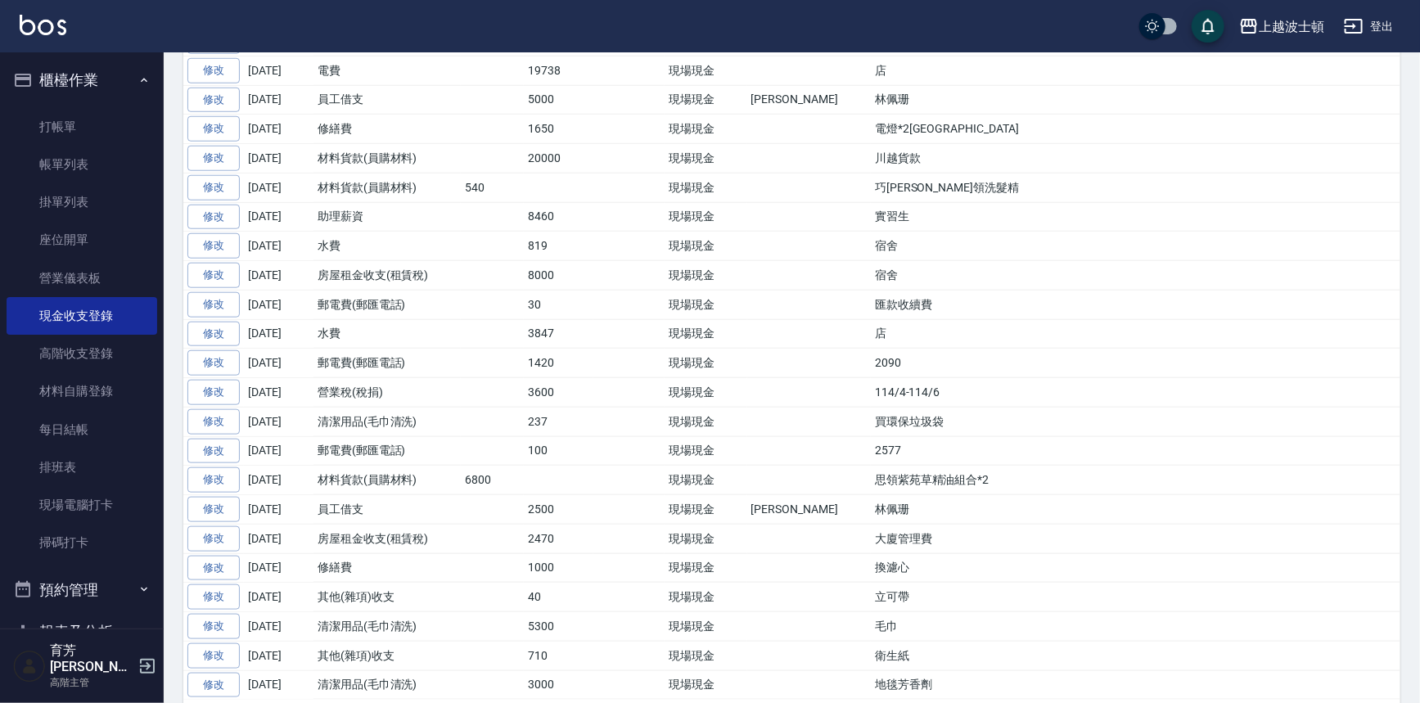
click at [24, 15] on div "上越波士頓 登出" at bounding box center [710, 26] width 1420 height 52
click at [20, 19] on img at bounding box center [43, 25] width 47 height 20
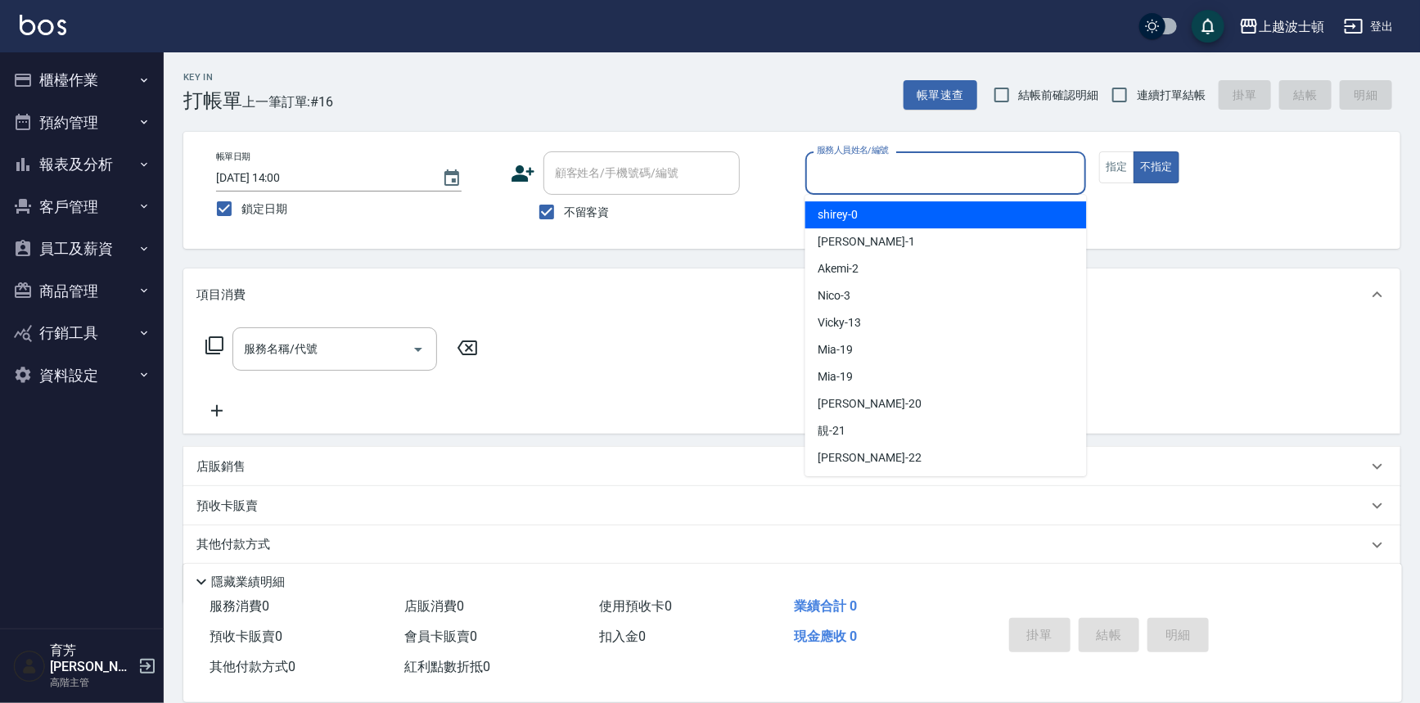
click at [885, 181] on input "服務人員姓名/編號" at bounding box center [946, 173] width 267 height 29
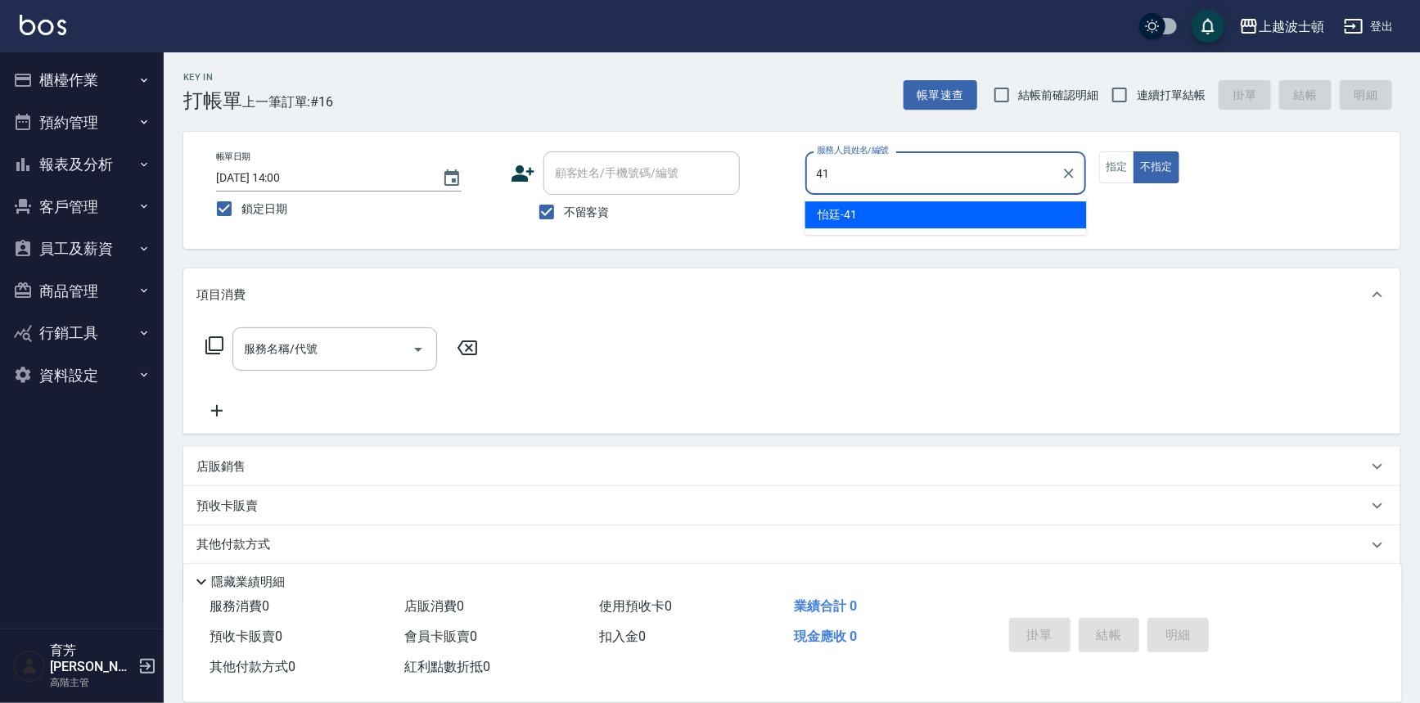
type input "怡廷-41"
type button "false"
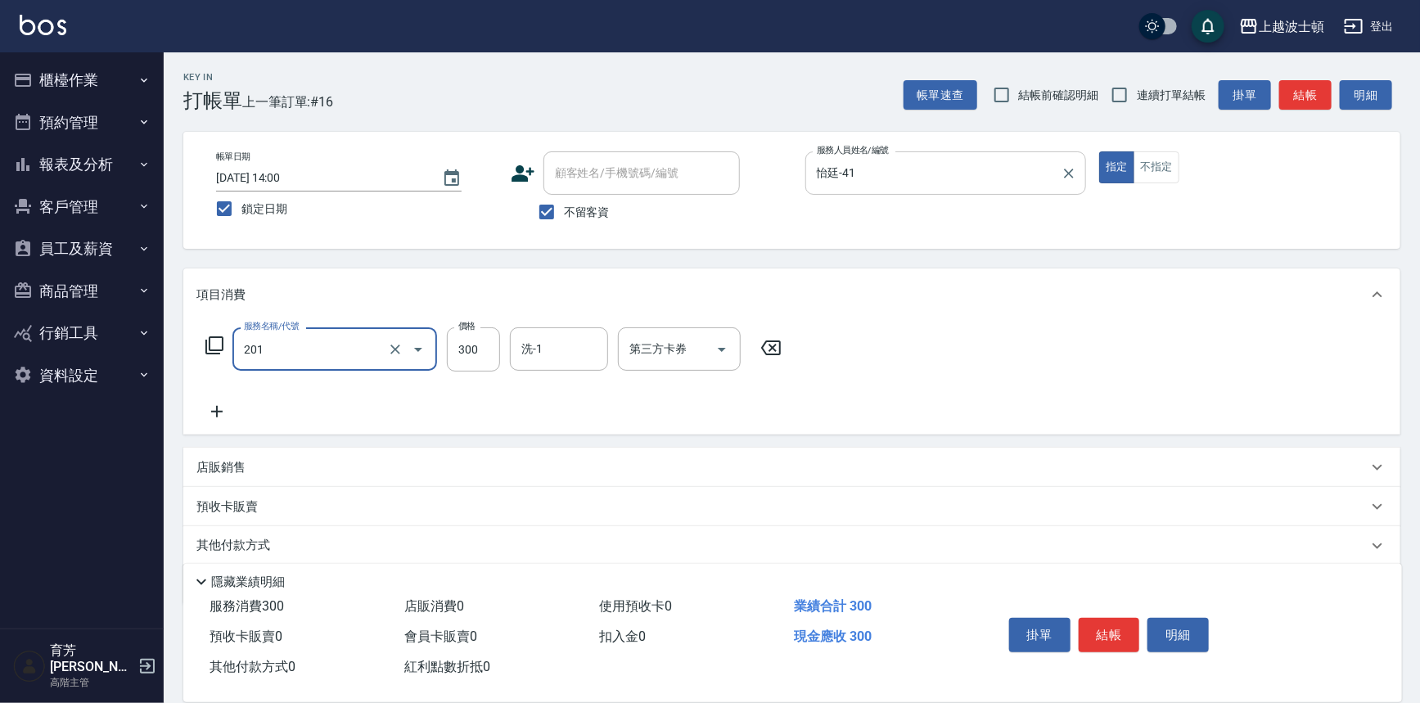
type input "洗髮(201)"
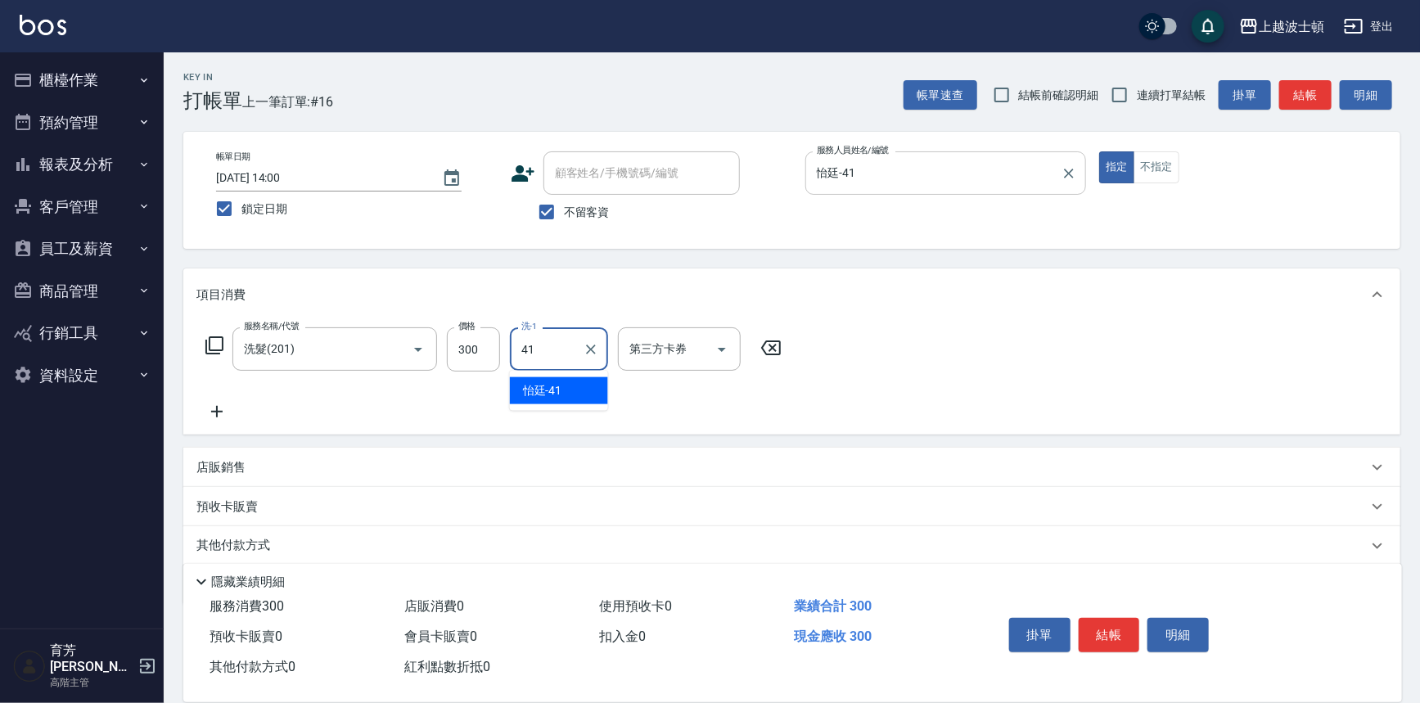
type input "怡廷-41"
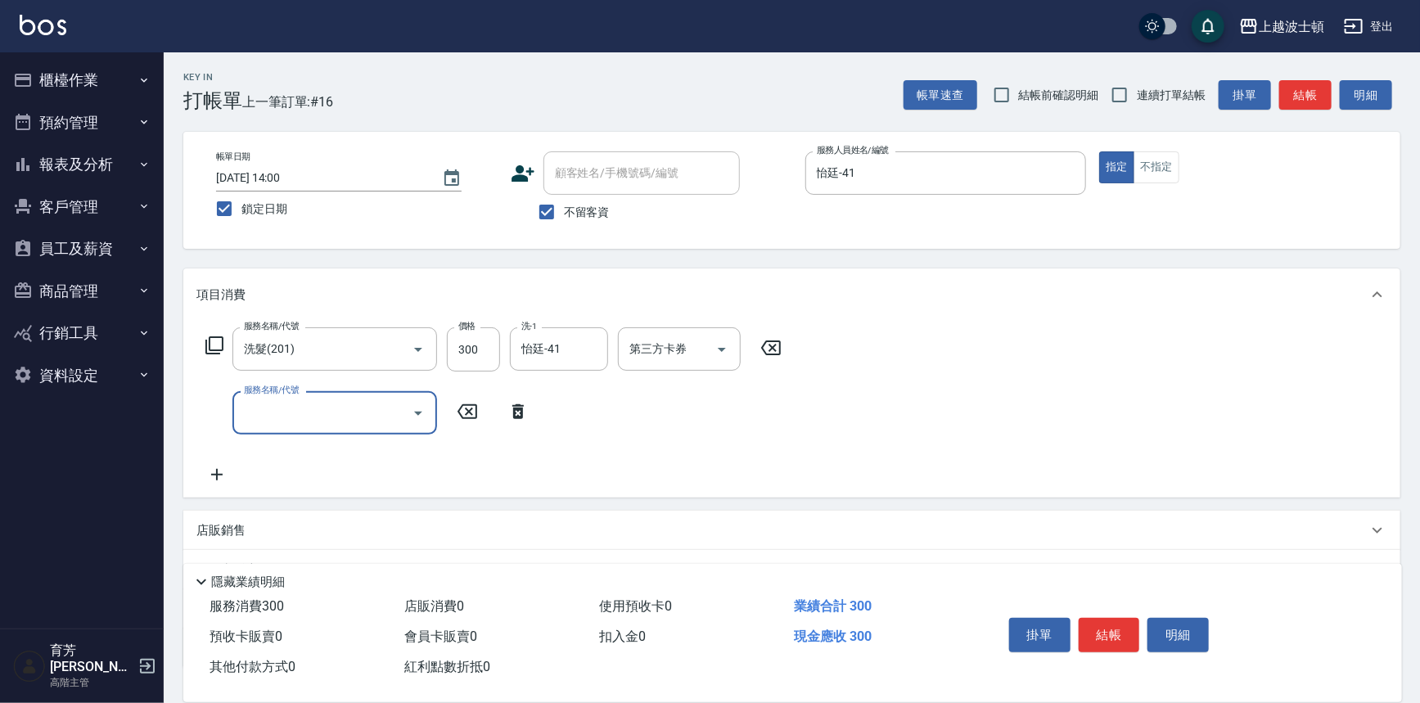
click at [1123, 621] on button "結帳" at bounding box center [1109, 635] width 61 height 34
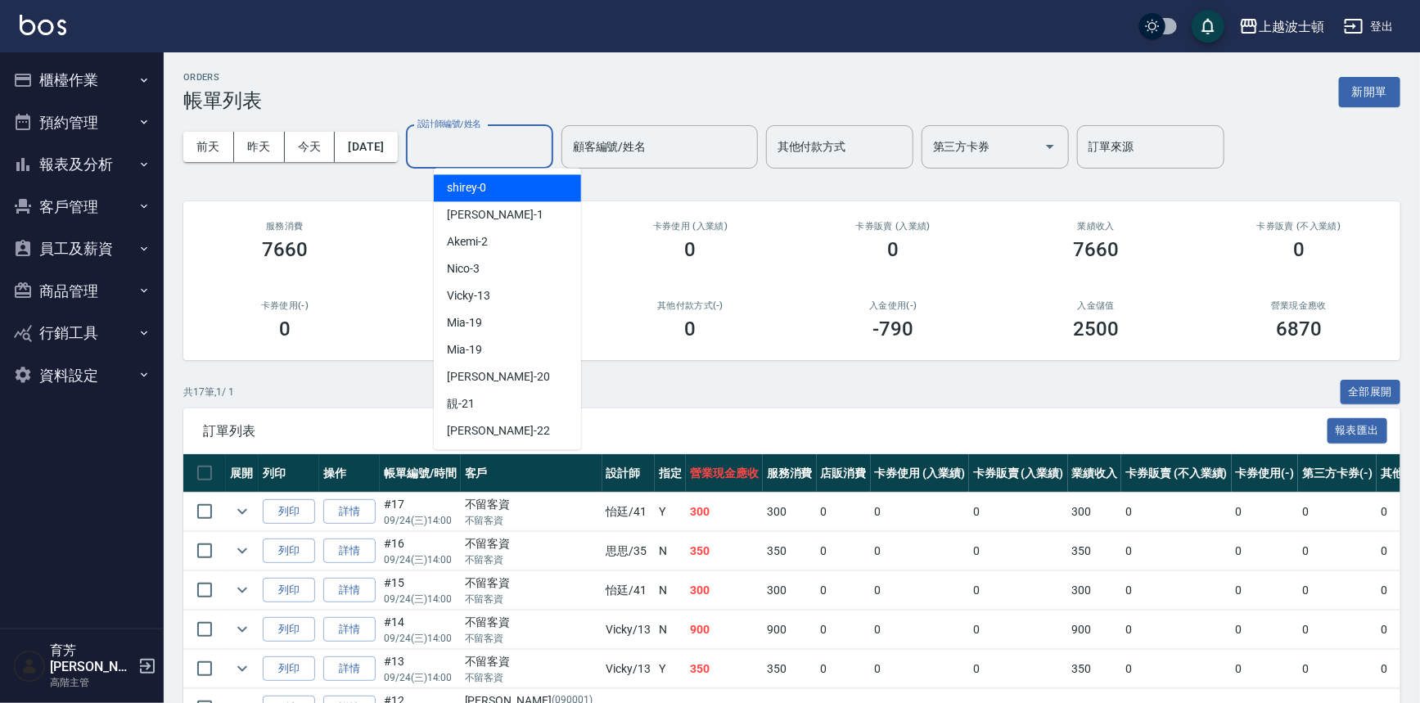
click at [497, 149] on input "設計師編號/姓名" at bounding box center [479, 147] width 133 height 29
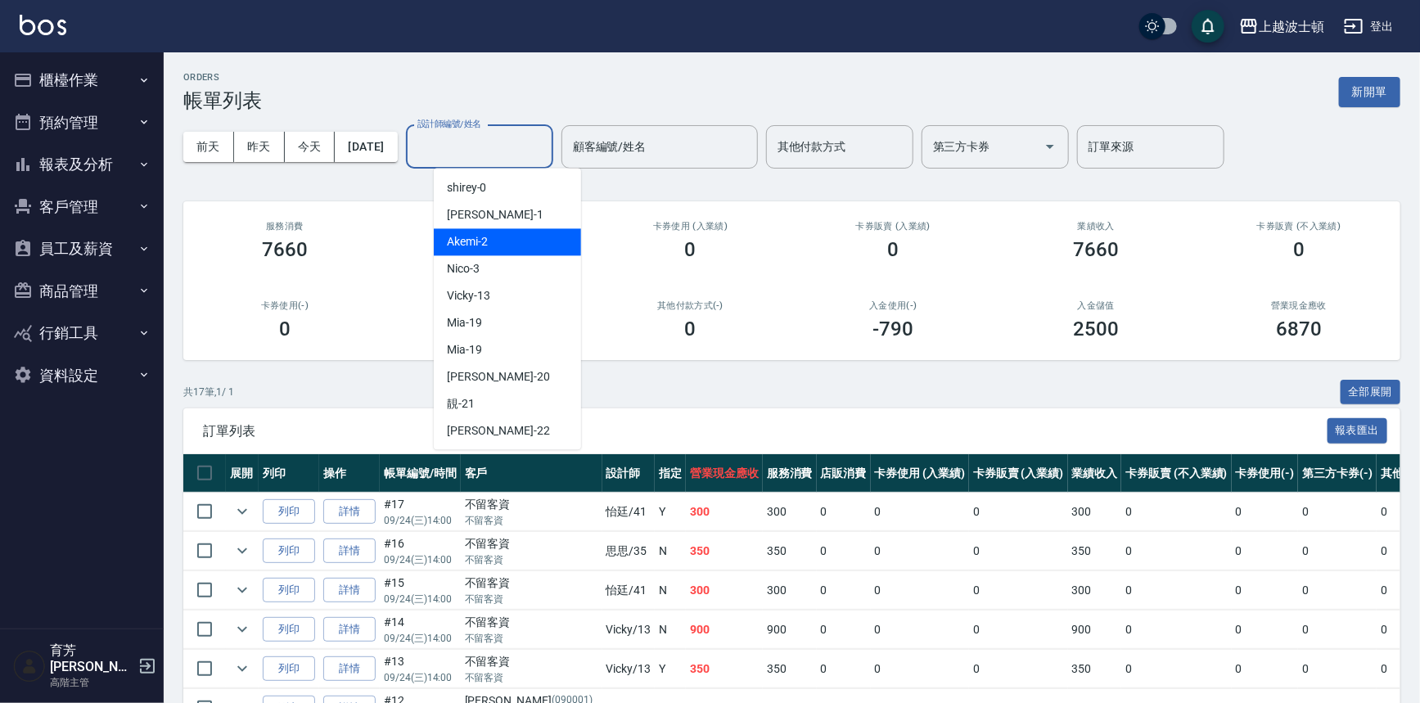
click at [518, 254] on div "Akemi -2" at bounding box center [507, 241] width 147 height 27
type input "Akemi-2"
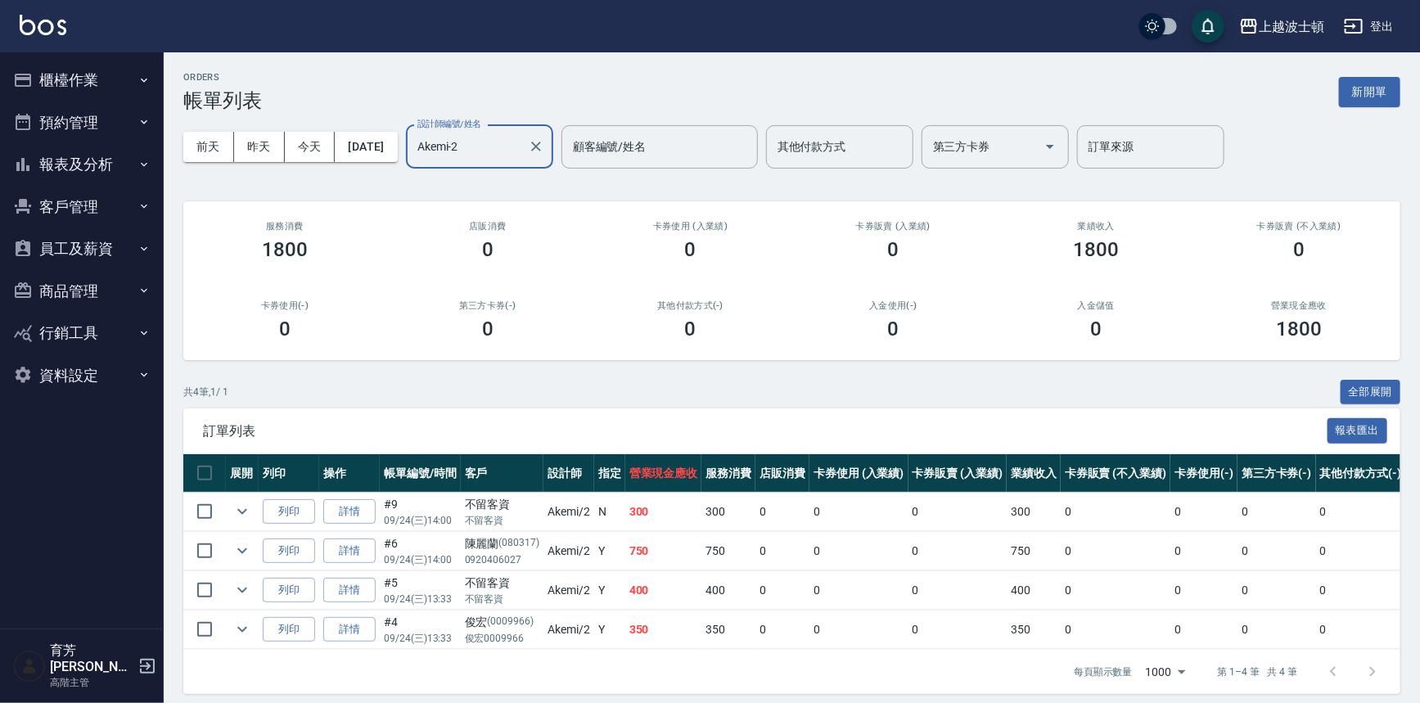
click at [75, 84] on button "櫃檯作業" at bounding box center [82, 80] width 151 height 43
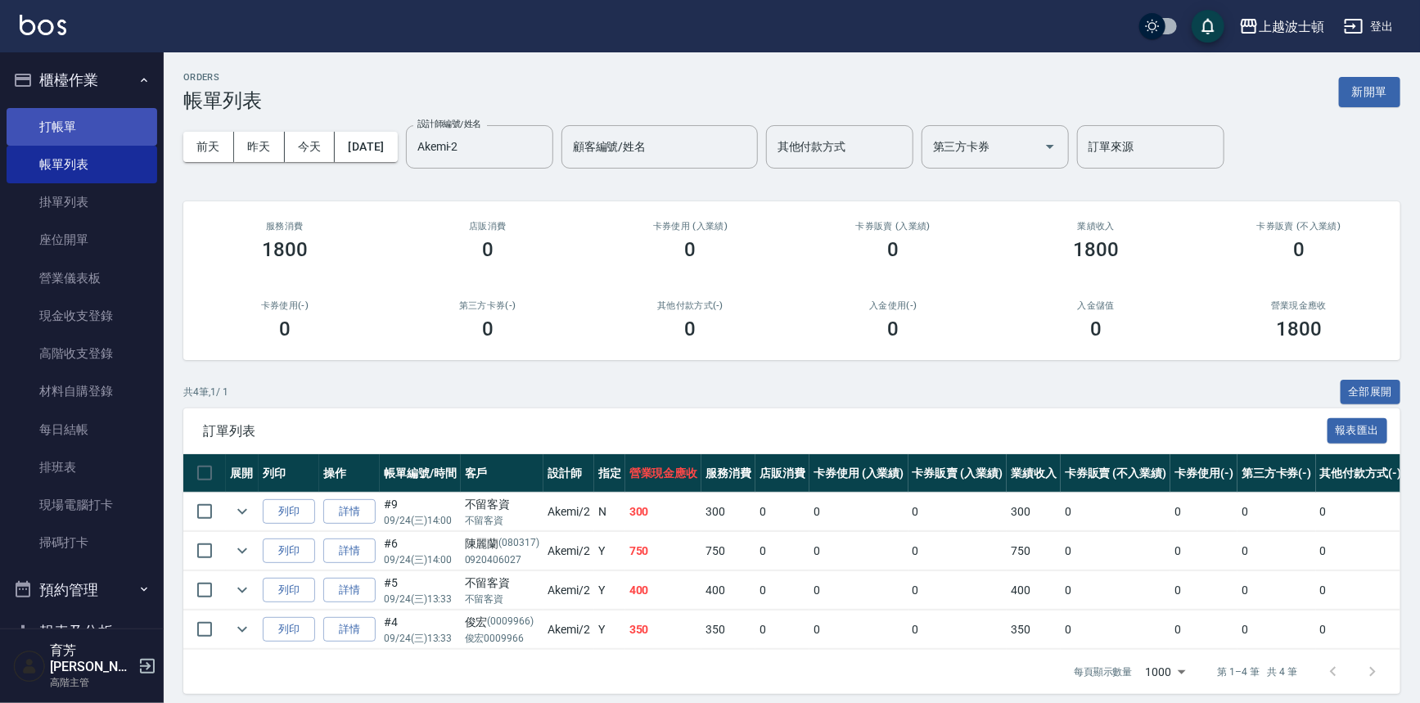
click at [88, 117] on link "打帳單" at bounding box center [82, 127] width 151 height 38
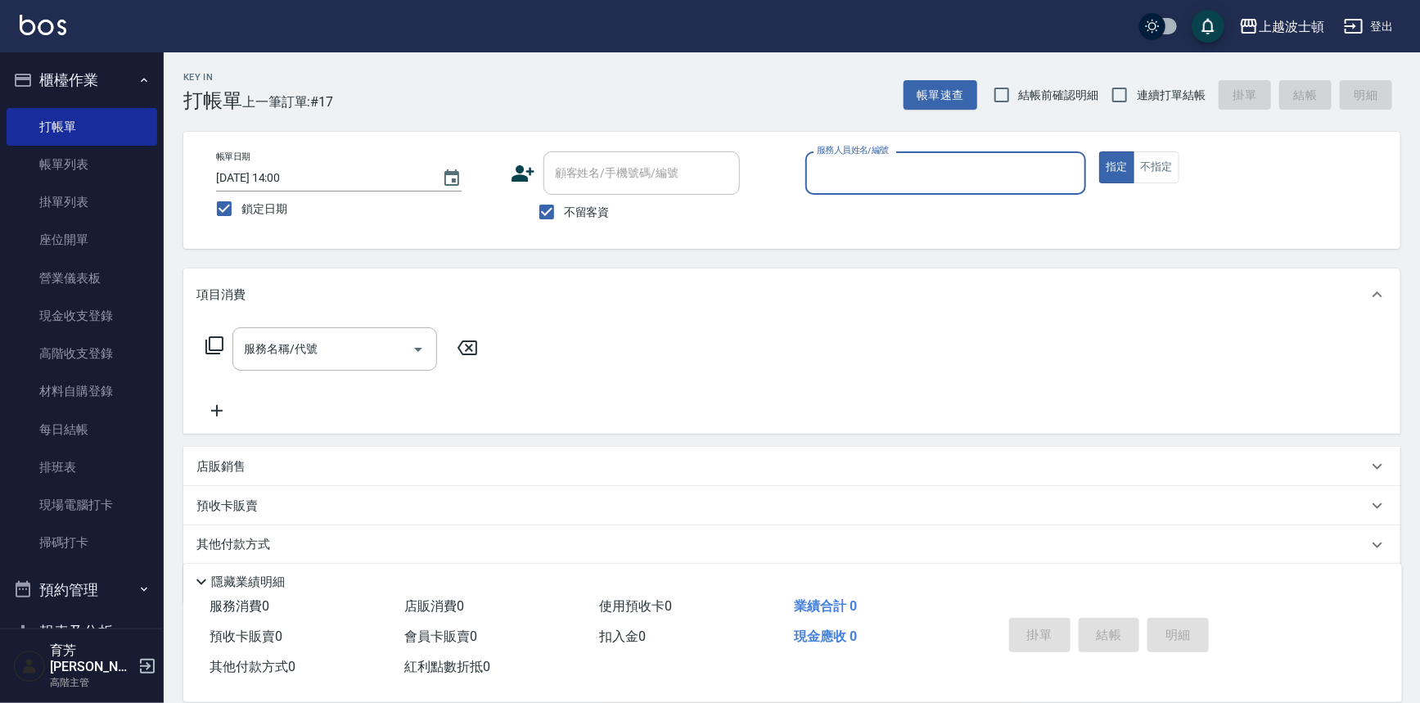
click at [591, 209] on span "不留客資" at bounding box center [587, 212] width 46 height 17
click at [564, 209] on input "不留客資" at bounding box center [547, 212] width 34 height 34
checkbox input "false"
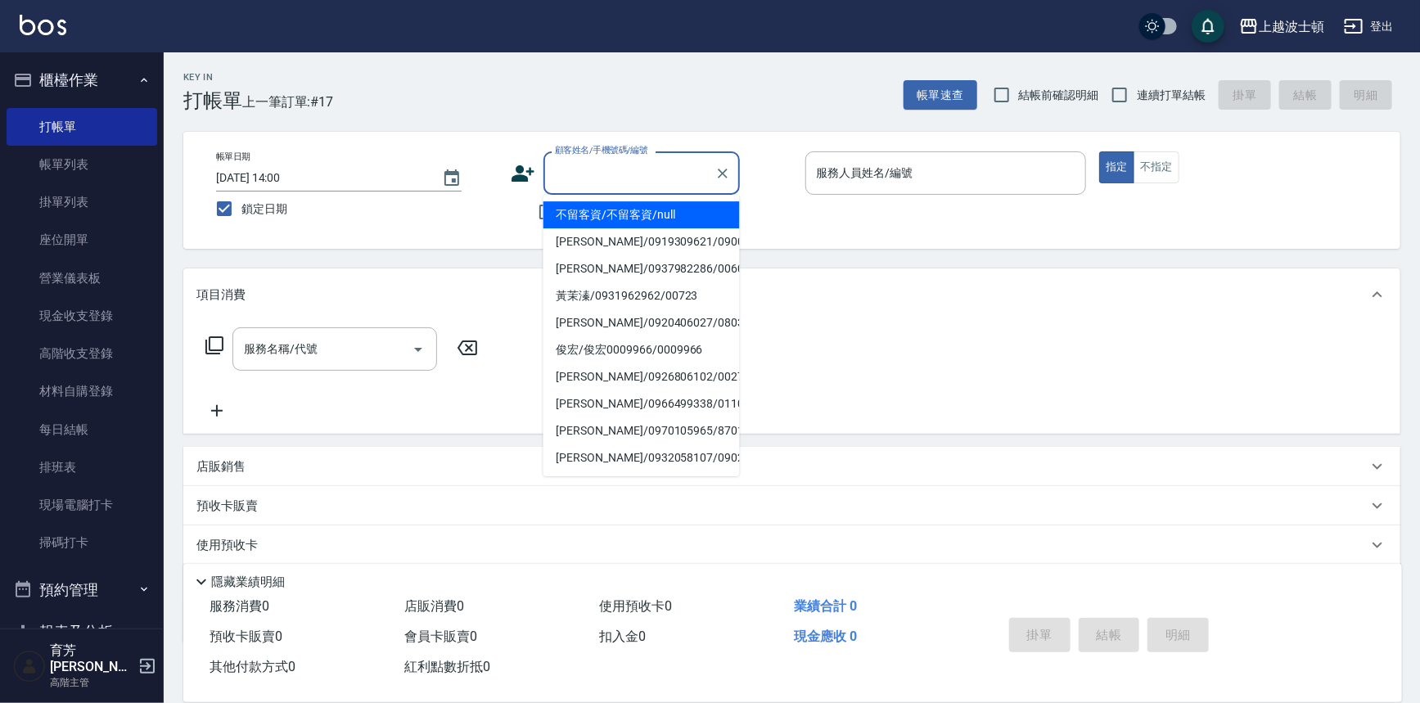
click at [614, 174] on input "顧客姓名/手機號碼/編號" at bounding box center [629, 173] width 157 height 29
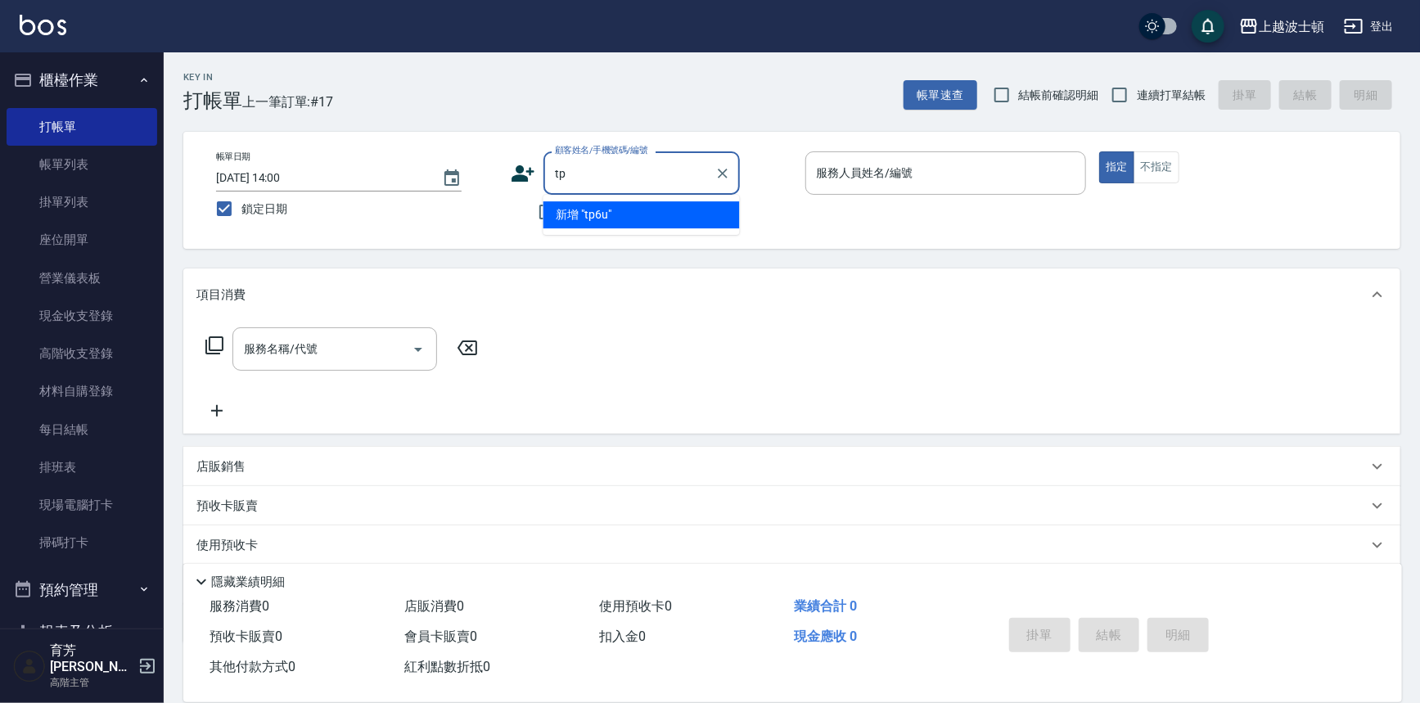
type input "t"
click at [573, 206] on li "新增 "[PERSON_NAME]"" at bounding box center [642, 214] width 196 height 27
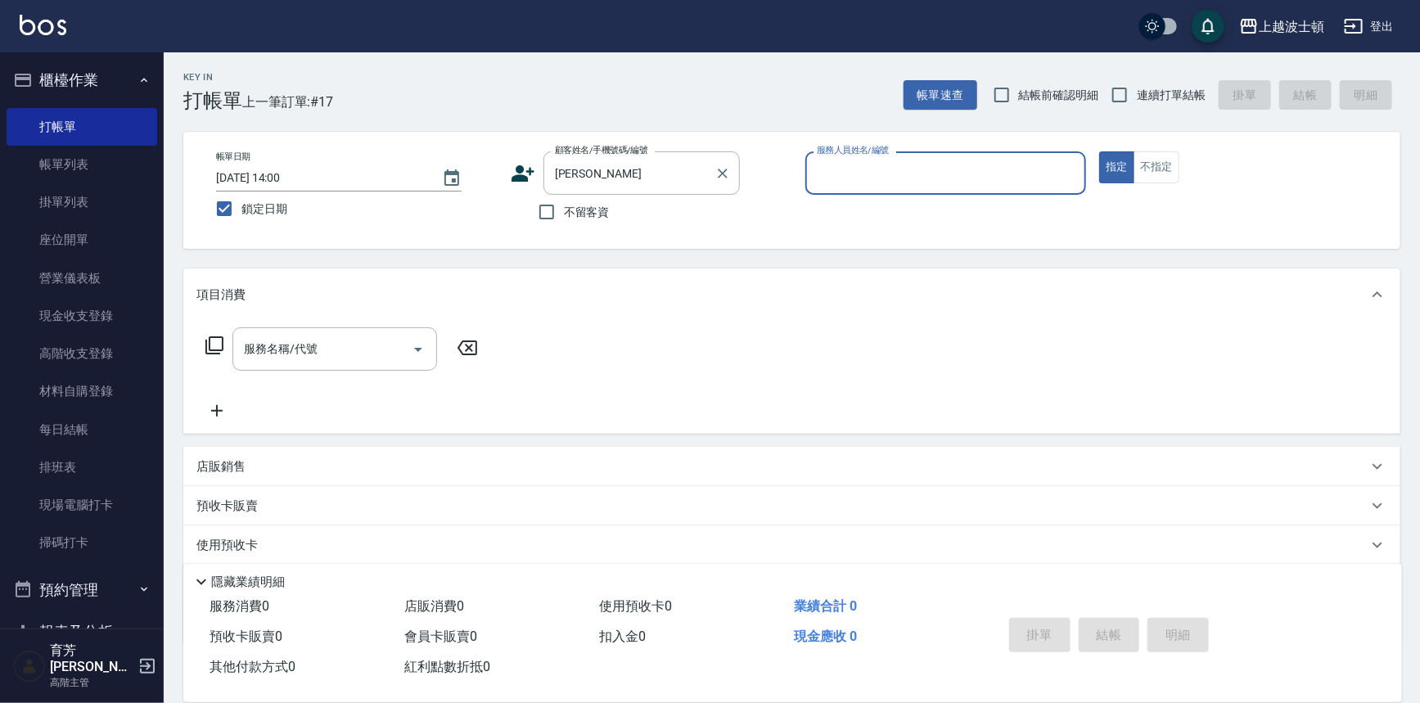
click at [622, 150] on label "顧客姓名/手機號碼/編號" at bounding box center [601, 150] width 93 height 12
click at [622, 159] on input "[PERSON_NAME]" at bounding box center [629, 173] width 157 height 29
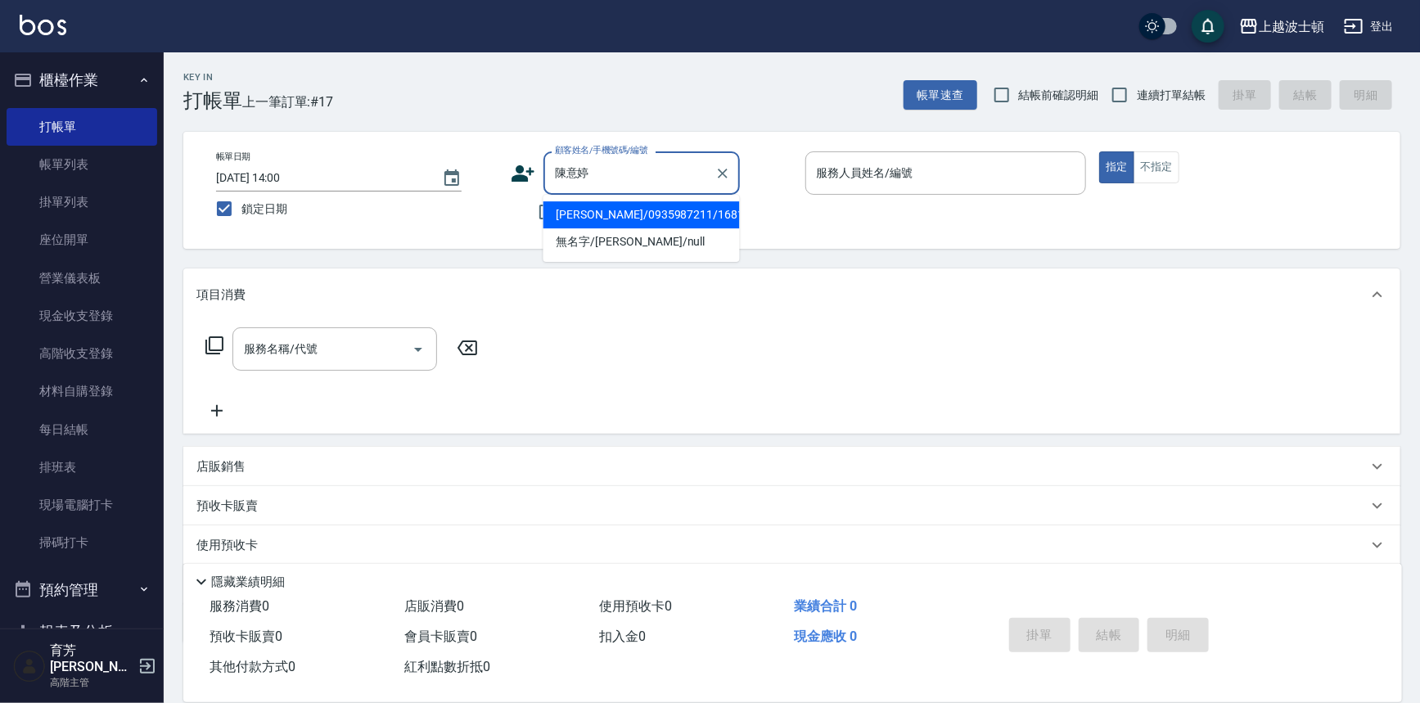
click at [629, 216] on li "[PERSON_NAME]/0935987211/168168" at bounding box center [642, 214] width 196 height 27
type input "[PERSON_NAME]/0935987211/168168"
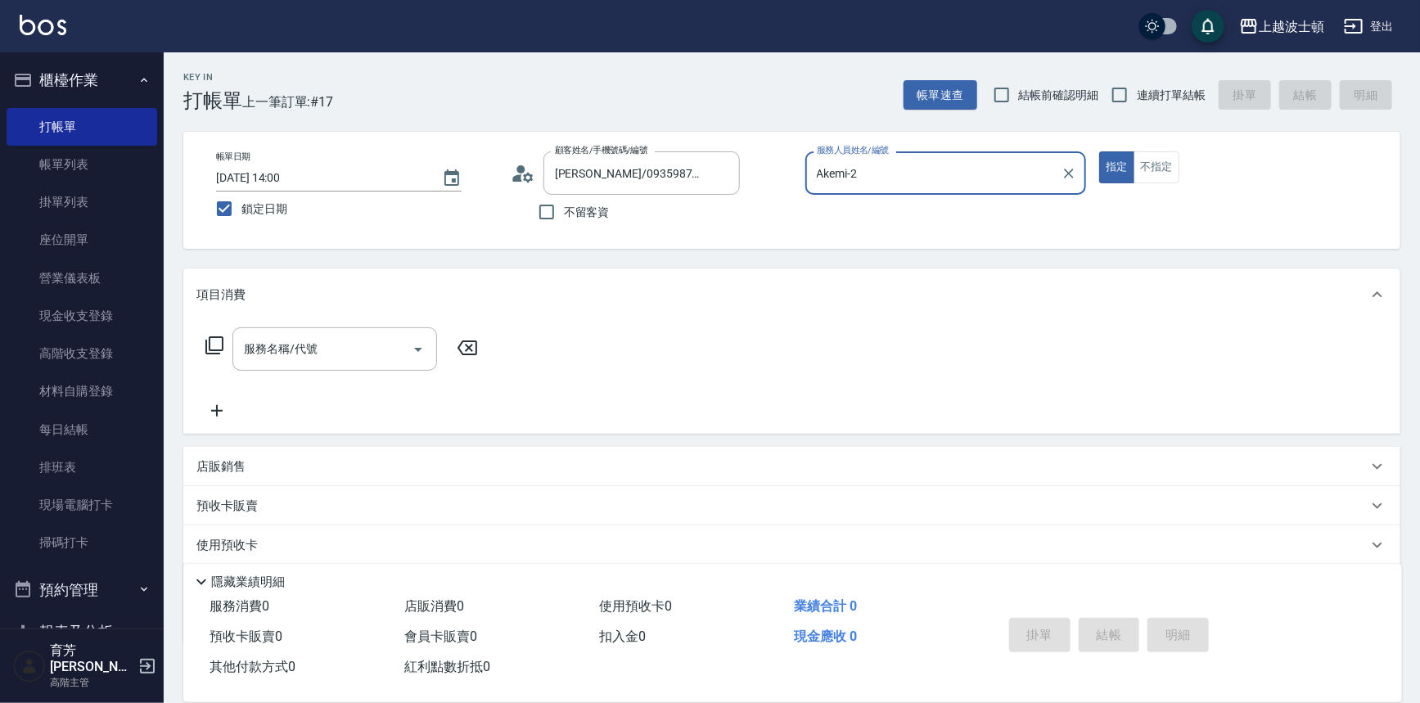
type input "Akemi-2"
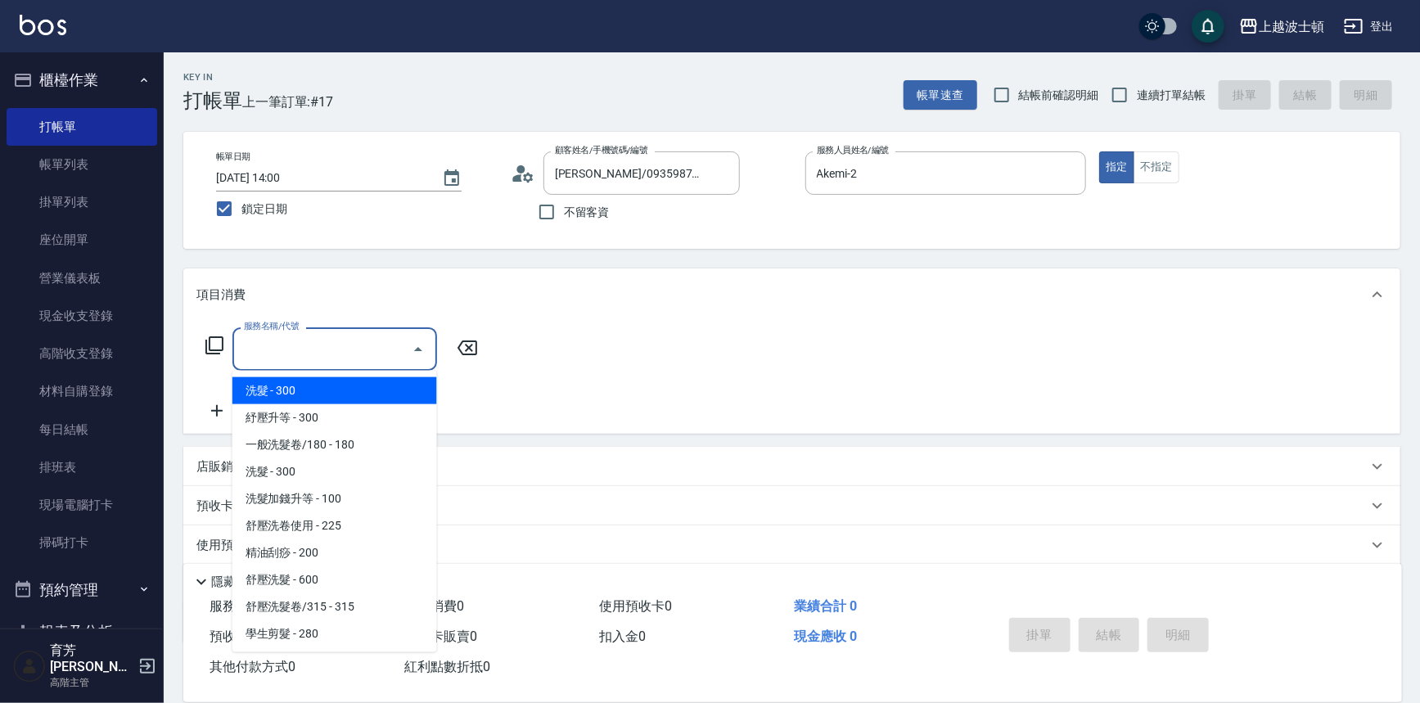
click at [338, 350] on input "服務名稱/代號" at bounding box center [322, 349] width 165 height 29
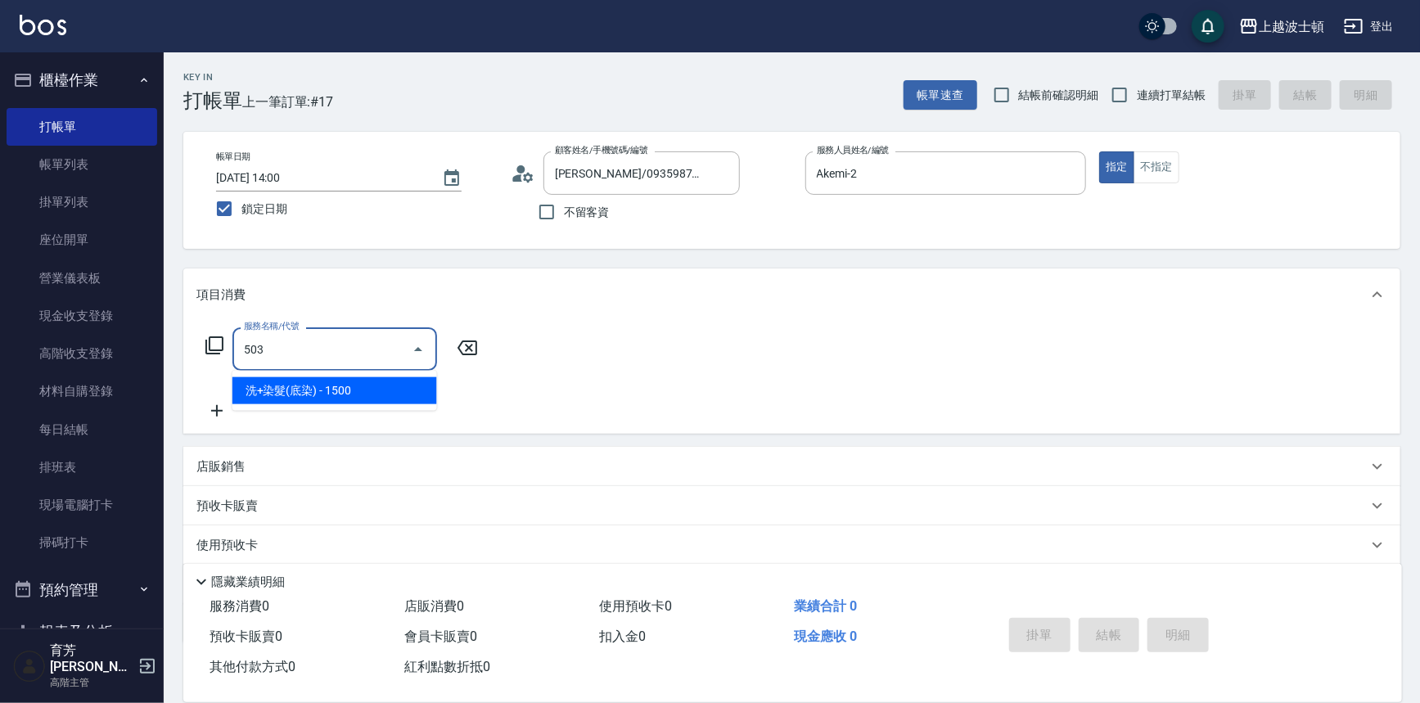
click at [374, 389] on span "洗+染髮(底染) - 1500" at bounding box center [334, 390] width 205 height 27
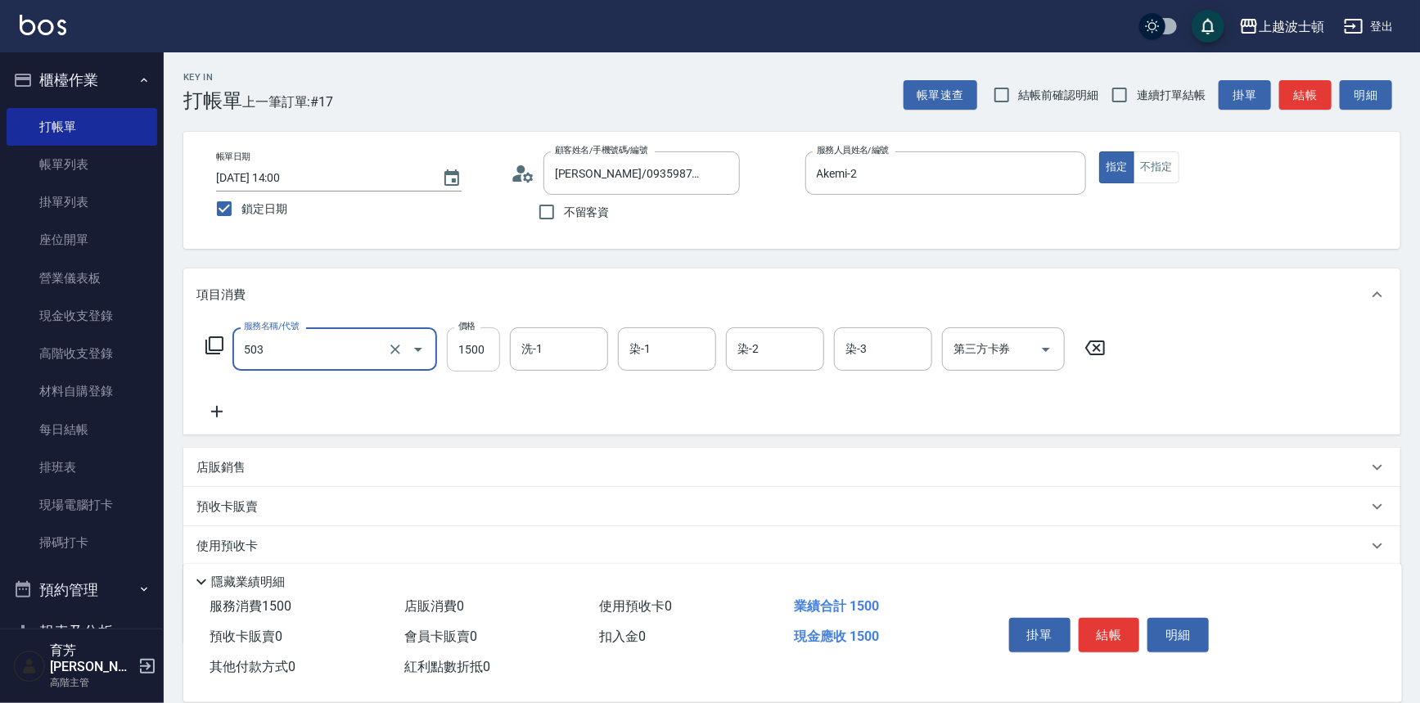
type input "洗+染髮(底染)(503)"
click at [463, 360] on input "1500" at bounding box center [473, 349] width 53 height 44
type input "1200"
click at [528, 360] on input "洗-1" at bounding box center [558, 349] width 83 height 29
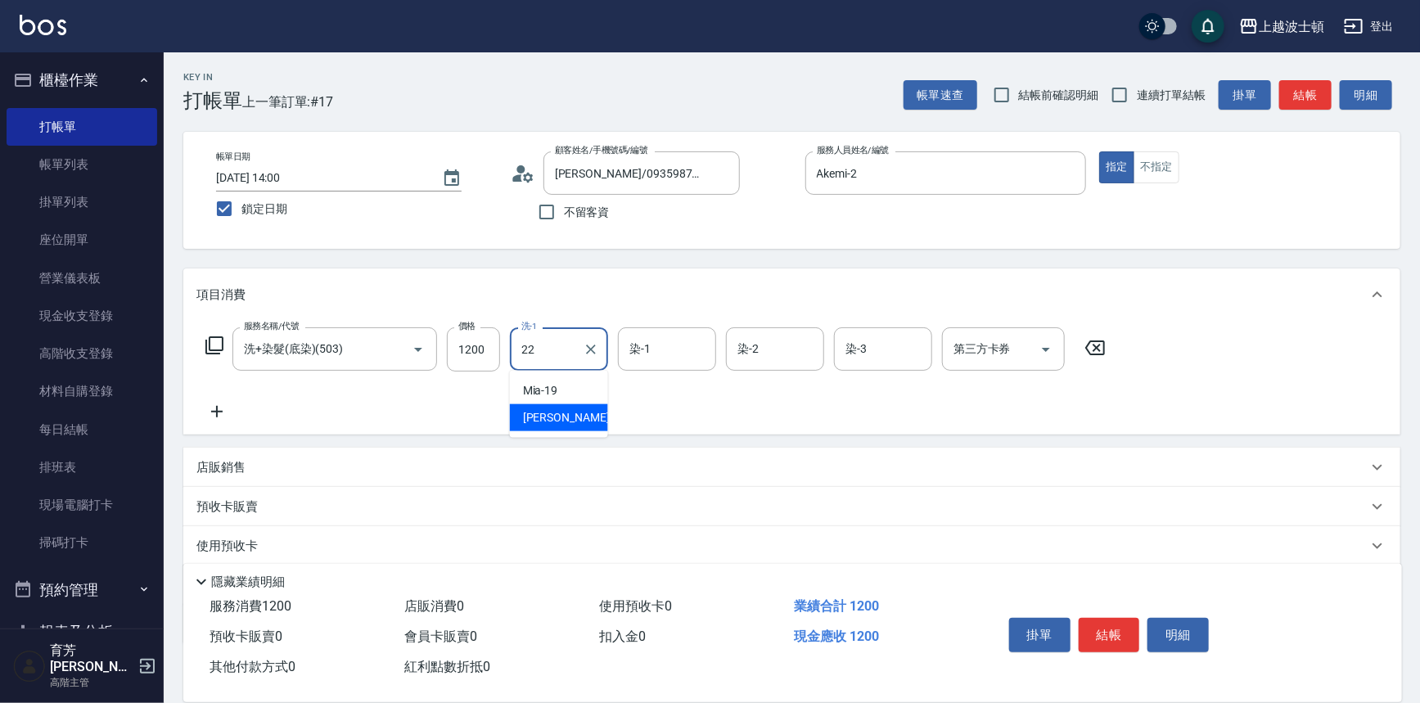
click at [580, 417] on div "雅如 -22" at bounding box center [559, 417] width 98 height 27
type input "[PERSON_NAME]-22"
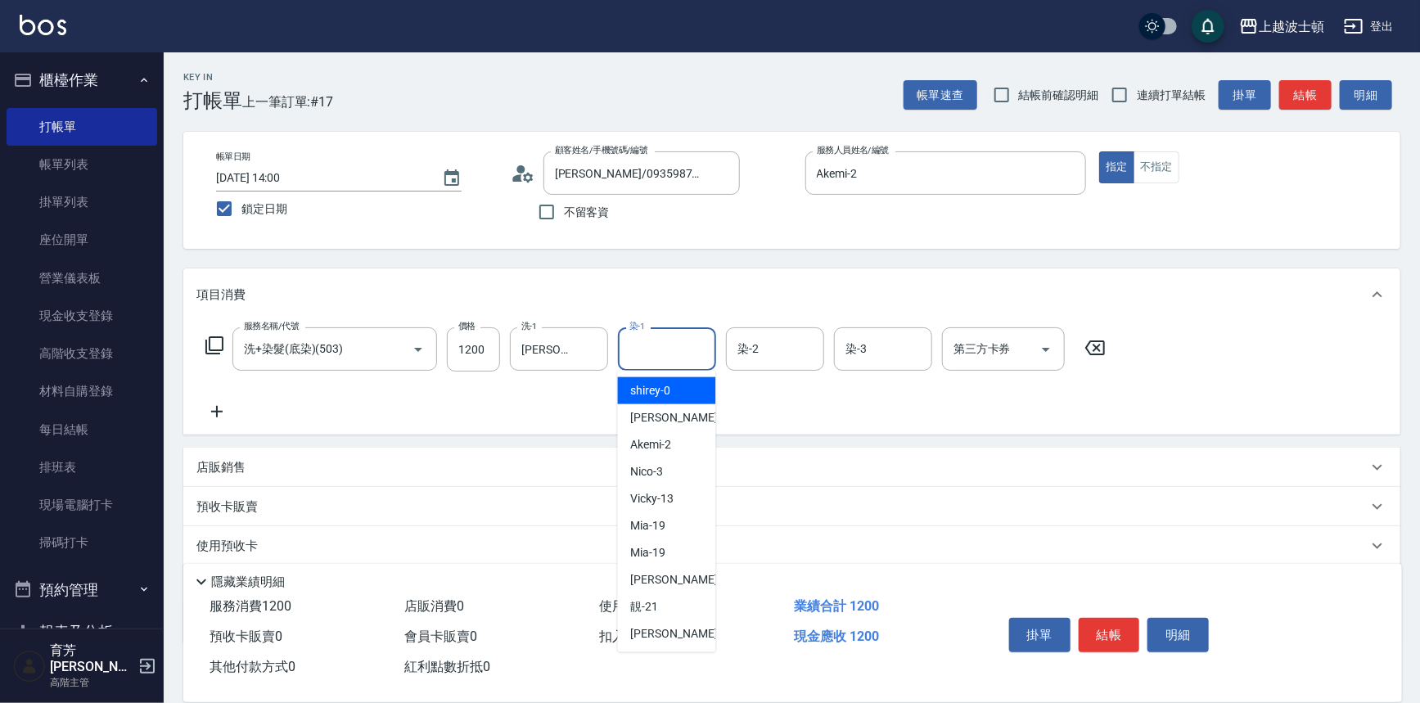
click at [680, 350] on input "染-1" at bounding box center [666, 349] width 83 height 29
click at [679, 449] on div "Akemi -2" at bounding box center [667, 444] width 98 height 27
type input "Akemi-2"
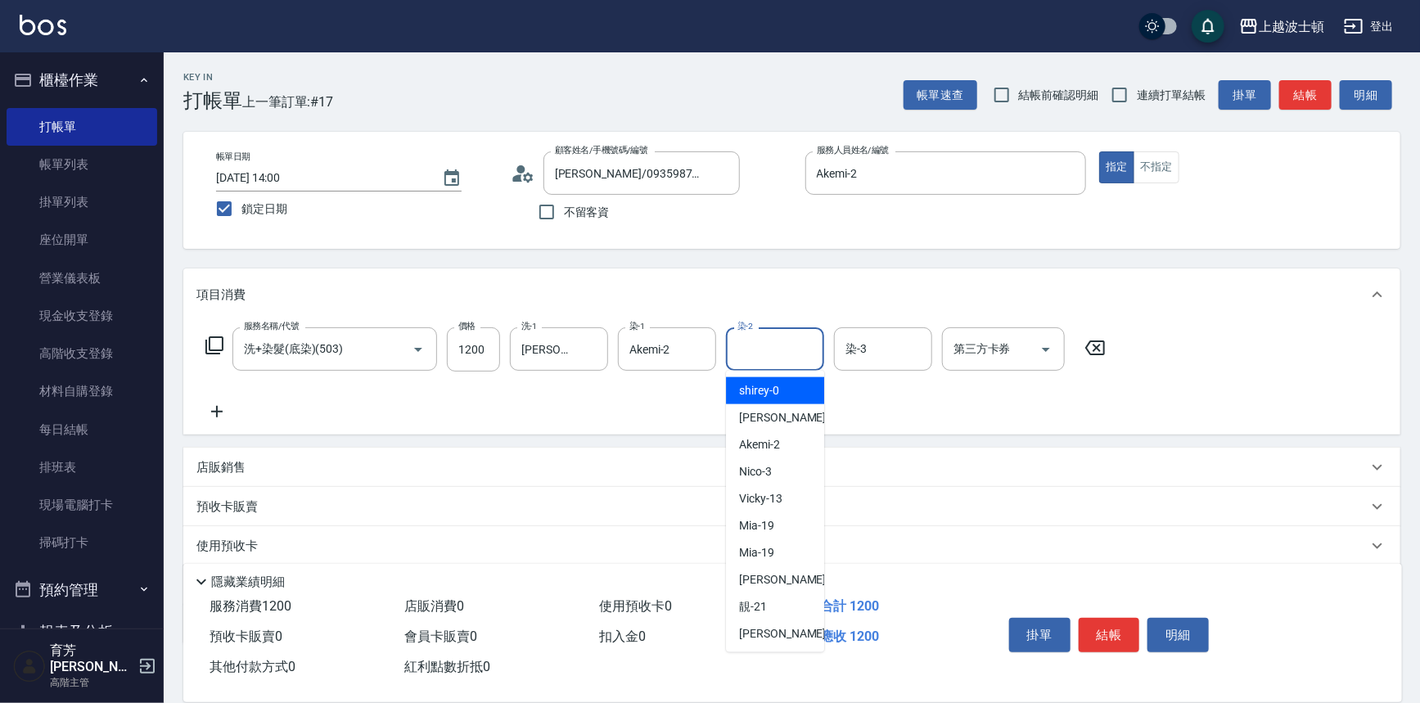
click at [769, 359] on input "染-2" at bounding box center [774, 349] width 83 height 29
click at [778, 439] on span "Akemi -2" at bounding box center [759, 444] width 41 height 17
type input "Akemi-2"
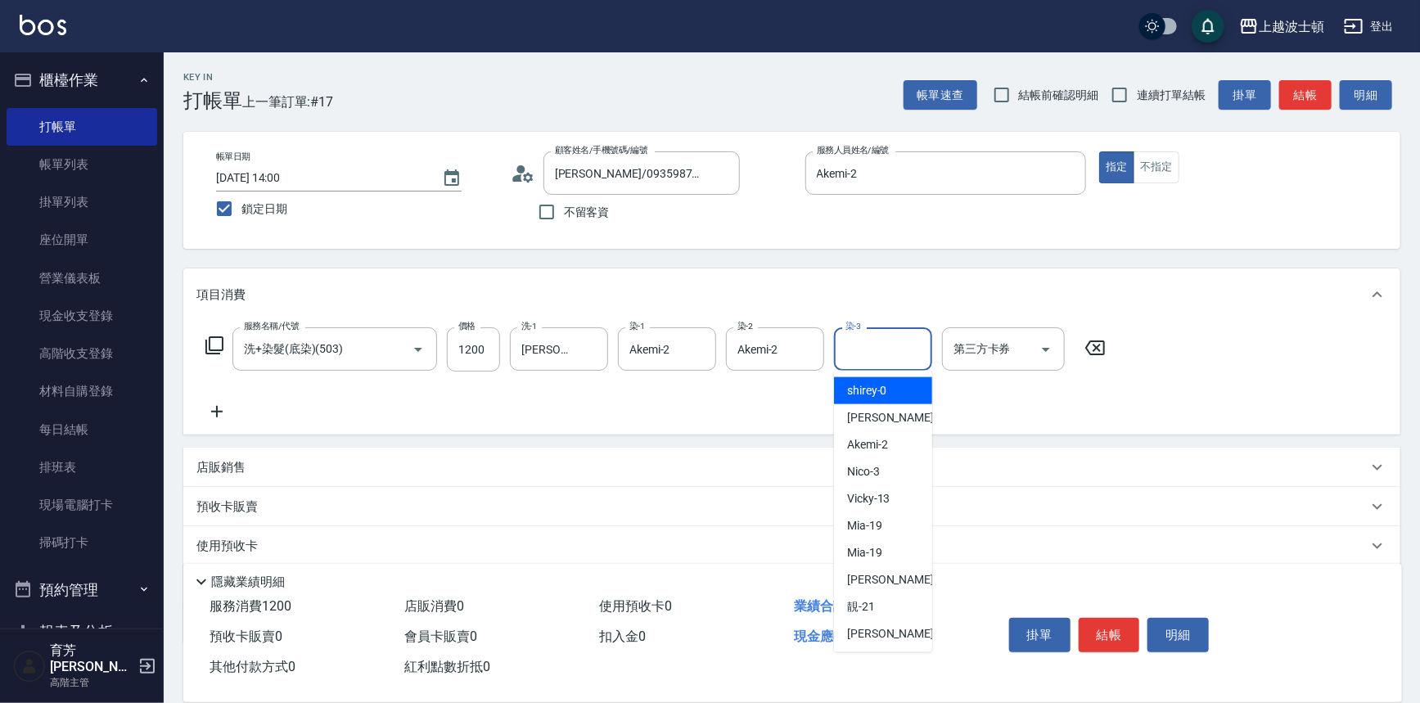
click at [851, 354] on input "染-3" at bounding box center [883, 349] width 83 height 29
click at [873, 446] on span "Akemi -2" at bounding box center [867, 444] width 41 height 17
type input "Akemi-2"
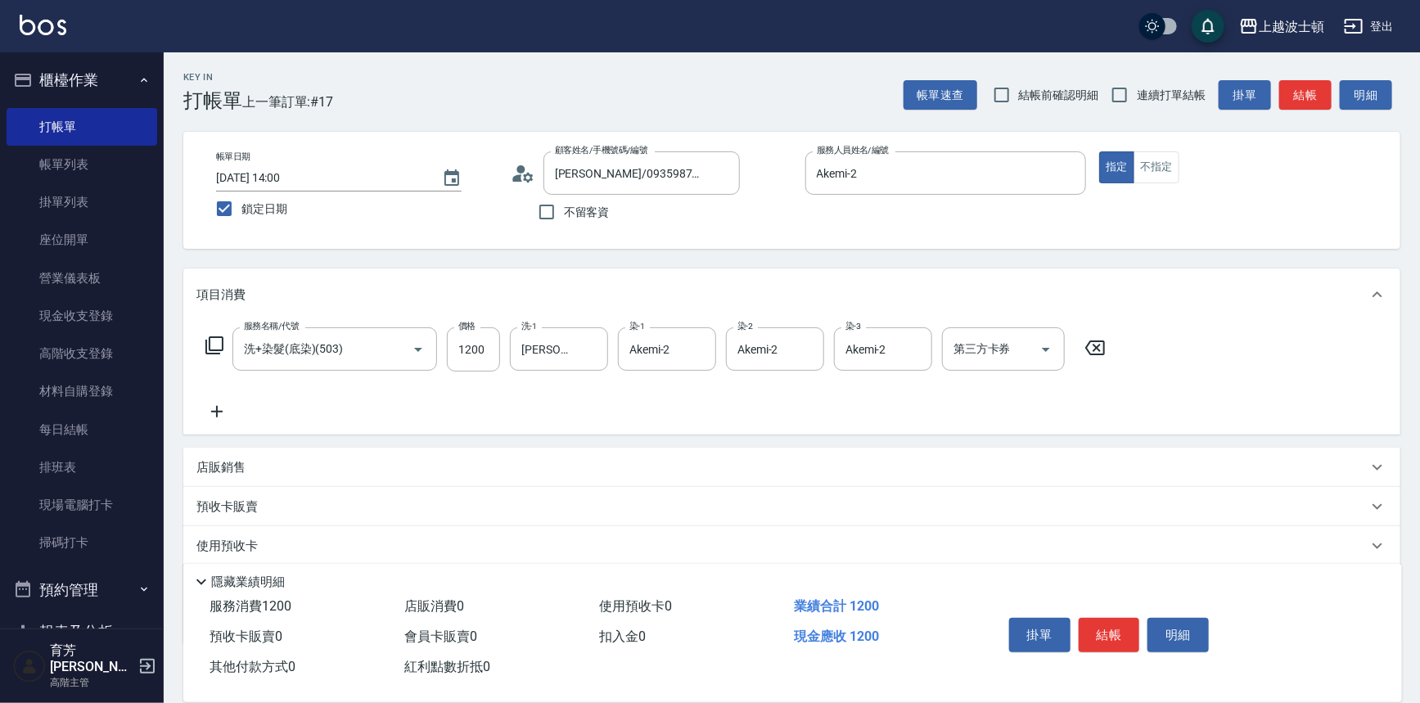
click at [220, 349] on icon at bounding box center [215, 346] width 20 height 20
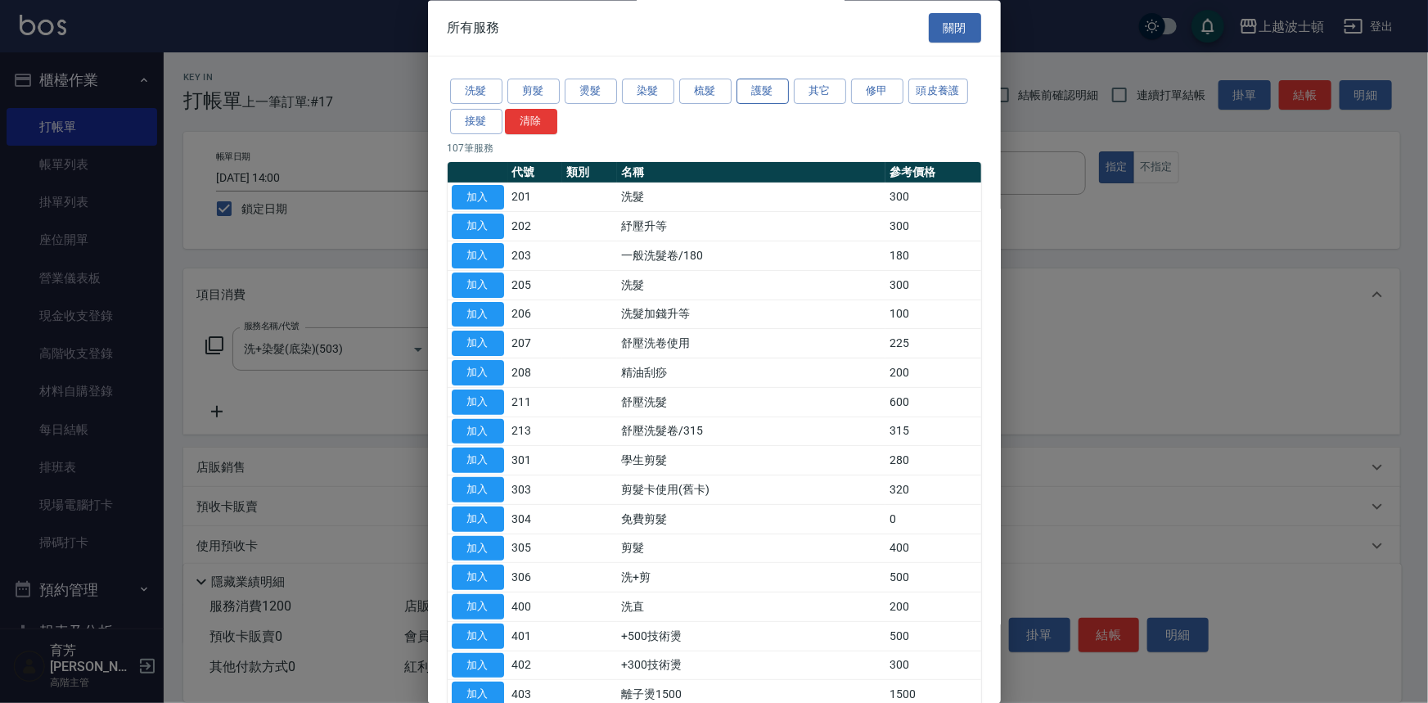
click at [772, 100] on button "護髮" at bounding box center [763, 91] width 52 height 25
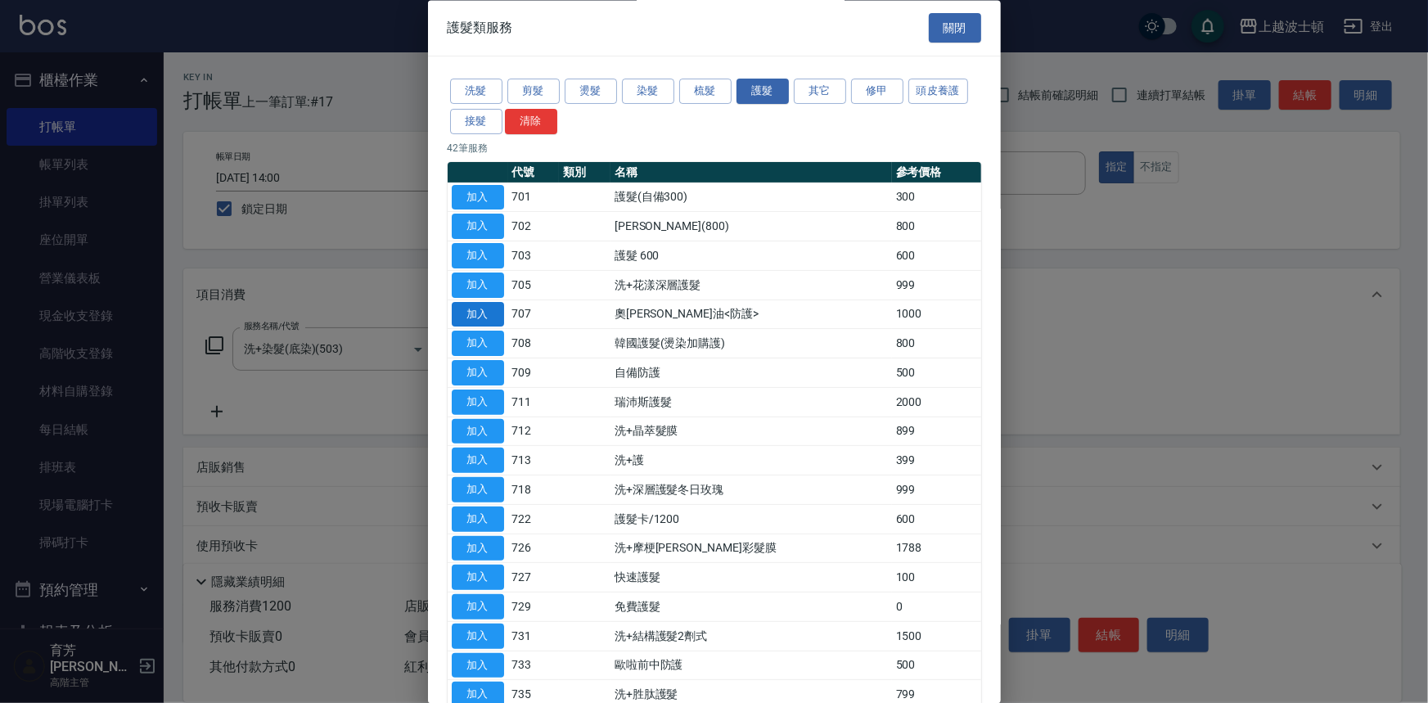
click at [485, 314] on button "加入" at bounding box center [478, 314] width 52 height 25
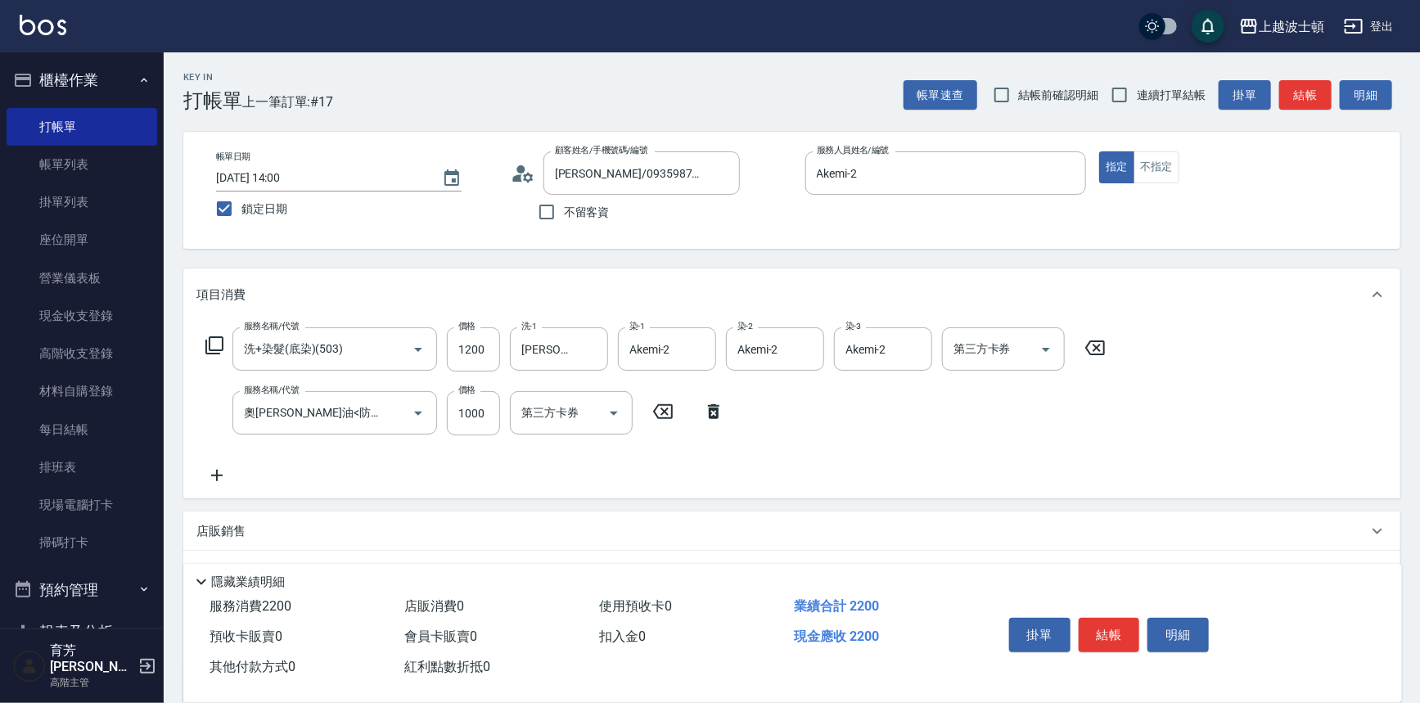
click at [217, 475] on icon at bounding box center [216, 475] width 11 height 11
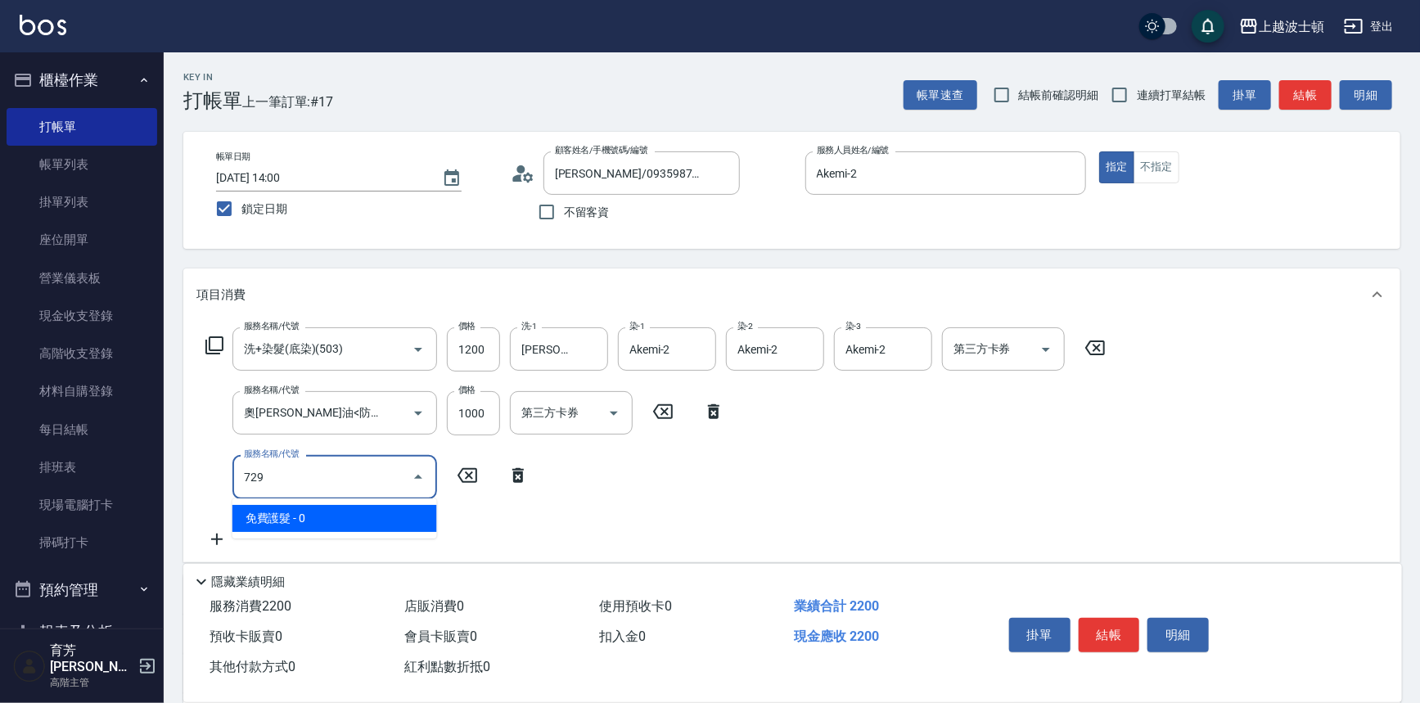
click at [344, 509] on span "免費護髮 - 0" at bounding box center [334, 518] width 205 height 27
type input "免費護髮(729)"
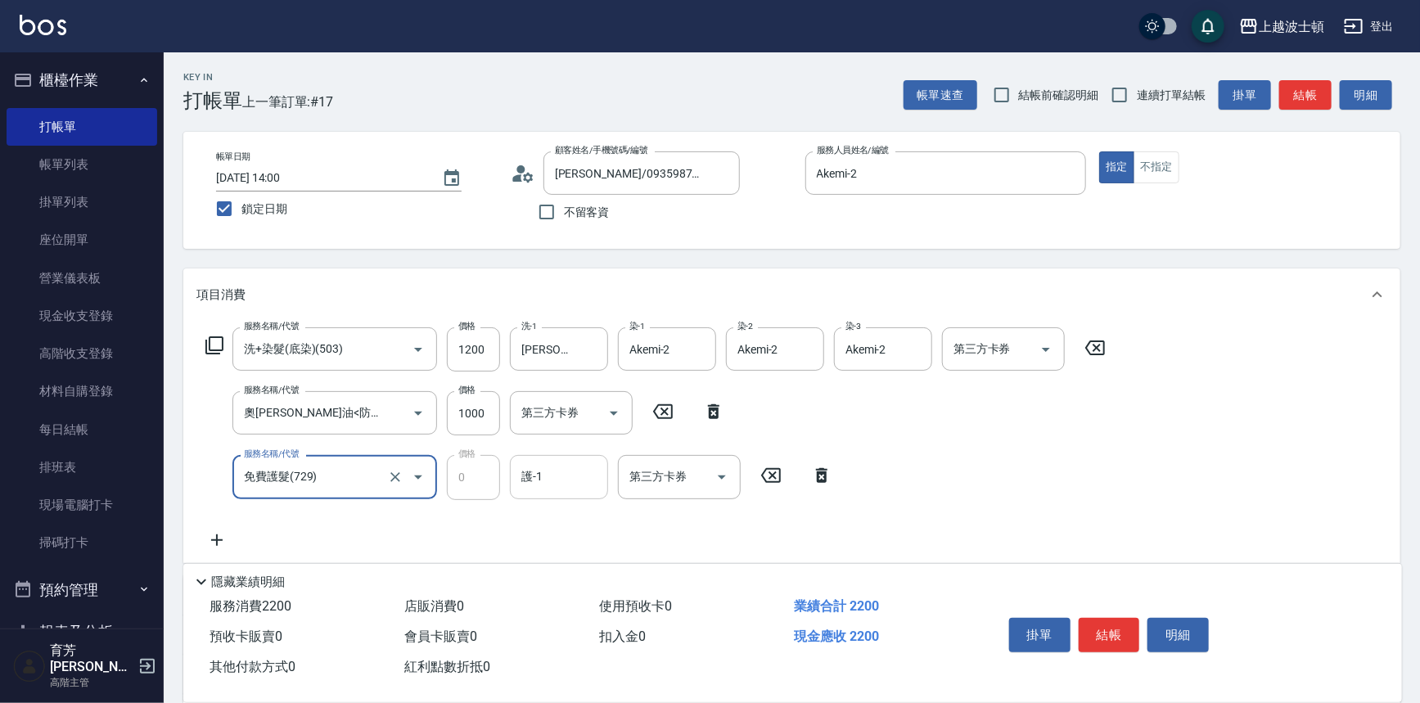
click at [562, 475] on input "護-1" at bounding box center [558, 477] width 83 height 29
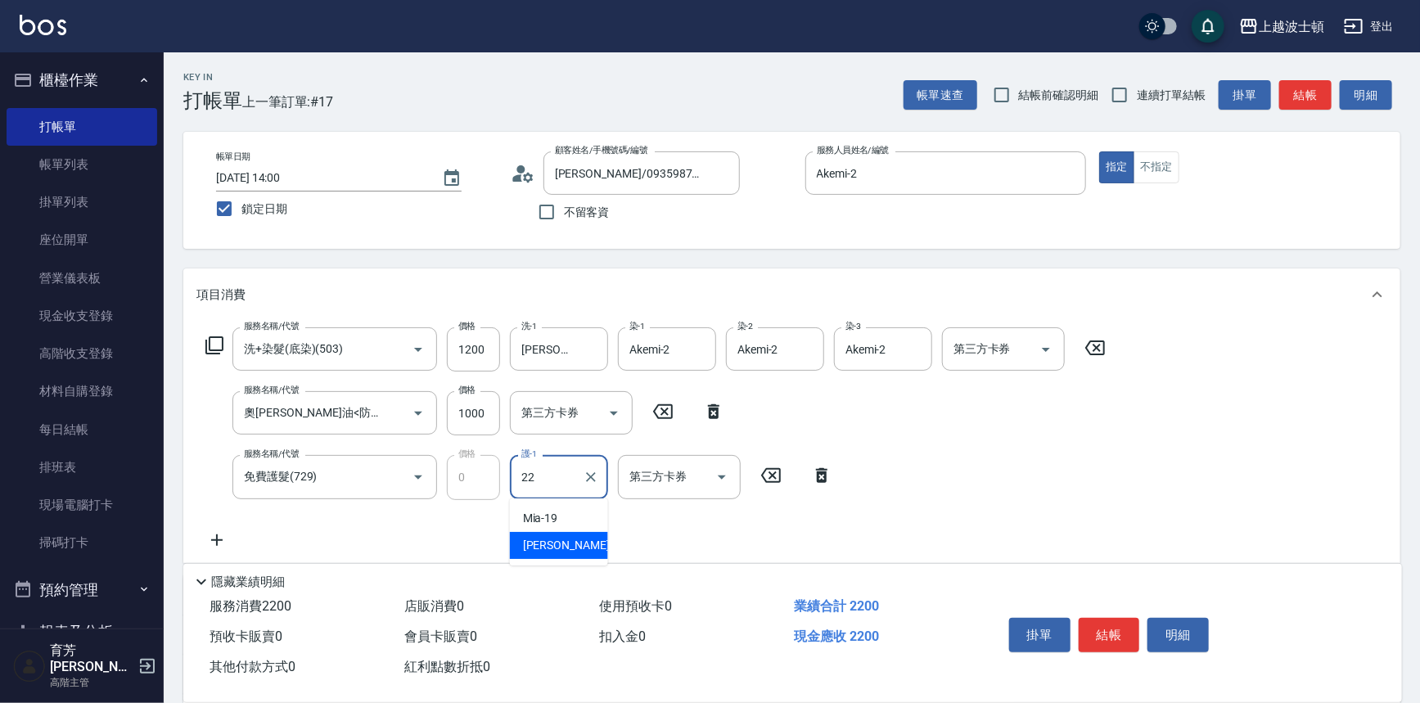
click at [576, 535] on div "雅如 -22" at bounding box center [559, 545] width 98 height 27
type input "[PERSON_NAME]-22"
click at [1050, 456] on div "服務名稱/代號 洗+染髮(底染)(503) 服務名稱/代號 價格 1200 價格 洗-1 雅如-22 洗-1 染-1 Akemi-2 染-1 染-2 Akem…" at bounding box center [655, 438] width 919 height 222
click at [1104, 642] on button "結帳" at bounding box center [1109, 635] width 61 height 34
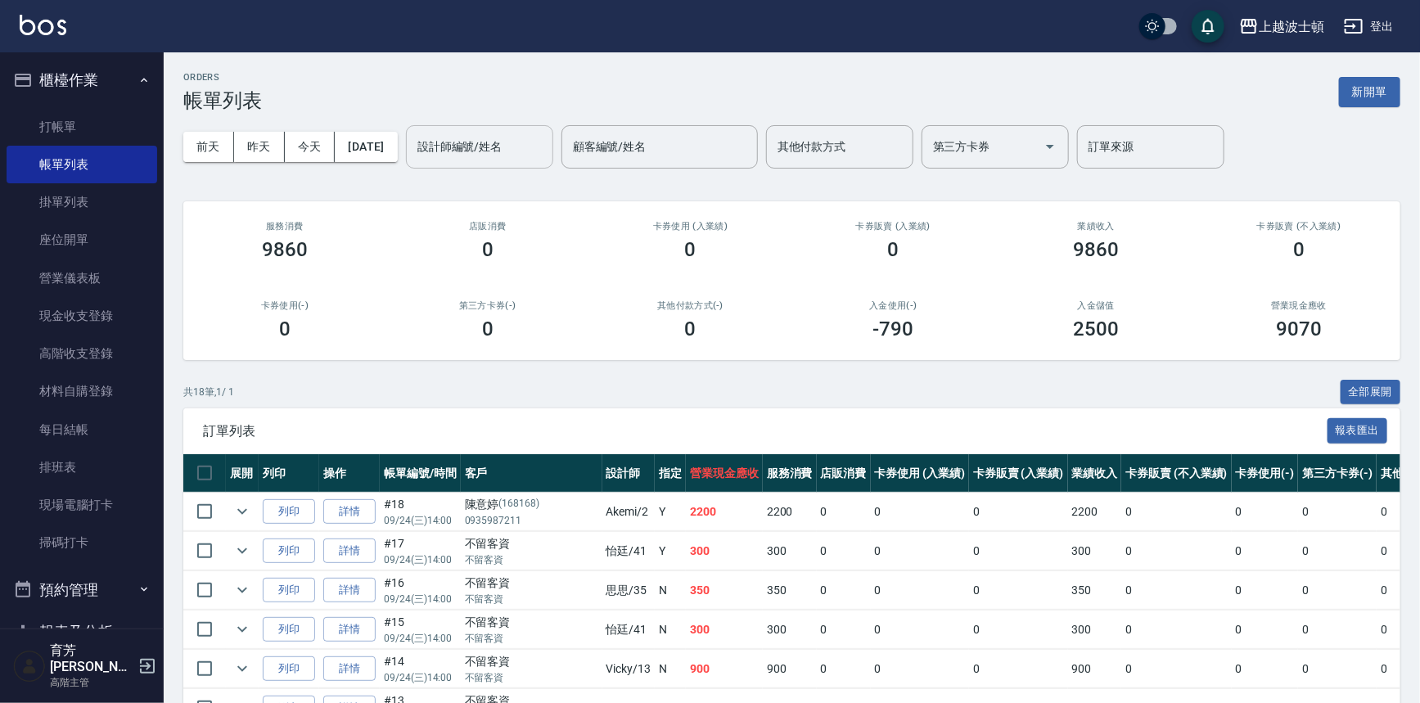
click at [480, 159] on input "設計師編號/姓名" at bounding box center [479, 147] width 133 height 29
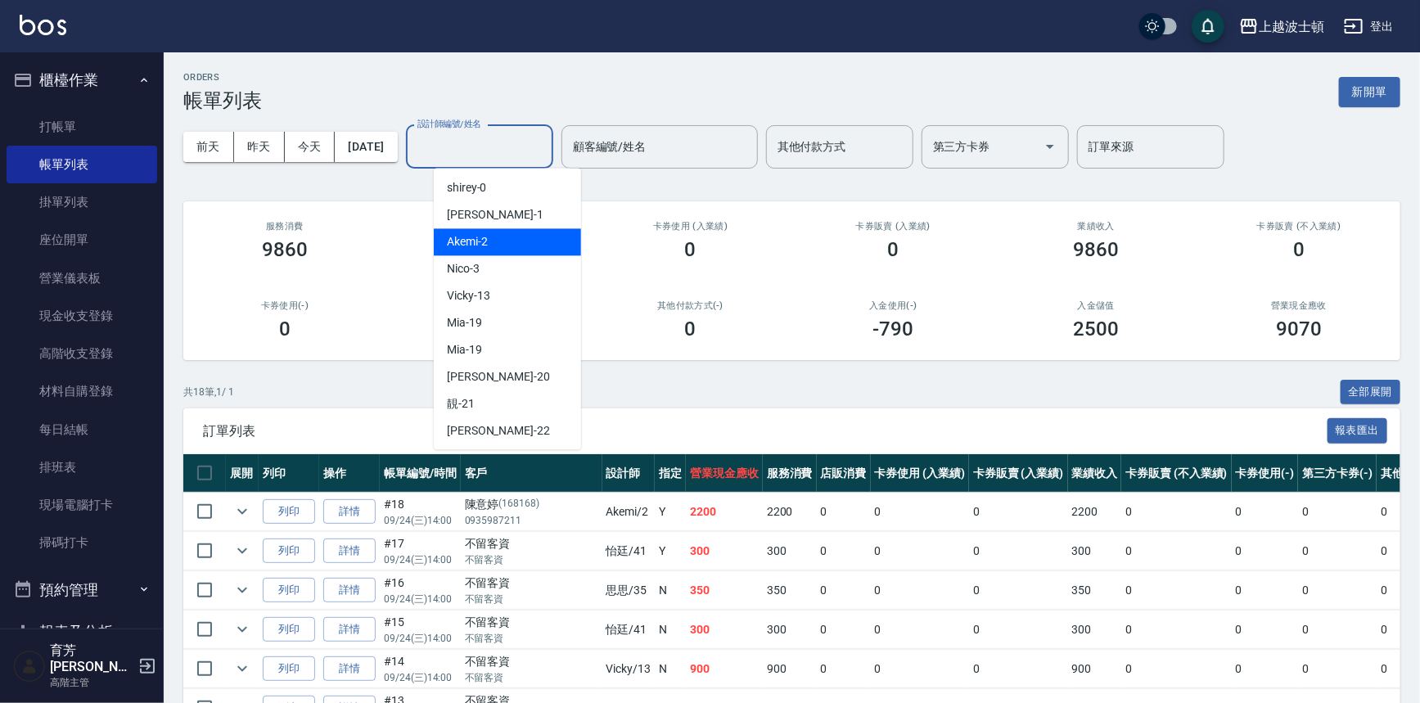
click at [508, 241] on div "Akemi -2" at bounding box center [507, 241] width 147 height 27
type input "Akemi-2"
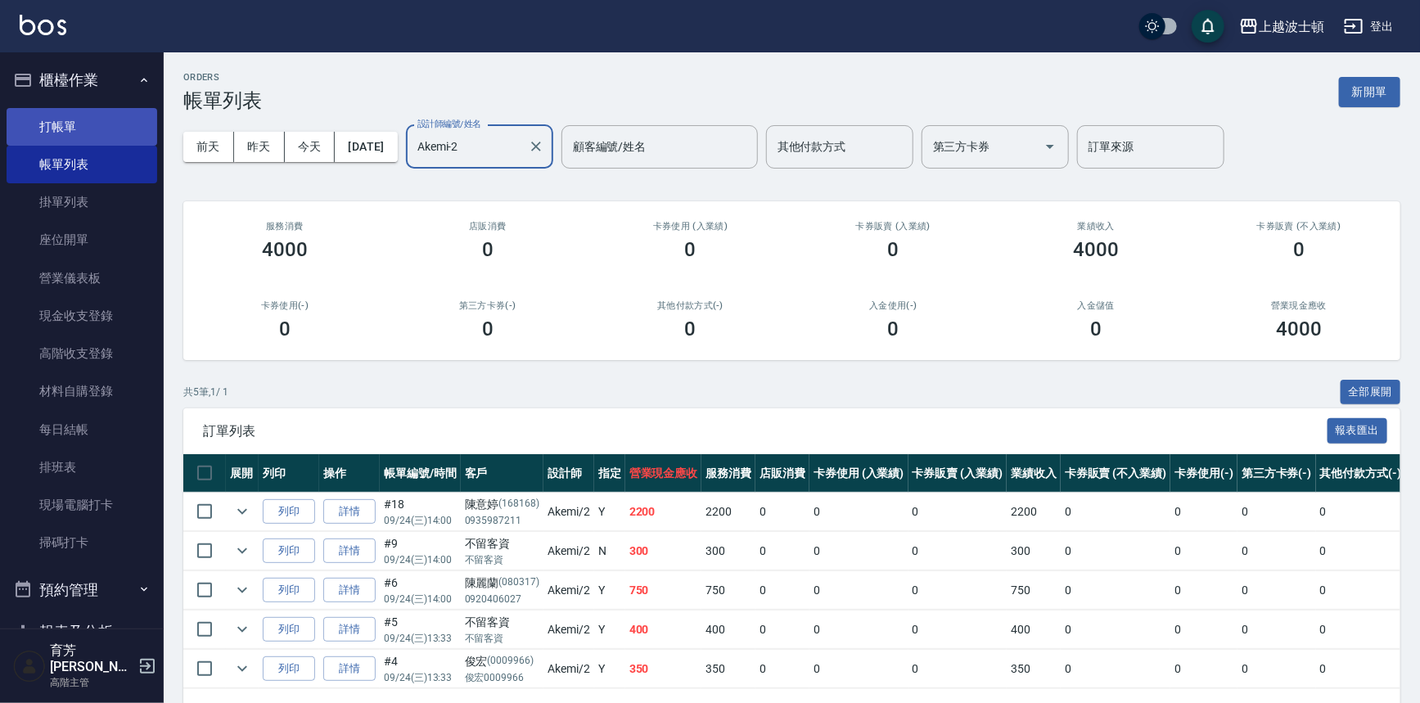
click at [41, 128] on link "打帳單" at bounding box center [82, 127] width 151 height 38
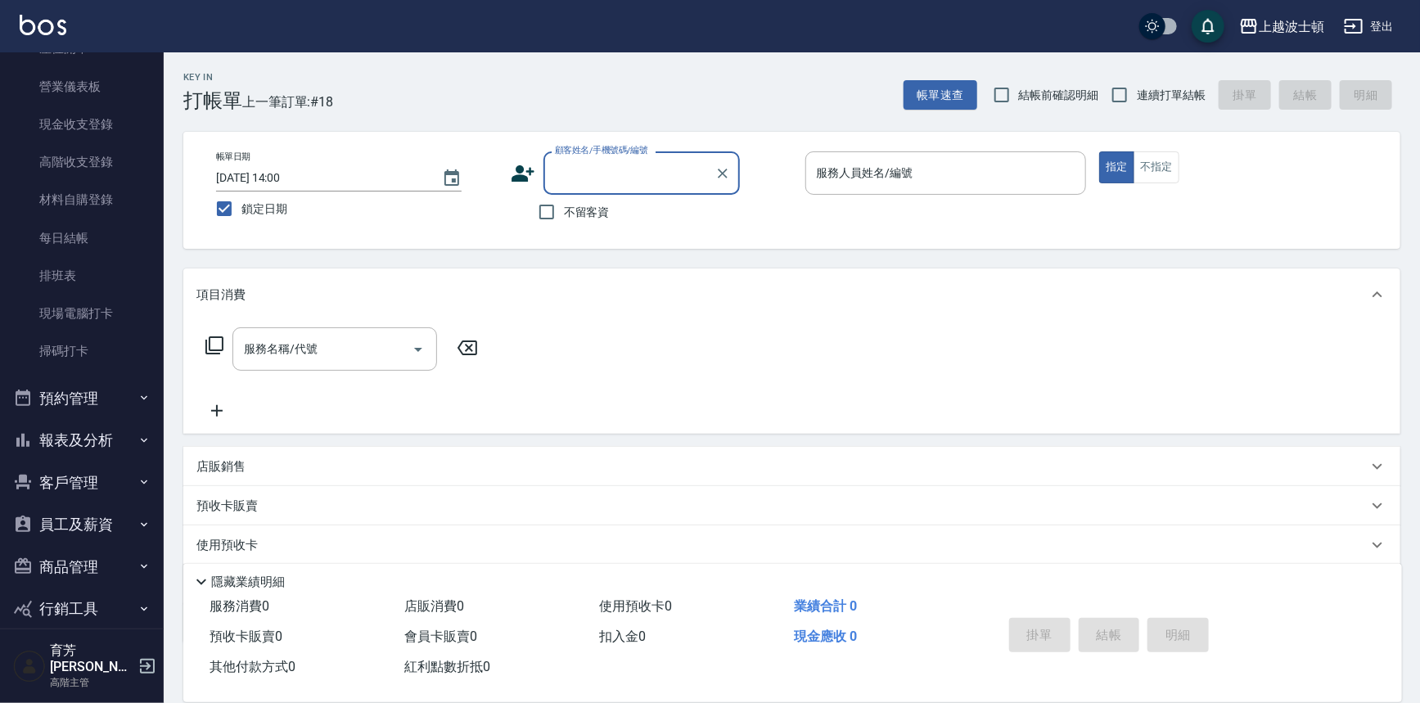
scroll to position [192, 0]
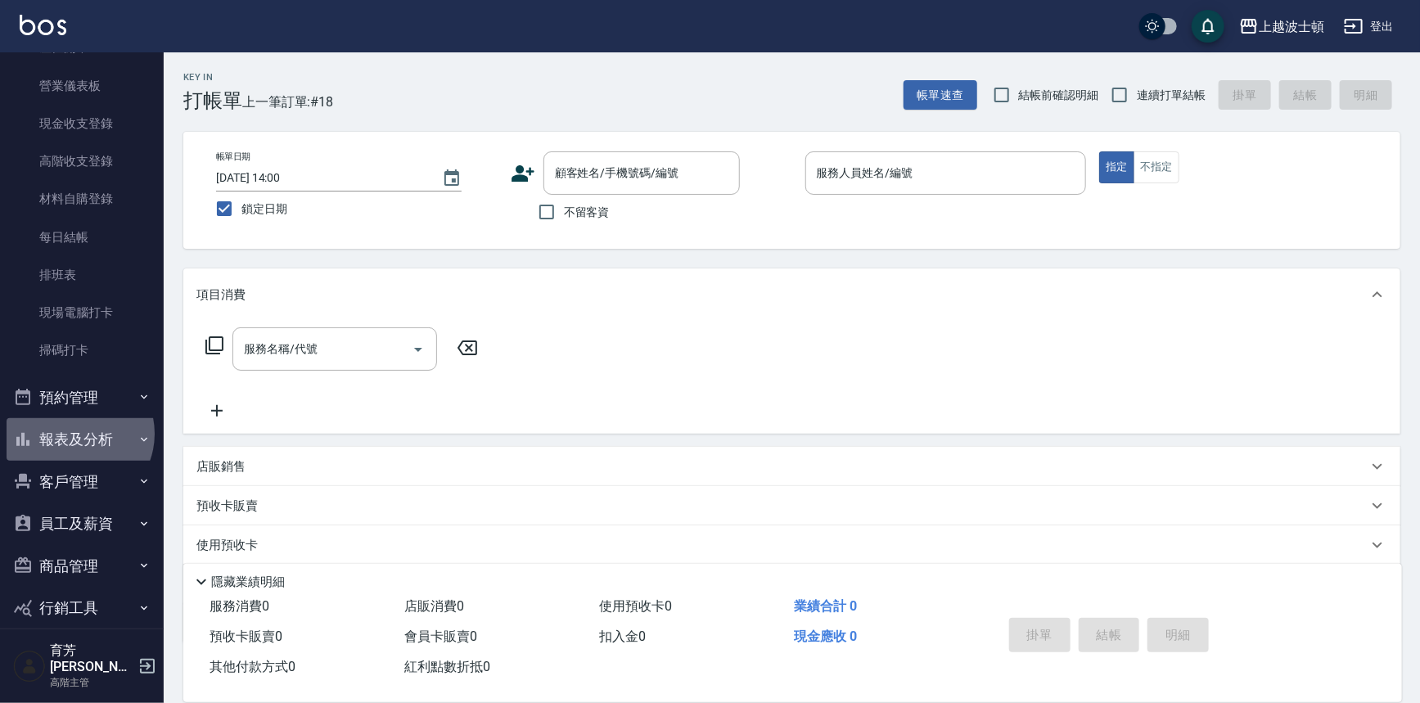
click at [74, 434] on button "報表及分析" at bounding box center [82, 439] width 151 height 43
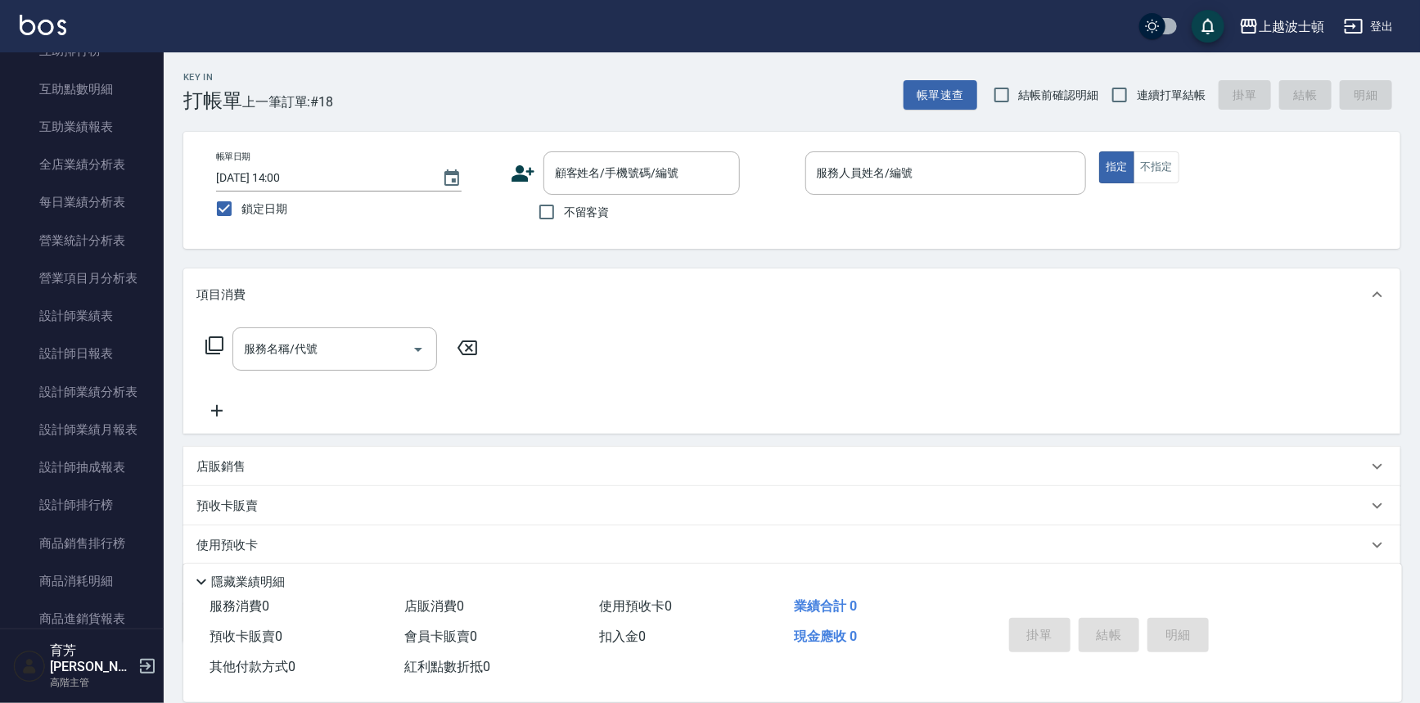
scroll to position [873, 0]
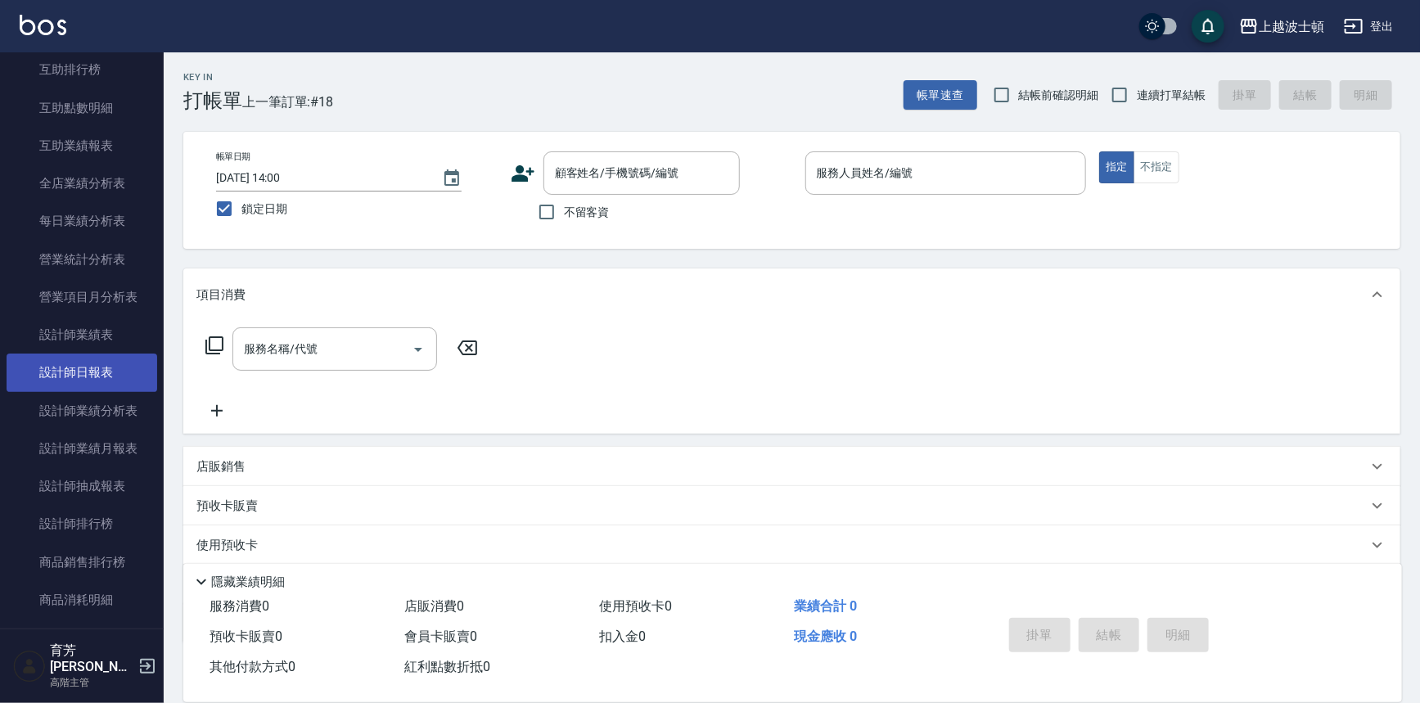
click at [74, 375] on link "設計師日報表" at bounding box center [82, 373] width 151 height 38
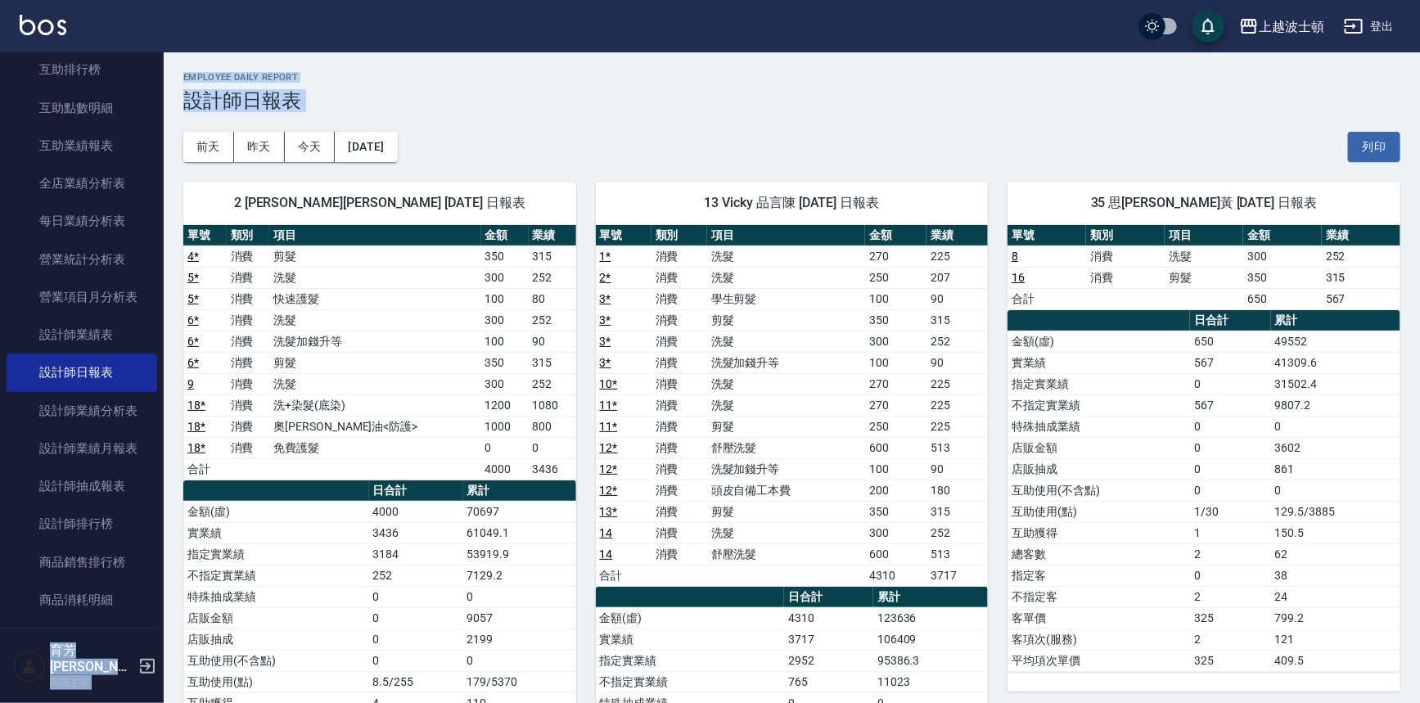
drag, startPoint x: 154, startPoint y: 313, endPoint x: 196, endPoint y: 128, distance: 189.7
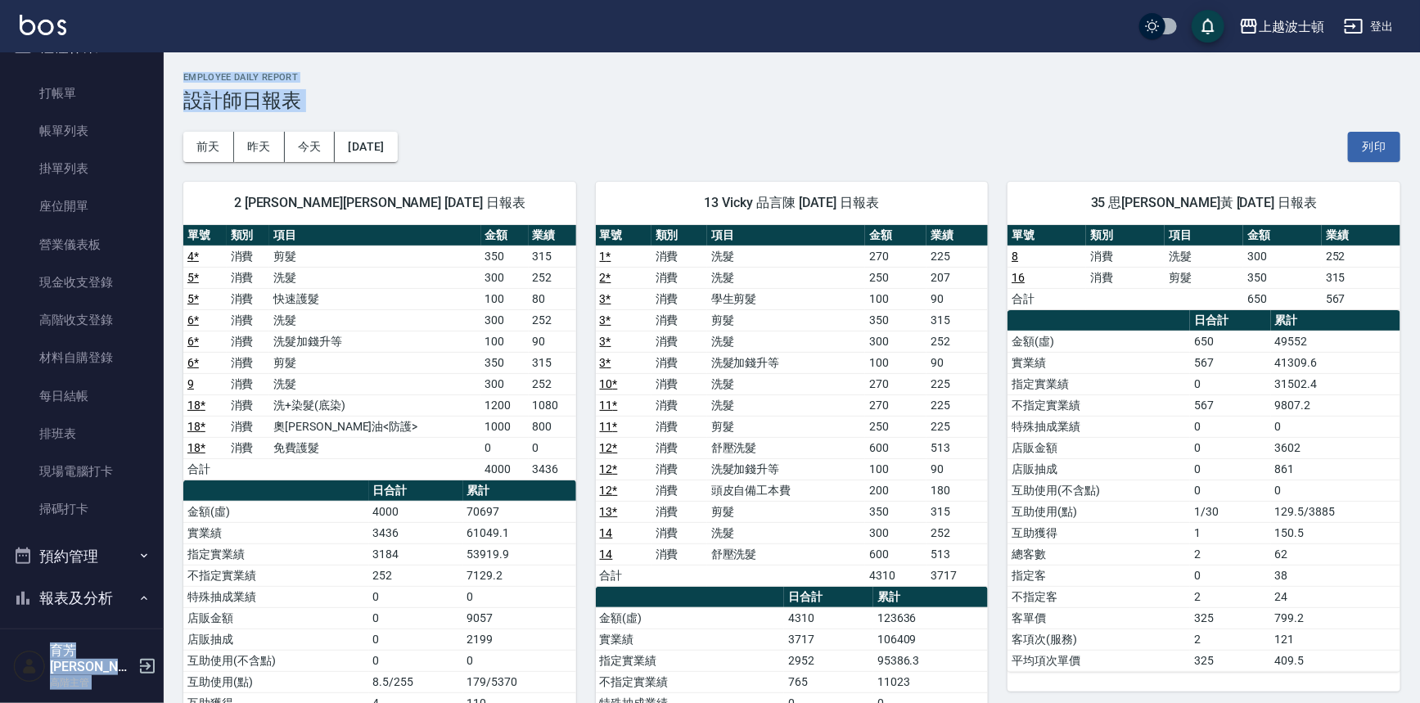
scroll to position [16, 0]
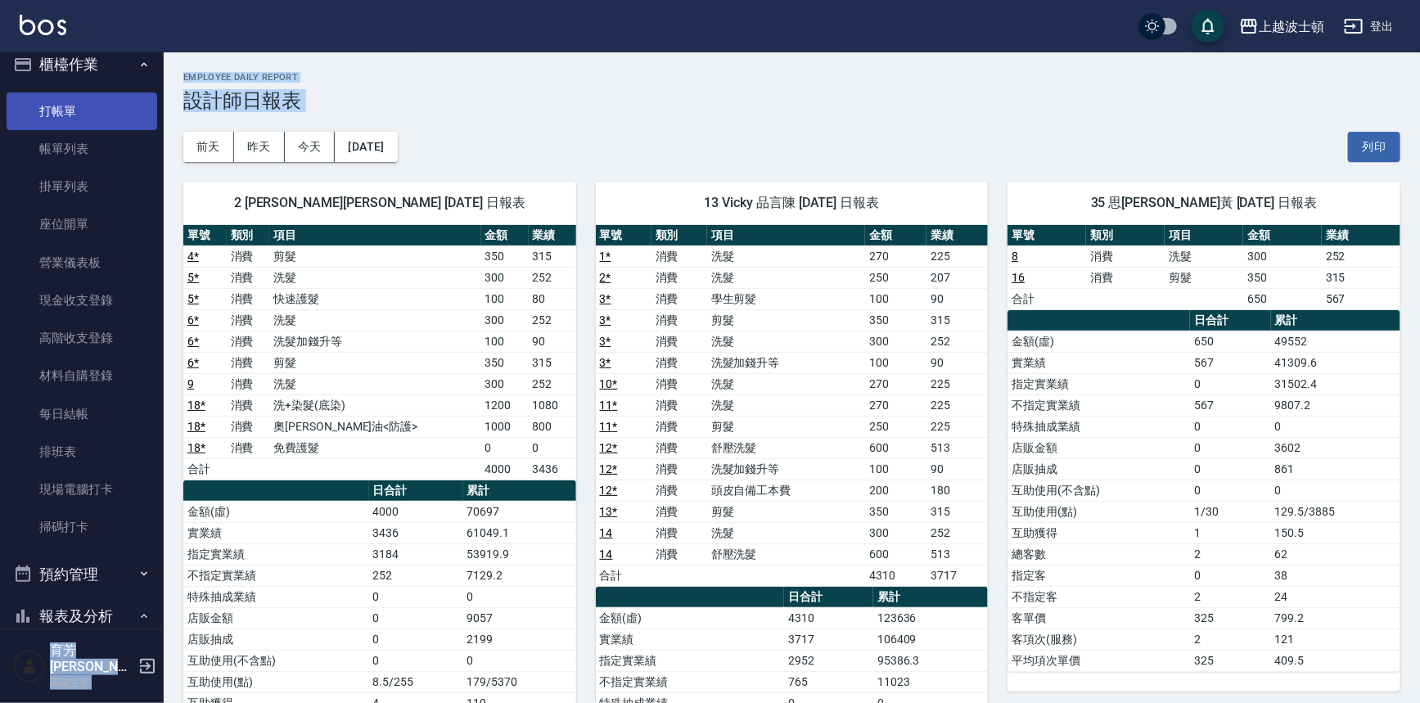
click at [106, 115] on link "打帳單" at bounding box center [82, 112] width 151 height 38
